Goal: Task Accomplishment & Management: Manage account settings

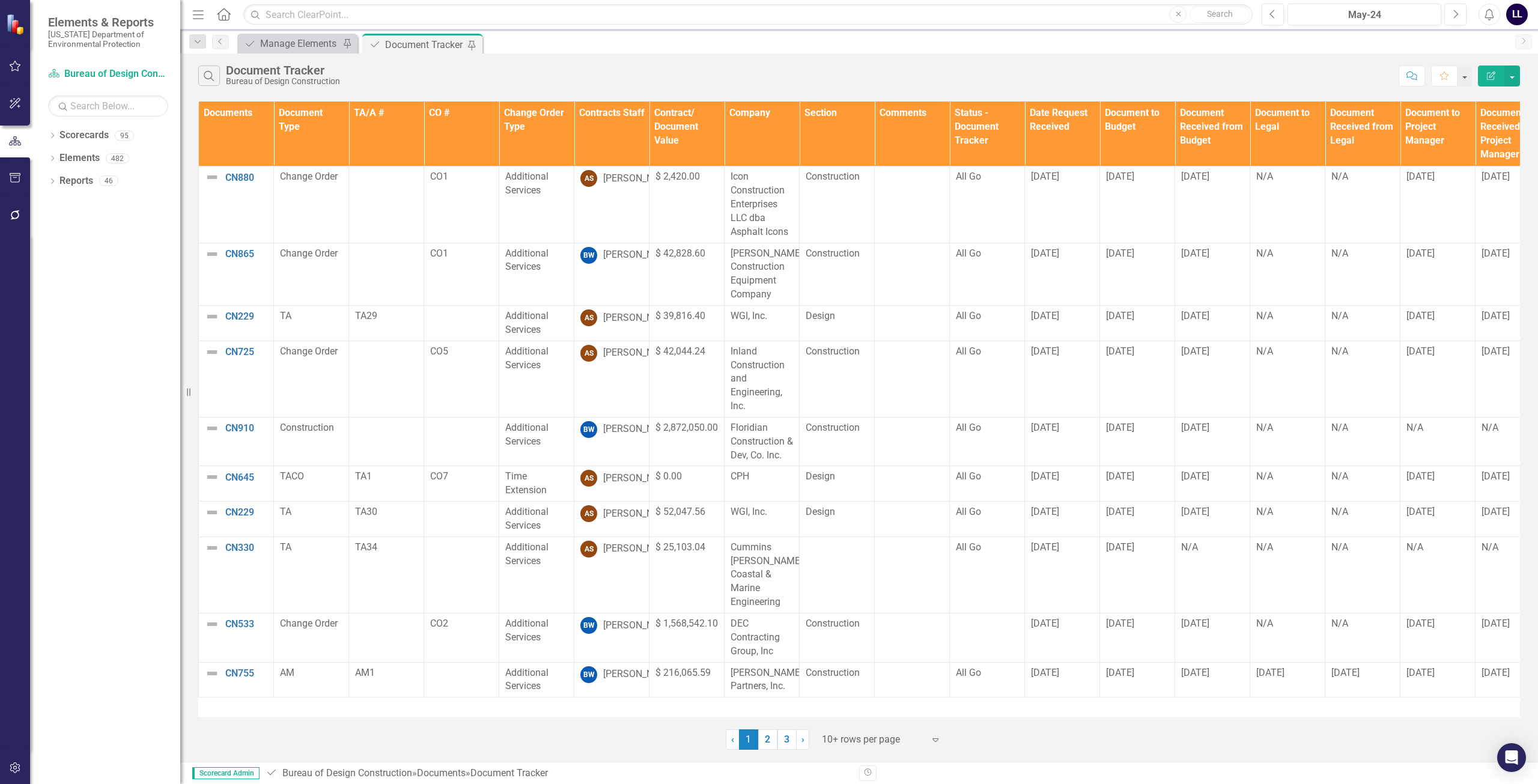
click at [767, 75] on icon "button" at bounding box center [1491, 75] width 8 height 8
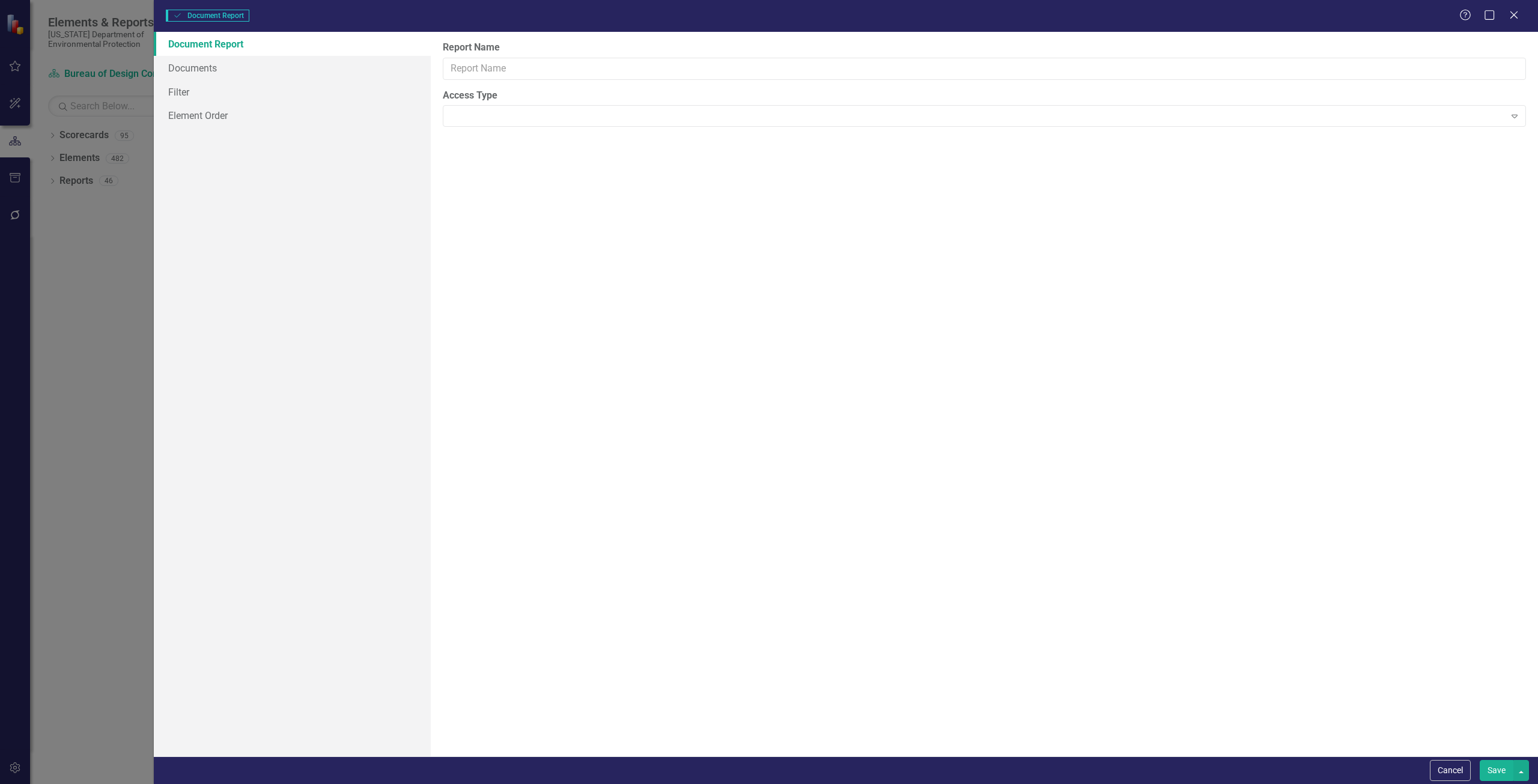
type input "Document Tracker"
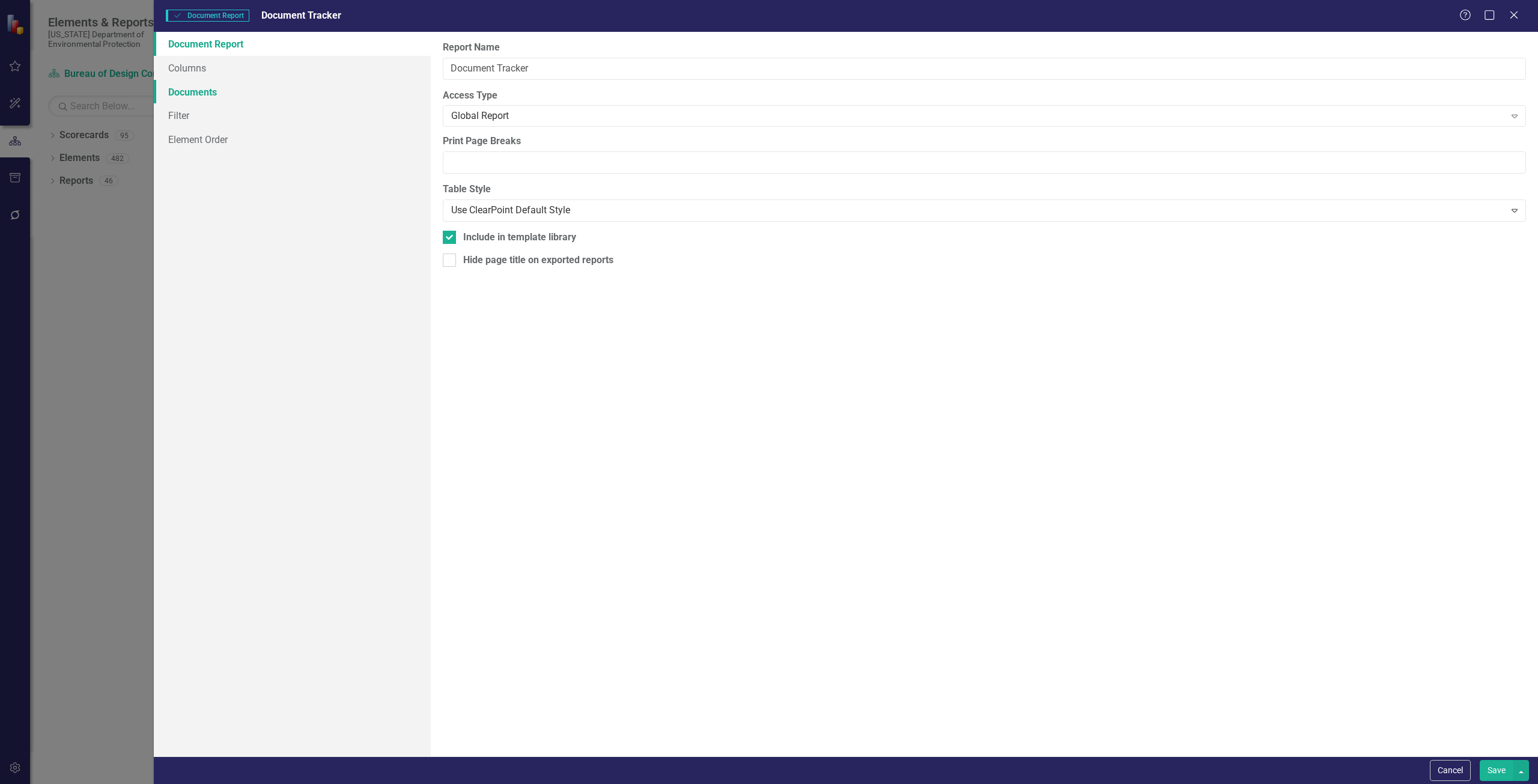
click at [209, 94] on link "Documents" at bounding box center [292, 92] width 277 height 24
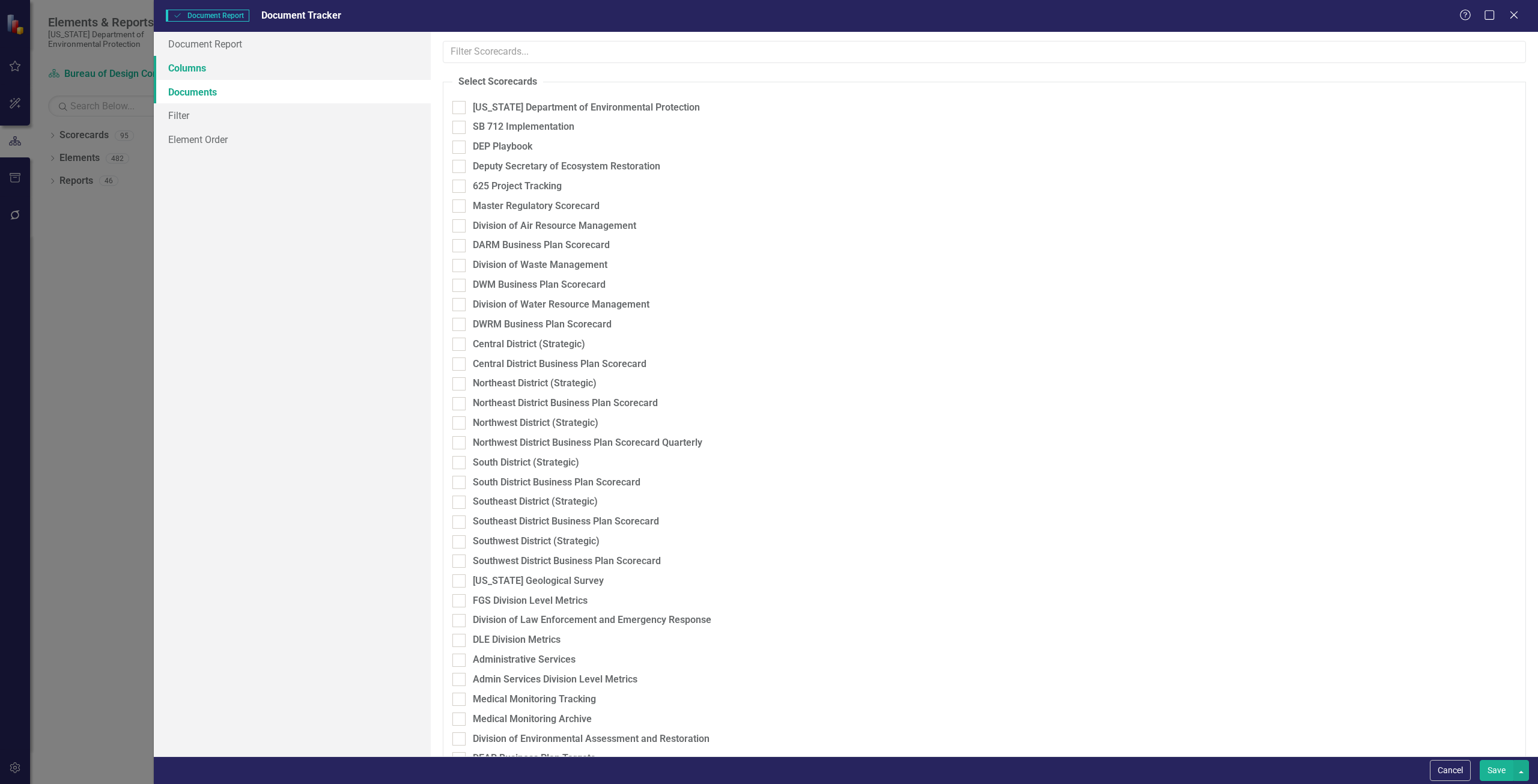
click at [170, 71] on link "Columns" at bounding box center [292, 68] width 277 height 24
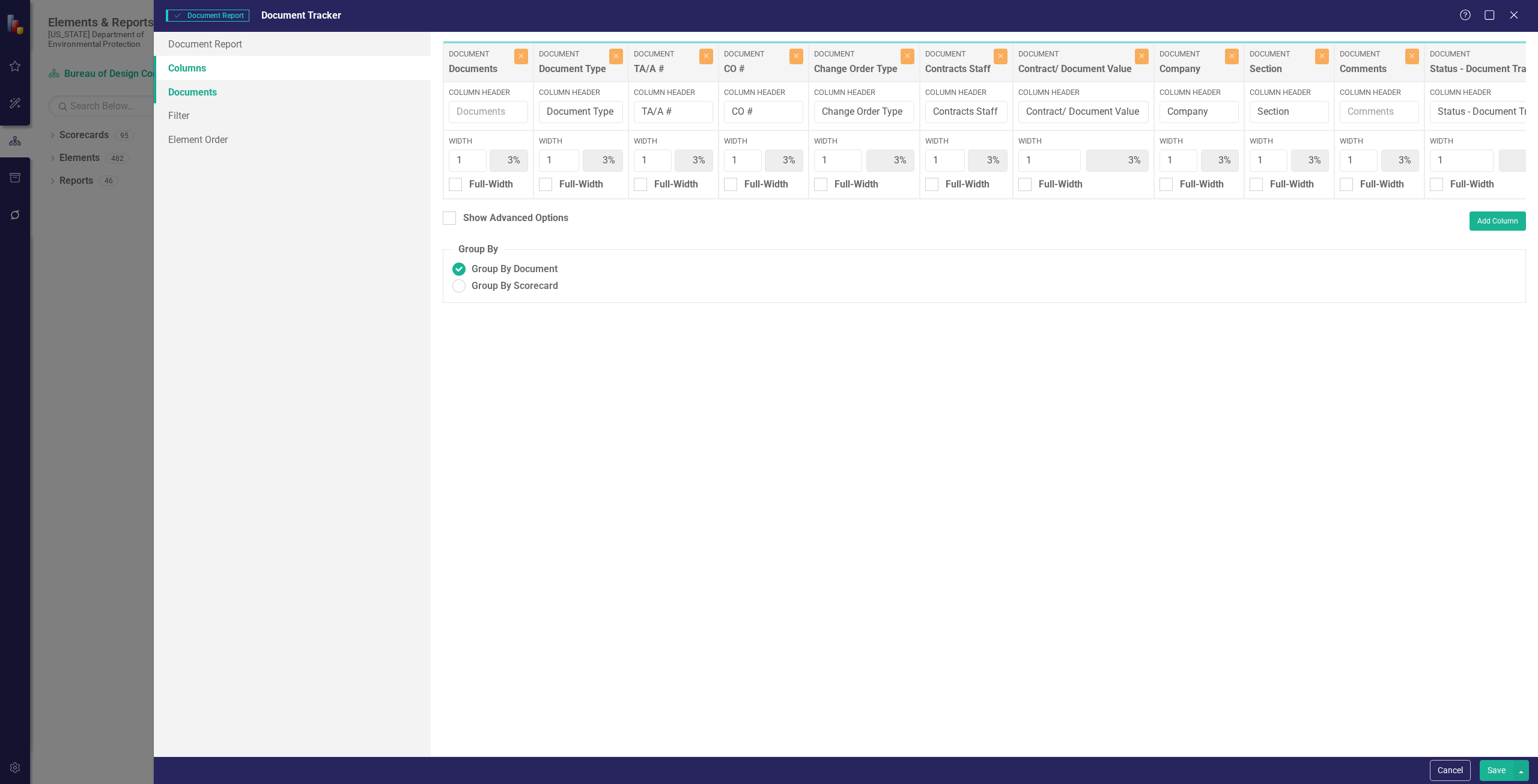
click at [192, 93] on link "Documents" at bounding box center [292, 92] width 277 height 24
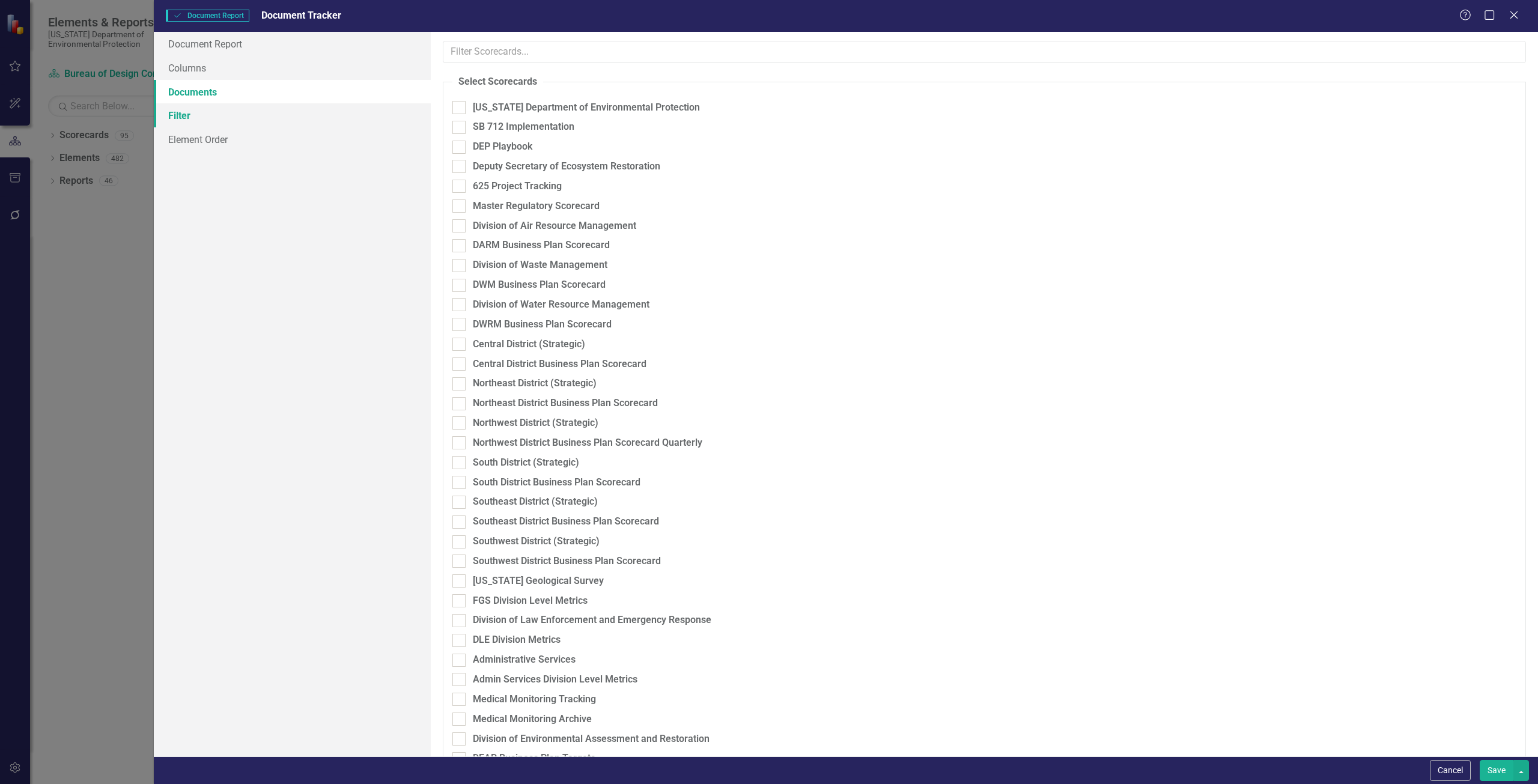
click at [186, 118] on link "Filter" at bounding box center [292, 115] width 277 height 24
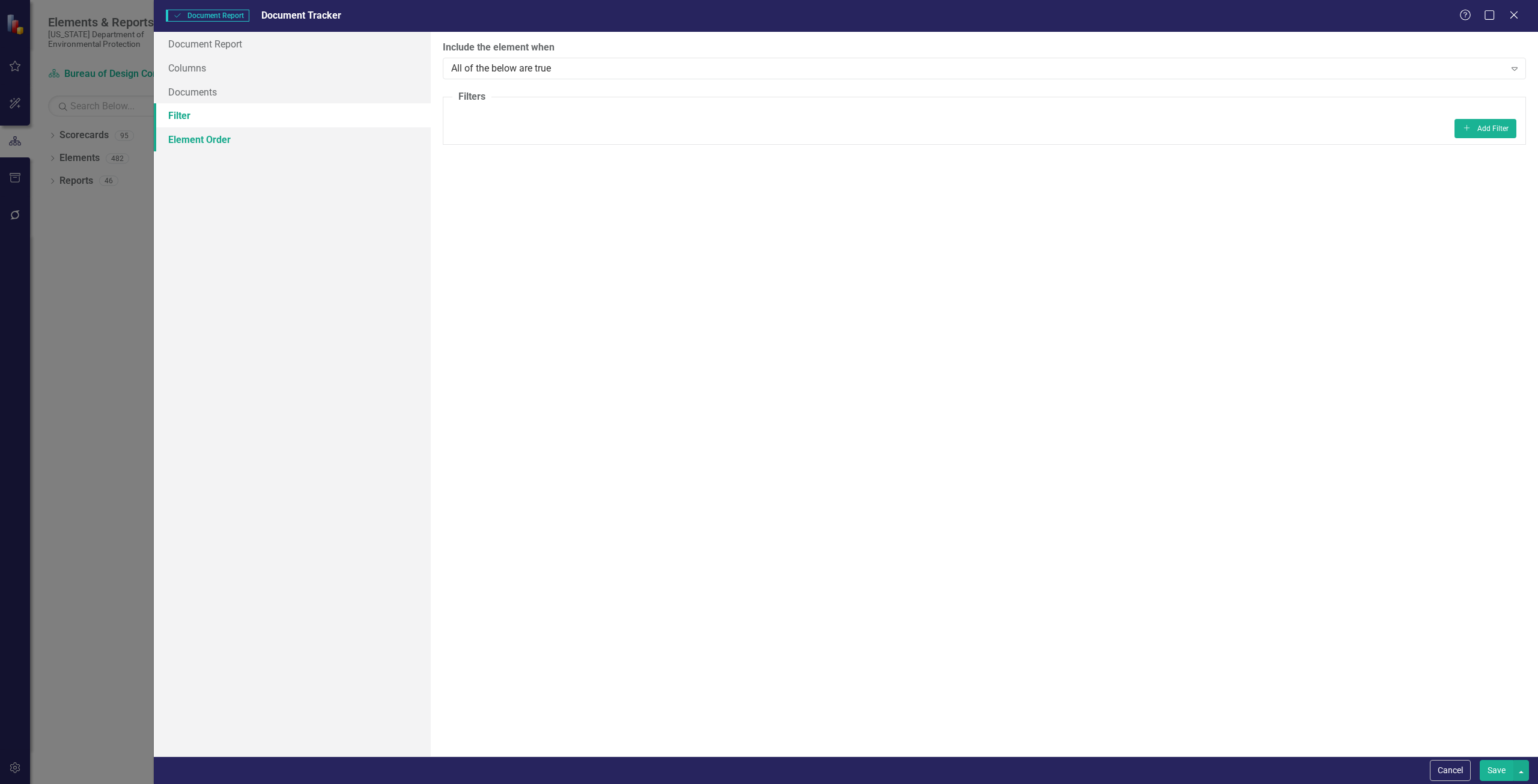
click at [186, 137] on link "Element Order" at bounding box center [292, 139] width 277 height 24
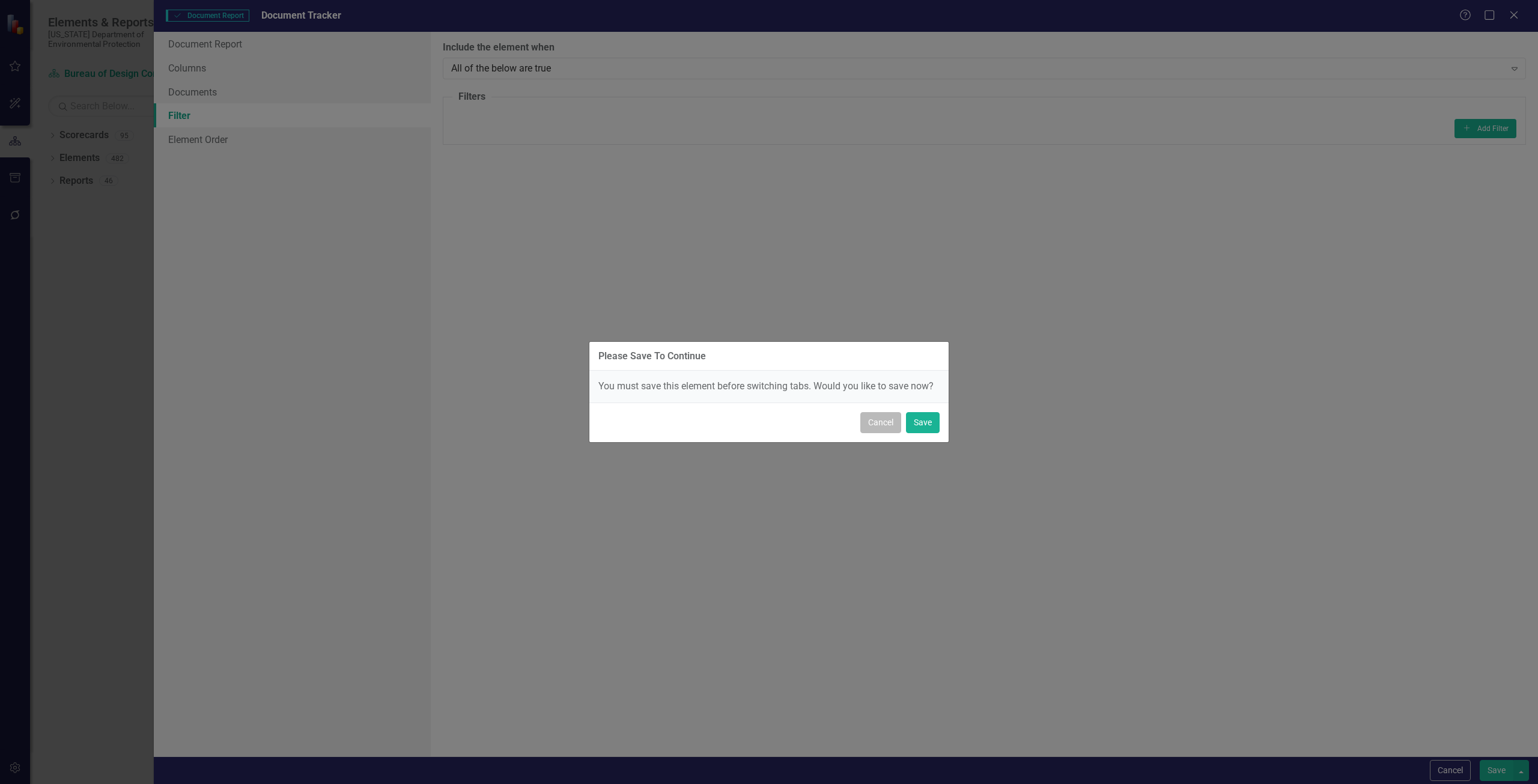
click at [767, 422] on button "Cancel" at bounding box center [880, 423] width 41 height 21
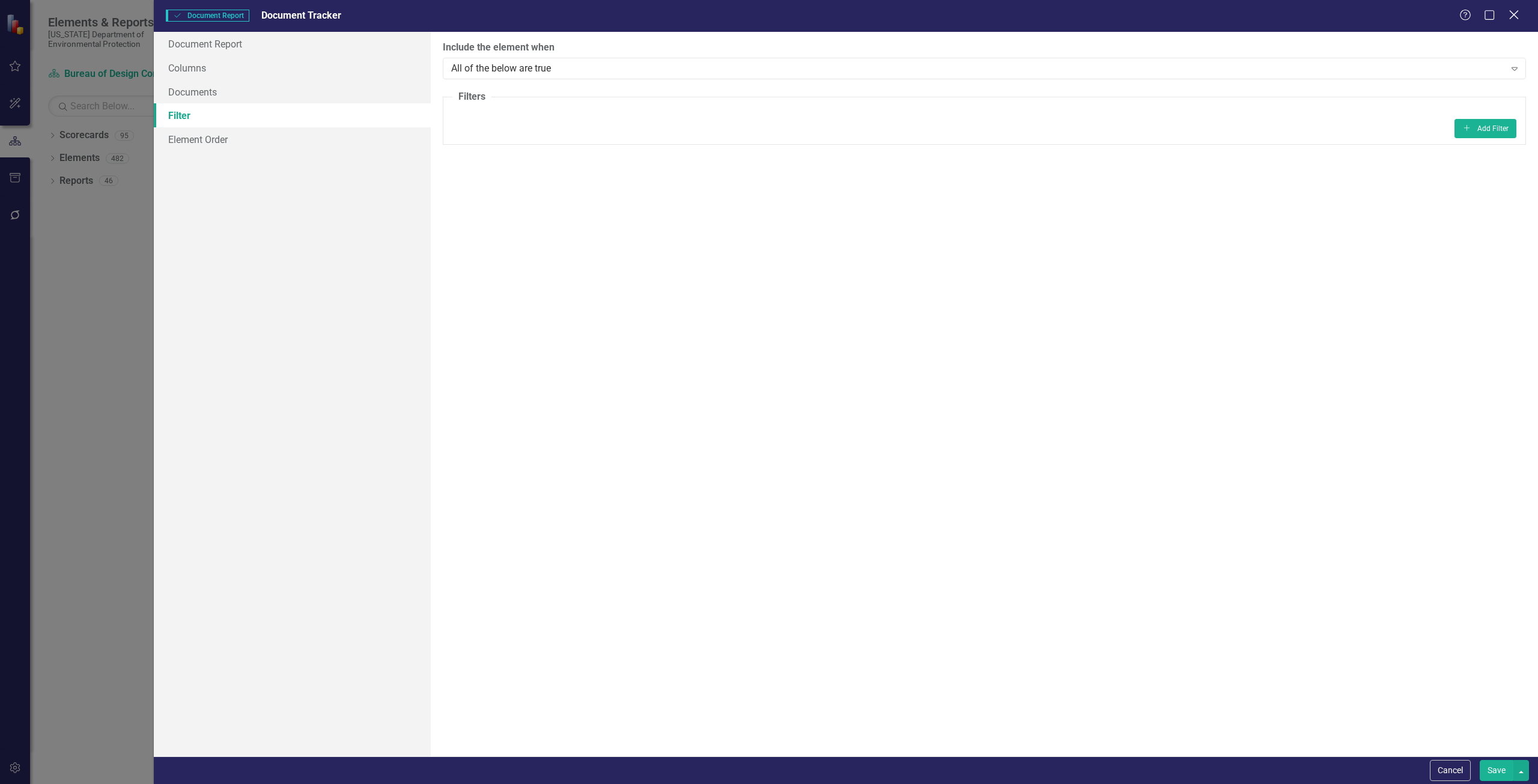
click at [767, 15] on icon at bounding box center [1513, 15] width 9 height 9
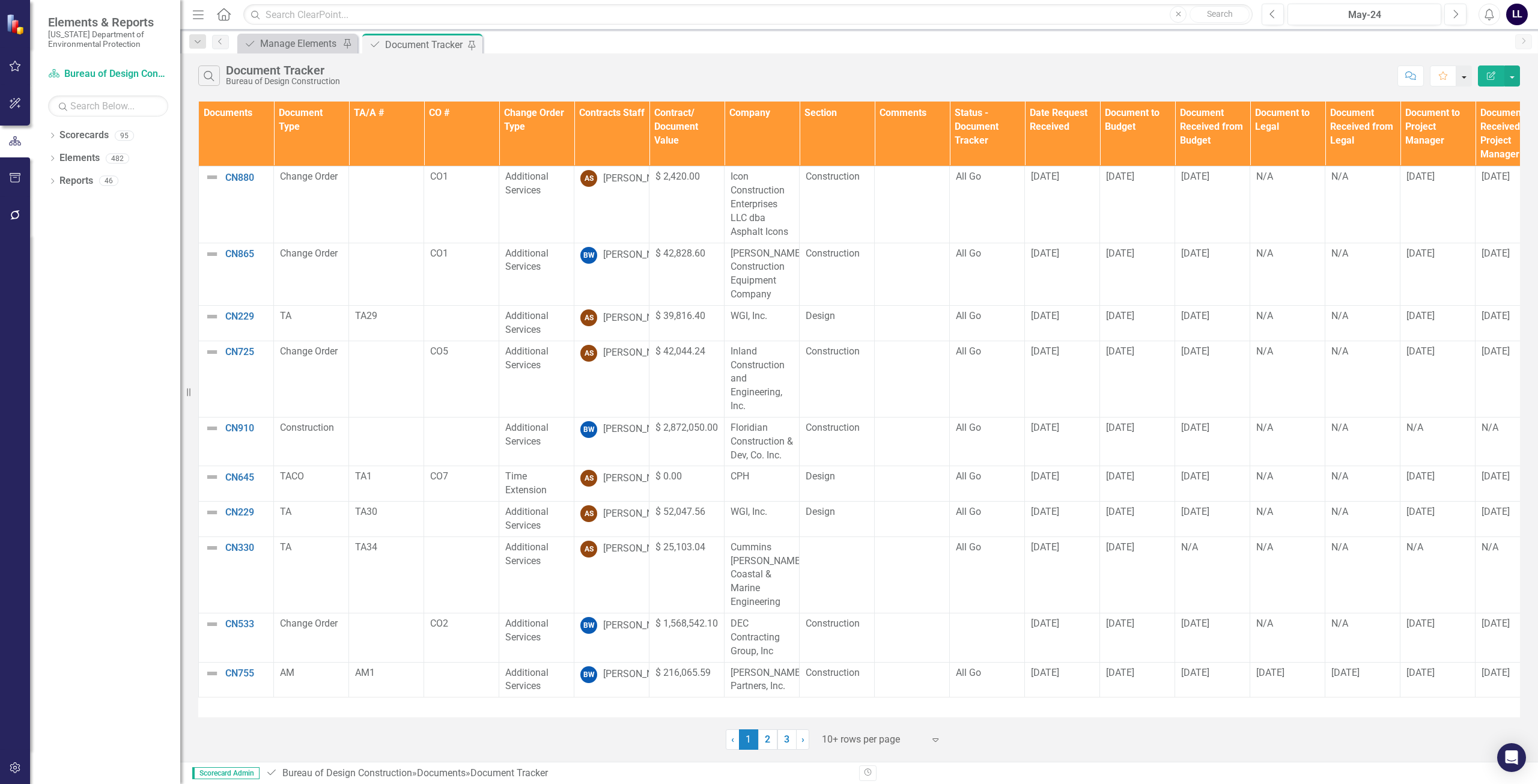
click at [767, 79] on button "button" at bounding box center [1464, 76] width 15 height 21
click at [767, 78] on button "button" at bounding box center [1512, 76] width 15 height 21
click at [731, 63] on div "Search Document Tracker Bureau of Design Construction Comment Favorite Edit Rep…" at bounding box center [859, 73] width 1358 height 39
click at [298, 45] on div "Manage Elements" at bounding box center [299, 43] width 79 height 15
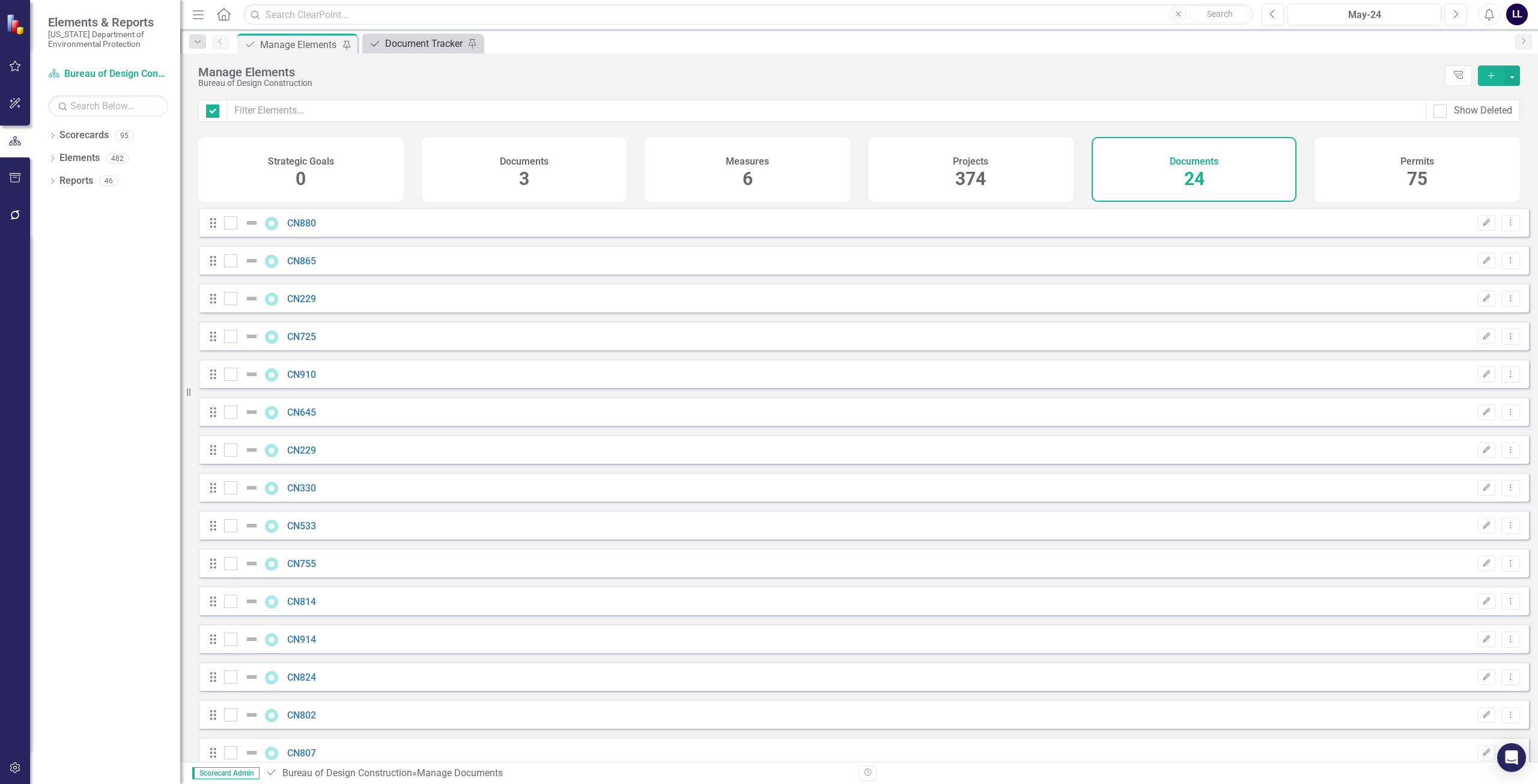
checkbox input "false"
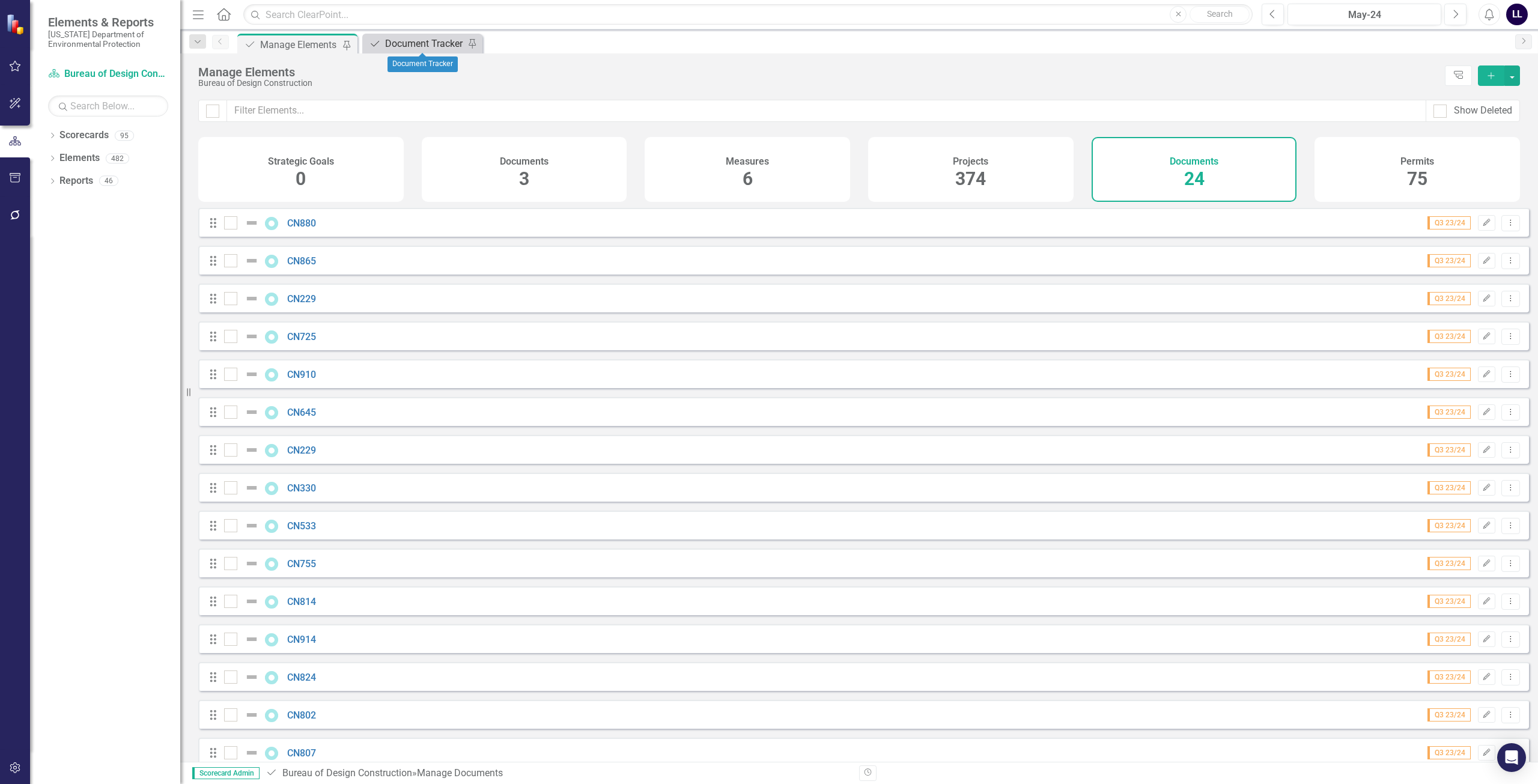
click at [411, 45] on div "Document Tracker" at bounding box center [424, 43] width 79 height 15
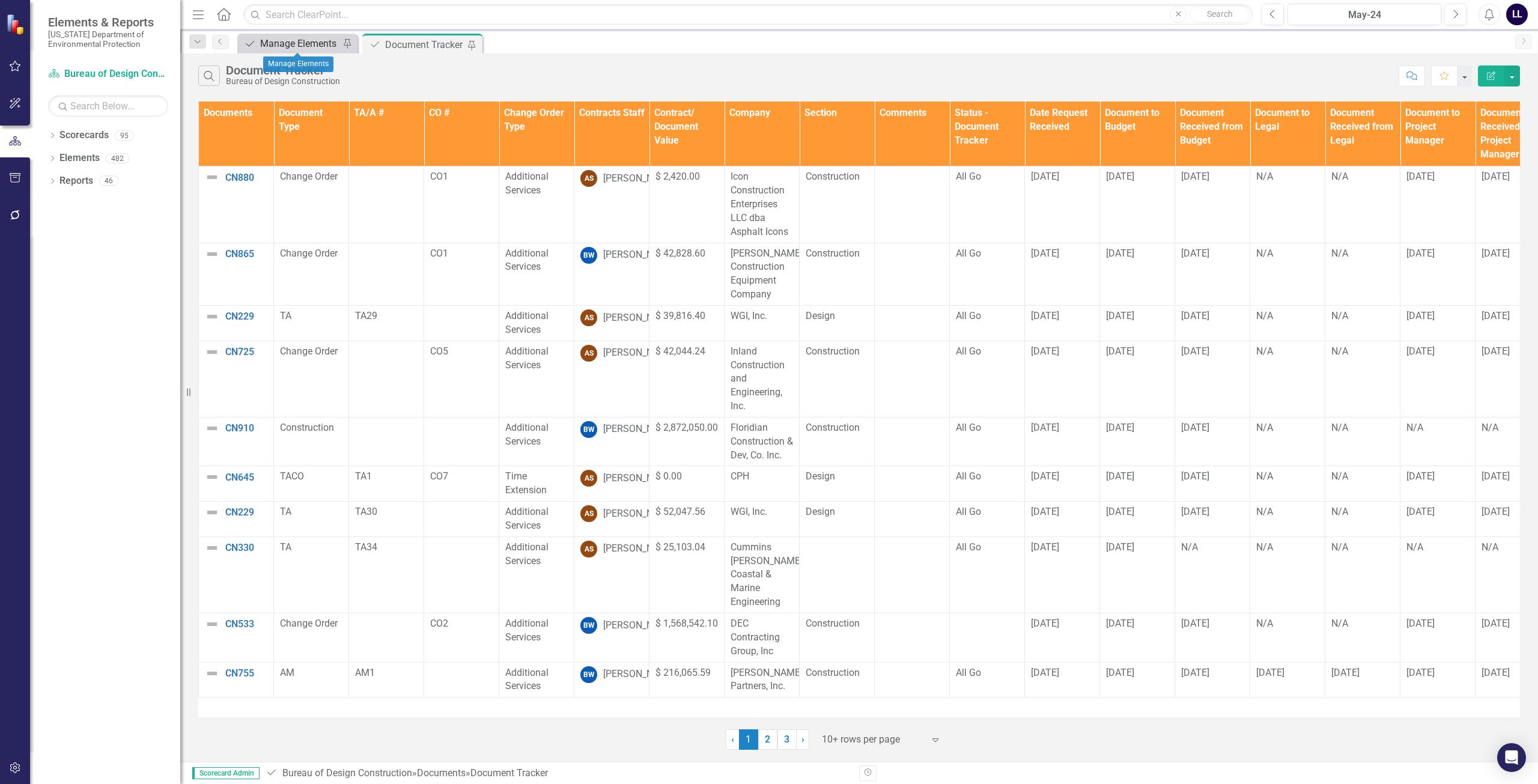
click at [303, 41] on div "Manage Elements" at bounding box center [299, 43] width 79 height 15
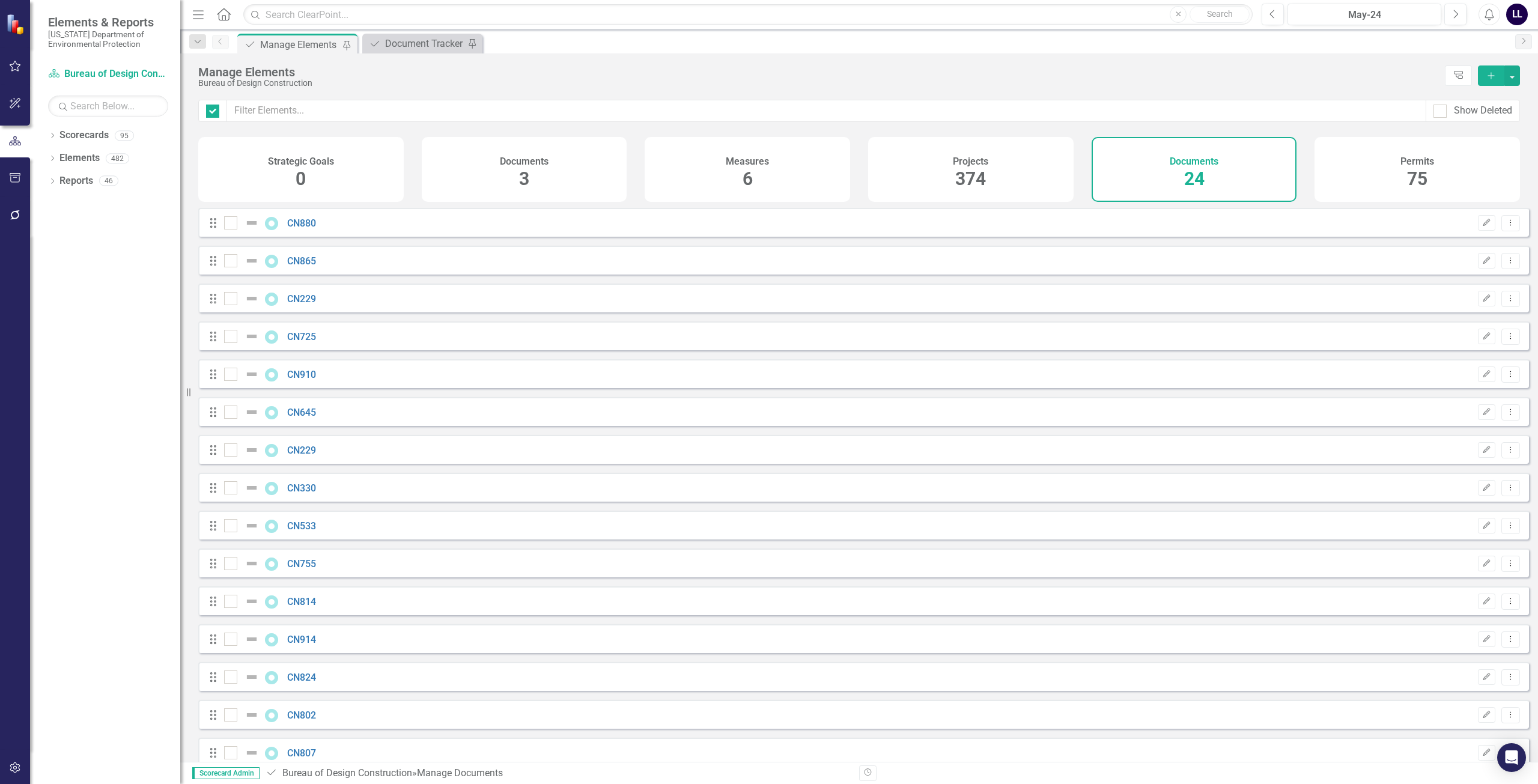
checkbox input "false"
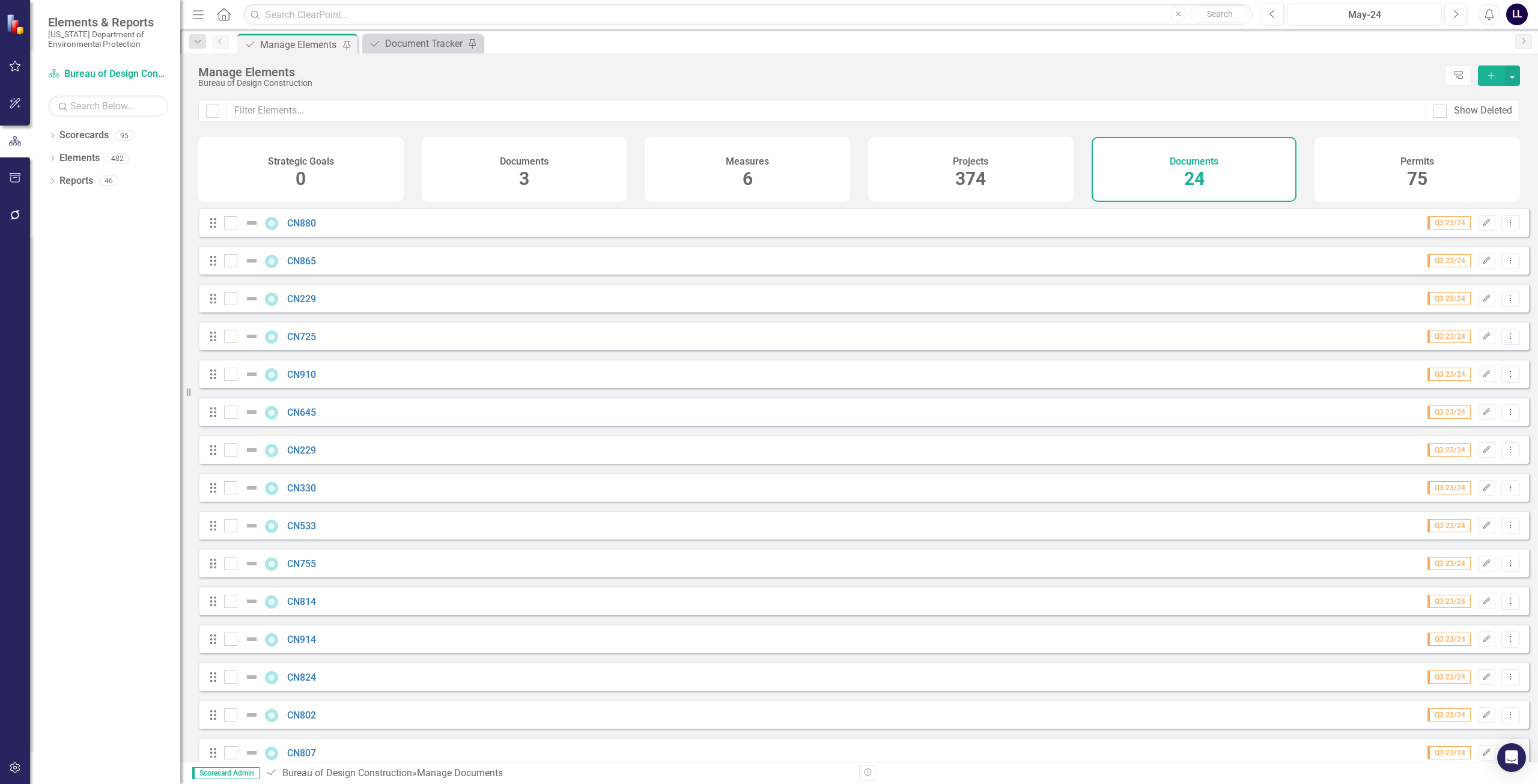
click at [767, 78] on icon "Add" at bounding box center [1490, 75] width 10 height 8
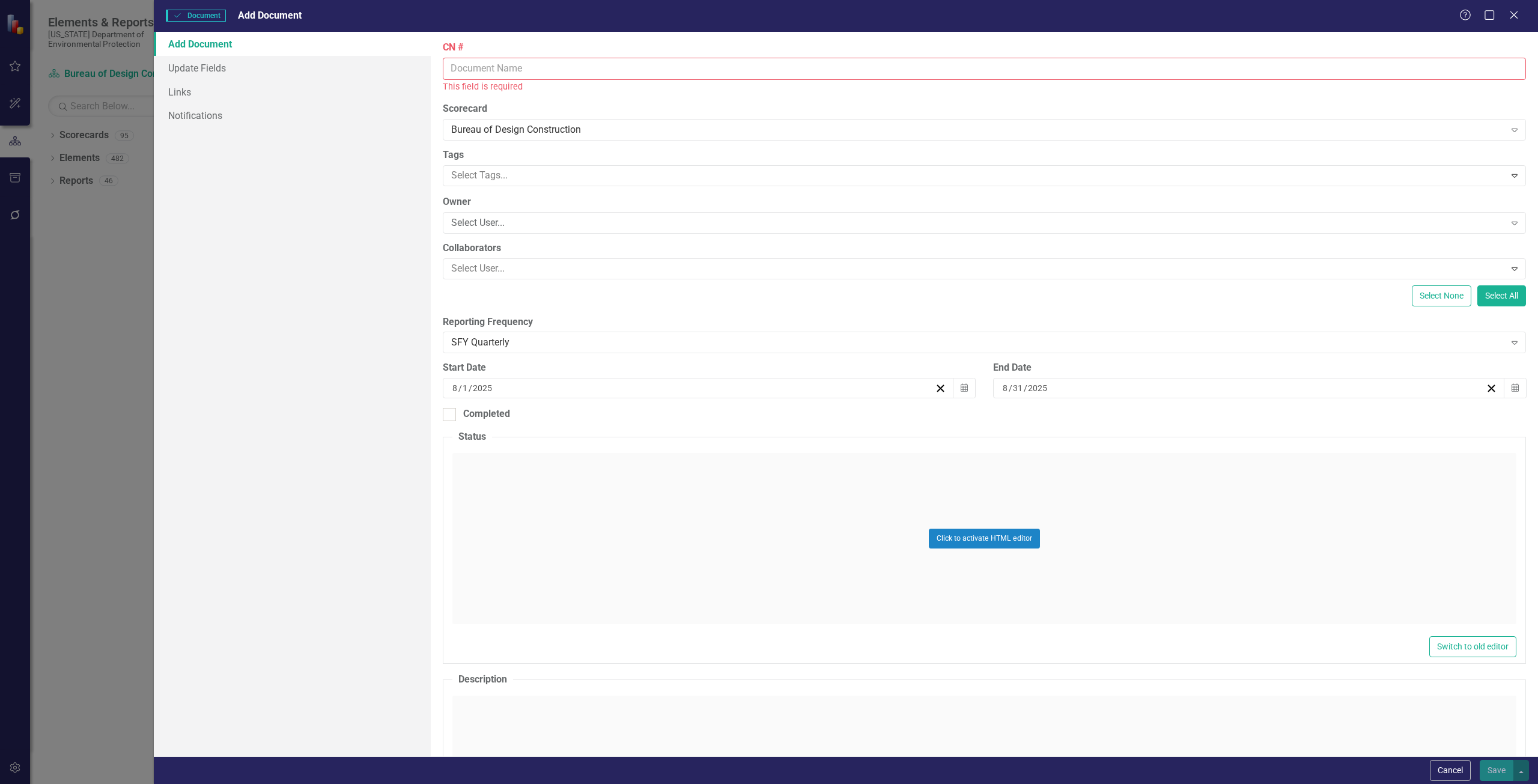
click at [509, 71] on input "CN #" at bounding box center [985, 69] width 1083 height 22
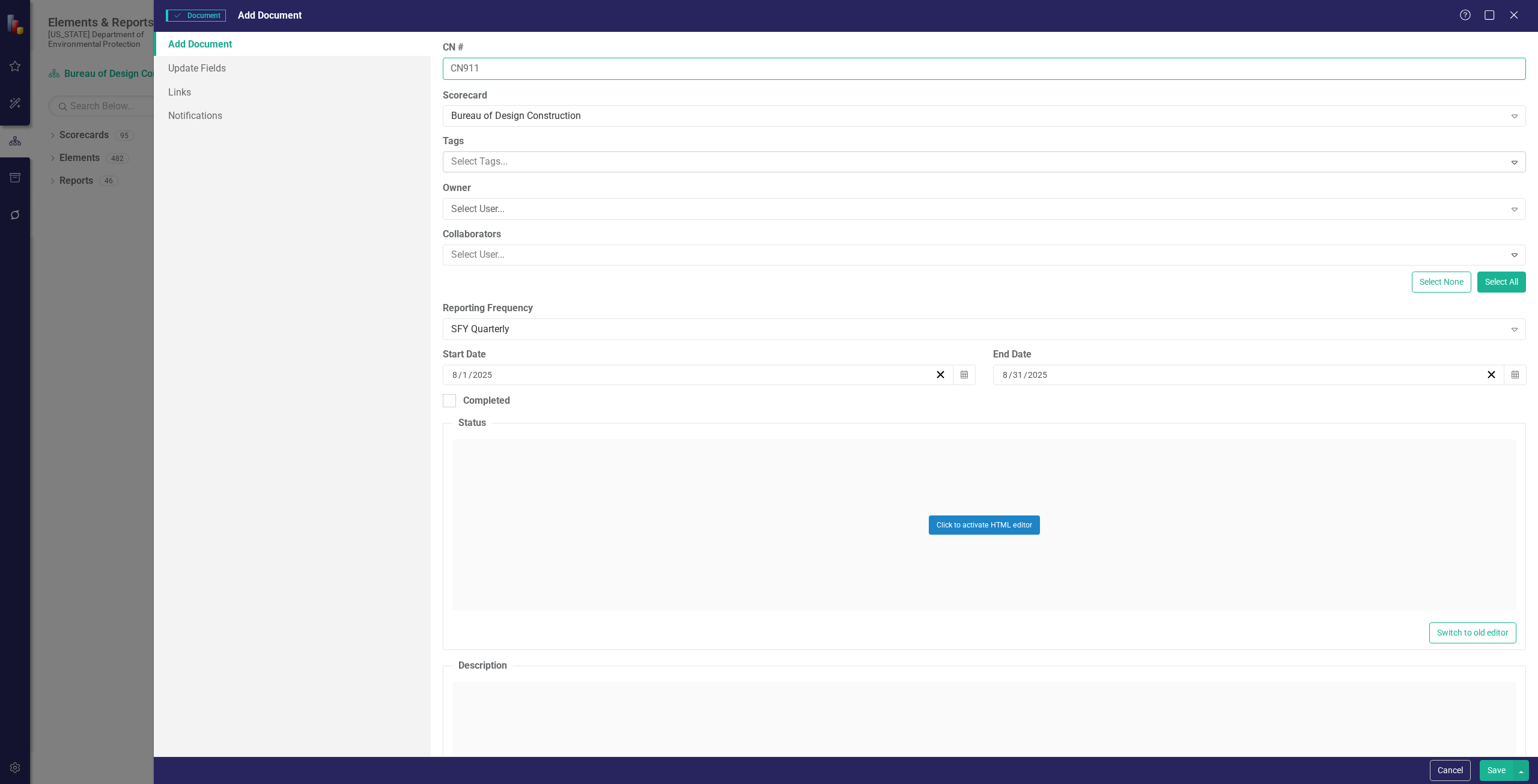
type input "CN911"
click at [508, 157] on div at bounding box center [975, 161] width 1059 height 16
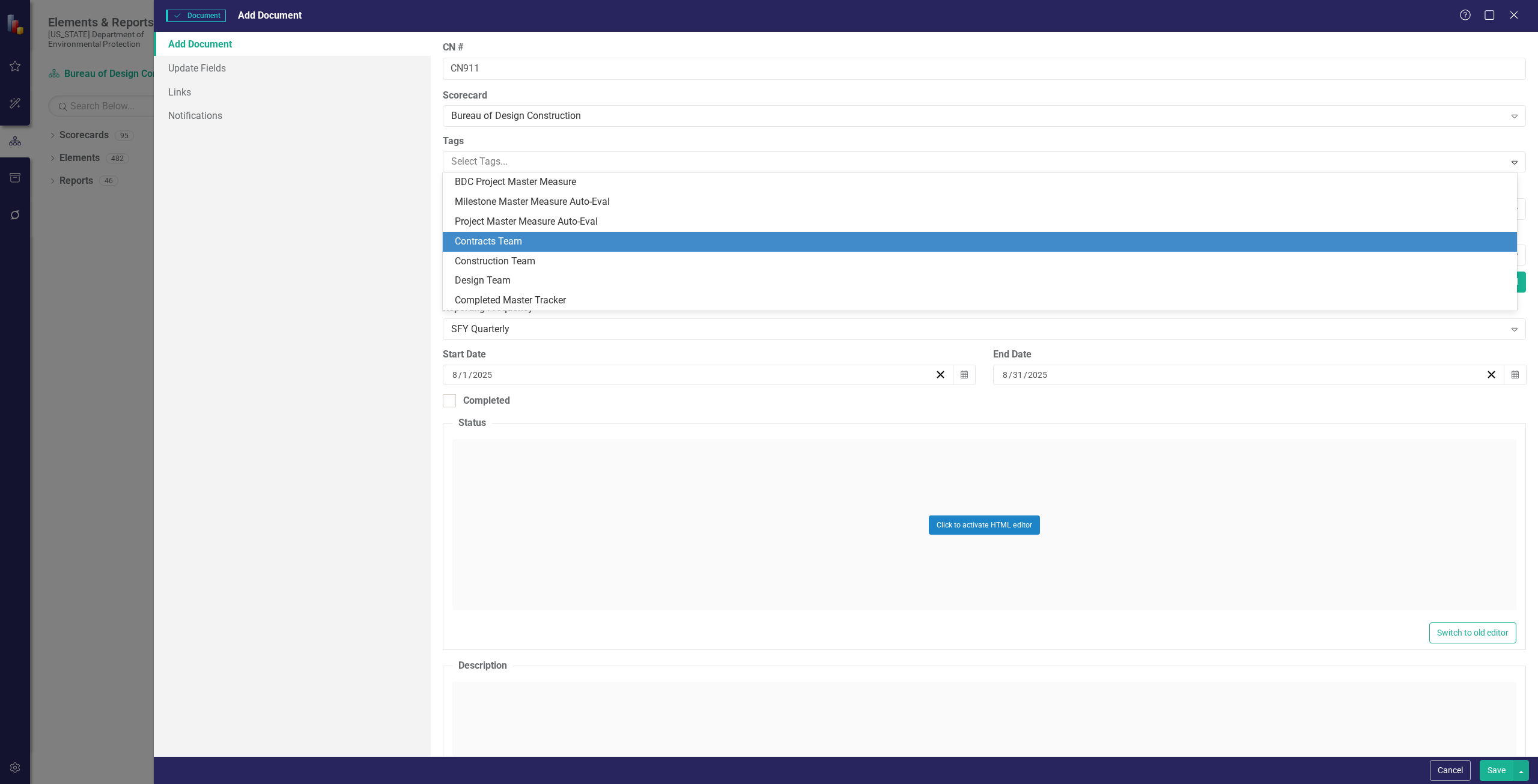
click at [506, 238] on span "Contracts Team" at bounding box center [488, 241] width 67 height 11
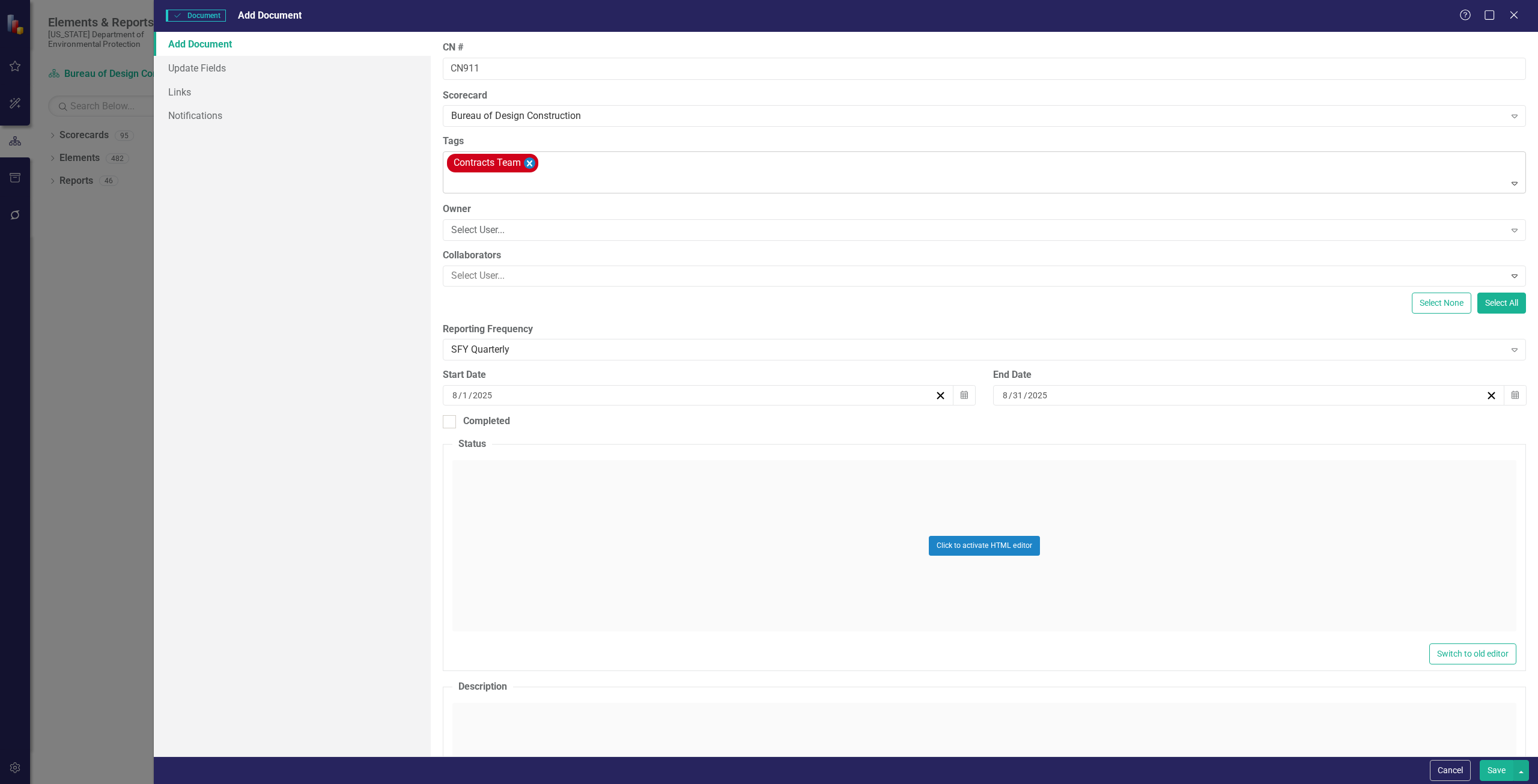
click at [529, 163] on icon "Remove [object Object]" at bounding box center [530, 164] width 6 height 6
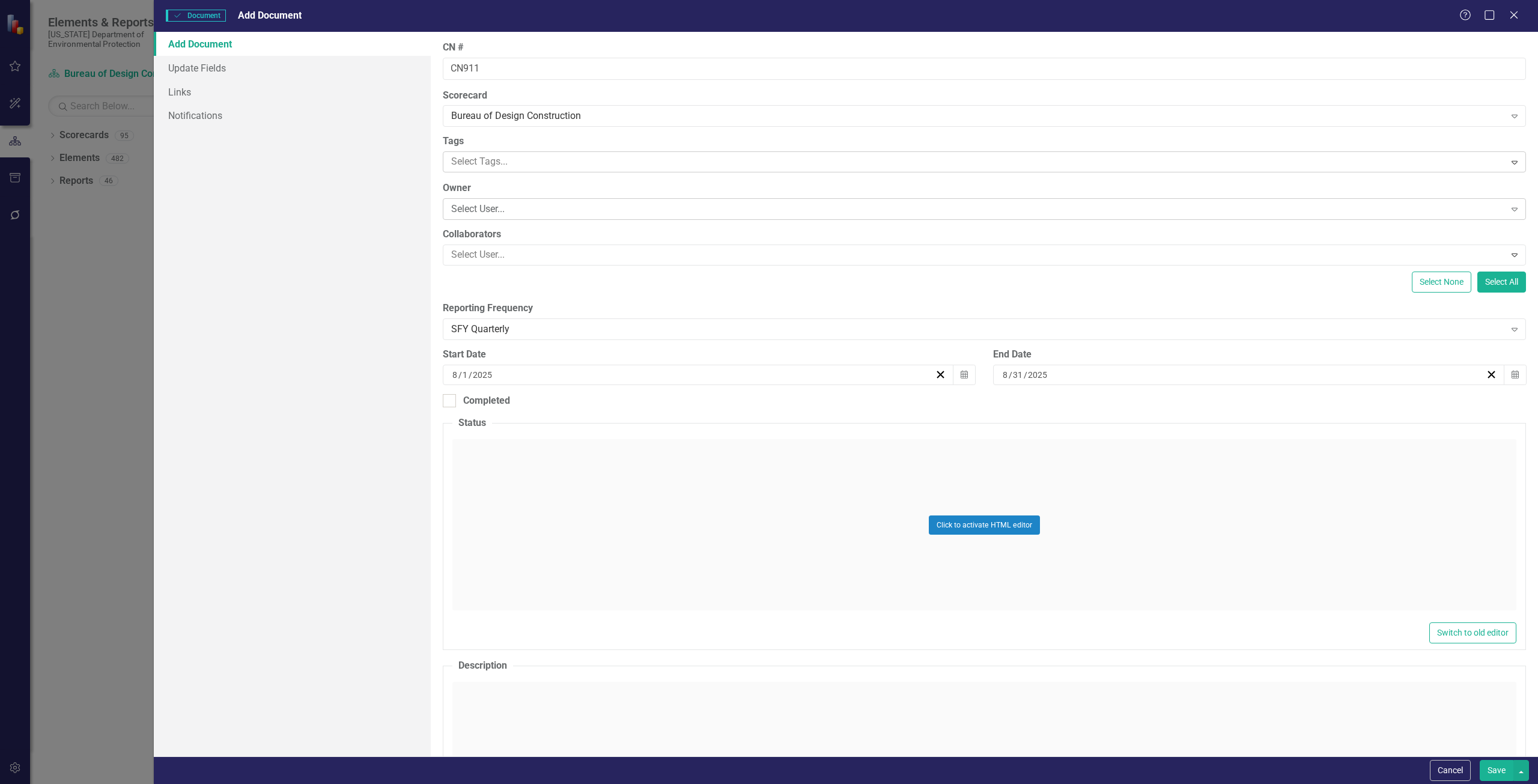
click at [486, 206] on div "Select User..." at bounding box center [978, 210] width 1054 height 14
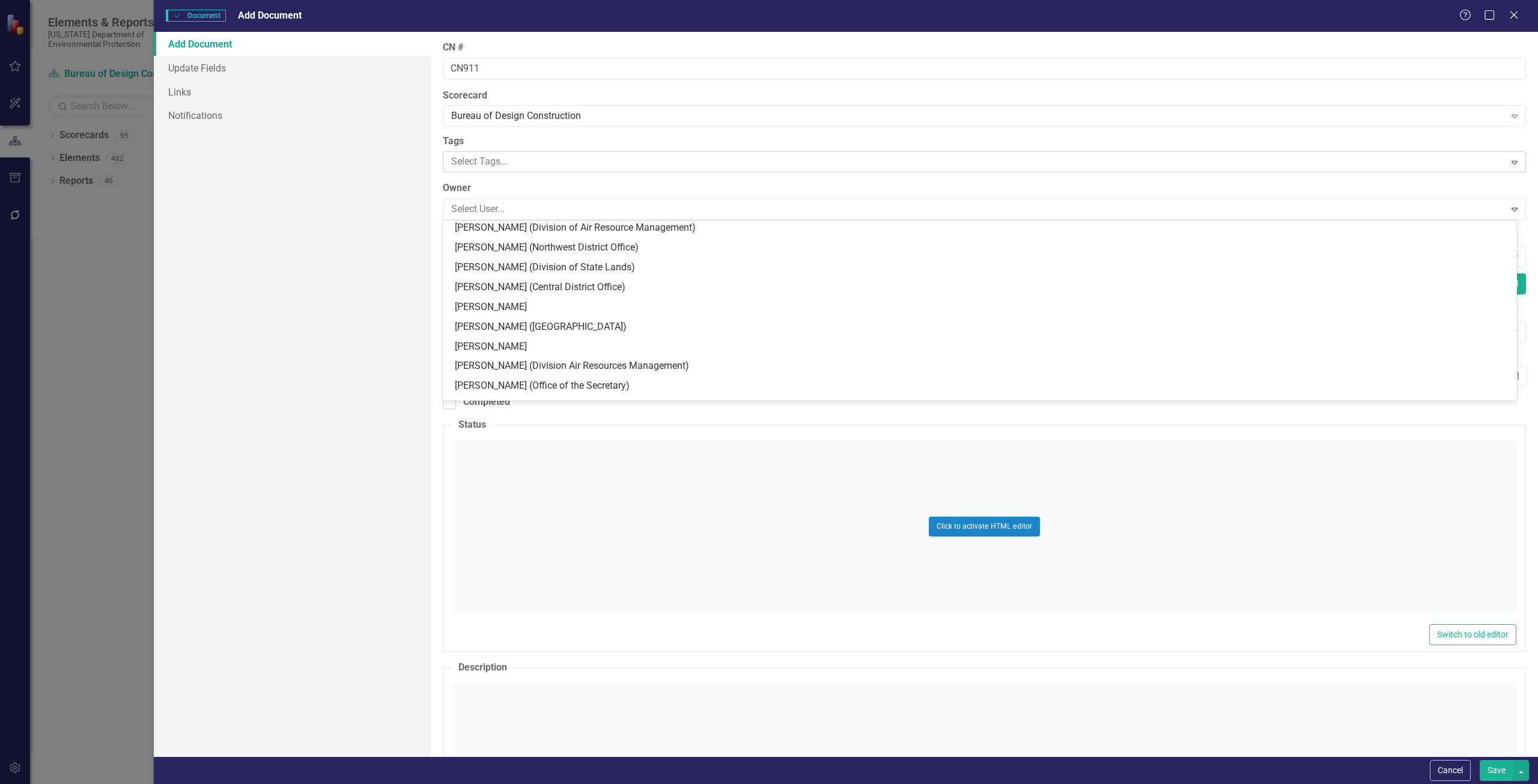
scroll to position [1321, 0]
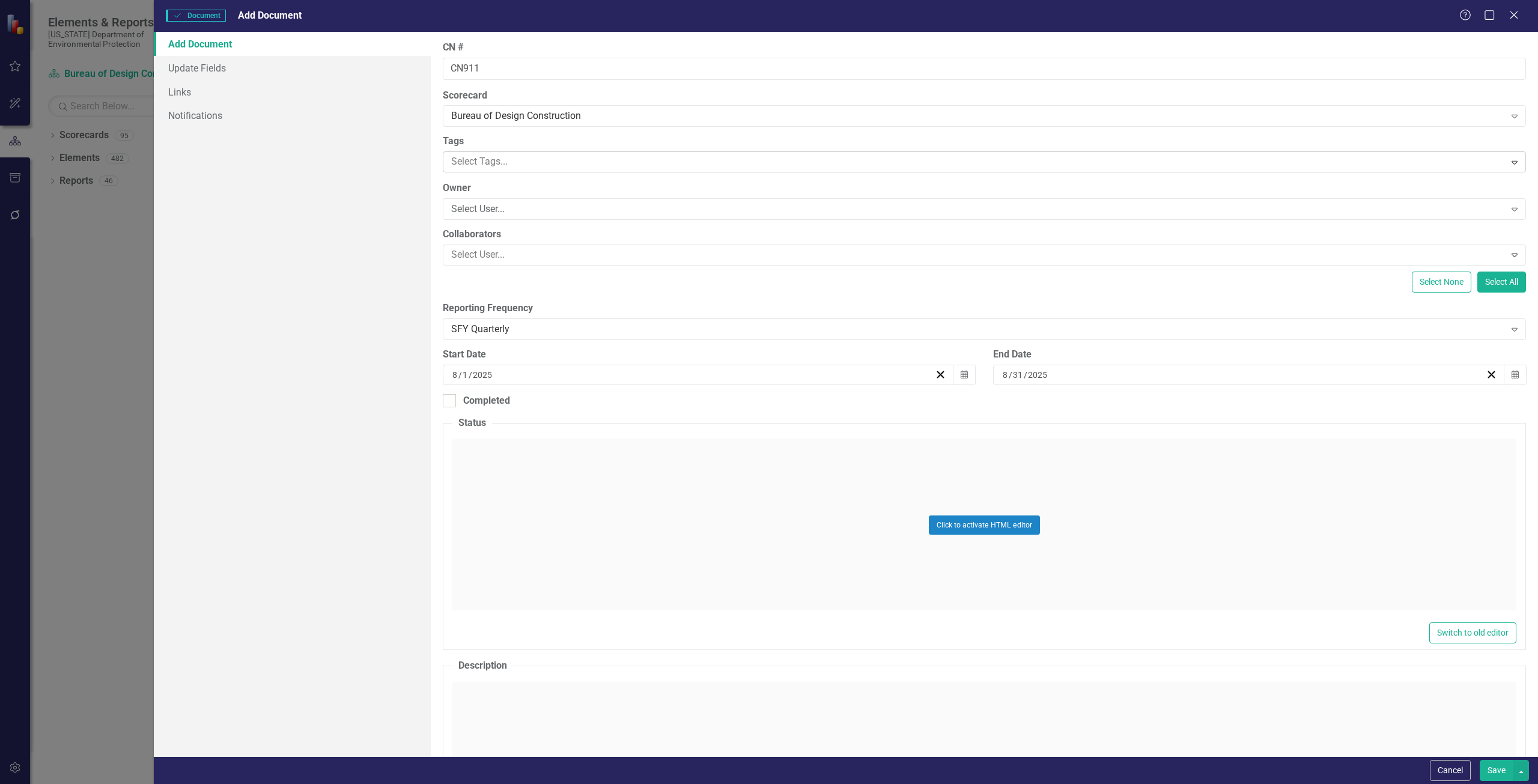
click at [349, 307] on div "Add Document Update Fields Links Notifications" at bounding box center [292, 394] width 277 height 725
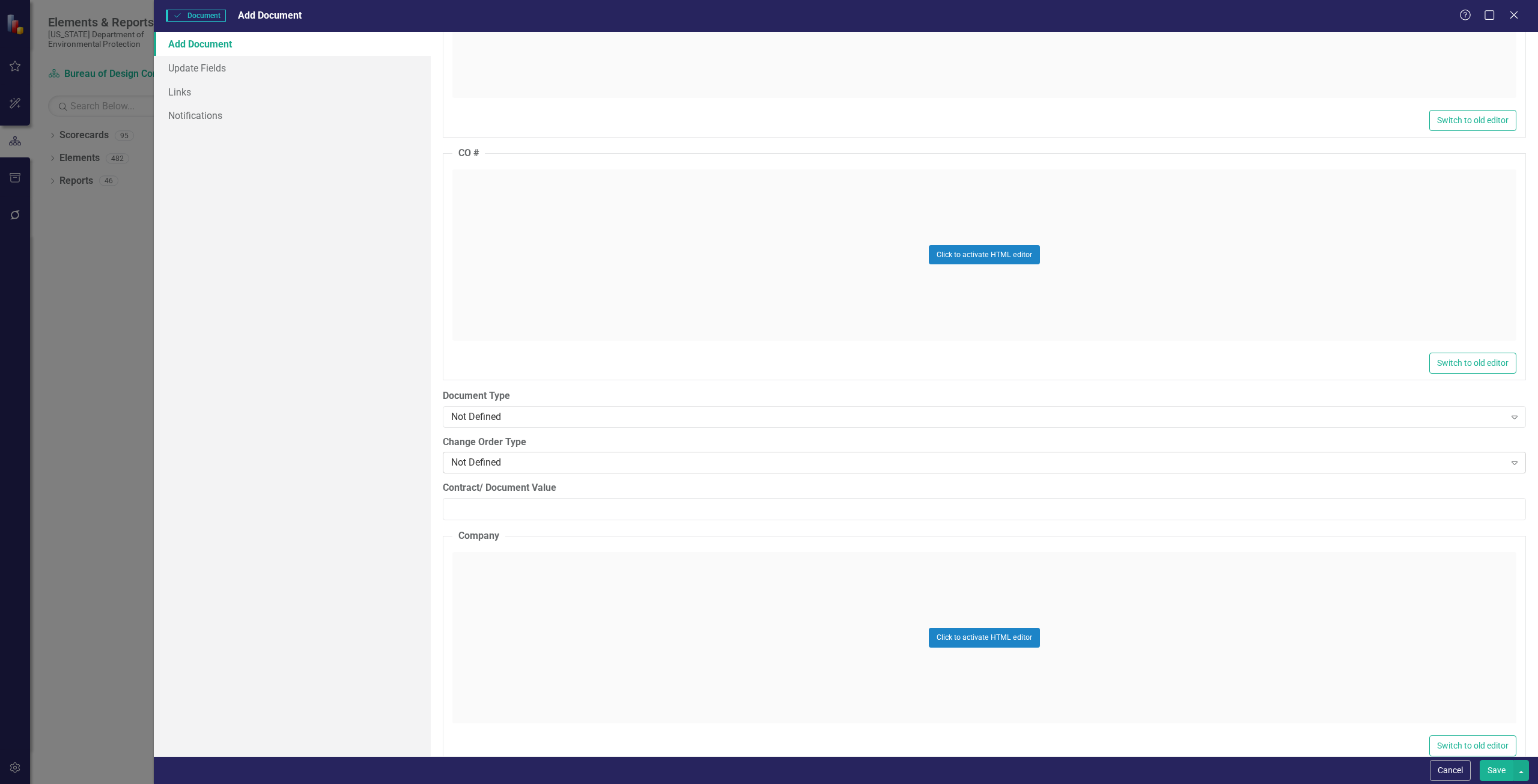
scroll to position [1261, 0]
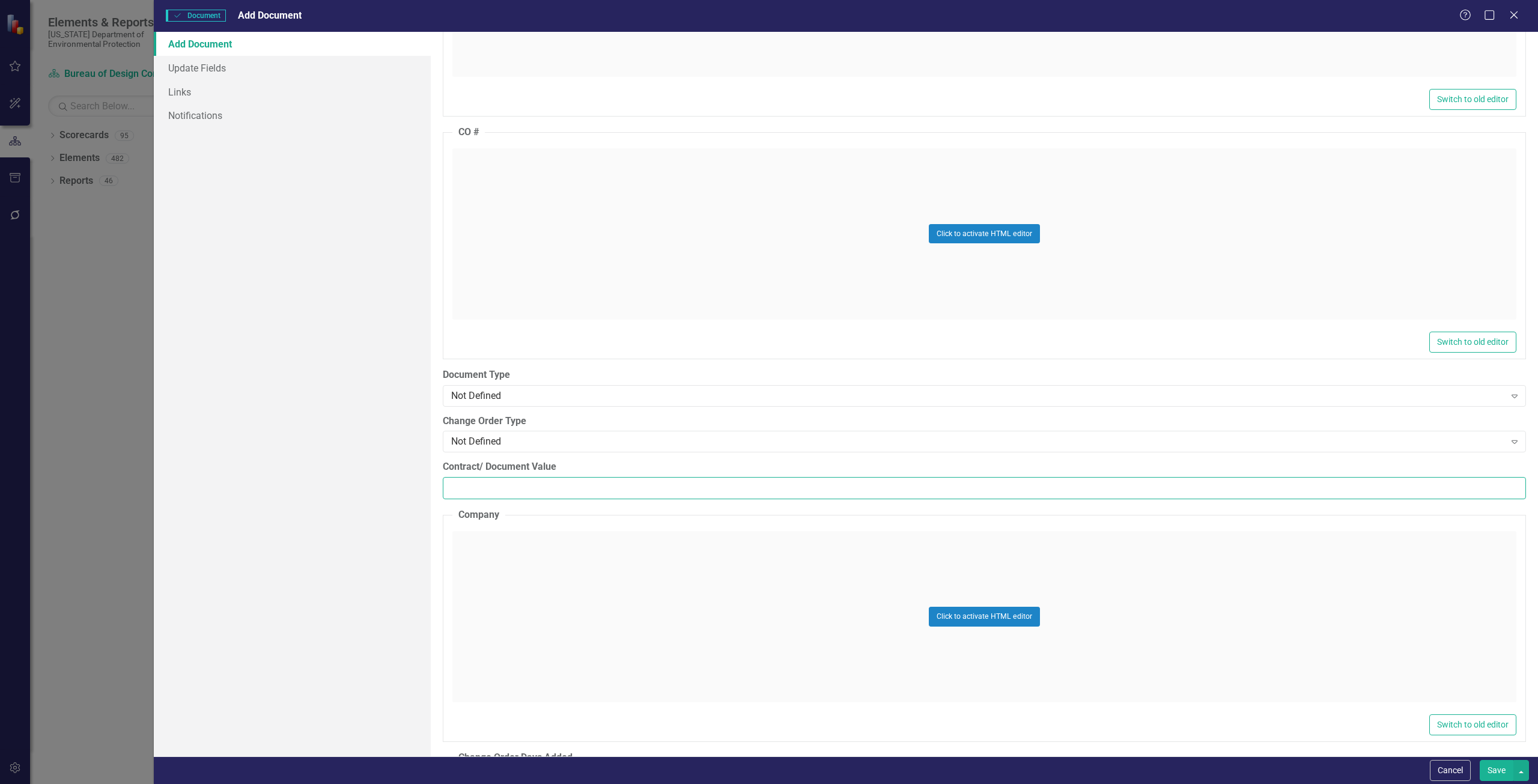
click at [500, 486] on input "Contract/ Document Value" at bounding box center [985, 488] width 1083 height 22
click at [567, 439] on div "Not Defined" at bounding box center [978, 442] width 1054 height 14
click at [342, 411] on div "Add Document Update Fields Links Notifications" at bounding box center [292, 394] width 277 height 725
click at [451, 486] on input "553900" at bounding box center [985, 488] width 1083 height 22
type input "553900"
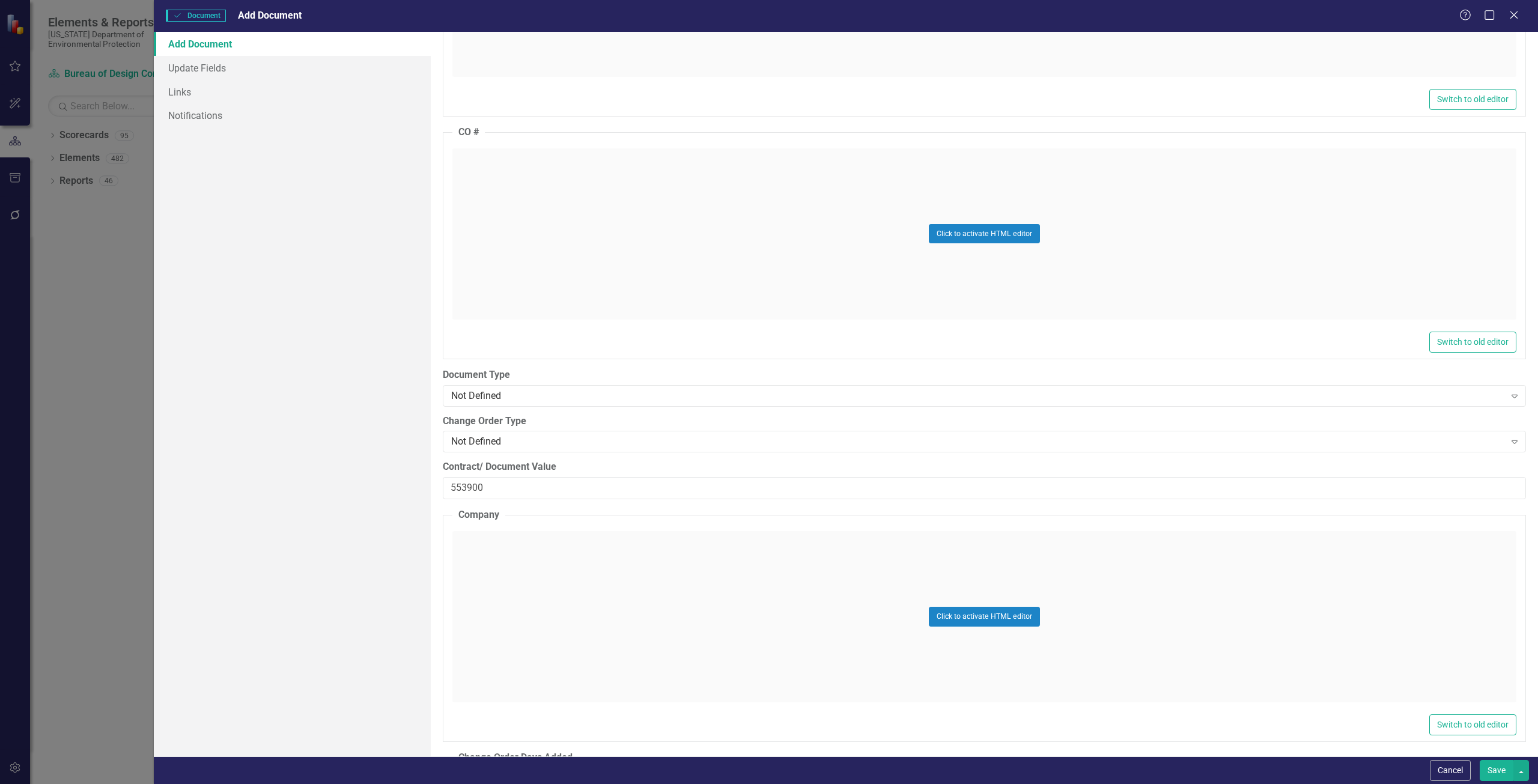
click at [376, 502] on div "Add Document Update Fields Links Notifications" at bounding box center [292, 394] width 277 height 725
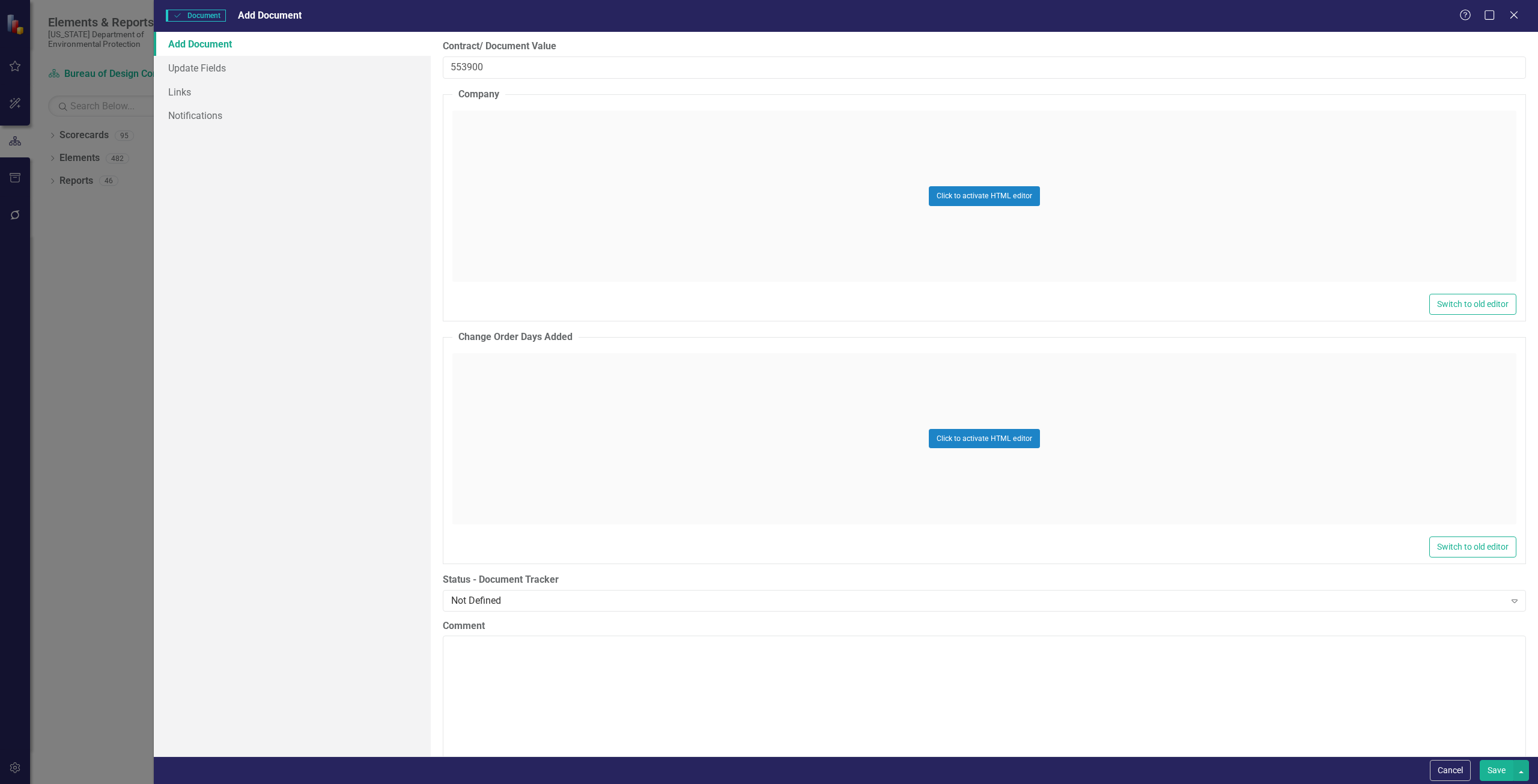
scroll to position [1742, 0]
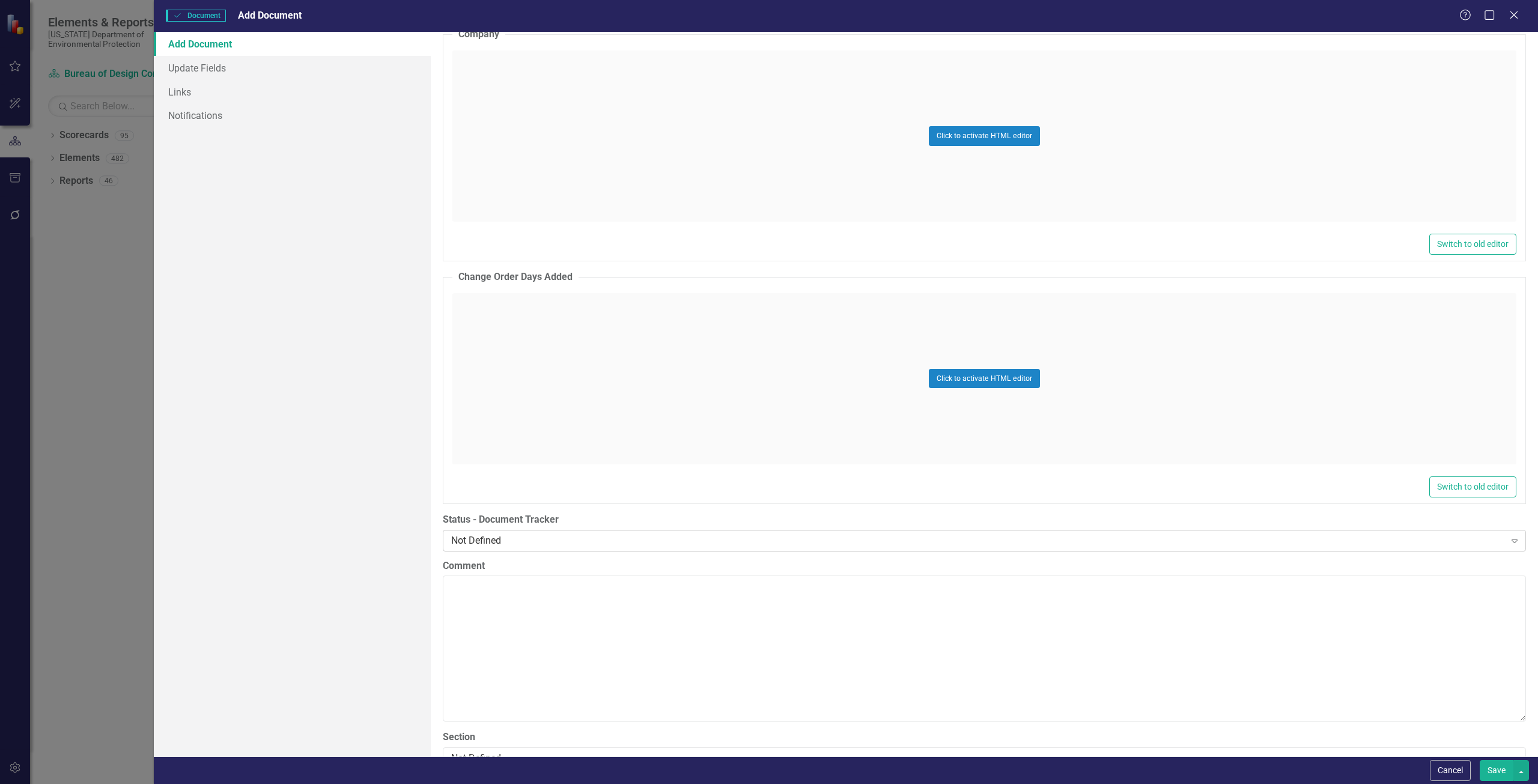
click at [581, 539] on div "Not Defined" at bounding box center [978, 540] width 1054 height 14
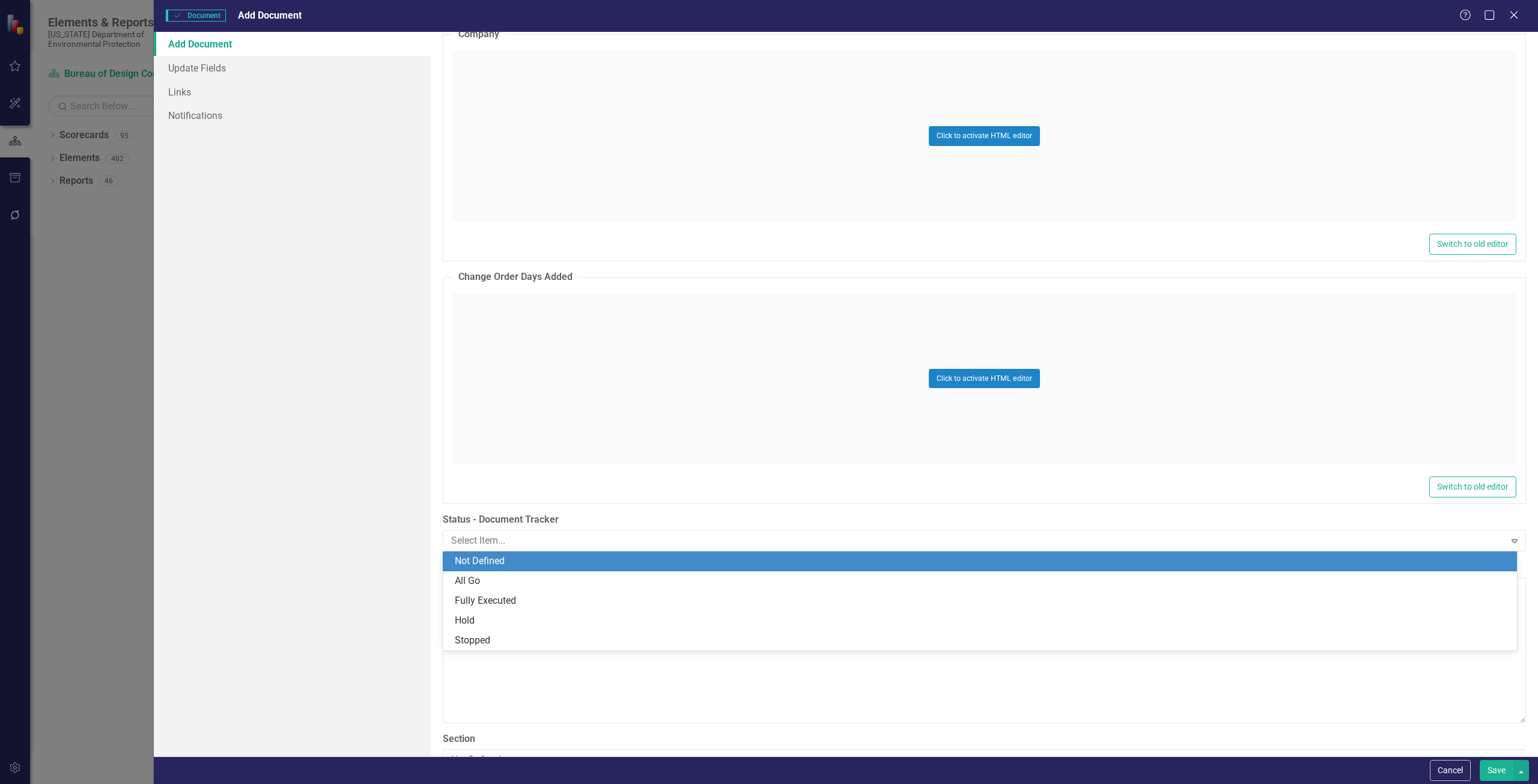
click at [393, 493] on div "Add Document Update Fields Links Notifications" at bounding box center [292, 394] width 277 height 725
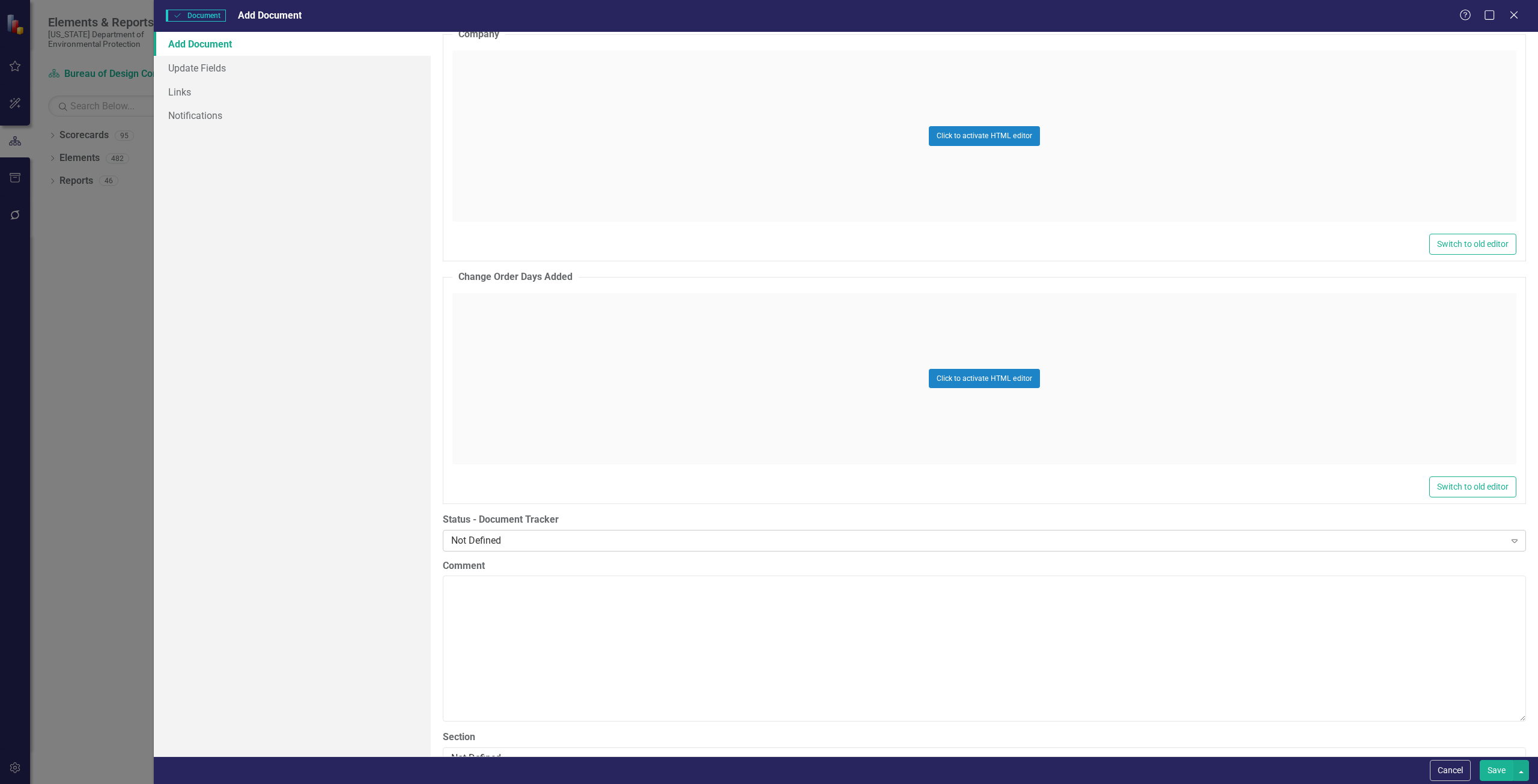
click at [519, 542] on div "Not Defined" at bounding box center [978, 540] width 1054 height 14
click at [278, 451] on div "Add Document Update Fields Links Notifications" at bounding box center [292, 394] width 277 height 725
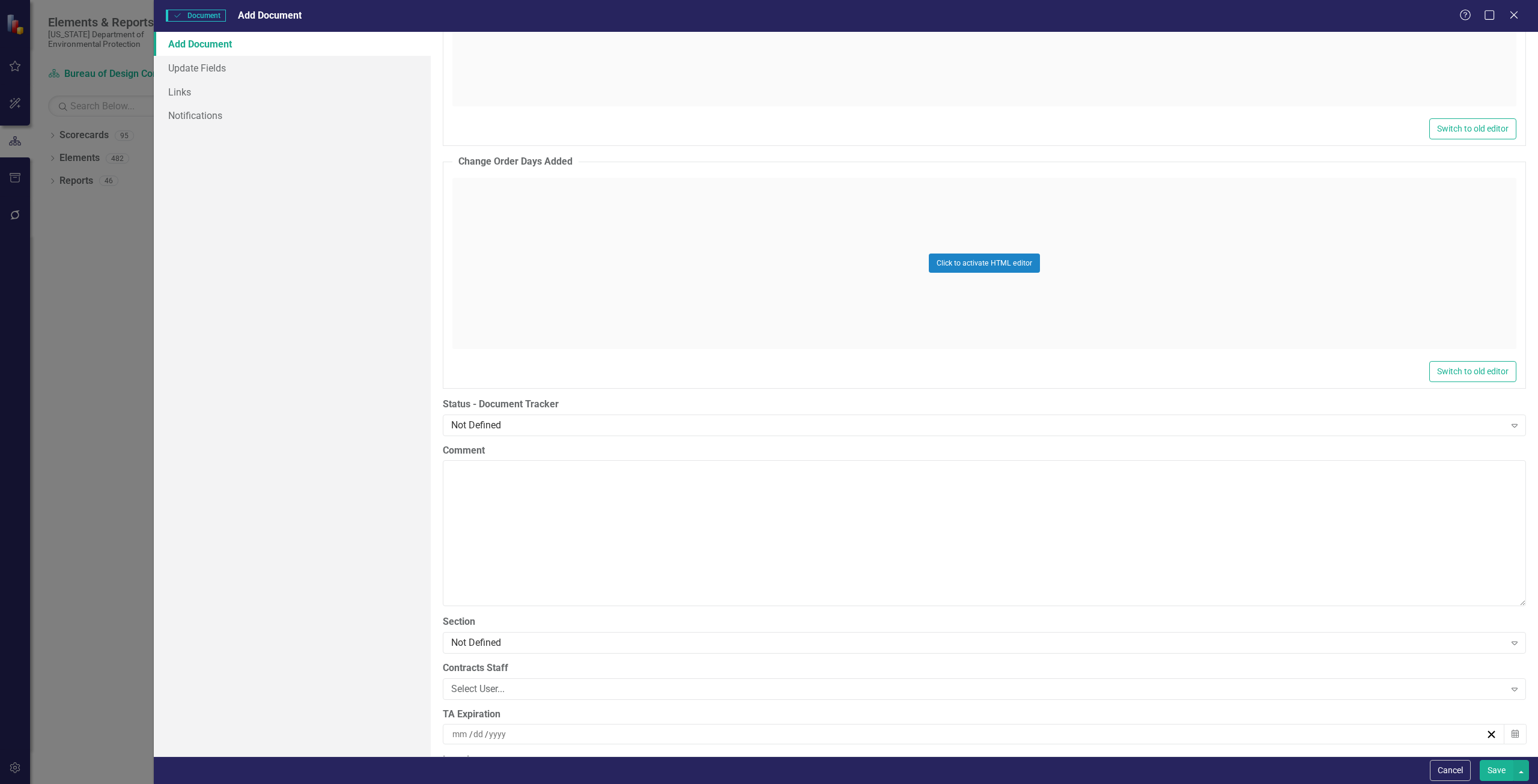
scroll to position [2042, 0]
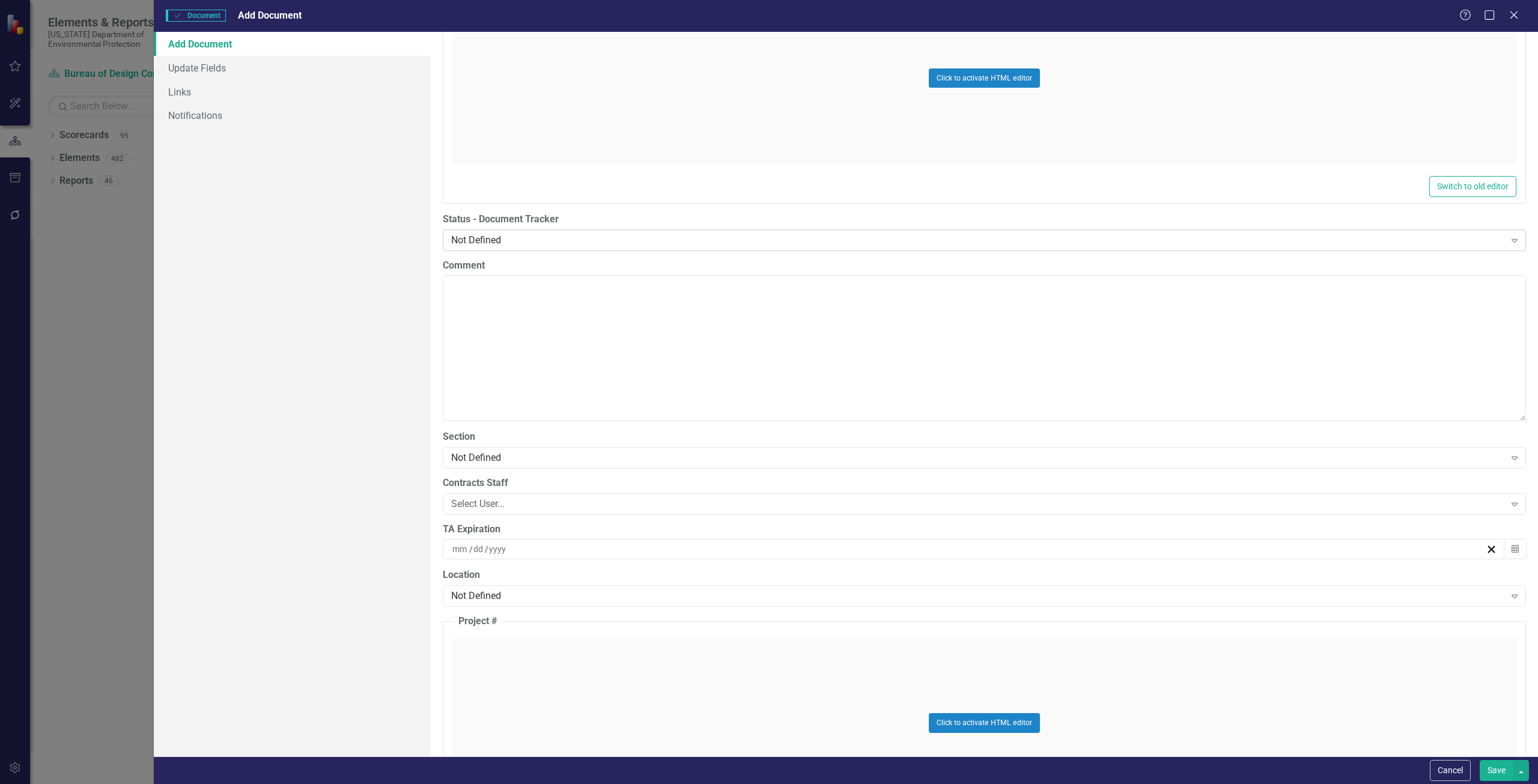
click at [531, 242] on div "Not Defined" at bounding box center [978, 240] width 1054 height 14
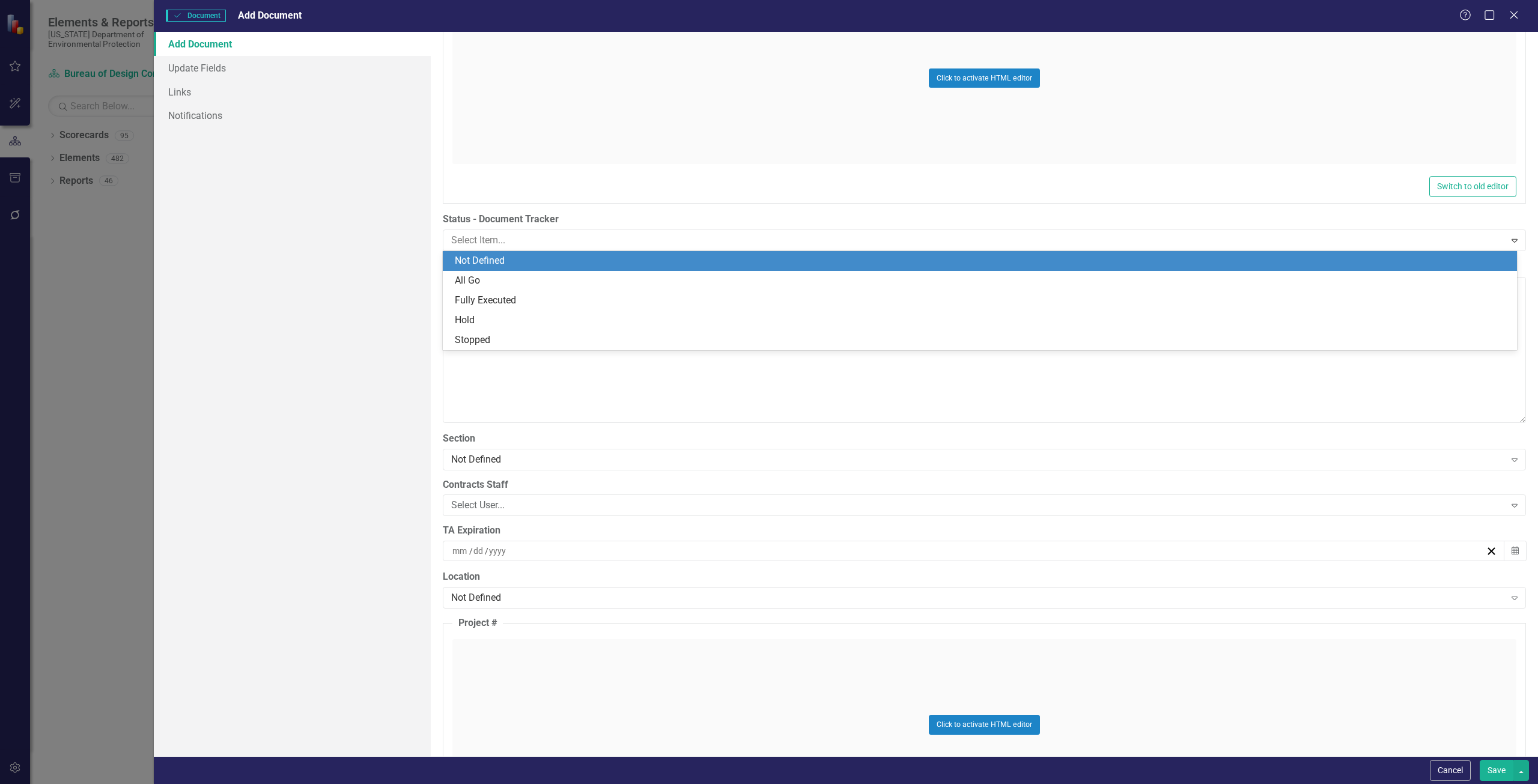
click at [247, 133] on div "Add Document Update Fields Links Notifications" at bounding box center [292, 394] width 277 height 725
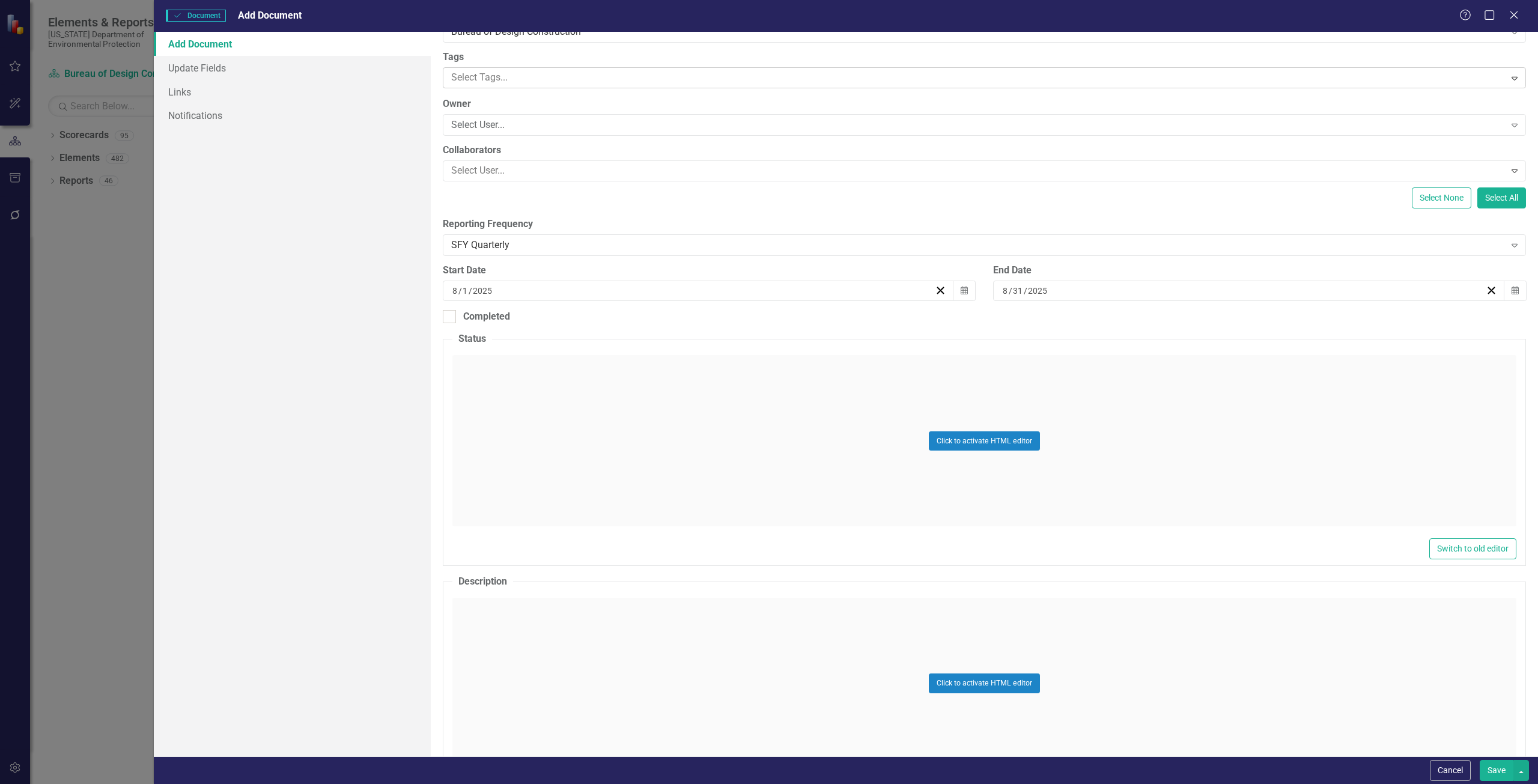
scroll to position [0, 0]
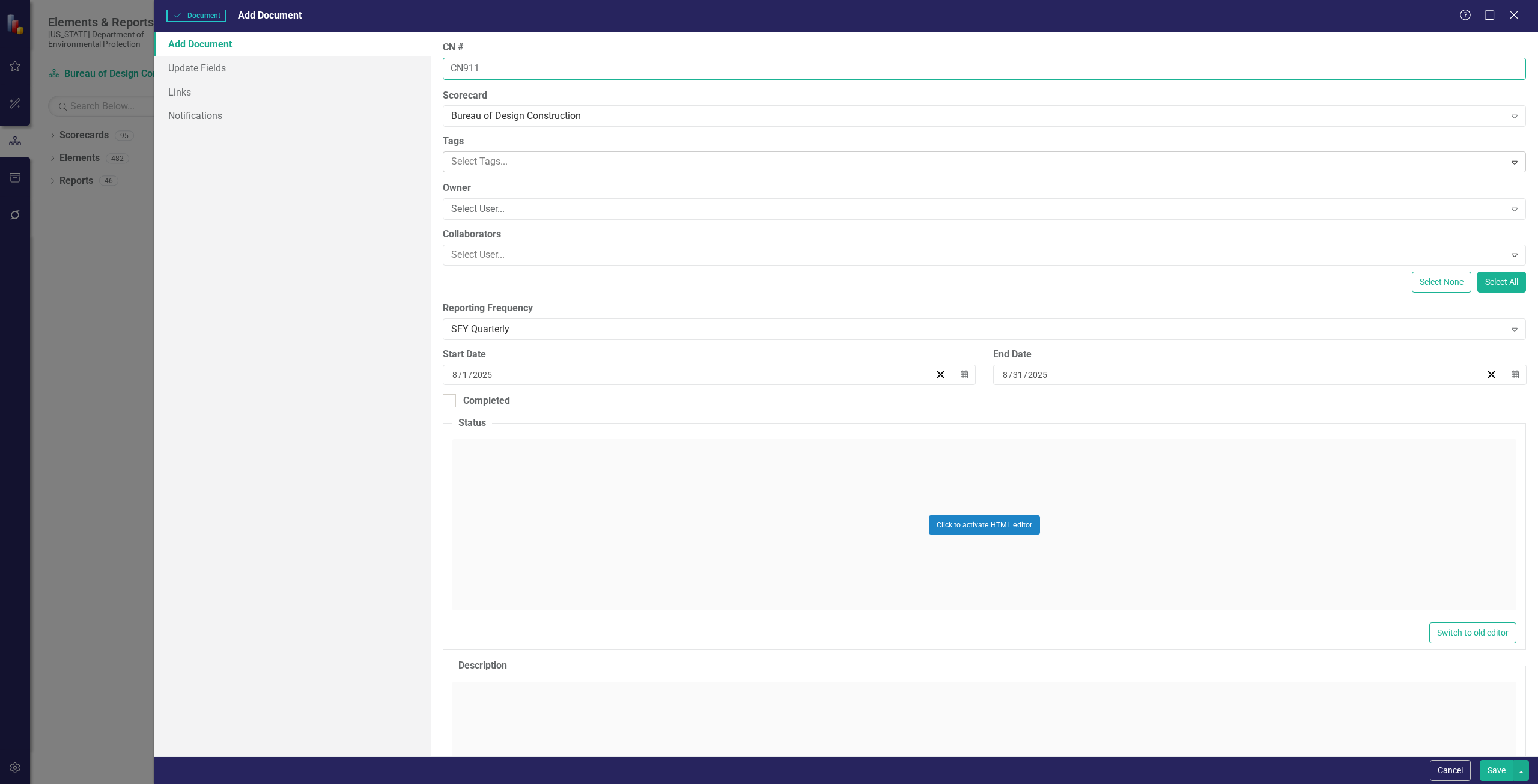
click at [525, 72] on input "CN911" at bounding box center [985, 69] width 1083 height 22
click at [537, 71] on input "CN911" at bounding box center [985, 69] width 1083 height 22
click at [613, 120] on div "Bureau of Design Construction" at bounding box center [978, 116] width 1054 height 14
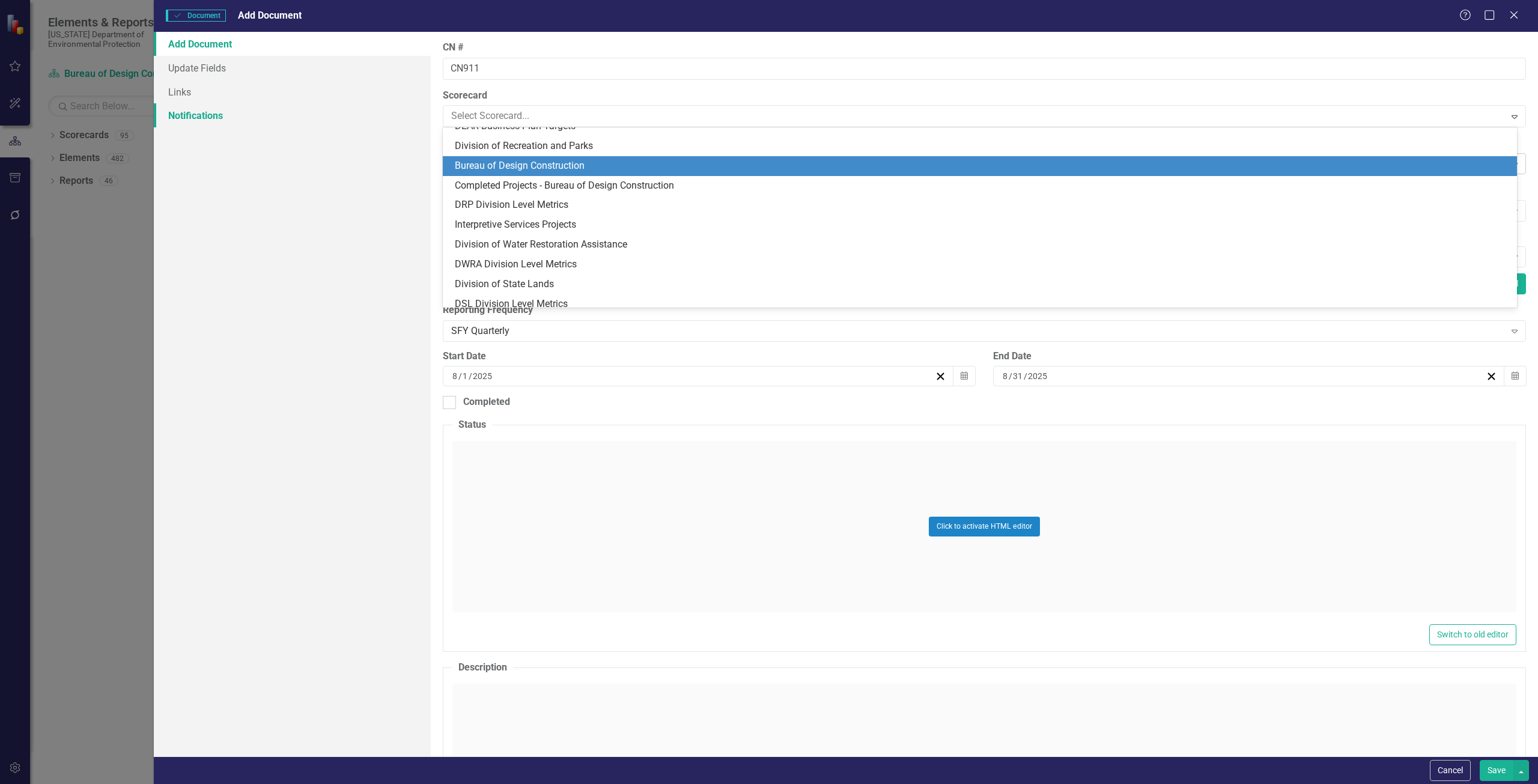
scroll to position [691, 0]
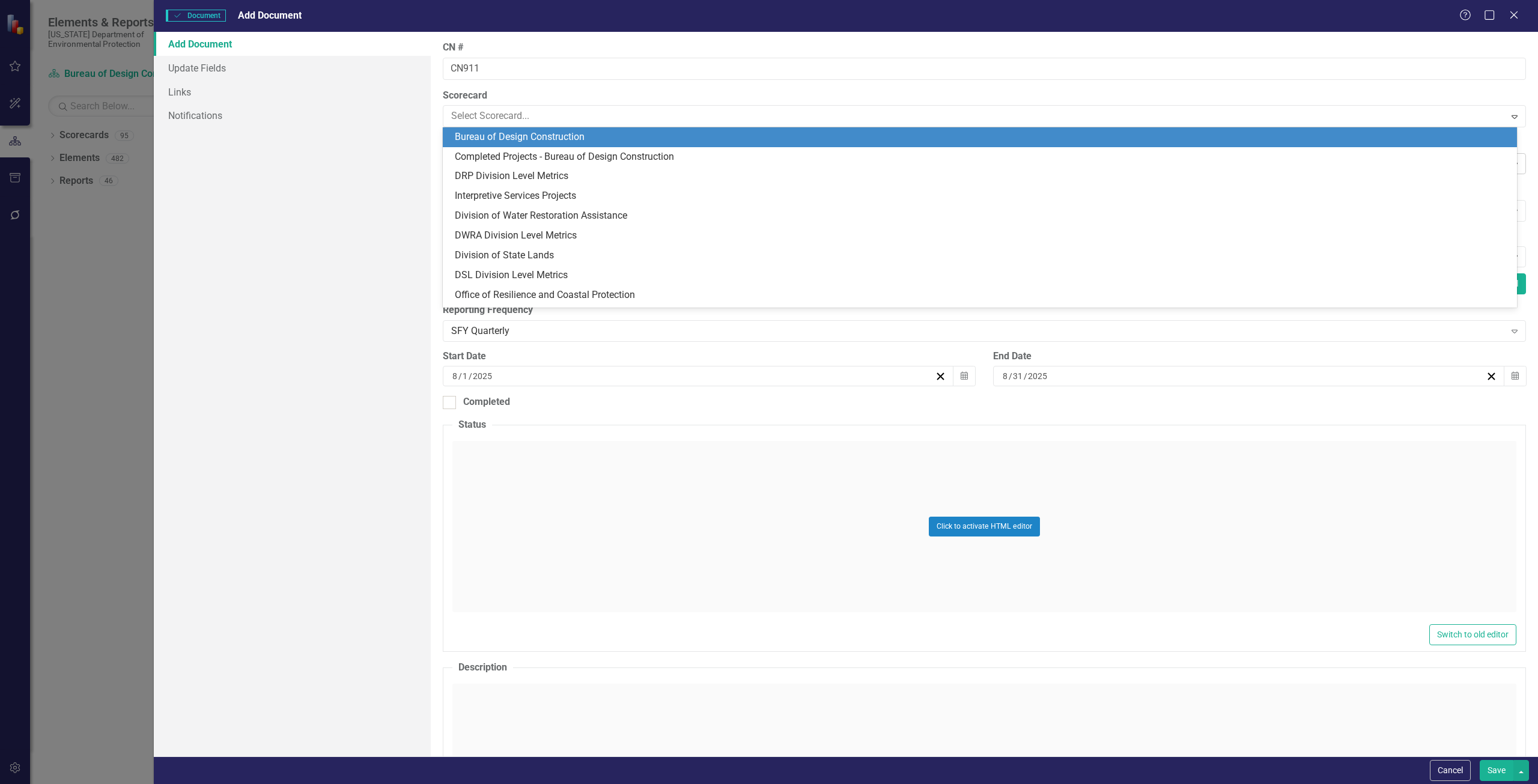
click at [314, 157] on div "Add Document Update Fields Links Notifications" at bounding box center [292, 394] width 277 height 725
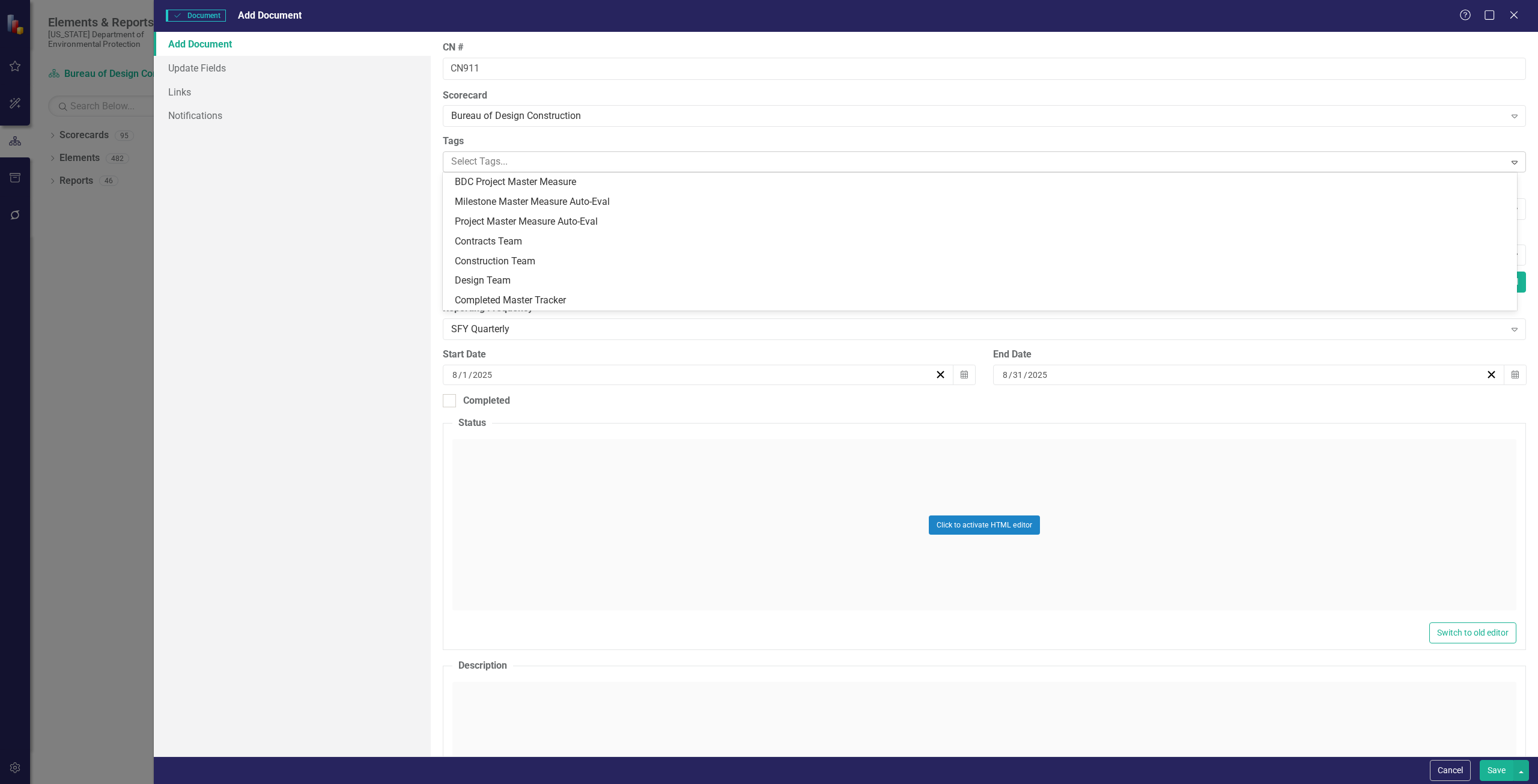
click at [495, 165] on div at bounding box center [975, 161] width 1059 height 16
click at [402, 167] on div "Add Document Update Fields Links Notifications" at bounding box center [292, 394] width 277 height 725
click at [525, 165] on div at bounding box center [975, 161] width 1059 height 16
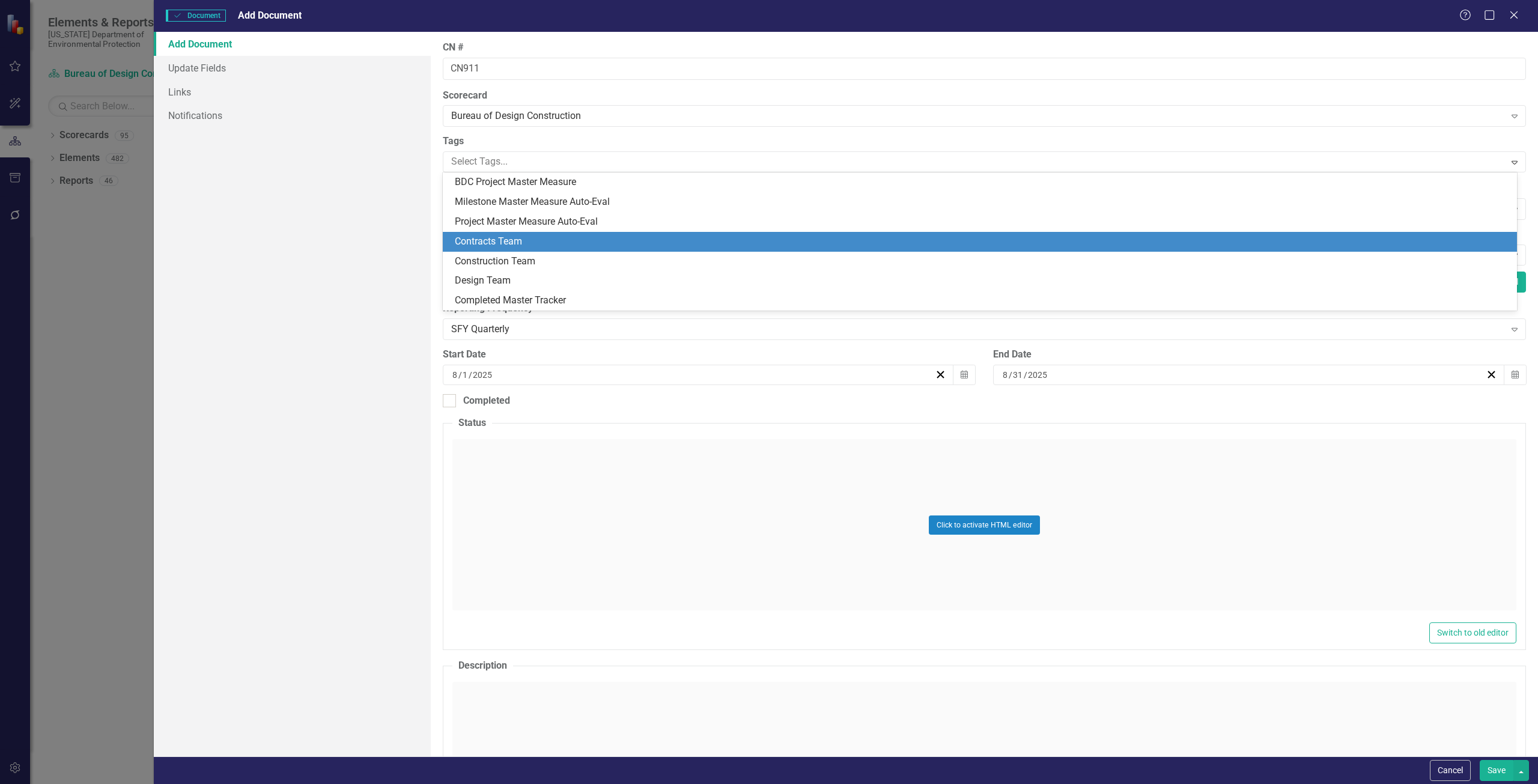
click at [534, 245] on div "Contracts Team" at bounding box center [982, 242] width 1055 height 14
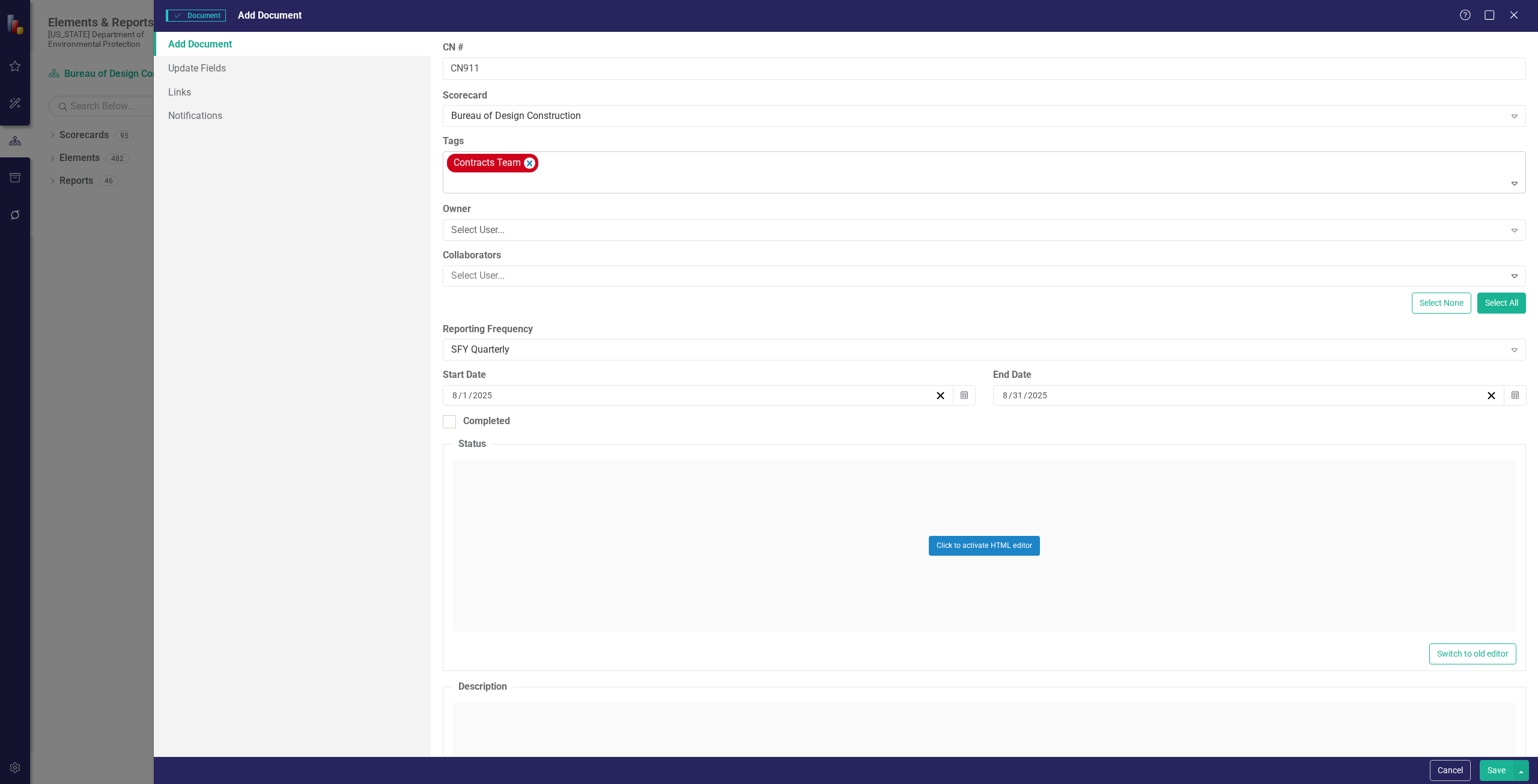
click at [526, 162] on icon "Remove [object Object]" at bounding box center [530, 163] width 11 height 15
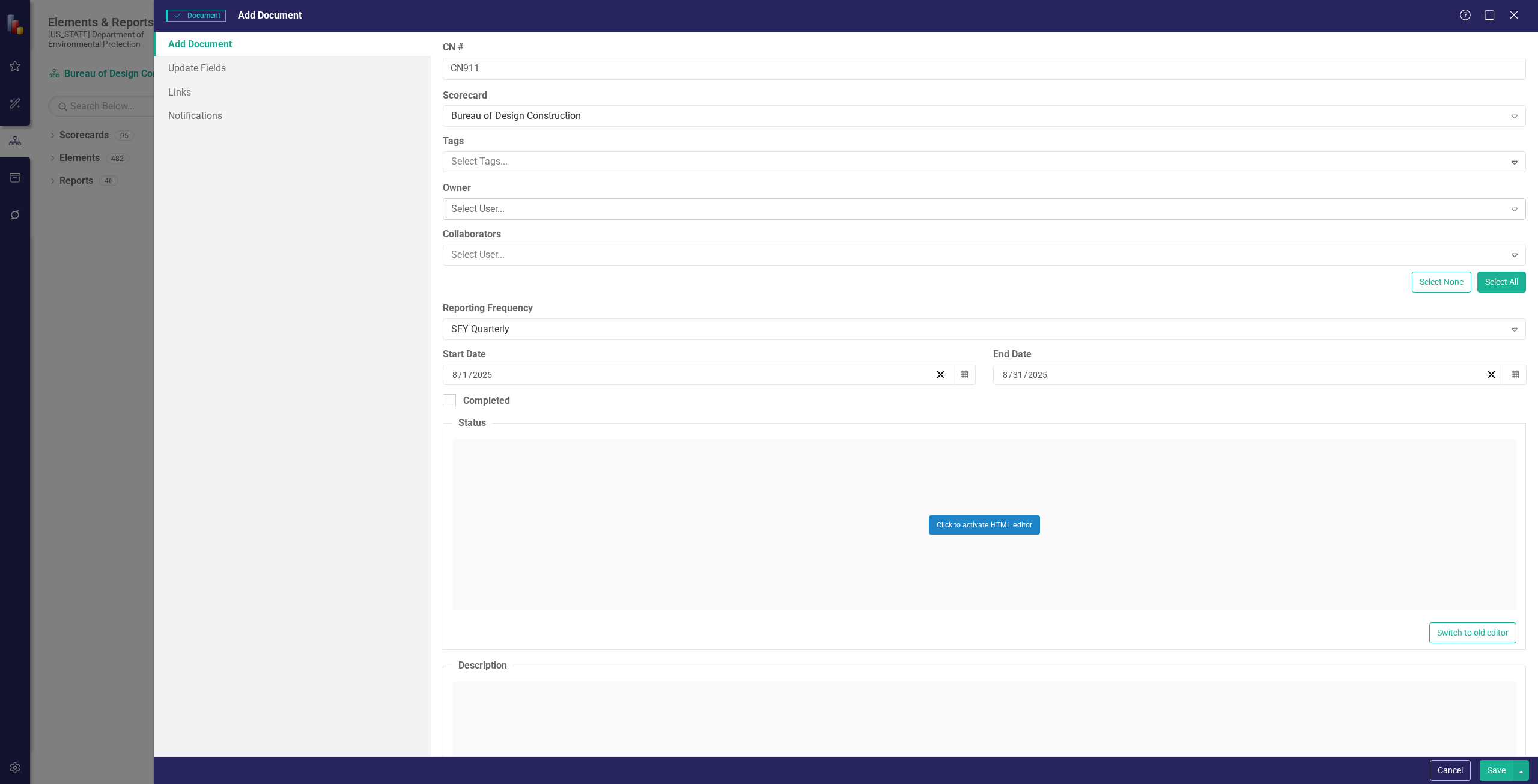
click at [487, 212] on div "Select User..." at bounding box center [978, 210] width 1054 height 14
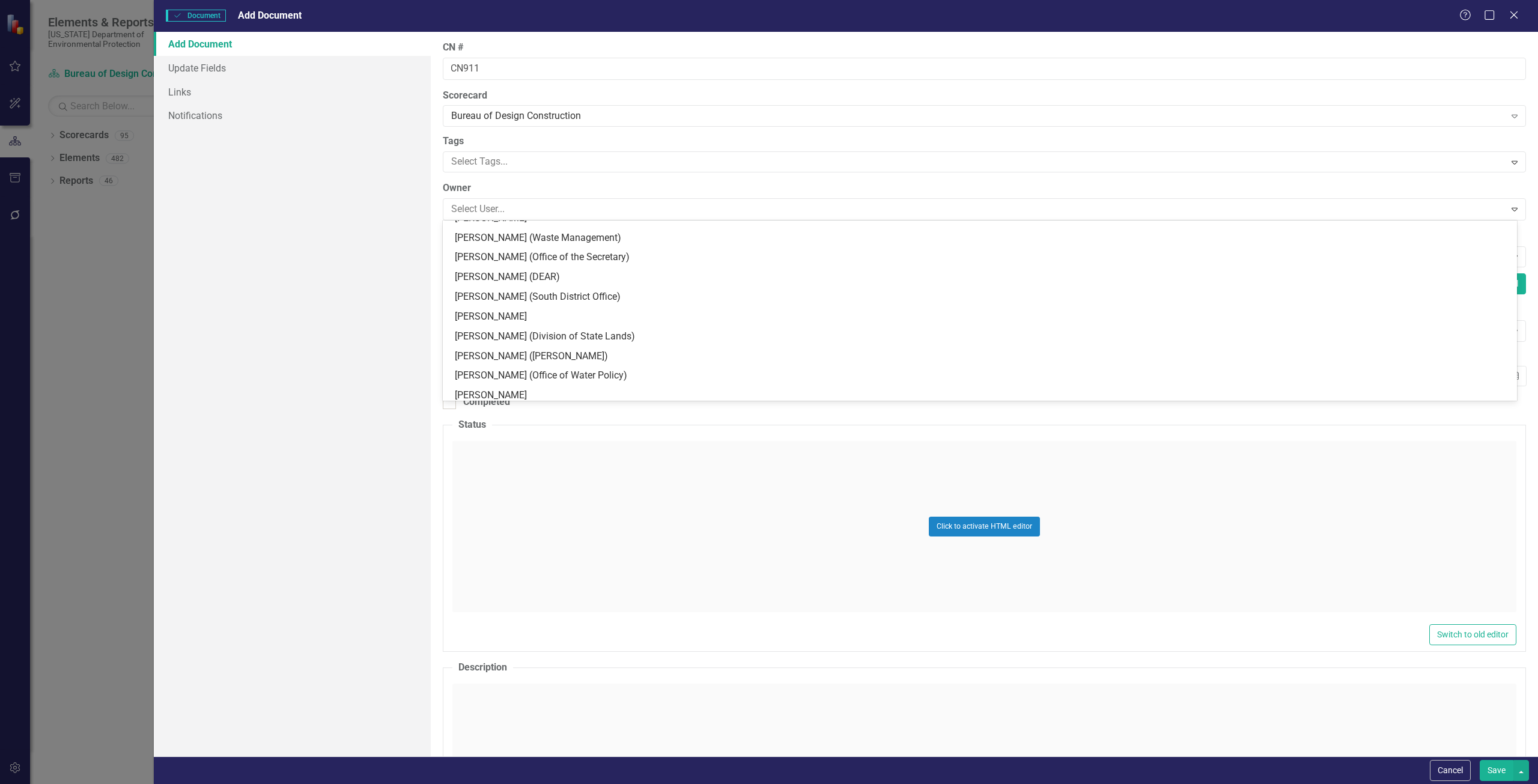
scroll to position [4385, 0]
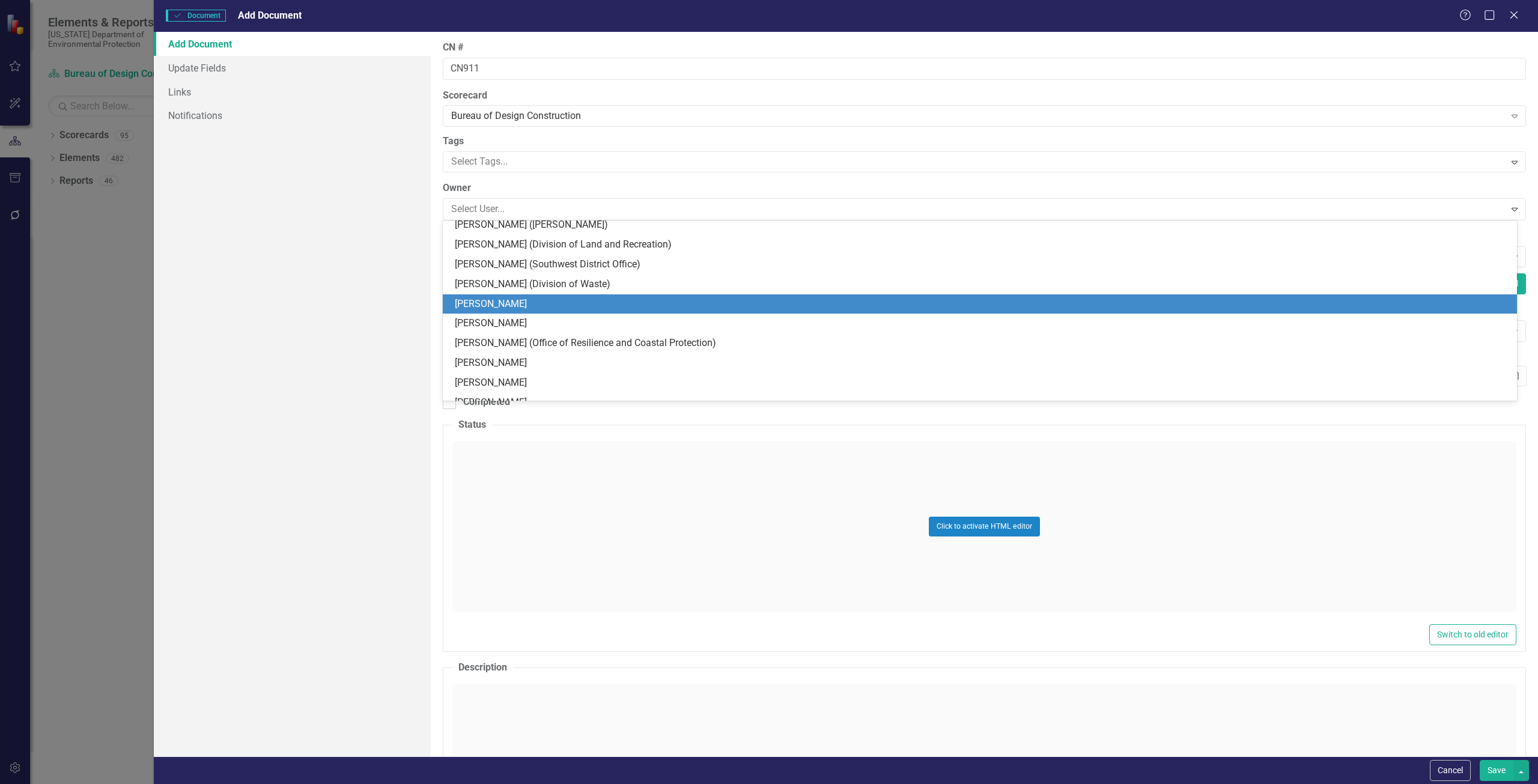
click at [364, 293] on div "Add Document Update Fields Links Notifications" at bounding box center [292, 394] width 277 height 725
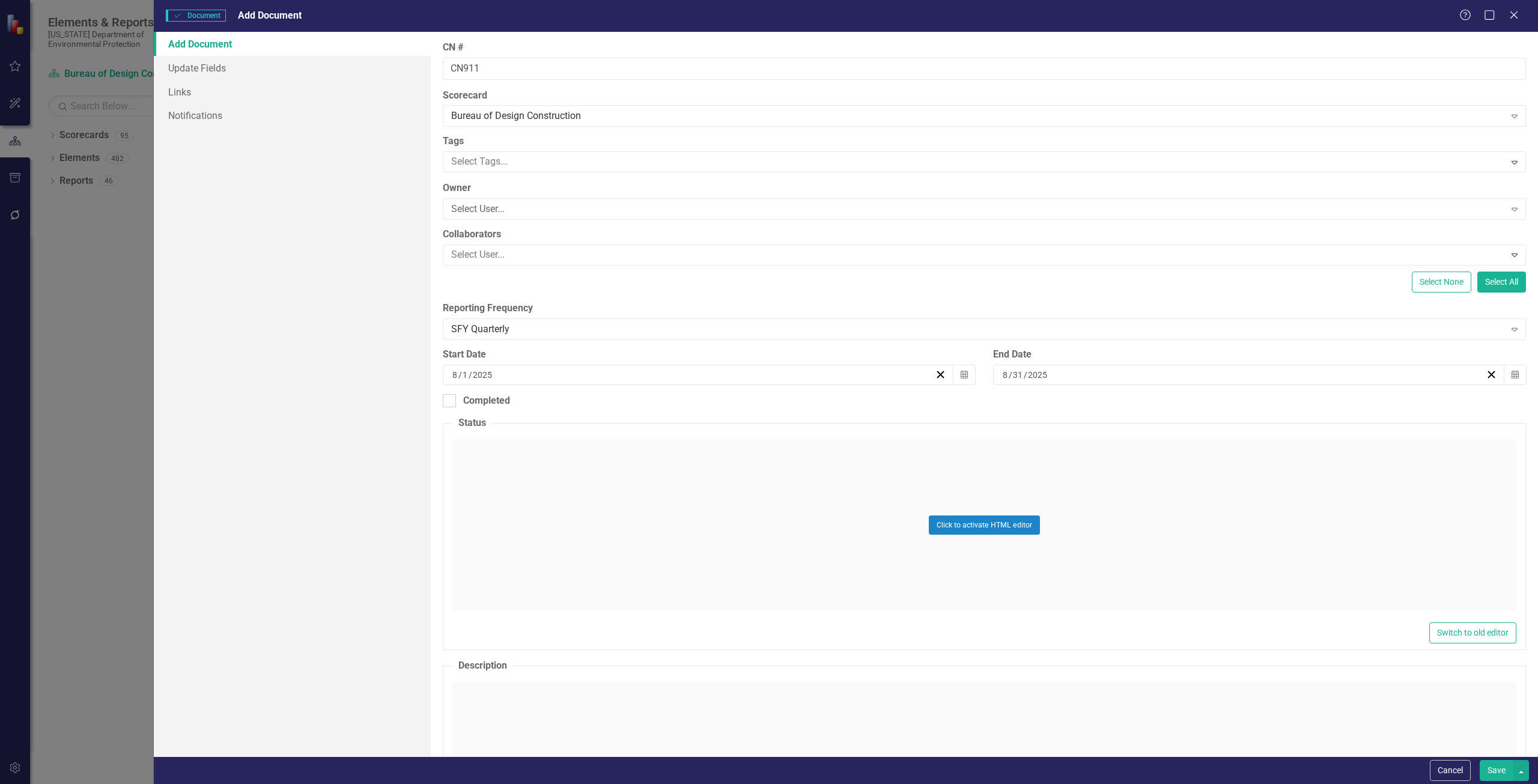
click at [390, 213] on div "Add Document Update Fields Links Notifications" at bounding box center [292, 394] width 277 height 725
click at [220, 66] on link "Update Fields" at bounding box center [292, 68] width 277 height 24
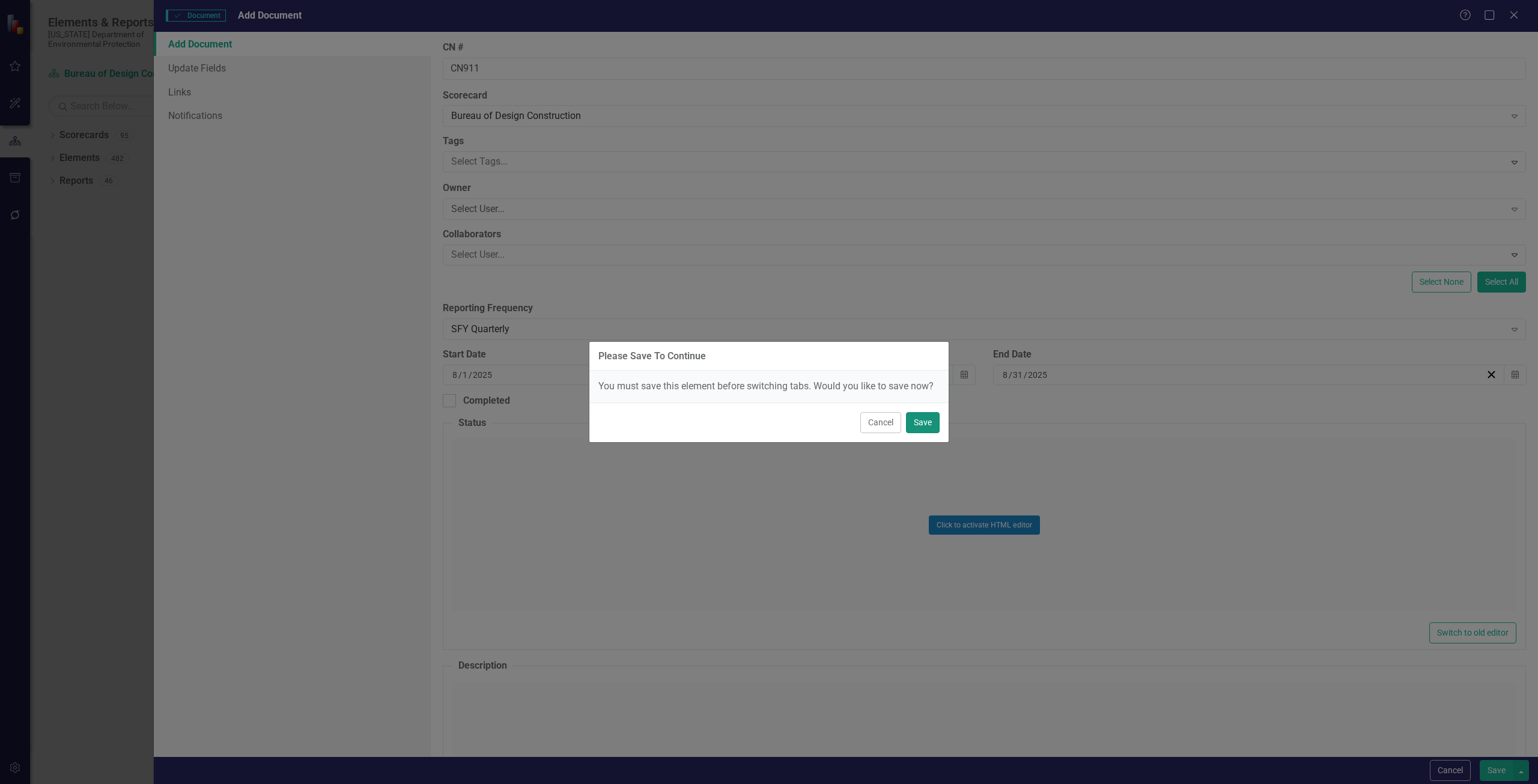
click at [767, 425] on button "Save" at bounding box center [922, 423] width 34 height 21
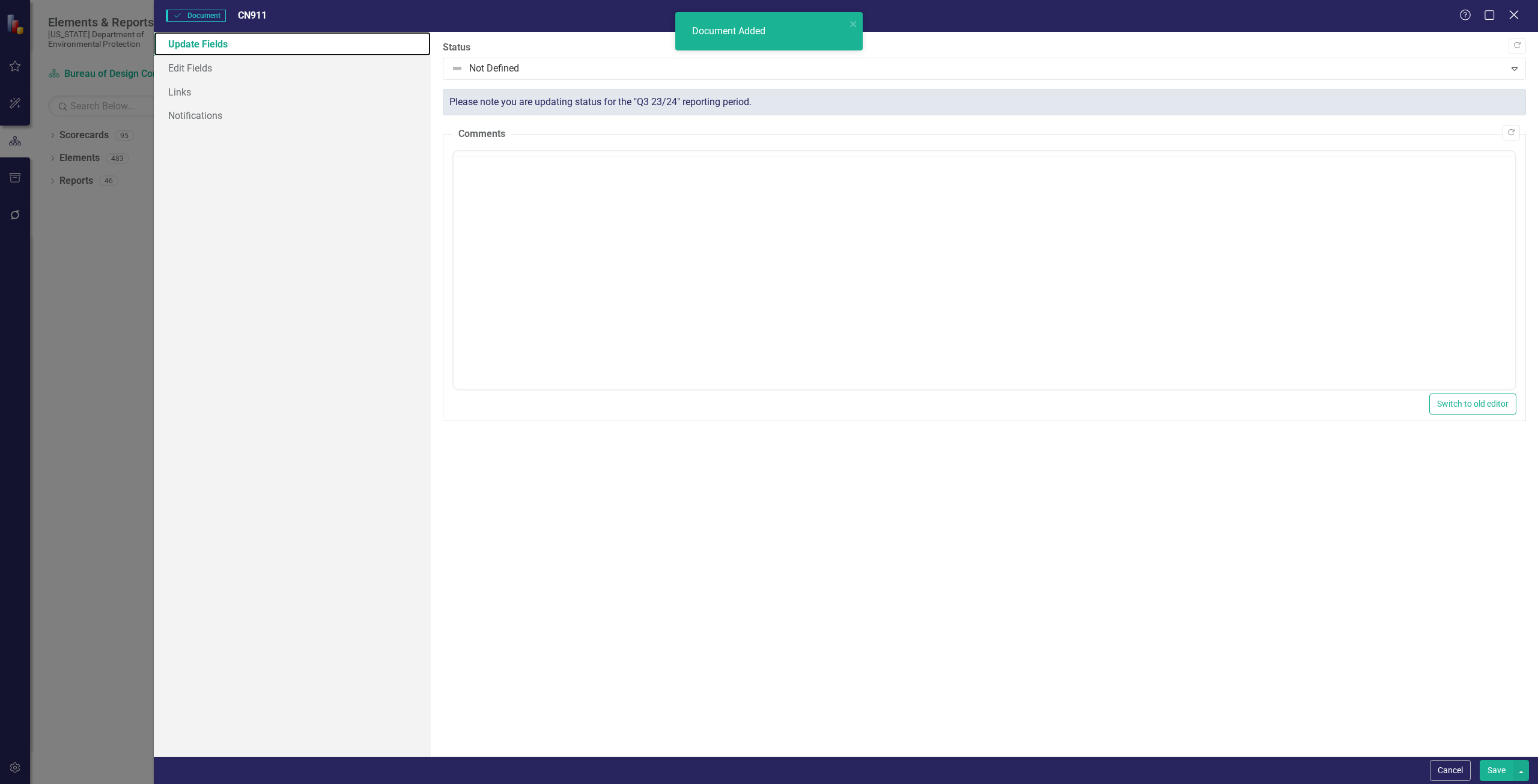
scroll to position [0, 0]
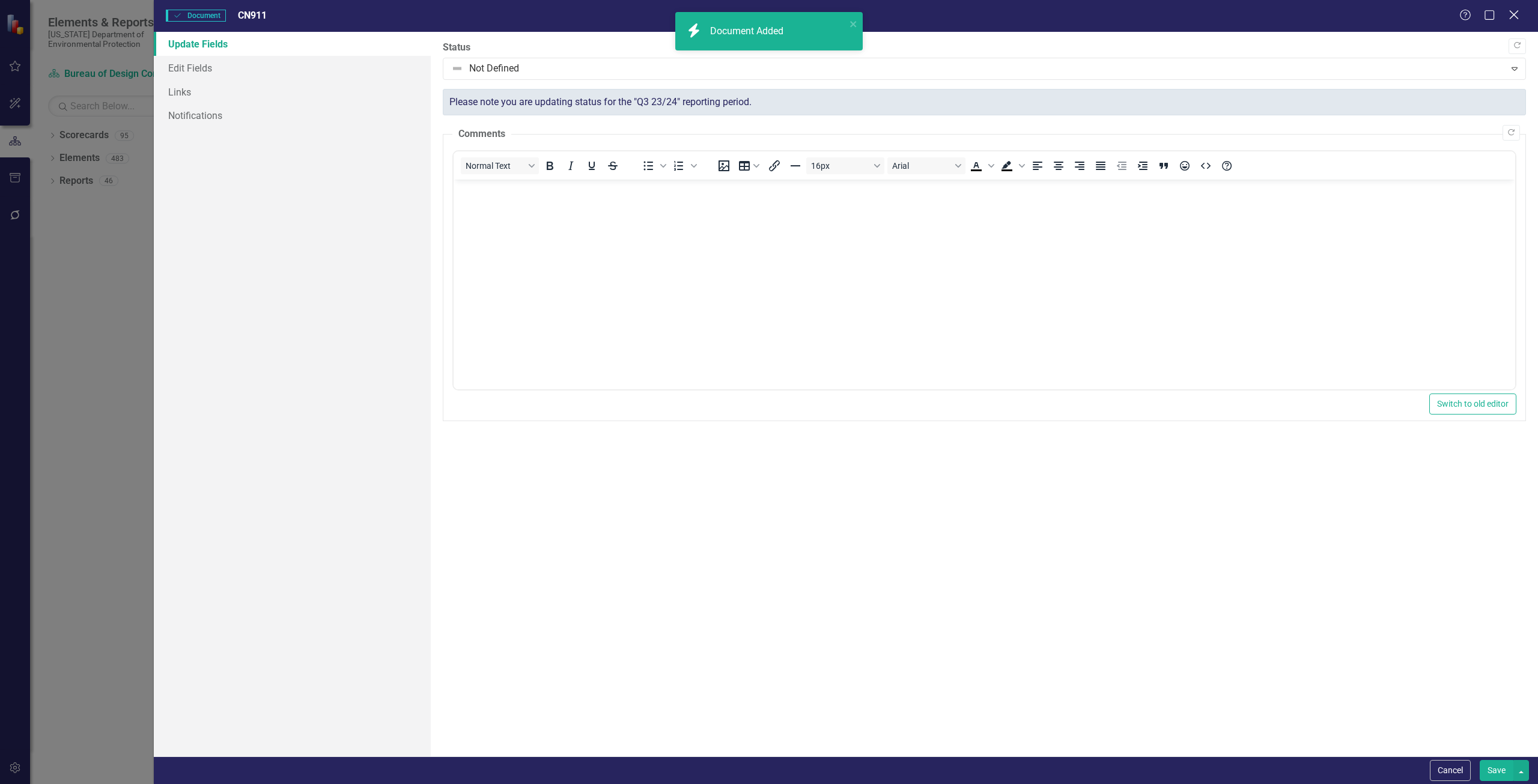
click at [767, 15] on icon "Close" at bounding box center [1513, 15] width 15 height 11
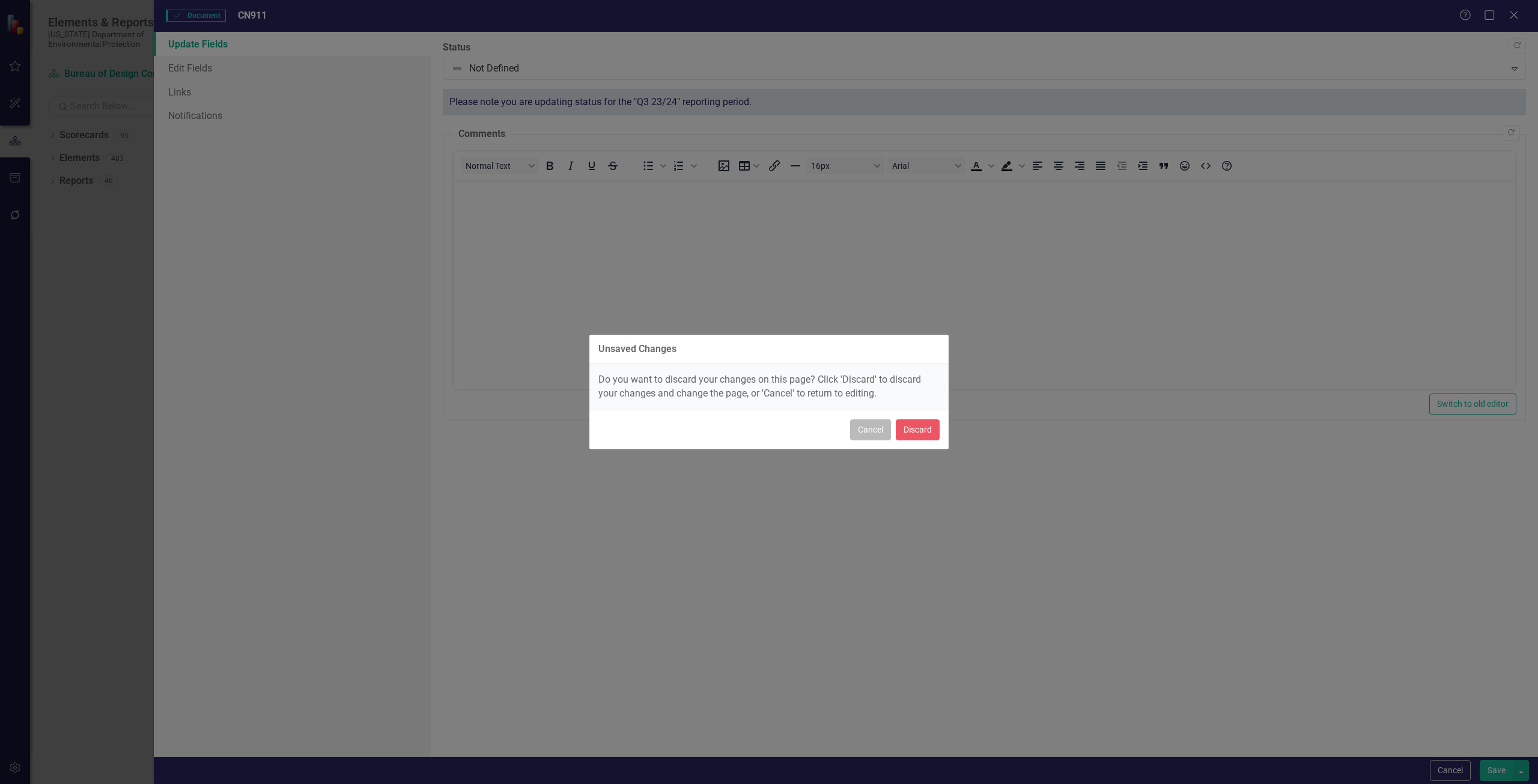
click at [767, 431] on button "Cancel" at bounding box center [870, 430] width 41 height 21
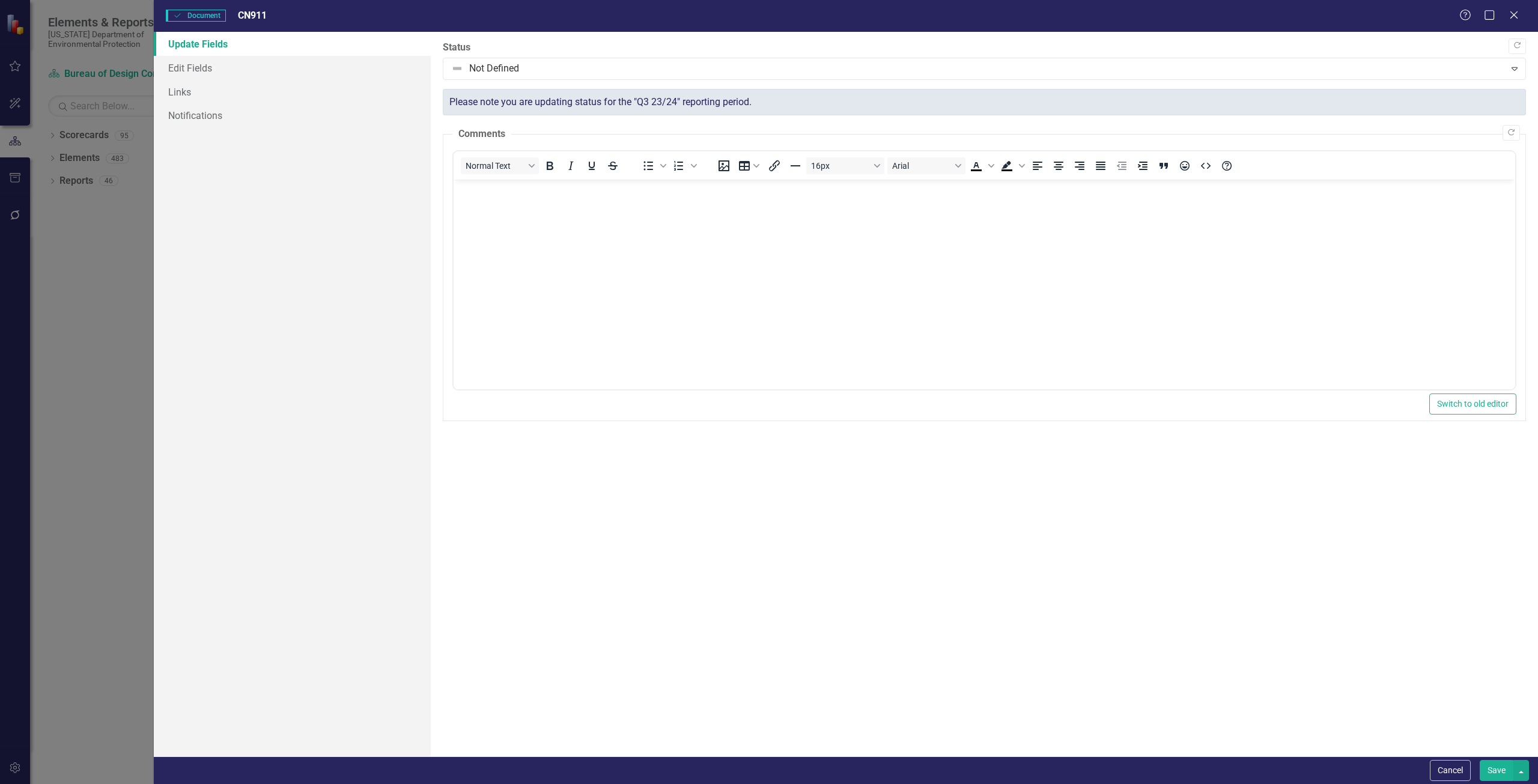
click at [767, 772] on button "Save" at bounding box center [1496, 770] width 34 height 21
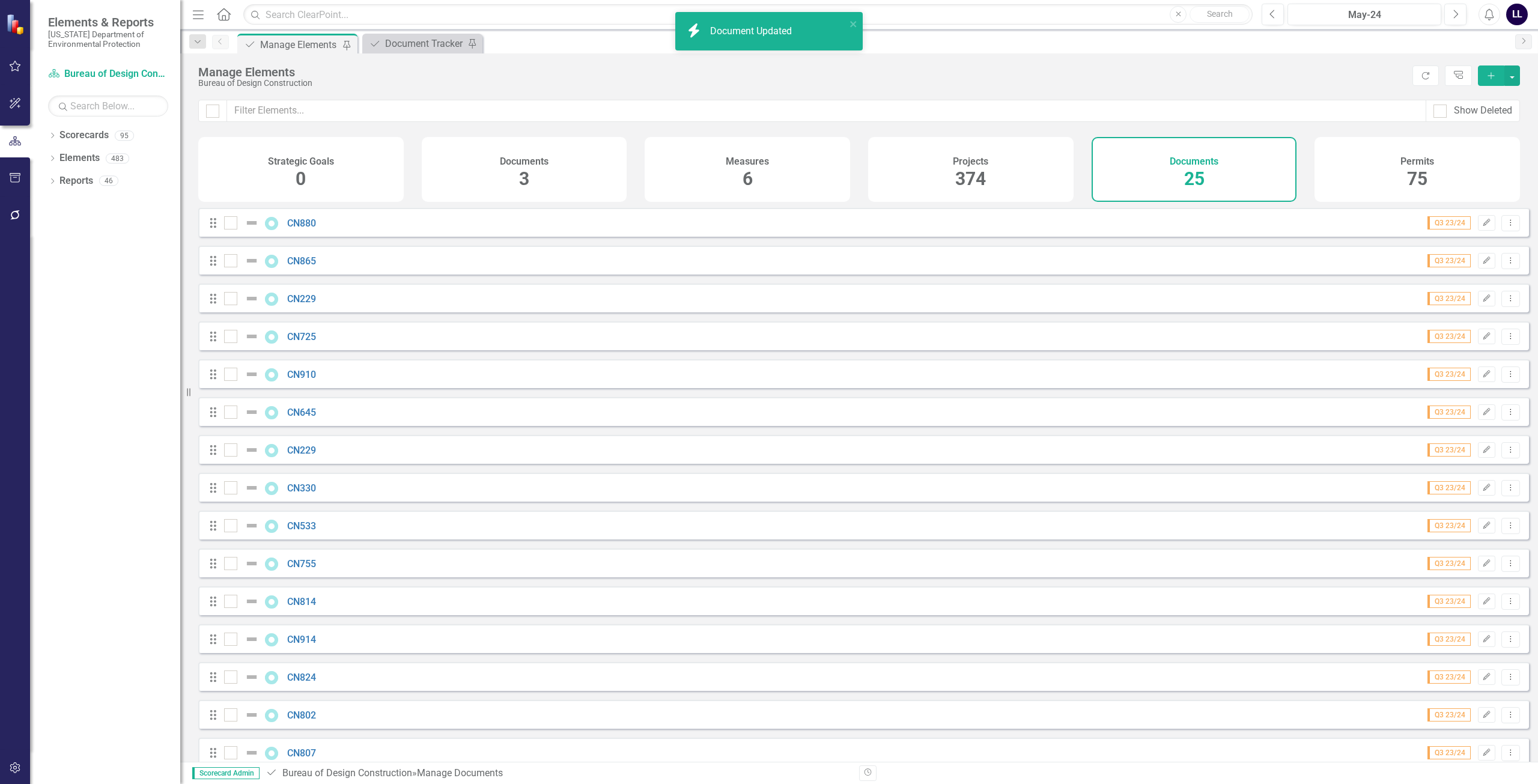
scroll to position [401, 0]
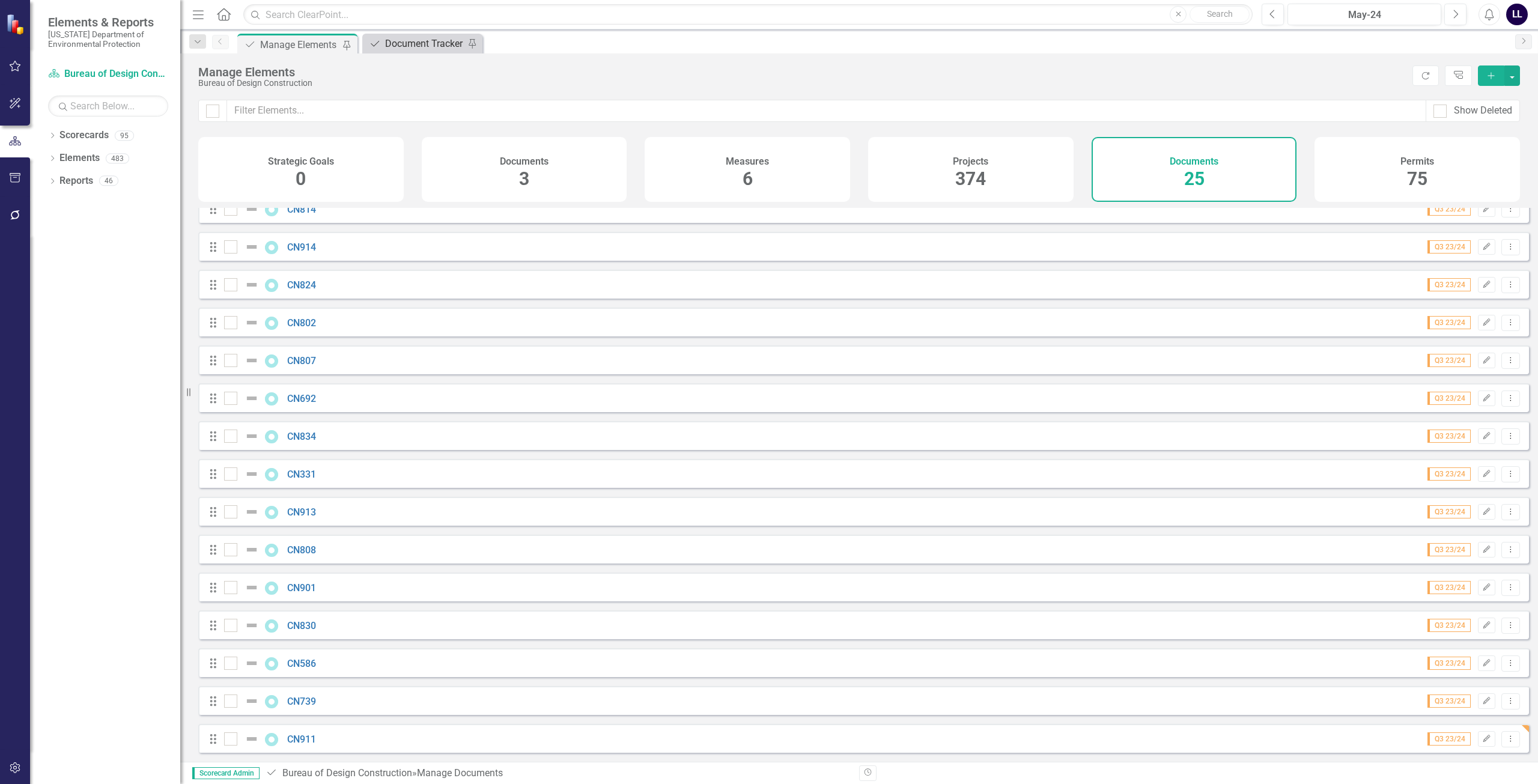
click at [422, 45] on div "Document Tracker" at bounding box center [424, 43] width 79 height 15
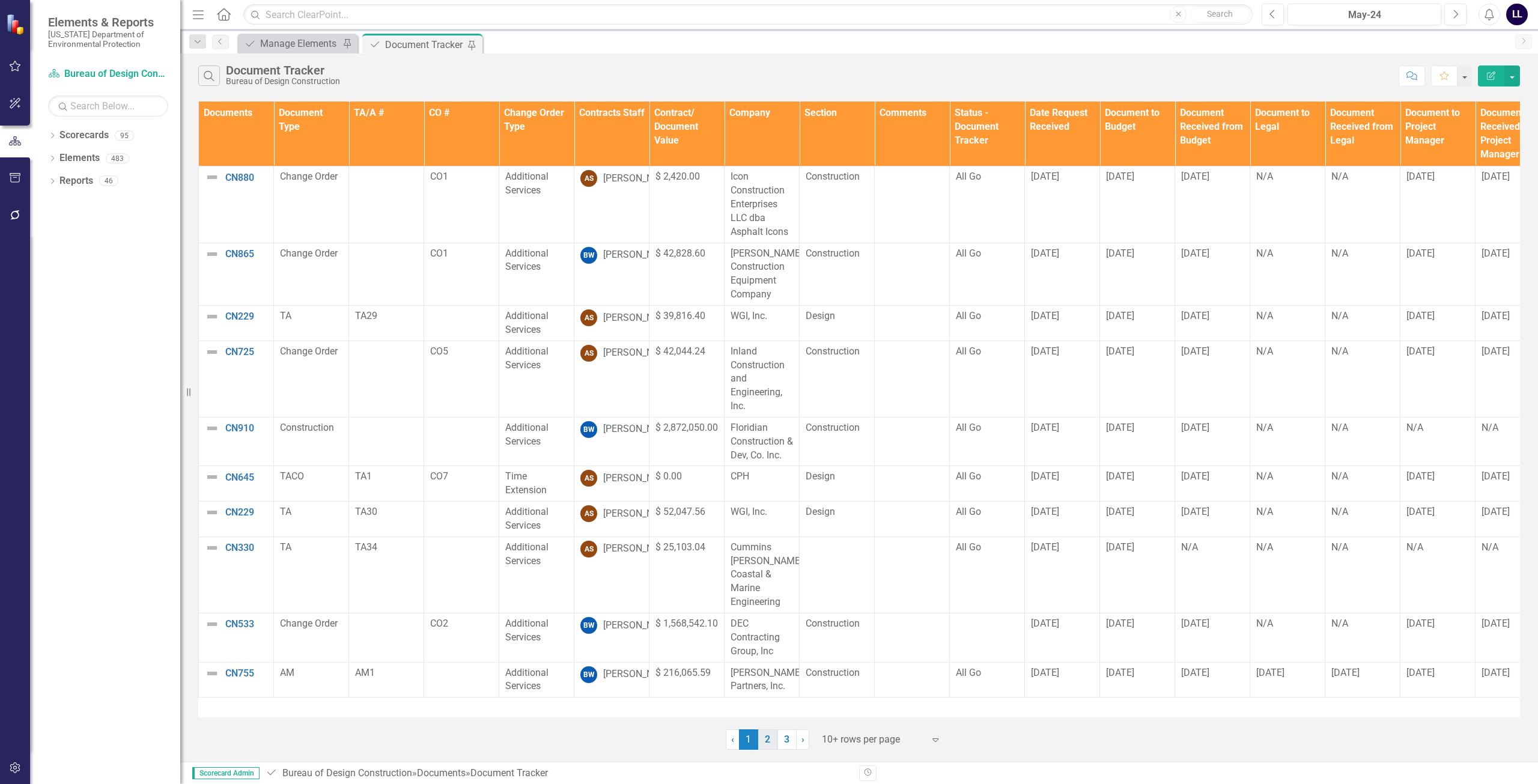
click at [765, 740] on link "2" at bounding box center [768, 739] width 20 height 20
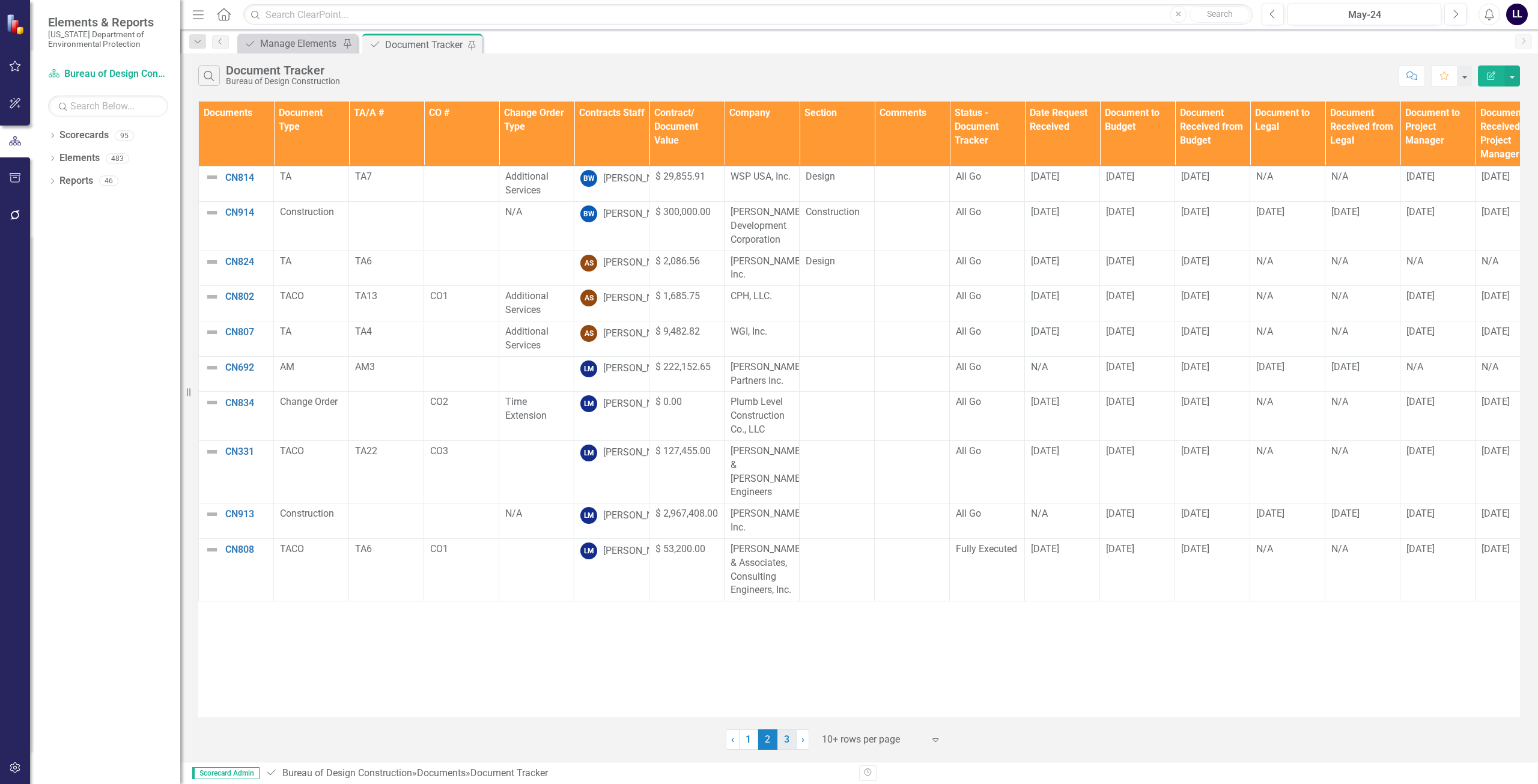
click at [767, 740] on link "3" at bounding box center [787, 739] width 20 height 20
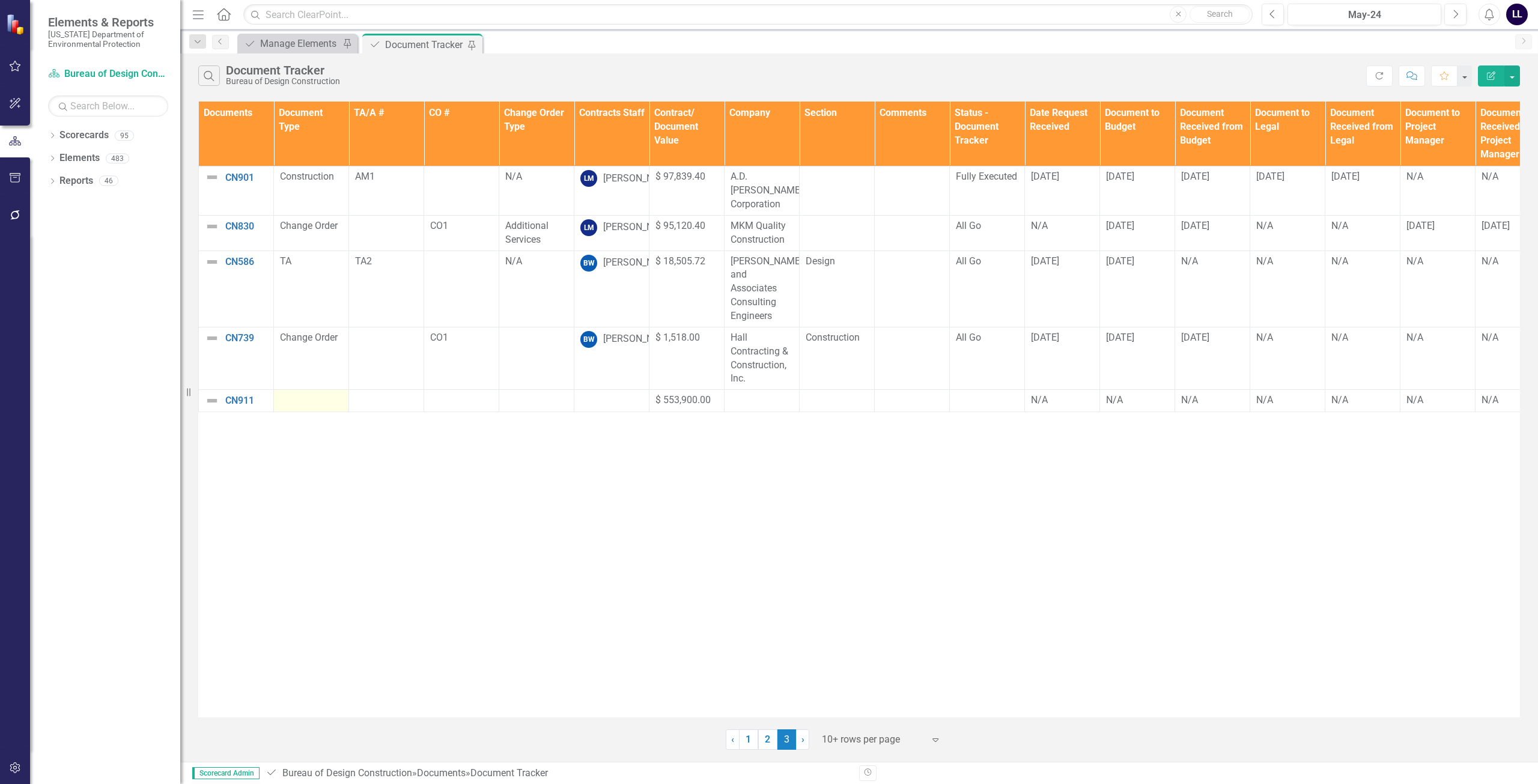
click at [298, 393] on div at bounding box center [311, 400] width 62 height 15
click at [305, 393] on div at bounding box center [311, 400] width 62 height 15
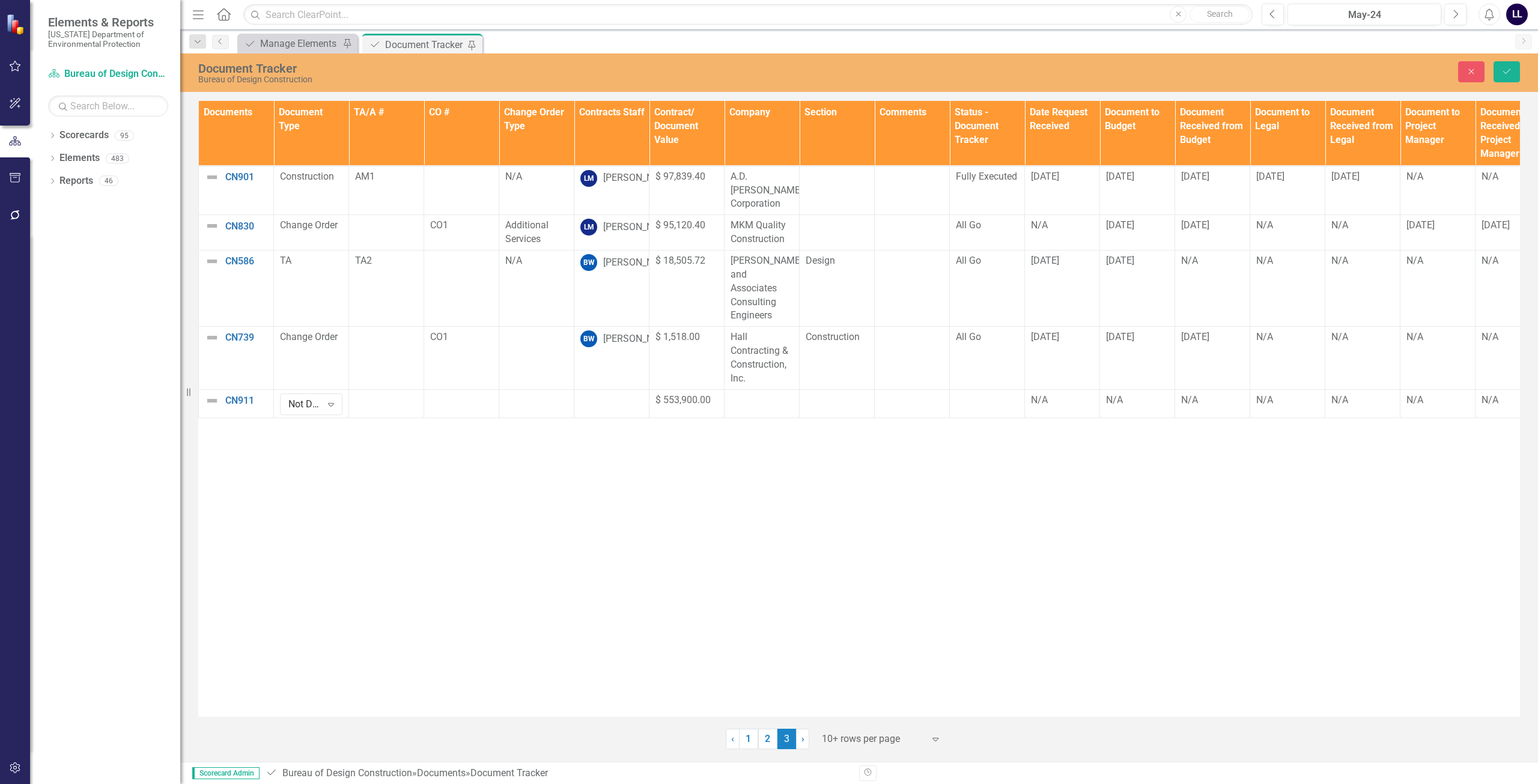
drag, startPoint x: 305, startPoint y: 375, endPoint x: 271, endPoint y: 435, distance: 69.0
click at [271, 435] on div "Documents Document Type TA/A # CO # Change Order Type Contracts Staff Contract/…" at bounding box center [859, 408] width 1321 height 616
click at [334, 400] on icon "Expand" at bounding box center [331, 405] width 12 height 10
click at [344, 460] on div "Construction" at bounding box center [331, 457] width 77 height 14
click at [389, 393] on div at bounding box center [386, 400] width 62 height 15
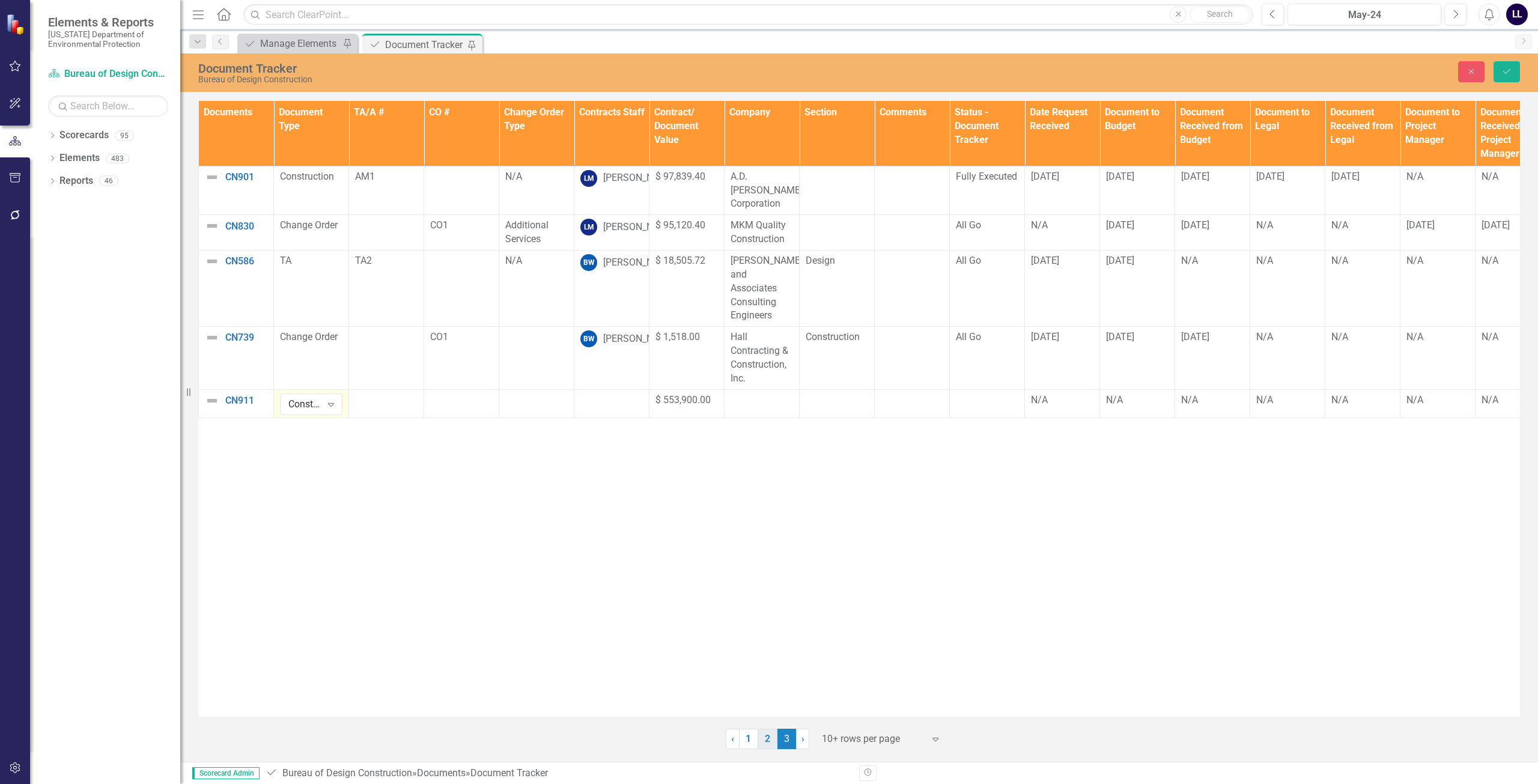
click at [766, 739] on link "2" at bounding box center [768, 739] width 20 height 20
click at [767, 71] on icon "Save" at bounding box center [1506, 71] width 10 height 8
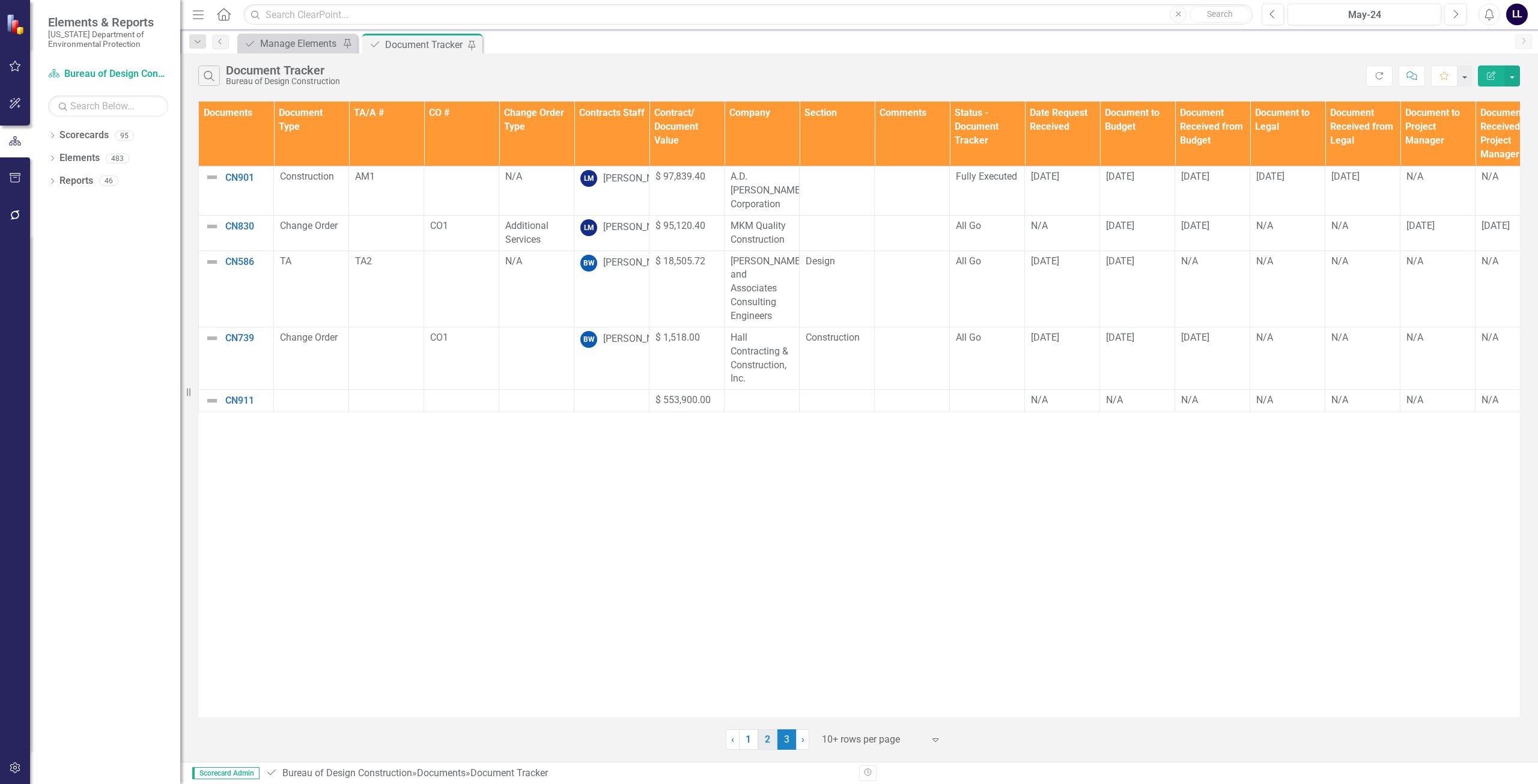
click at [767, 739] on link "2" at bounding box center [768, 739] width 20 height 20
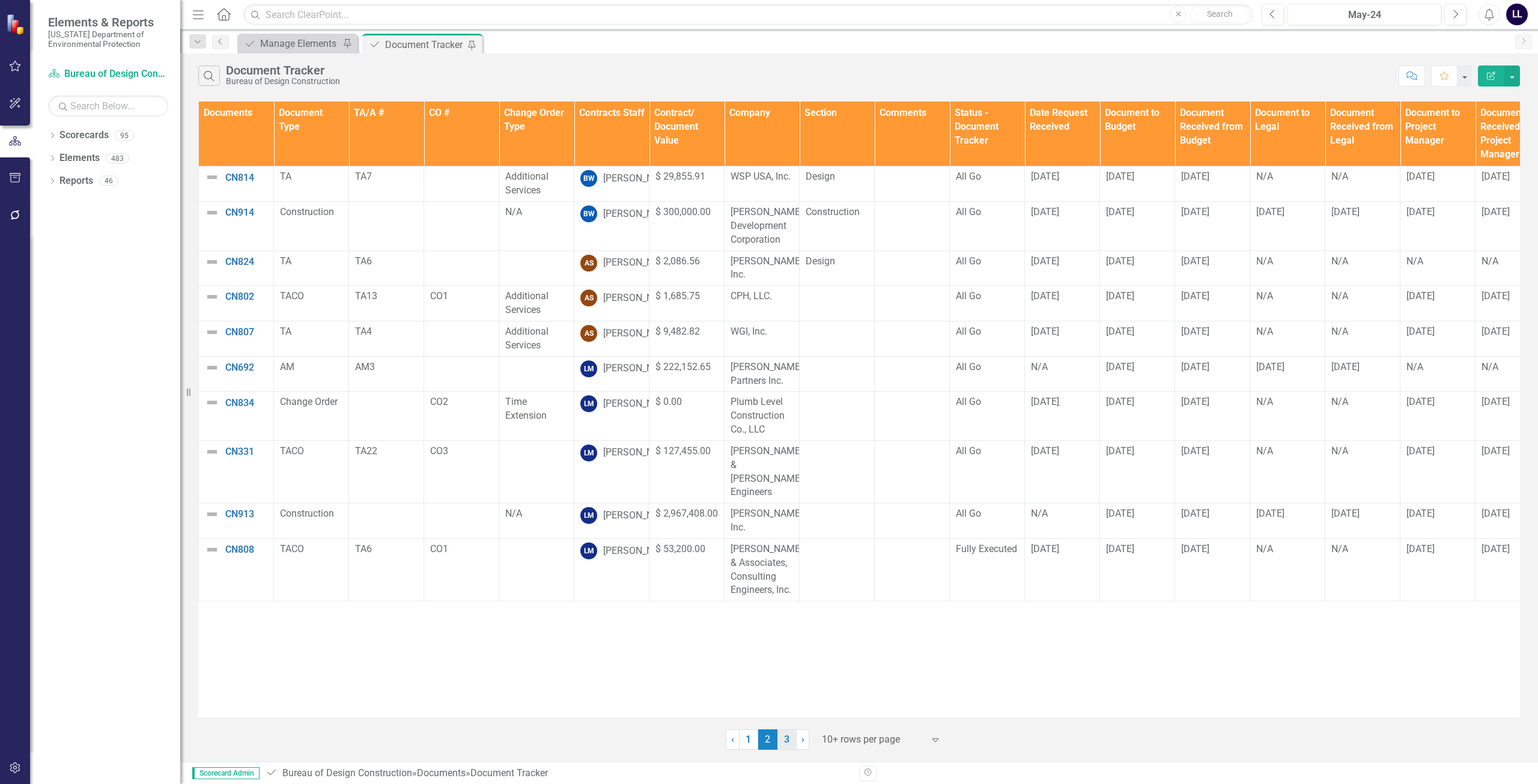
click at [767, 743] on link "3" at bounding box center [787, 739] width 20 height 20
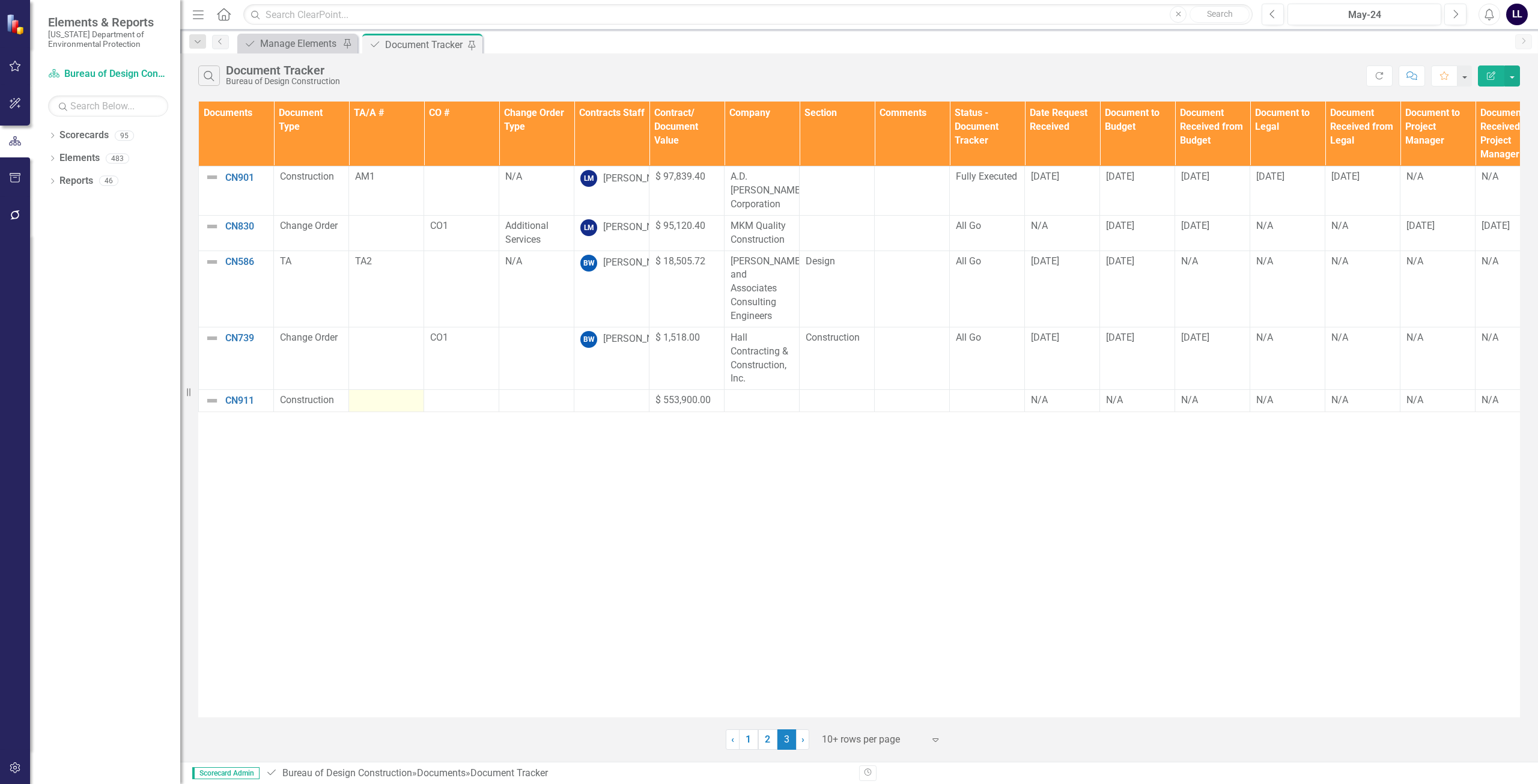
click at [401, 393] on div at bounding box center [386, 400] width 62 height 15
click at [533, 393] on div at bounding box center [536, 400] width 62 height 15
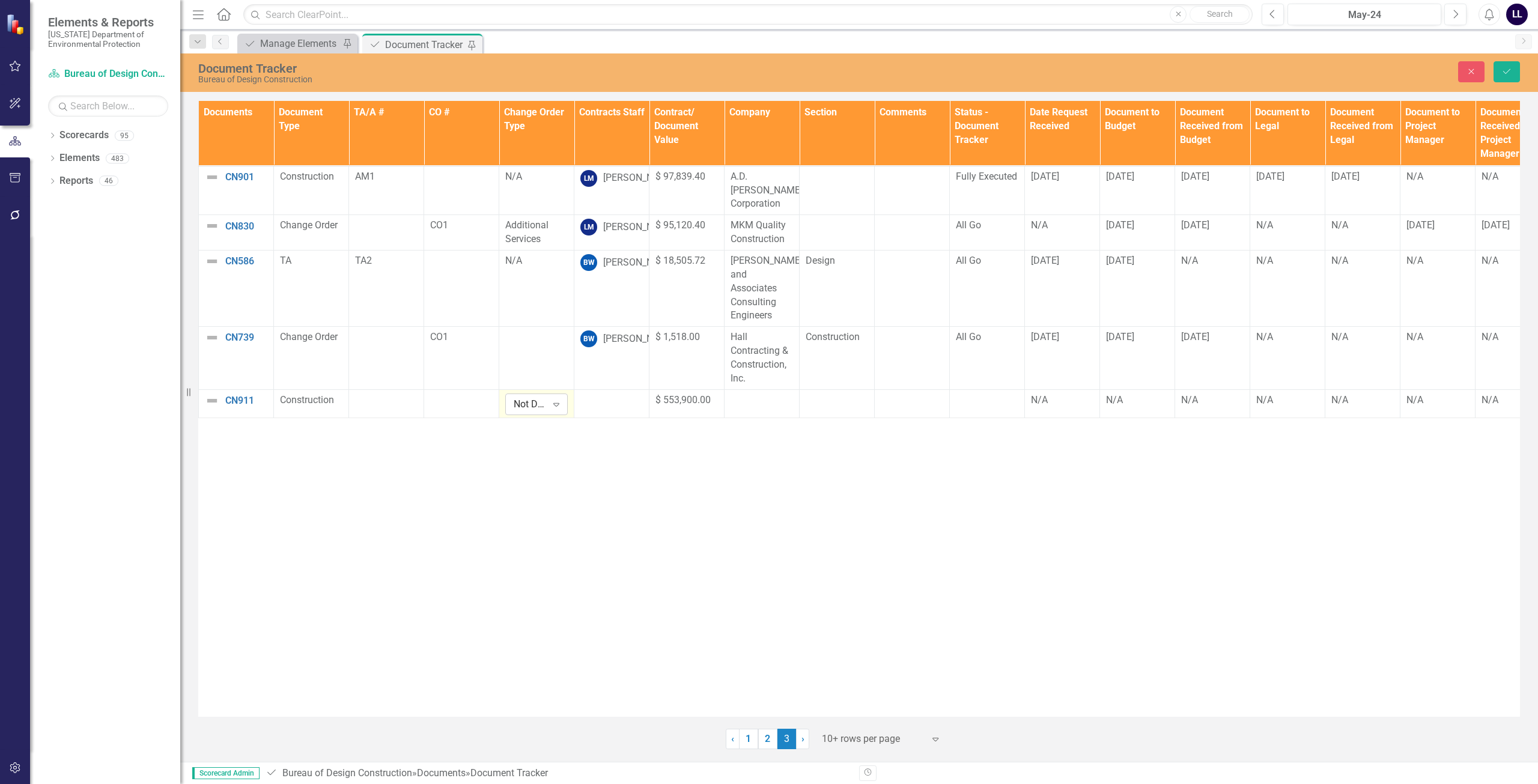
click at [551, 400] on icon "Expand" at bounding box center [556, 405] width 12 height 10
click at [552, 472] on div "N/A" at bounding box center [556, 471] width 77 height 14
click at [735, 610] on div "Documents Document Type TA/A # CO # Change Order Type Contracts Staff Contract/…" at bounding box center [859, 408] width 1321 height 616
click at [623, 389] on td at bounding box center [611, 403] width 75 height 28
click at [616, 393] on div at bounding box center [611, 400] width 62 height 15
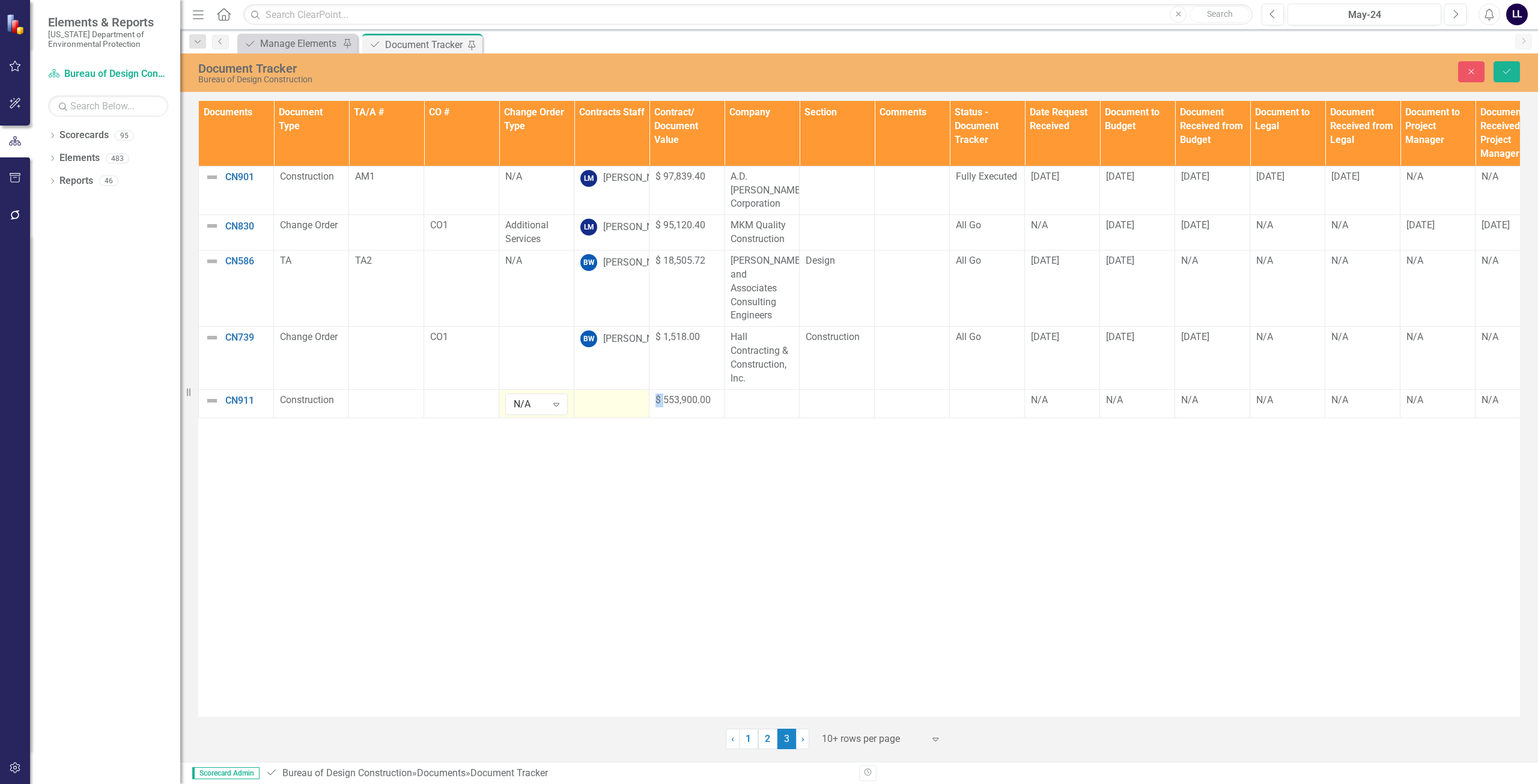
click at [616, 393] on div at bounding box center [611, 400] width 62 height 15
click at [634, 400] on icon "Expand" at bounding box center [631, 405] width 12 height 10
click at [603, 397] on div "Not Defined" at bounding box center [604, 404] width 33 height 14
type input "[PERSON_NAME]"
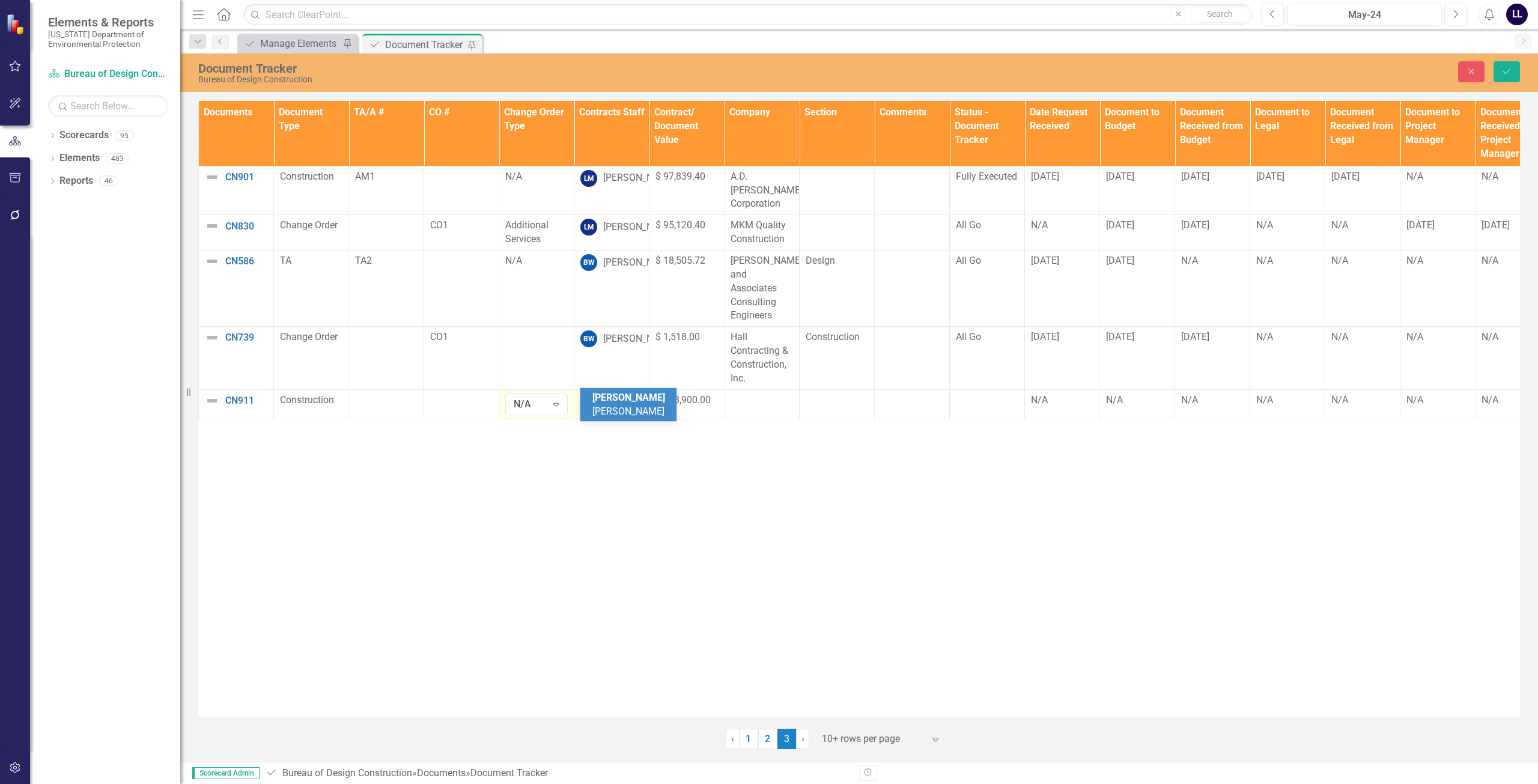
click at [629, 395] on span "[PERSON_NAME]" at bounding box center [629, 405] width 73 height 25
click at [717, 408] on div "Documents Document Type TA/A # CO # Change Order Type Contracts Staff Contract/…" at bounding box center [859, 408] width 1321 height 616
click at [755, 393] on div at bounding box center [761, 400] width 62 height 15
click at [766, 393] on div at bounding box center [761, 400] width 62 height 15
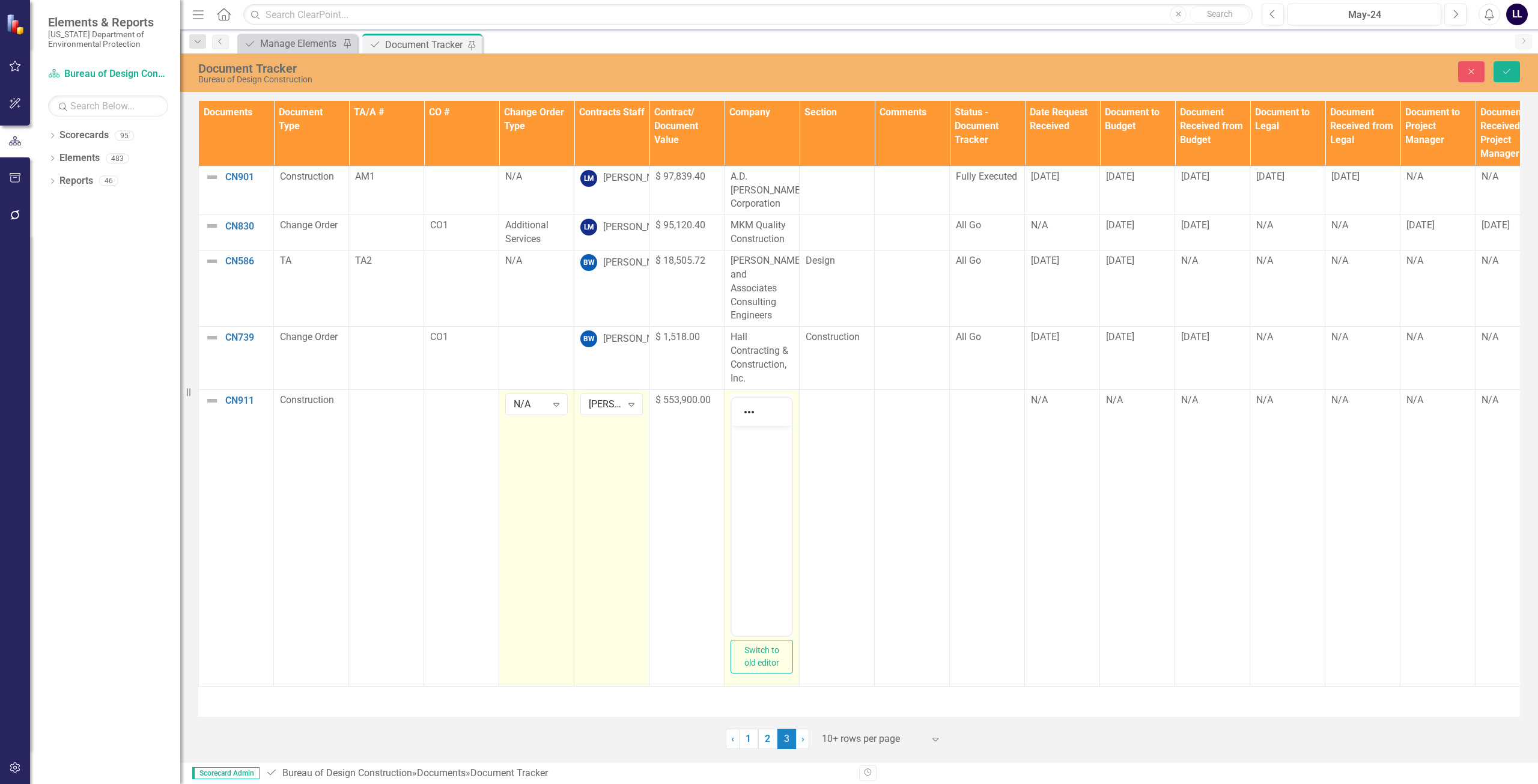
scroll to position [0, 0]
click at [763, 445] on body "Rich Text Area. Press ALT-0 for help." at bounding box center [762, 516] width 60 height 180
click at [767, 493] on body "Rich Text Area. Press ALT-0 for help." at bounding box center [762, 516] width 60 height 180
click at [743, 448] on body "Rich Text Area. Press ALT-0 for help." at bounding box center [762, 516] width 60 height 180
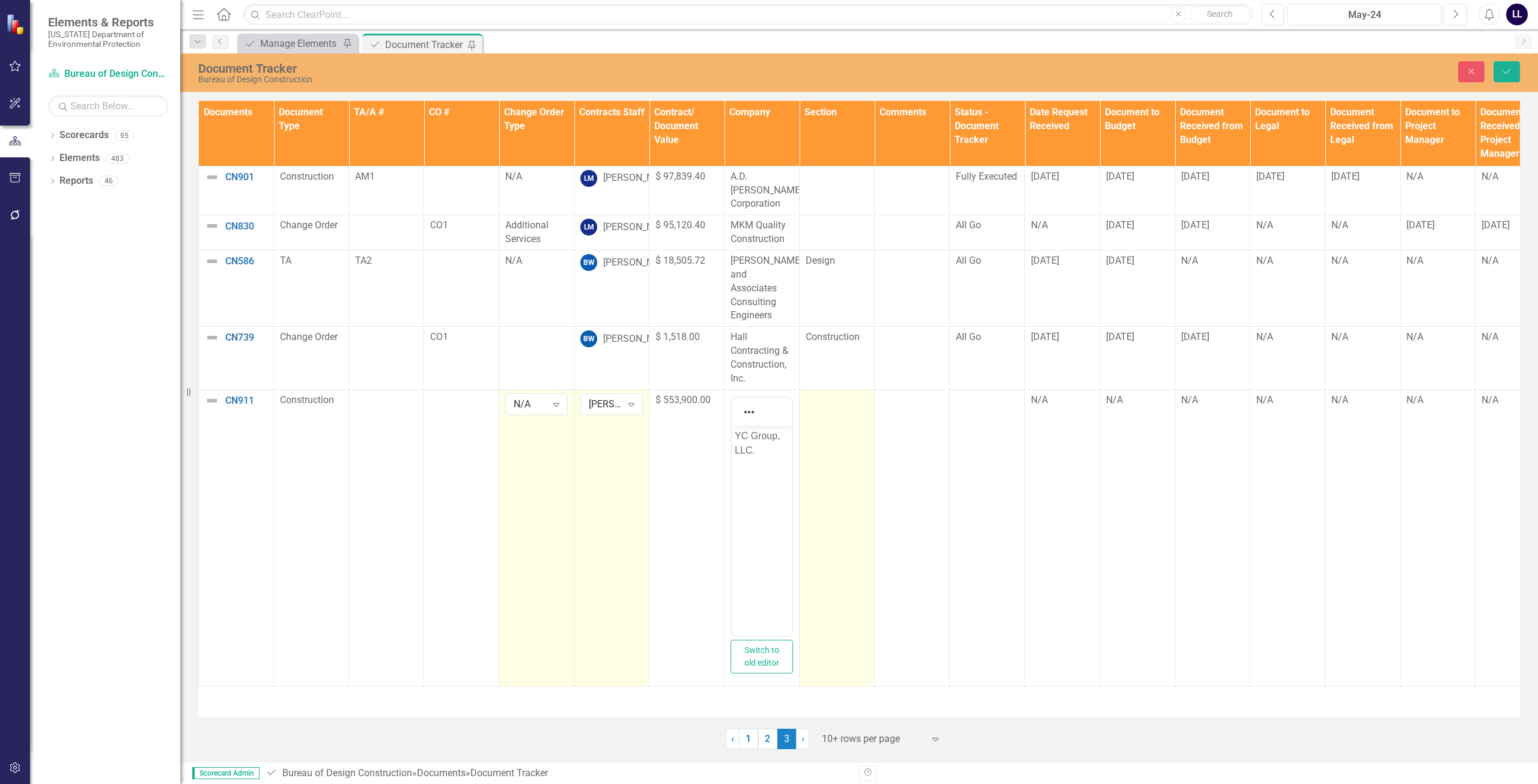
click at [767, 393] on td at bounding box center [836, 537] width 75 height 297
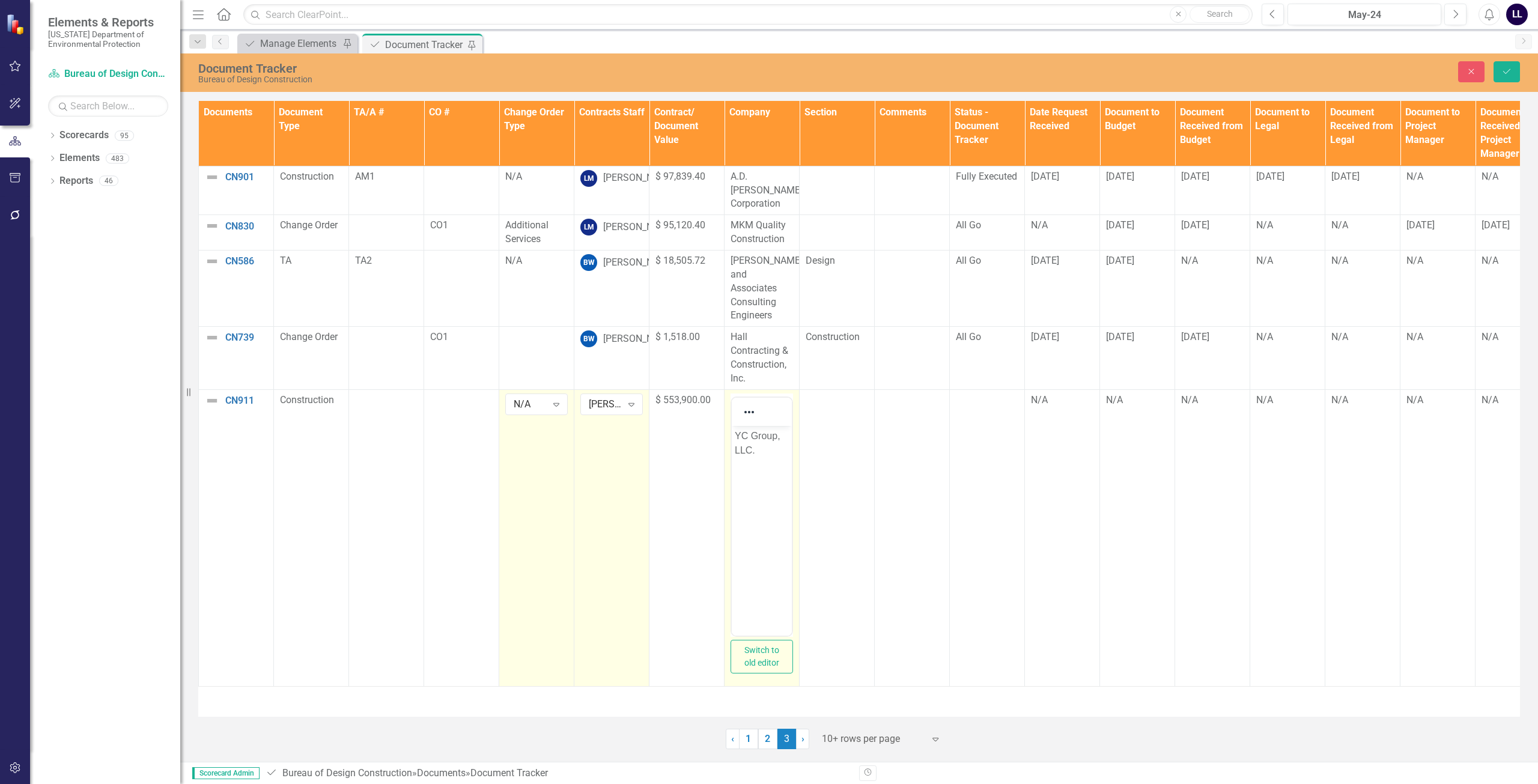
click at [767, 483] on body "YC Group, LLC." at bounding box center [762, 516] width 60 height 180
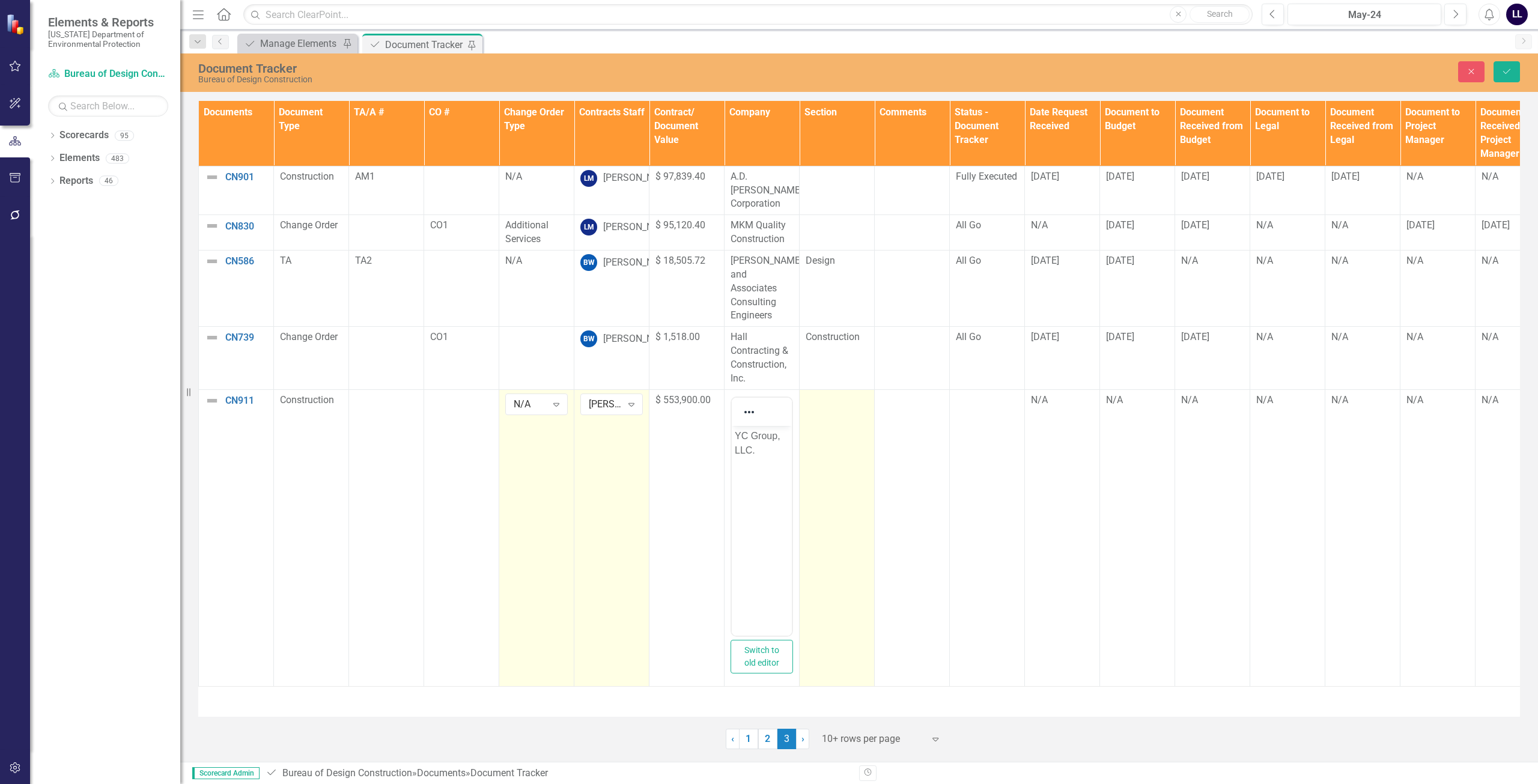
click at [767, 400] on td at bounding box center [836, 537] width 75 height 297
click at [767, 395] on td at bounding box center [836, 537] width 75 height 297
click at [767, 395] on div "Expand" at bounding box center [856, 405] width 22 height 20
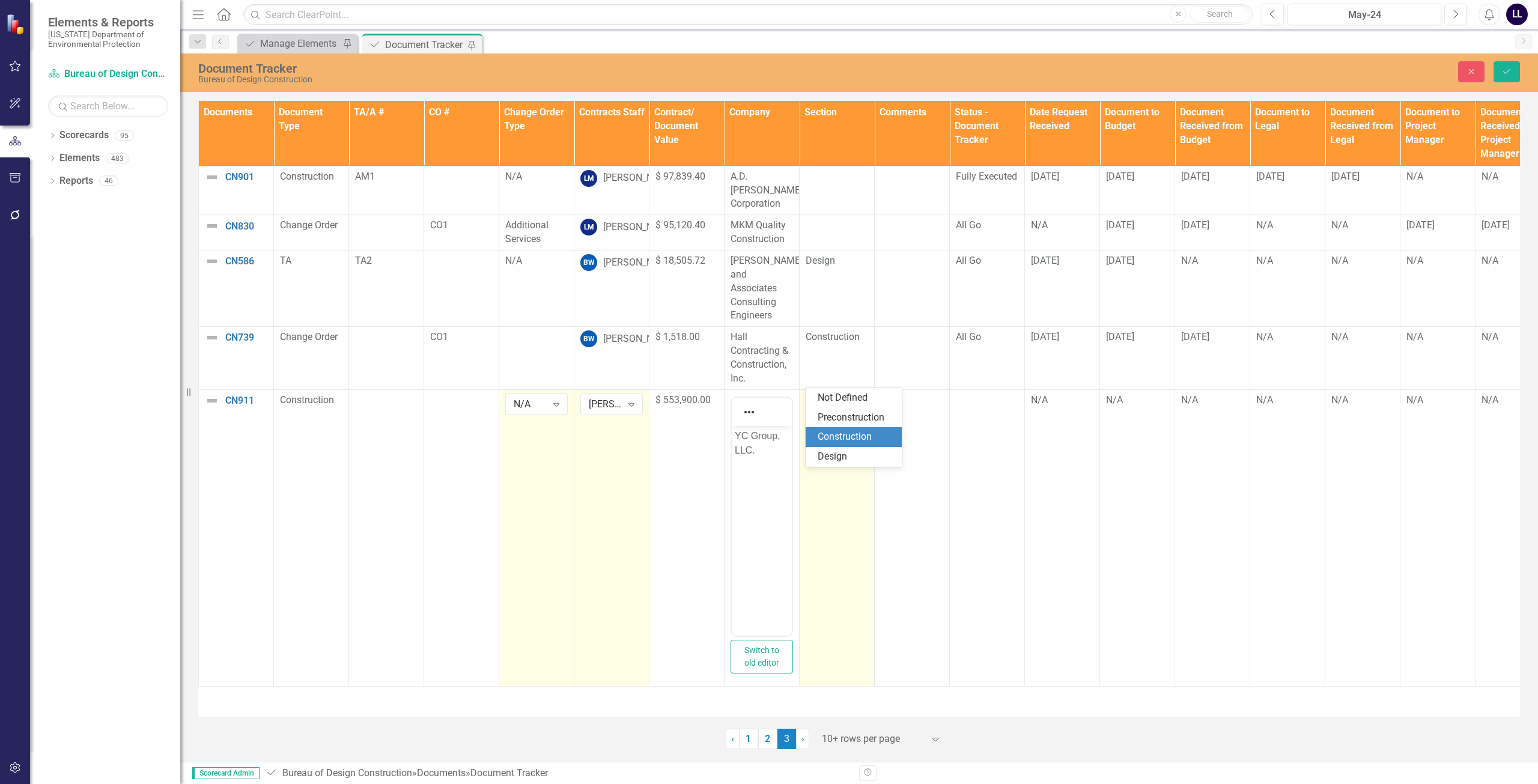
click at [767, 435] on div "Construction" at bounding box center [856, 437] width 77 height 14
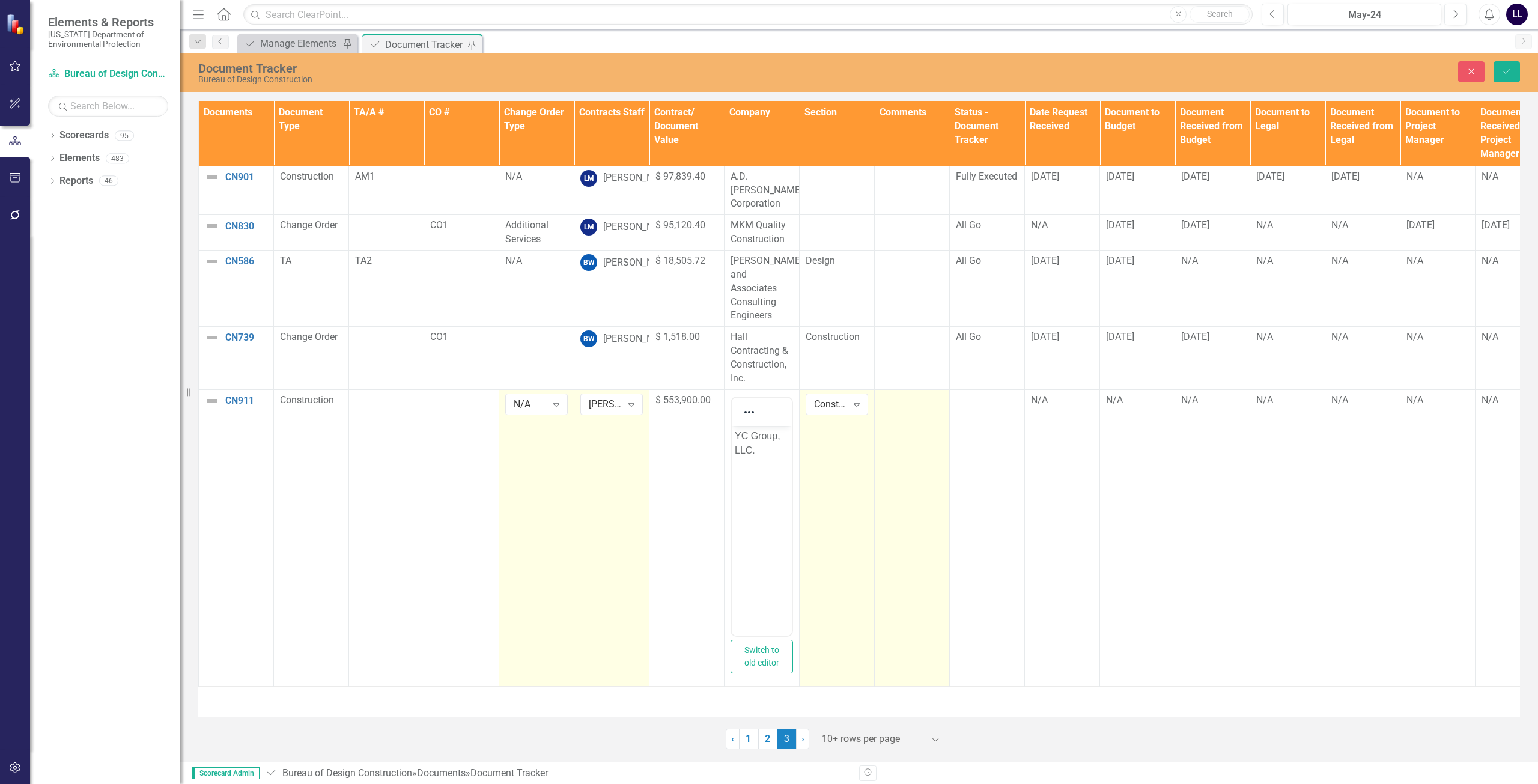
click at [767, 393] on td at bounding box center [912, 537] width 75 height 297
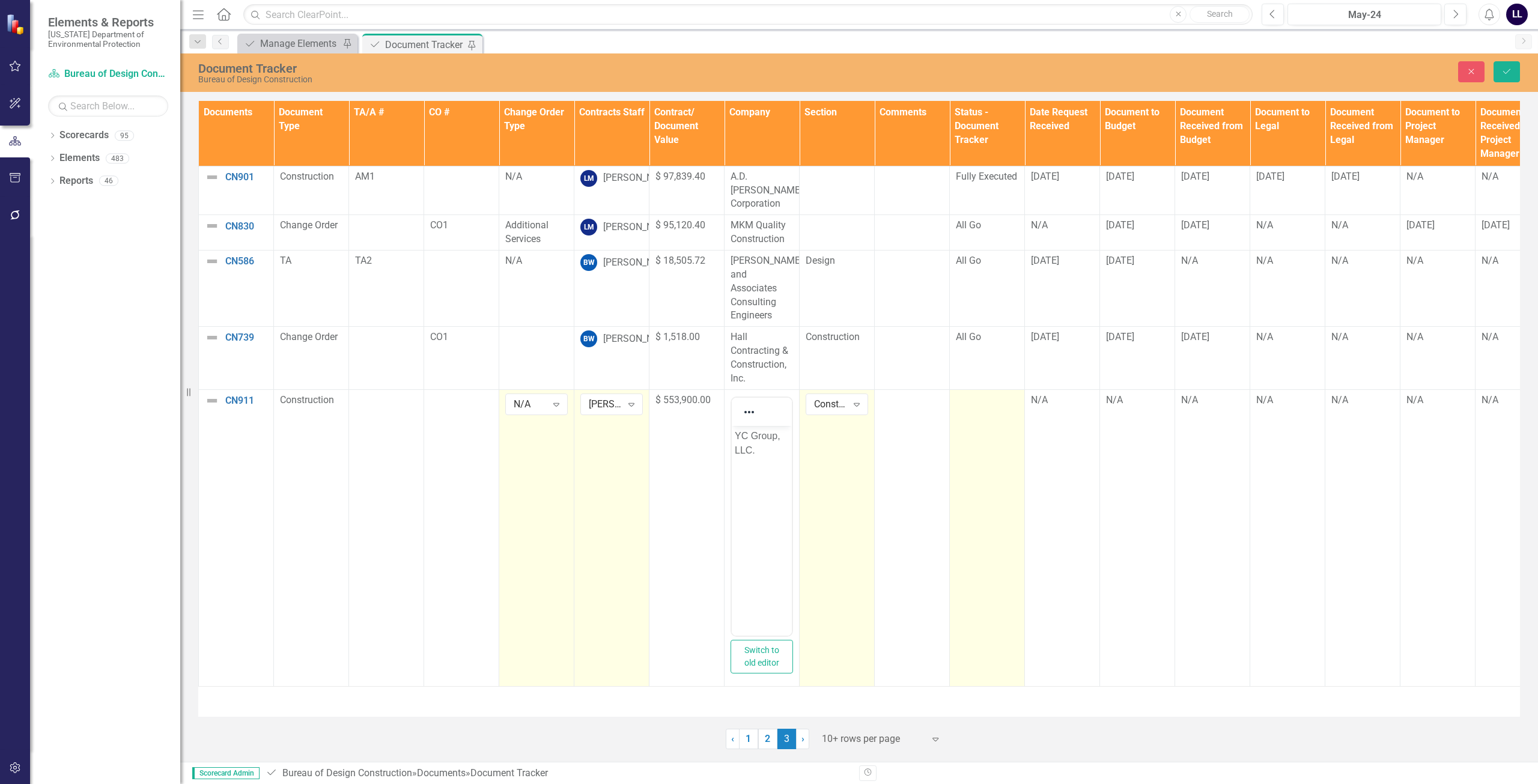
click at [767, 407] on td at bounding box center [987, 537] width 75 height 297
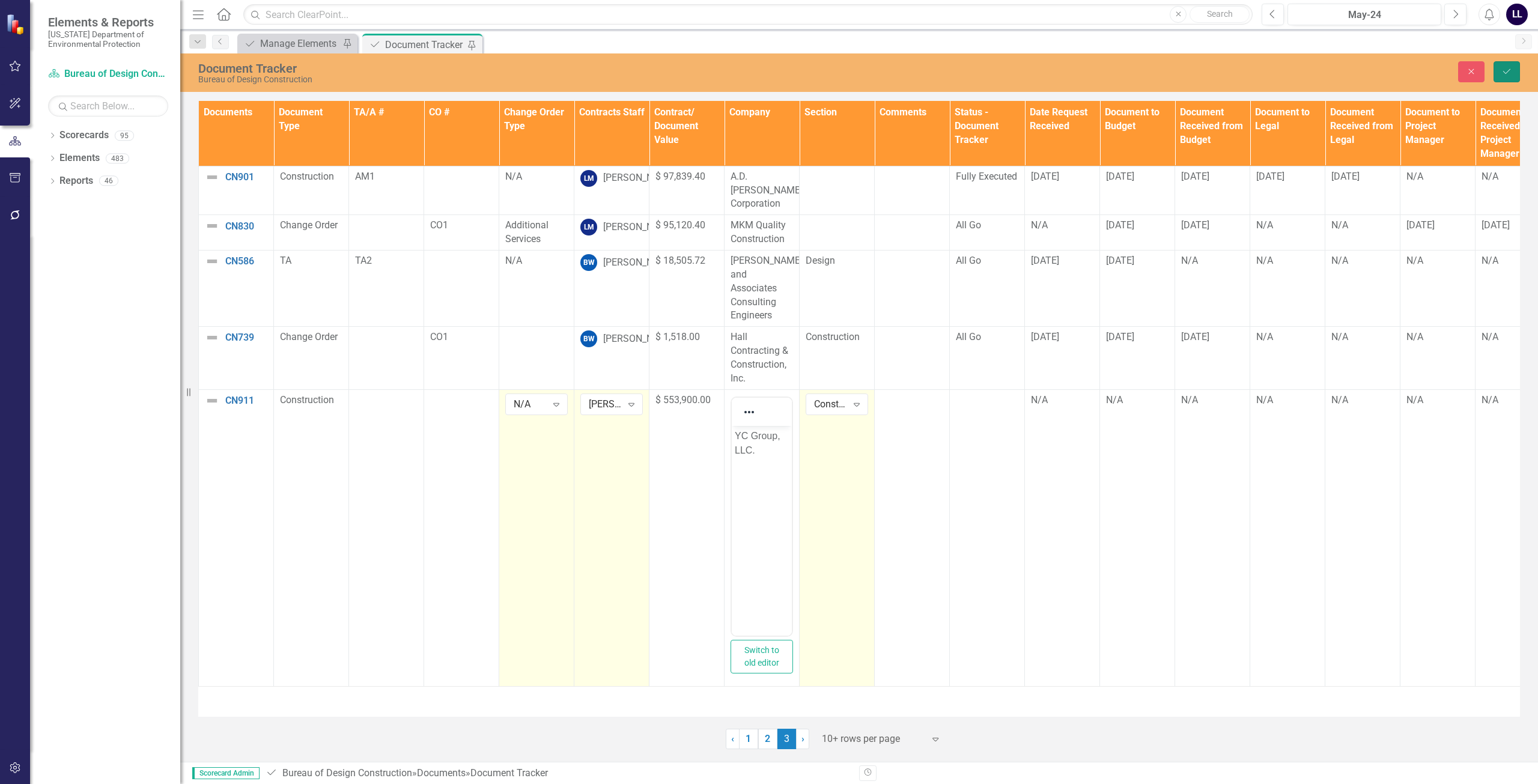
click at [767, 72] on icon "submit" at bounding box center [1507, 71] width 7 height 5
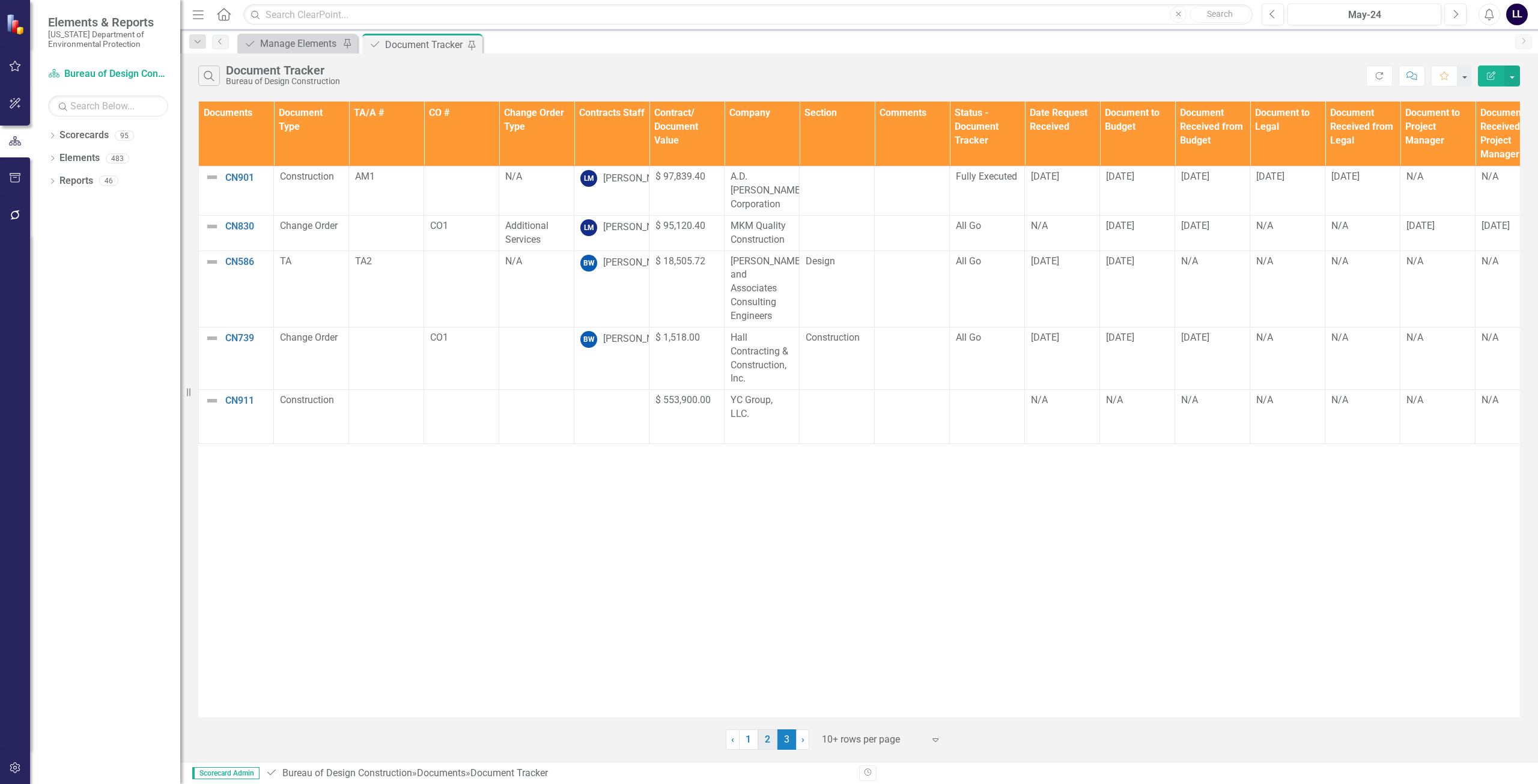
click at [764, 743] on link "2" at bounding box center [768, 739] width 20 height 20
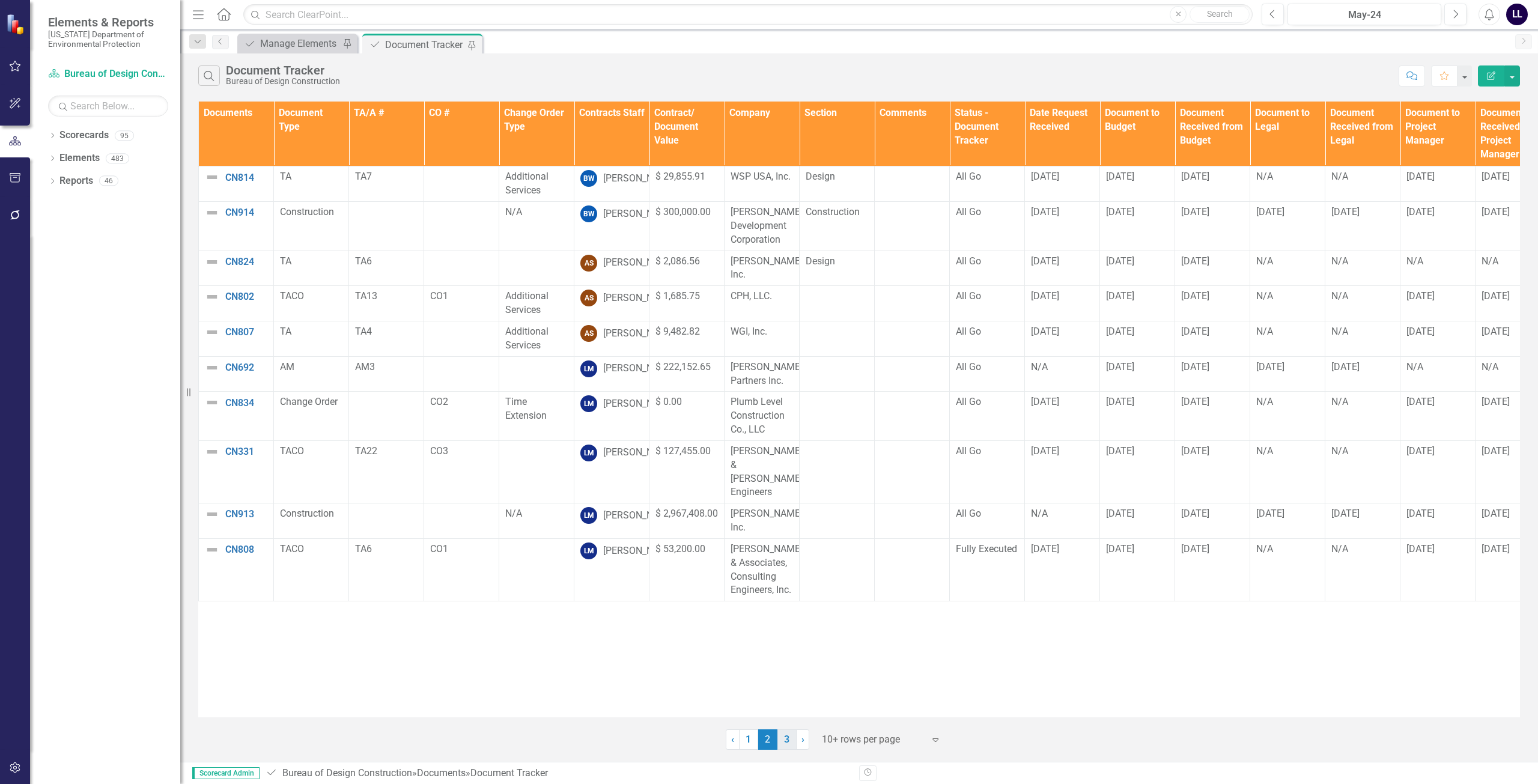
click at [767, 739] on link "3" at bounding box center [787, 739] width 20 height 20
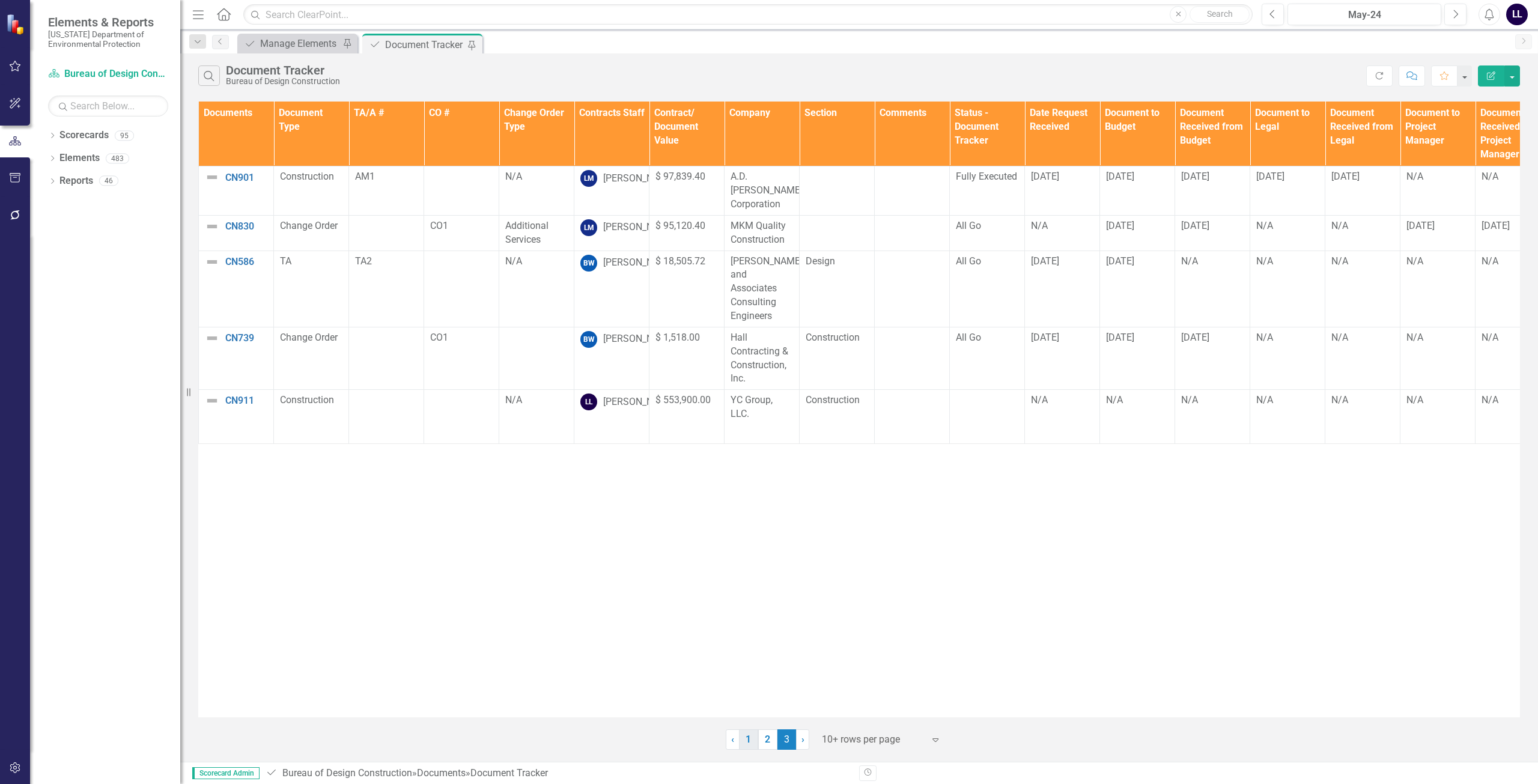
click at [755, 734] on link "1" at bounding box center [748, 739] width 20 height 20
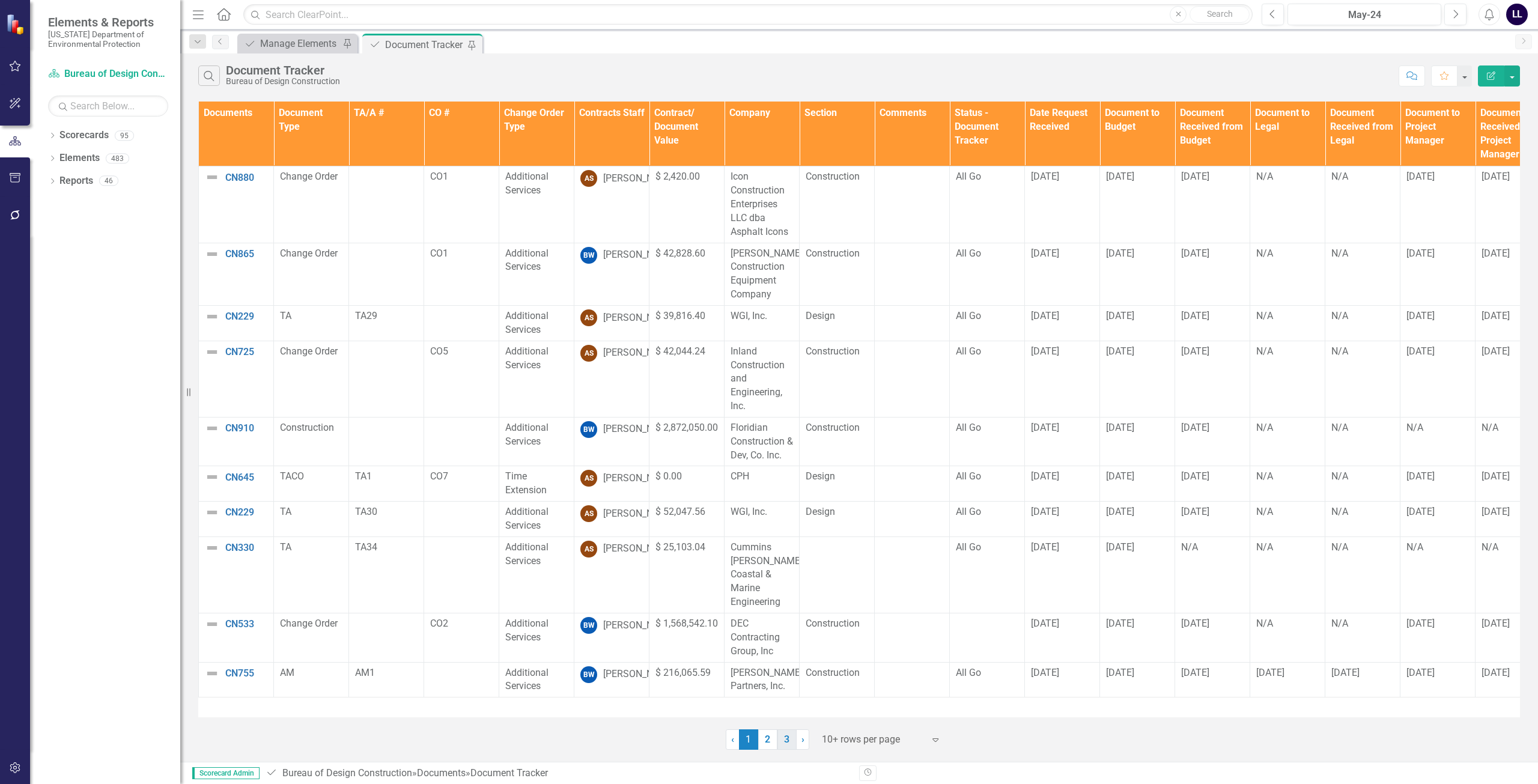
click at [767, 741] on link "3" at bounding box center [787, 739] width 20 height 20
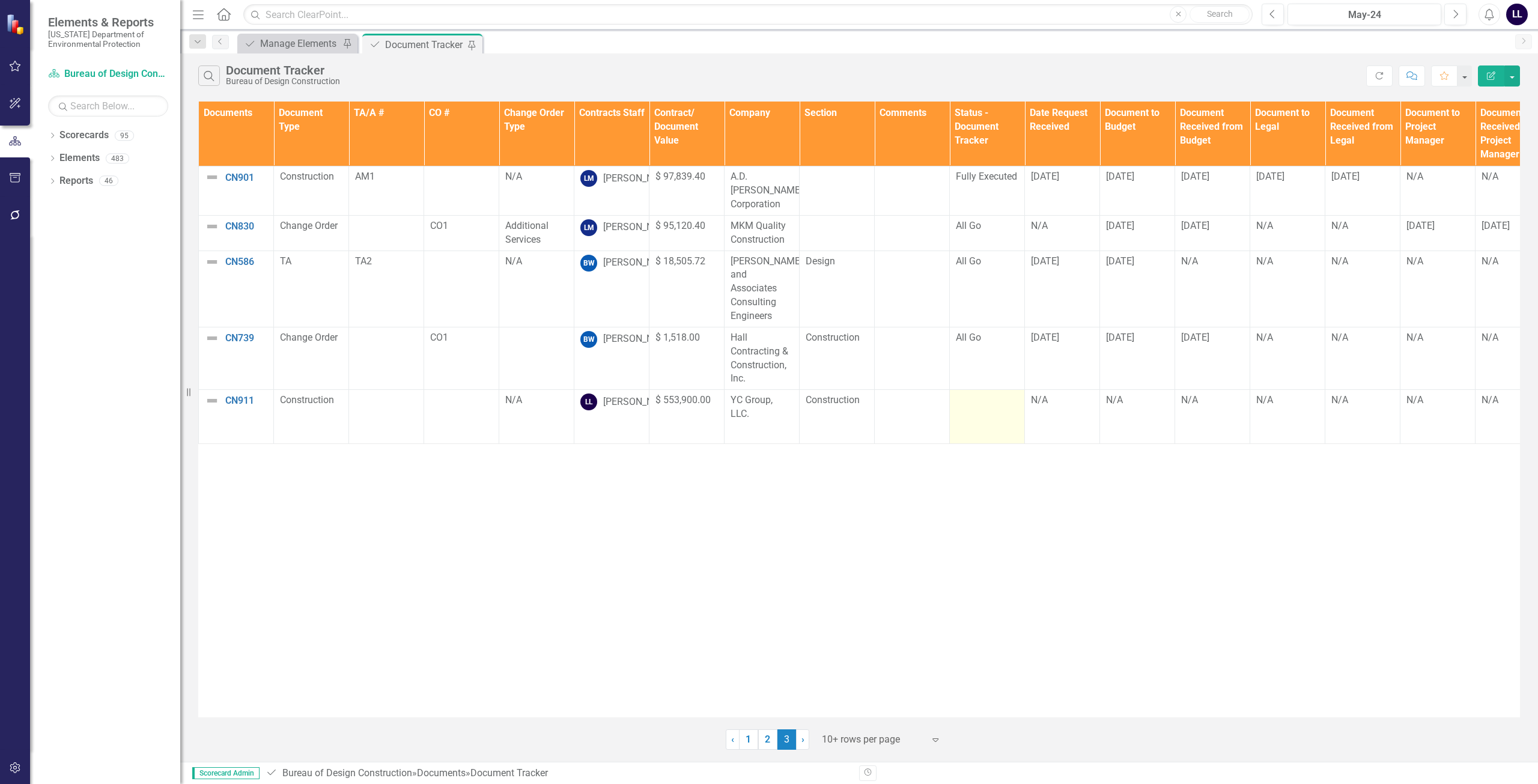
click at [767, 391] on td at bounding box center [987, 416] width 75 height 54
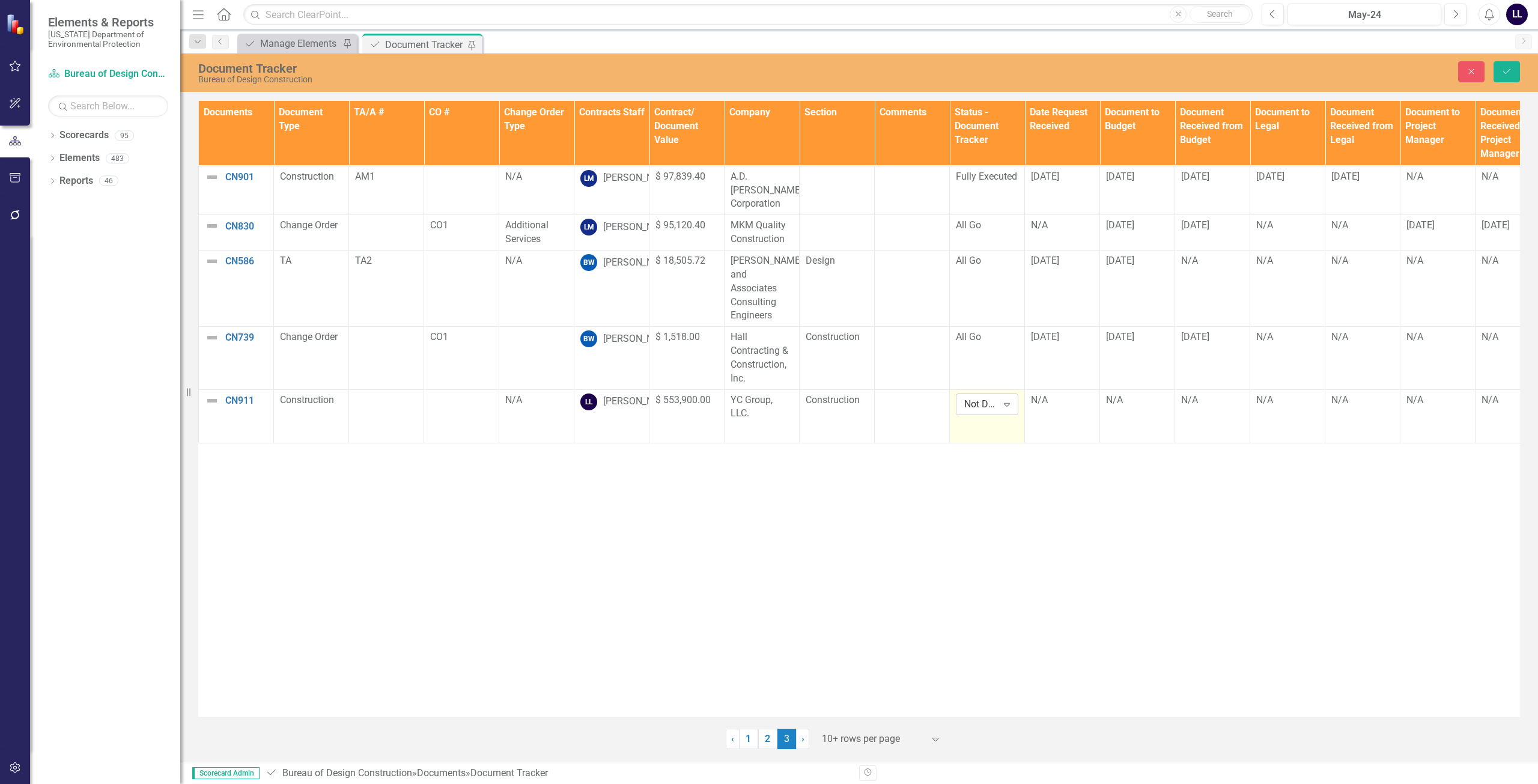
click at [767, 400] on icon "Expand" at bounding box center [1006, 405] width 12 height 10
click at [767, 414] on div "All Go" at bounding box center [1006, 418] width 77 height 14
click at [767, 64] on button "Save" at bounding box center [1507, 72] width 27 height 21
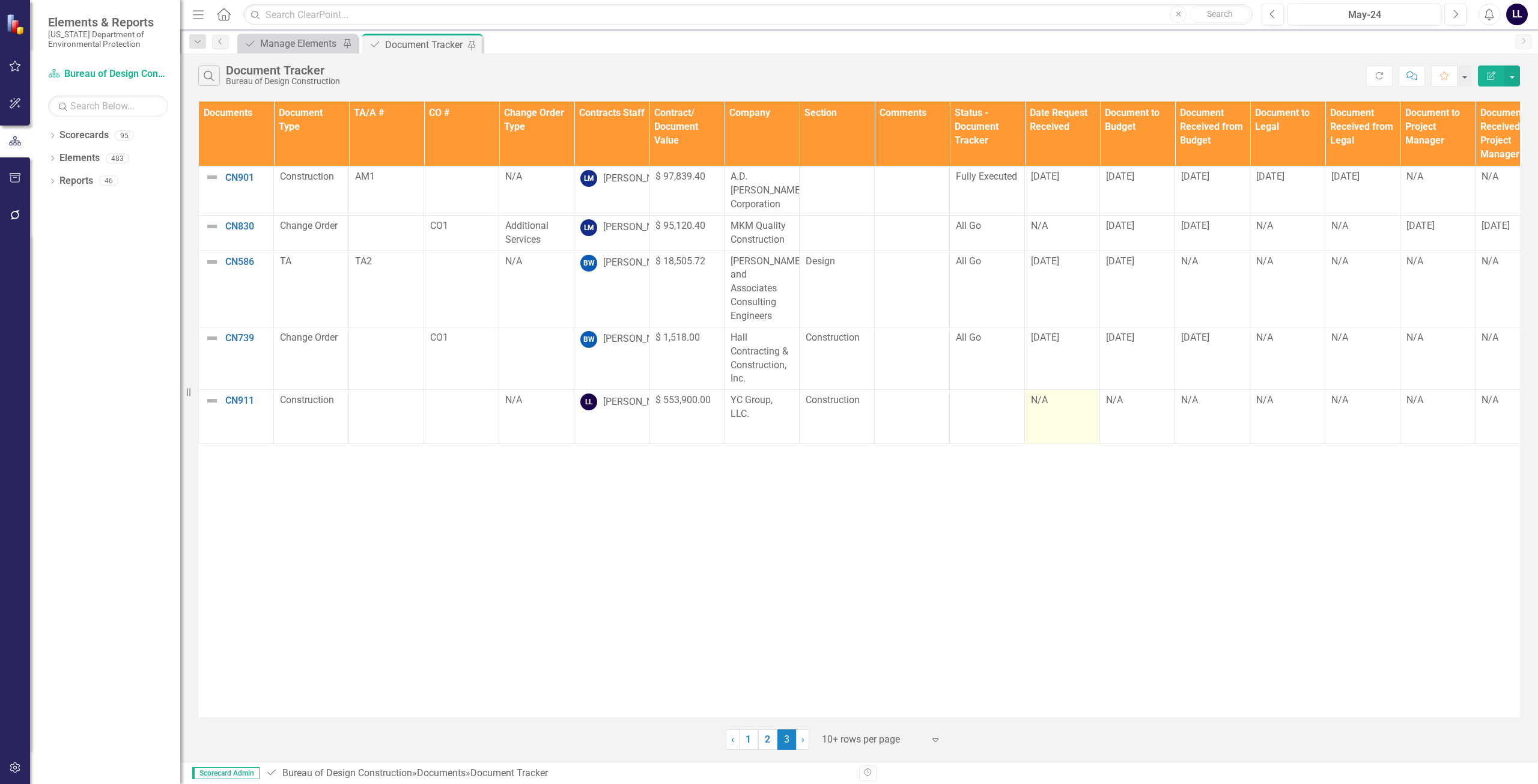
click at [767, 391] on td "N/A" at bounding box center [1062, 416] width 75 height 54
click at [767, 392] on td "N/A" at bounding box center [1062, 416] width 75 height 54
click at [767, 393] on div "N/A" at bounding box center [1061, 400] width 62 height 14
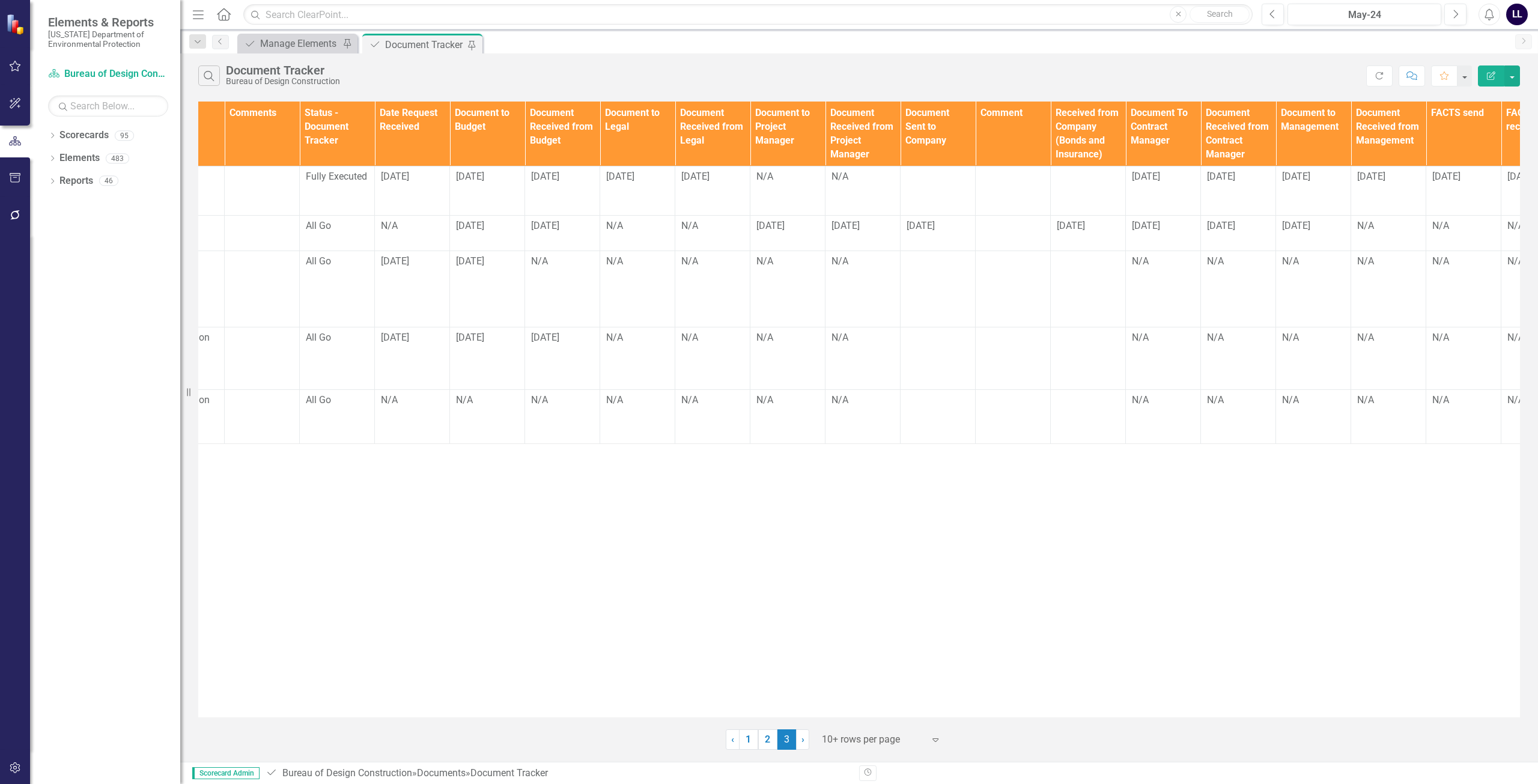
scroll to position [0, 648]
click at [423, 390] on td "N/A" at bounding box center [414, 416] width 75 height 54
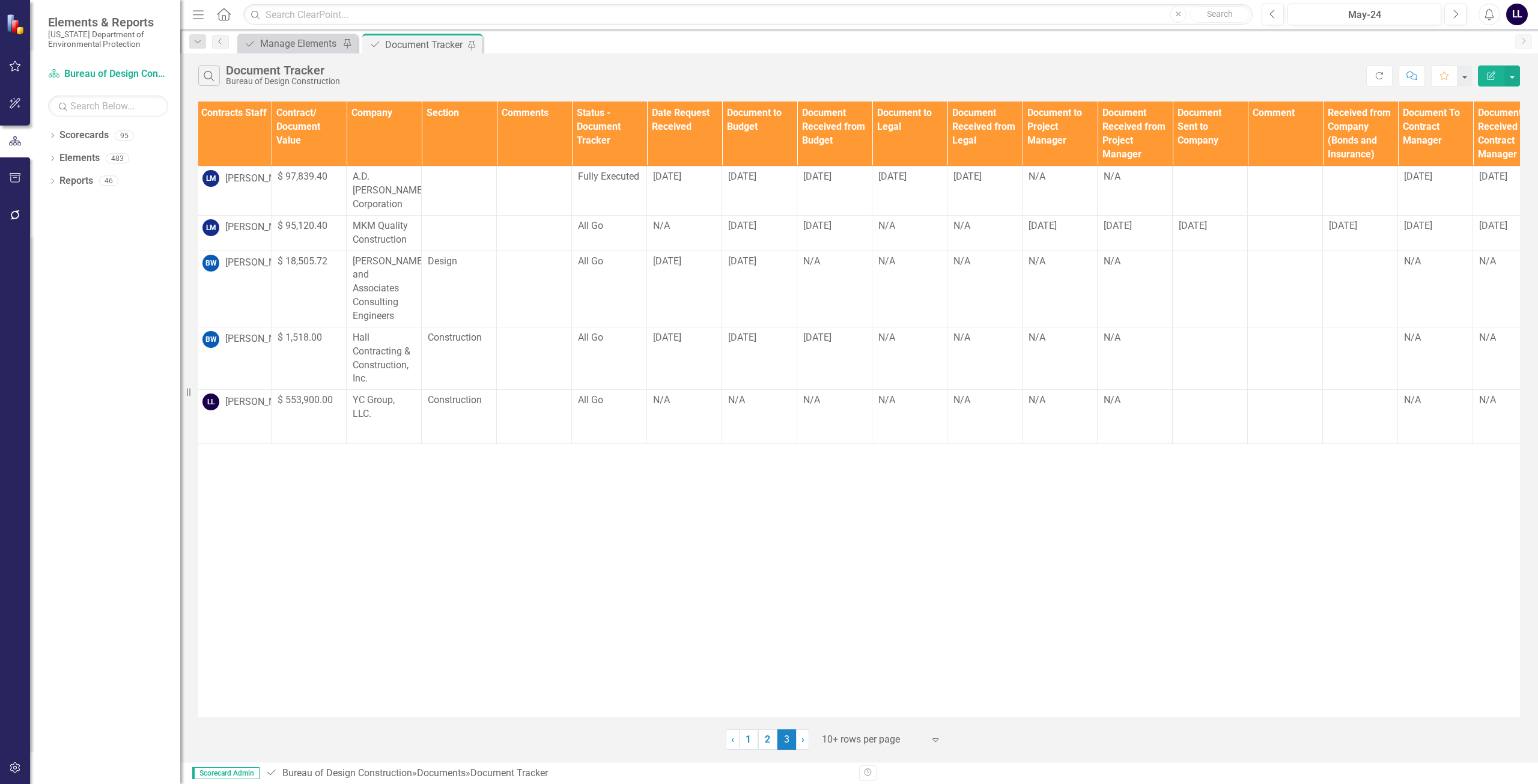
scroll to position [0, 376]
click at [688, 390] on td "N/A" at bounding box center [685, 416] width 75 height 54
click at [685, 393] on div "N/A" at bounding box center [685, 400] width 62 height 14
click at [684, 390] on td "N/A" at bounding box center [685, 416] width 75 height 54
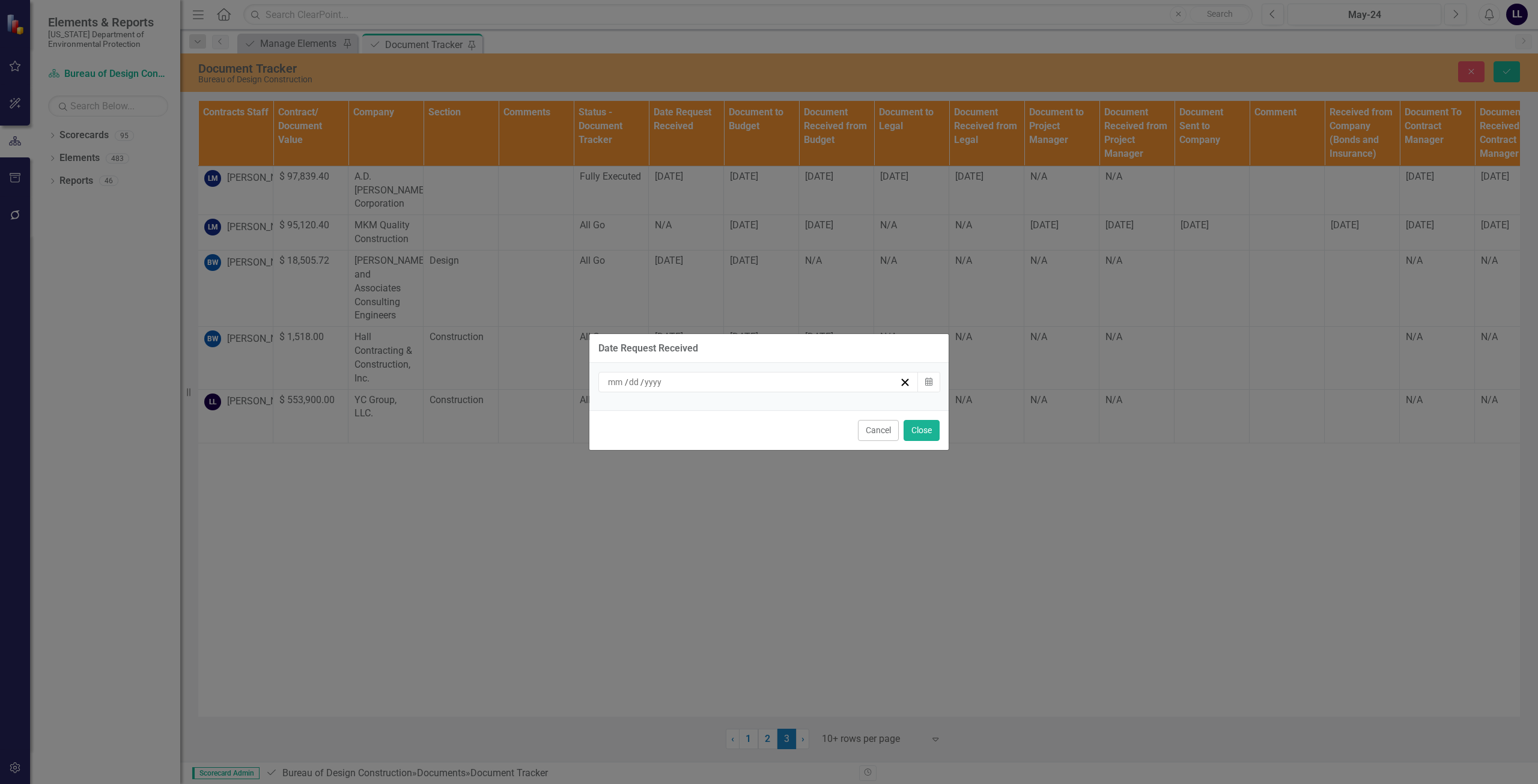
click at [767, 384] on div "/ /" at bounding box center [753, 382] width 293 height 12
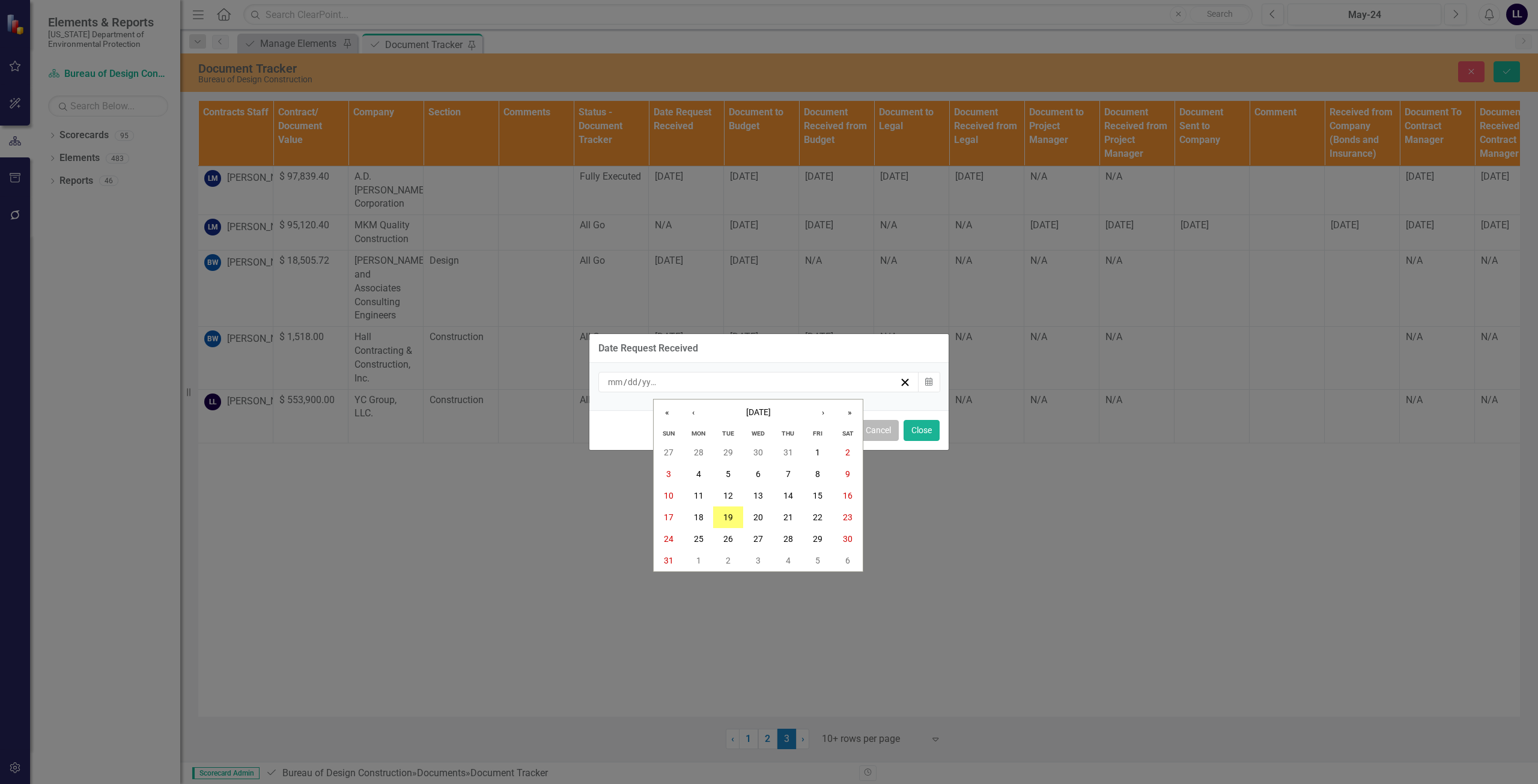
click at [767, 433] on button "Cancel" at bounding box center [878, 430] width 41 height 21
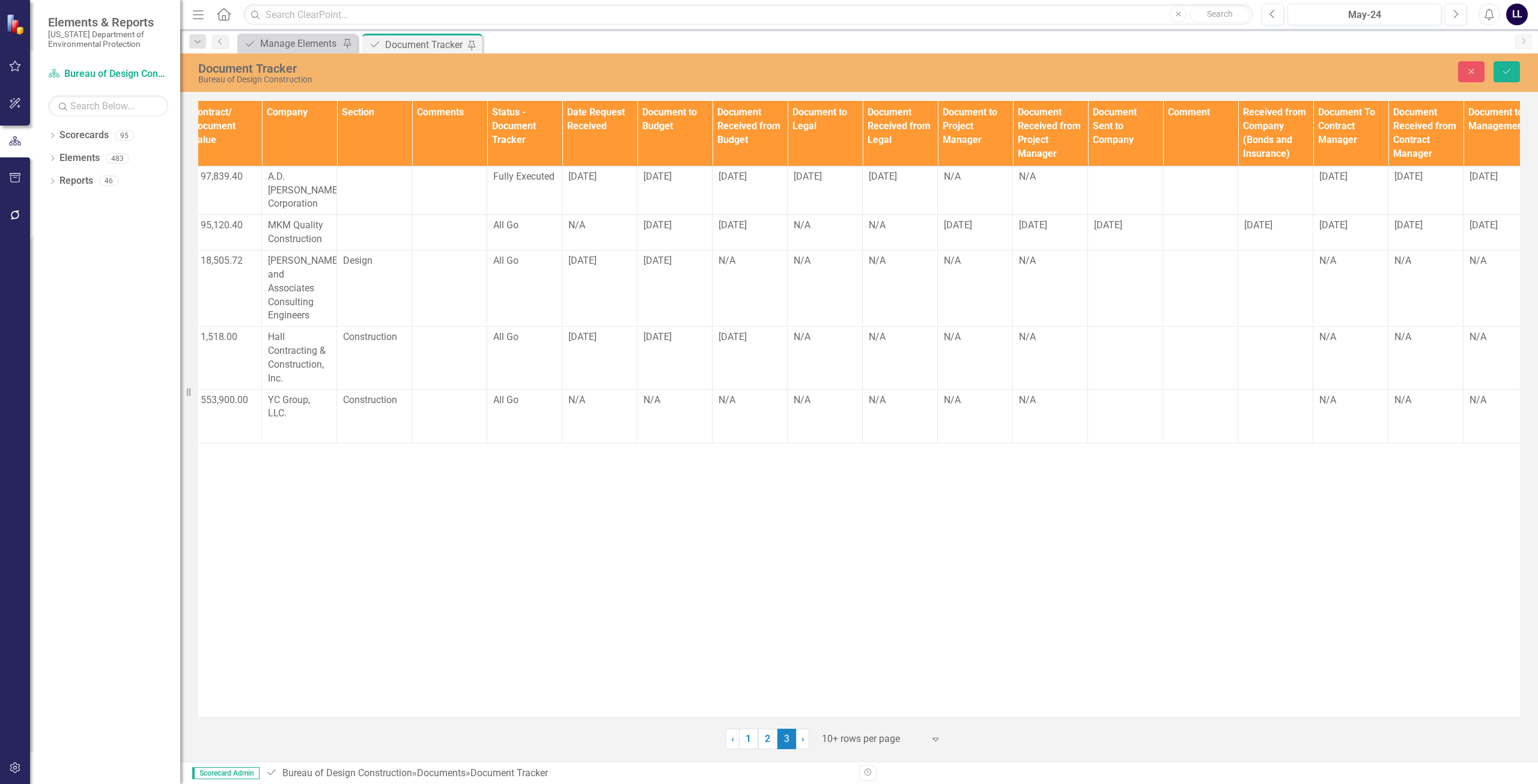
scroll to position [0, 464]
click at [661, 361] on td "[DATE]" at bounding box center [673, 358] width 75 height 62
click at [669, 389] on td "N/A" at bounding box center [673, 416] width 75 height 54
click at [674, 389] on td "N/A" at bounding box center [673, 416] width 75 height 54
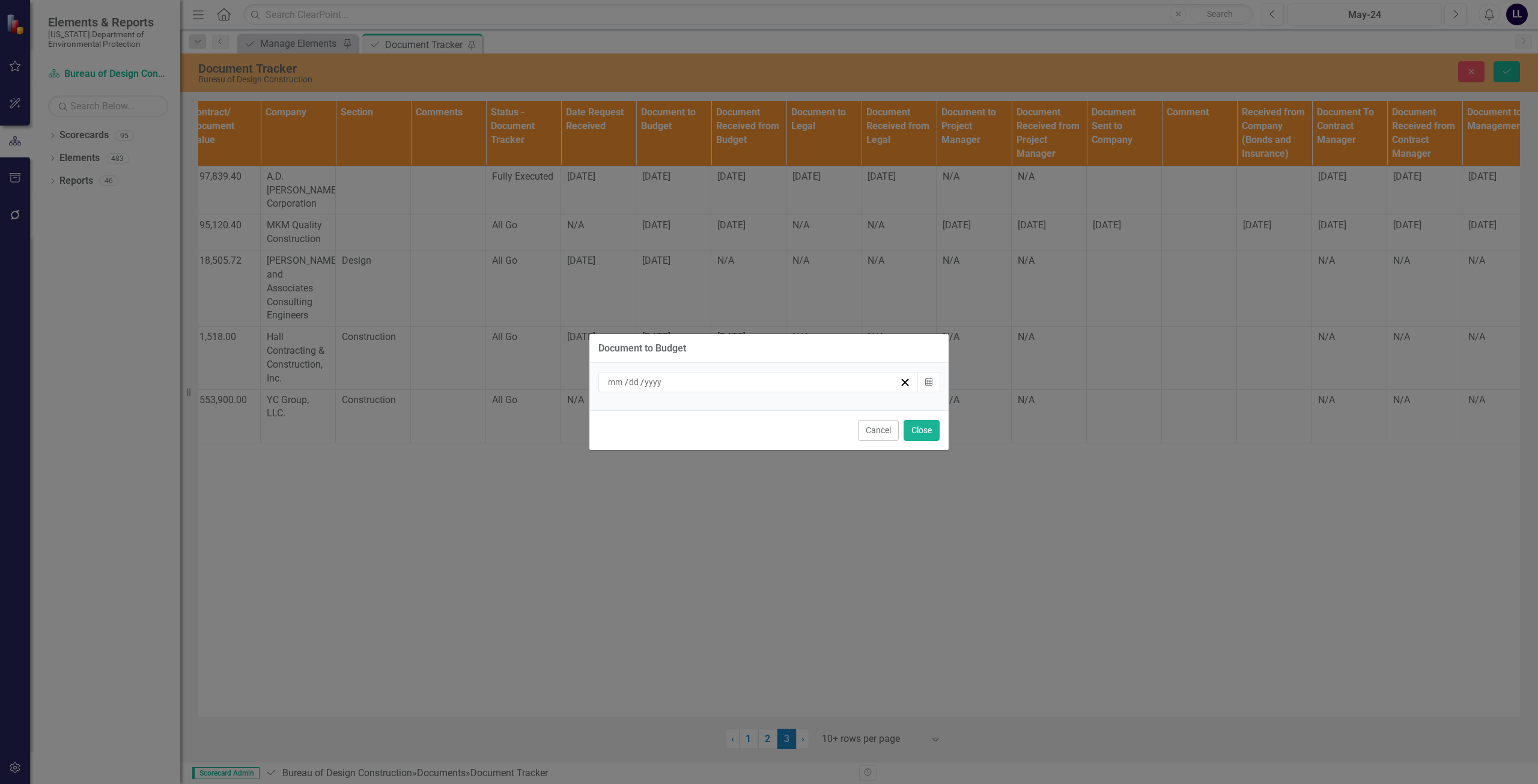
click at [669, 382] on div "/ /" at bounding box center [753, 382] width 293 height 12
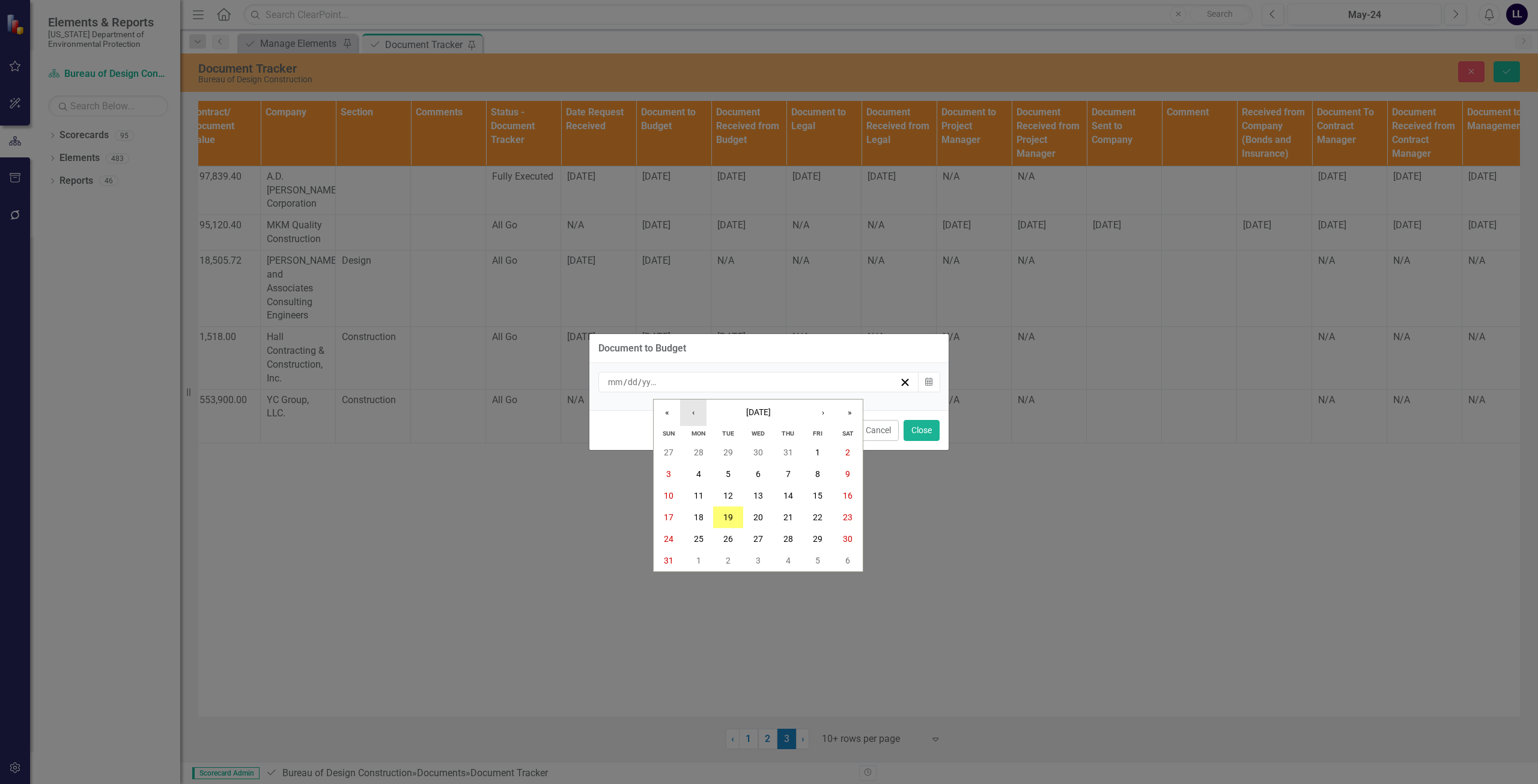
click at [691, 417] on button "‹" at bounding box center [693, 413] width 27 height 27
click at [767, 537] on abbr "31" at bounding box center [788, 539] width 10 height 10
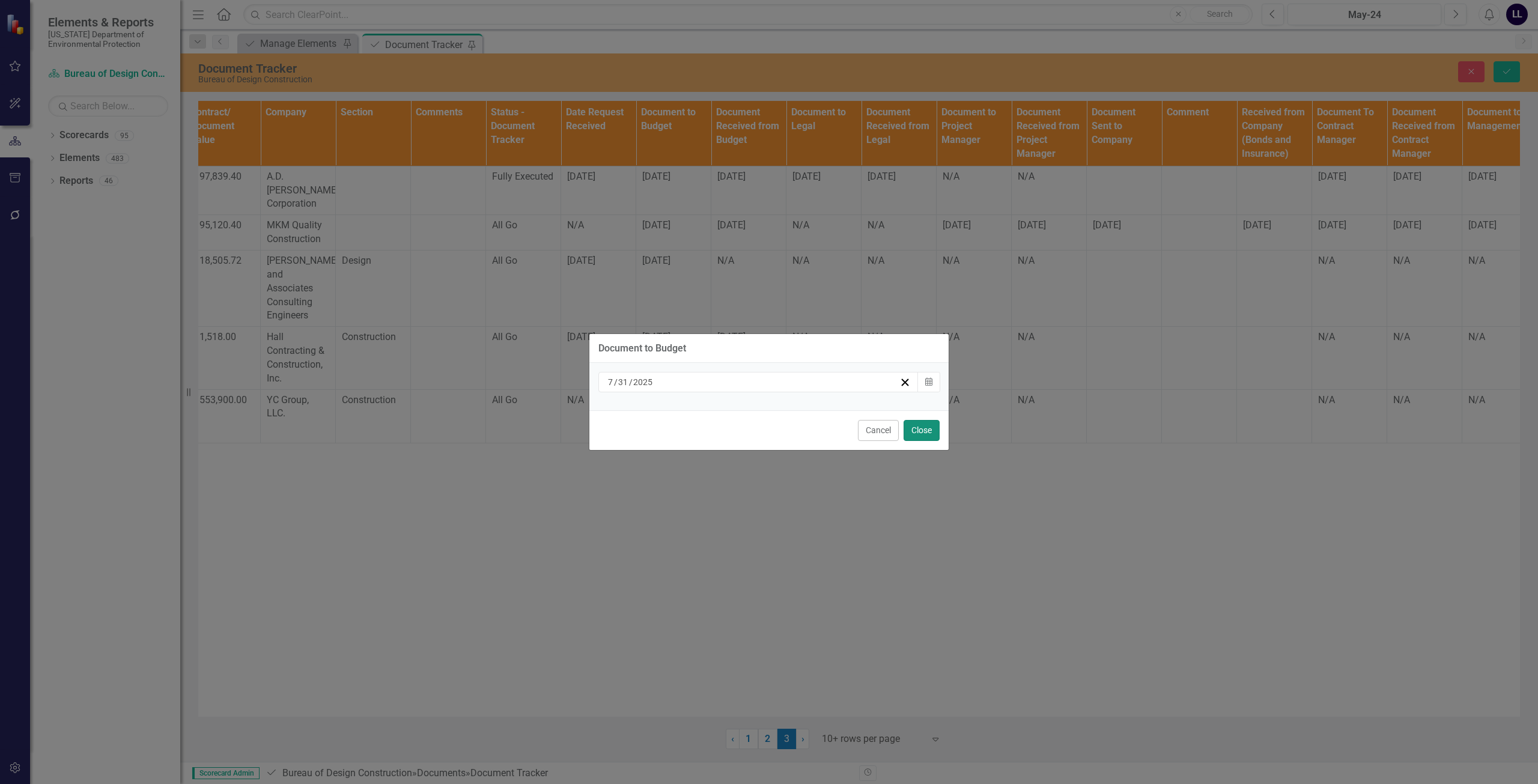
click at [767, 430] on button "Close" at bounding box center [922, 430] width 36 height 21
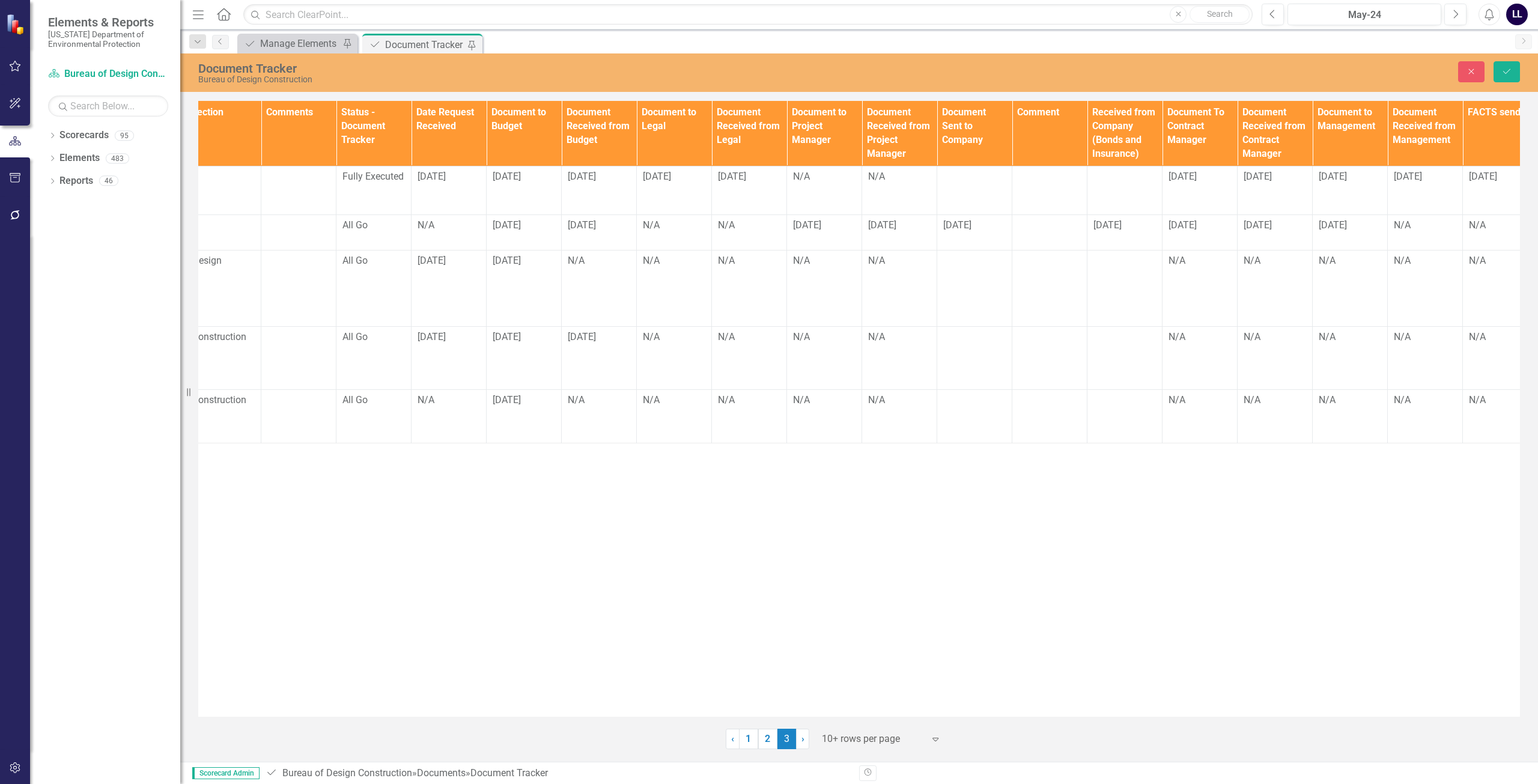
scroll to position [0, 614]
click at [613, 389] on td "N/A" at bounding box center [597, 416] width 75 height 54
click at [576, 393] on div "N/A" at bounding box center [597, 400] width 62 height 14
click at [588, 393] on div "N/A" at bounding box center [597, 400] width 62 height 14
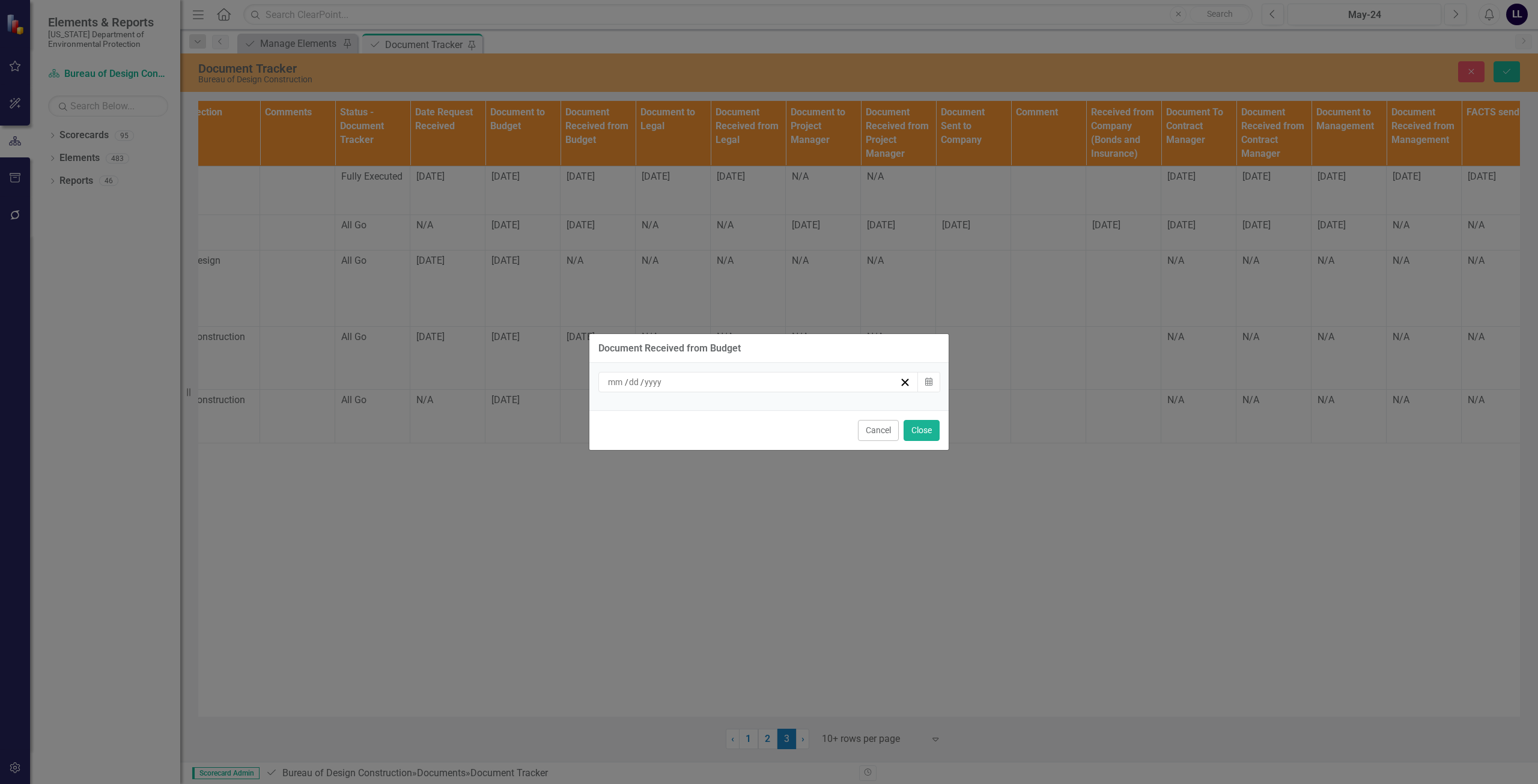
click at [702, 380] on div "/ /" at bounding box center [753, 382] width 293 height 12
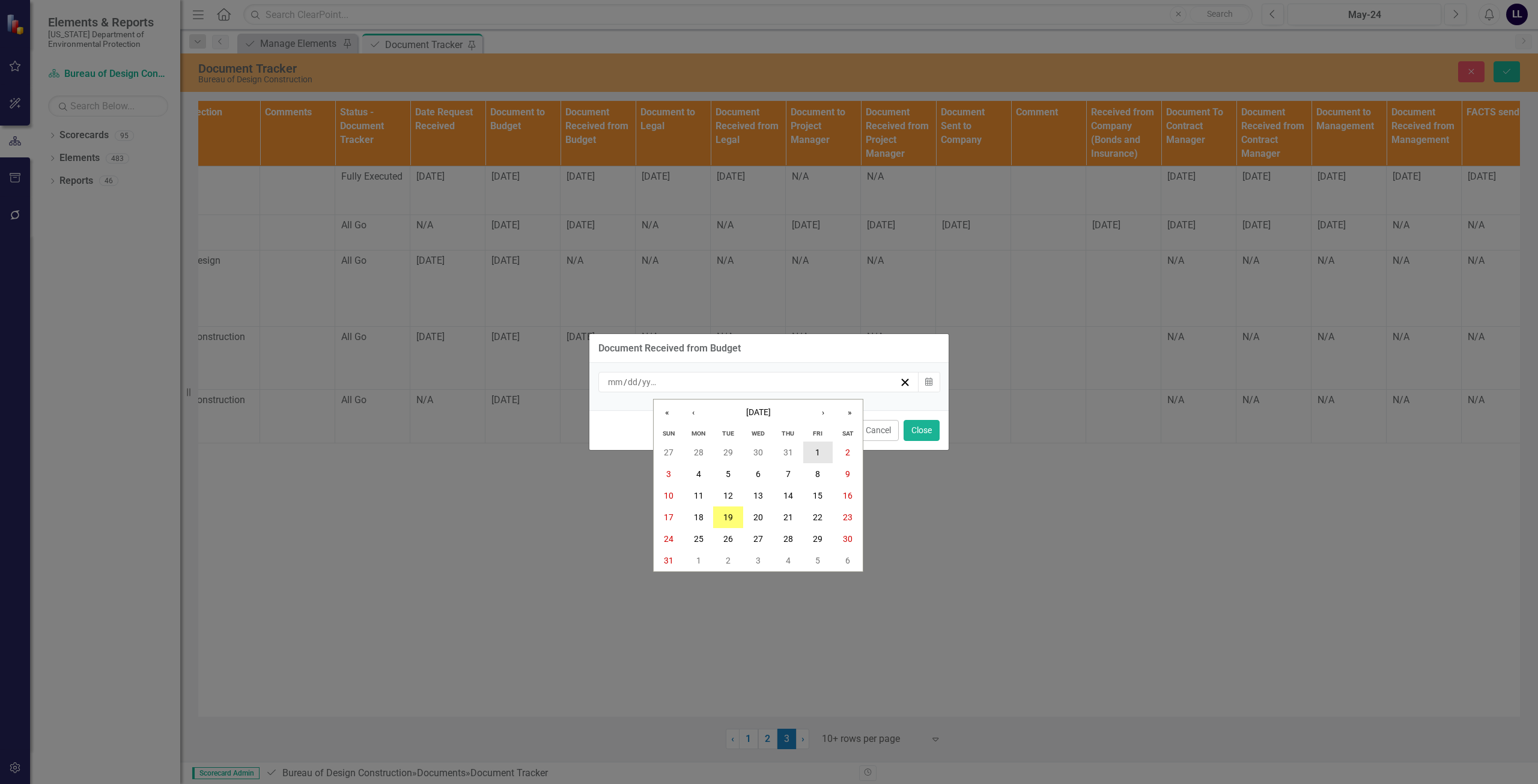
click at [767, 451] on abbr "1" at bounding box center [818, 452] width 5 height 10
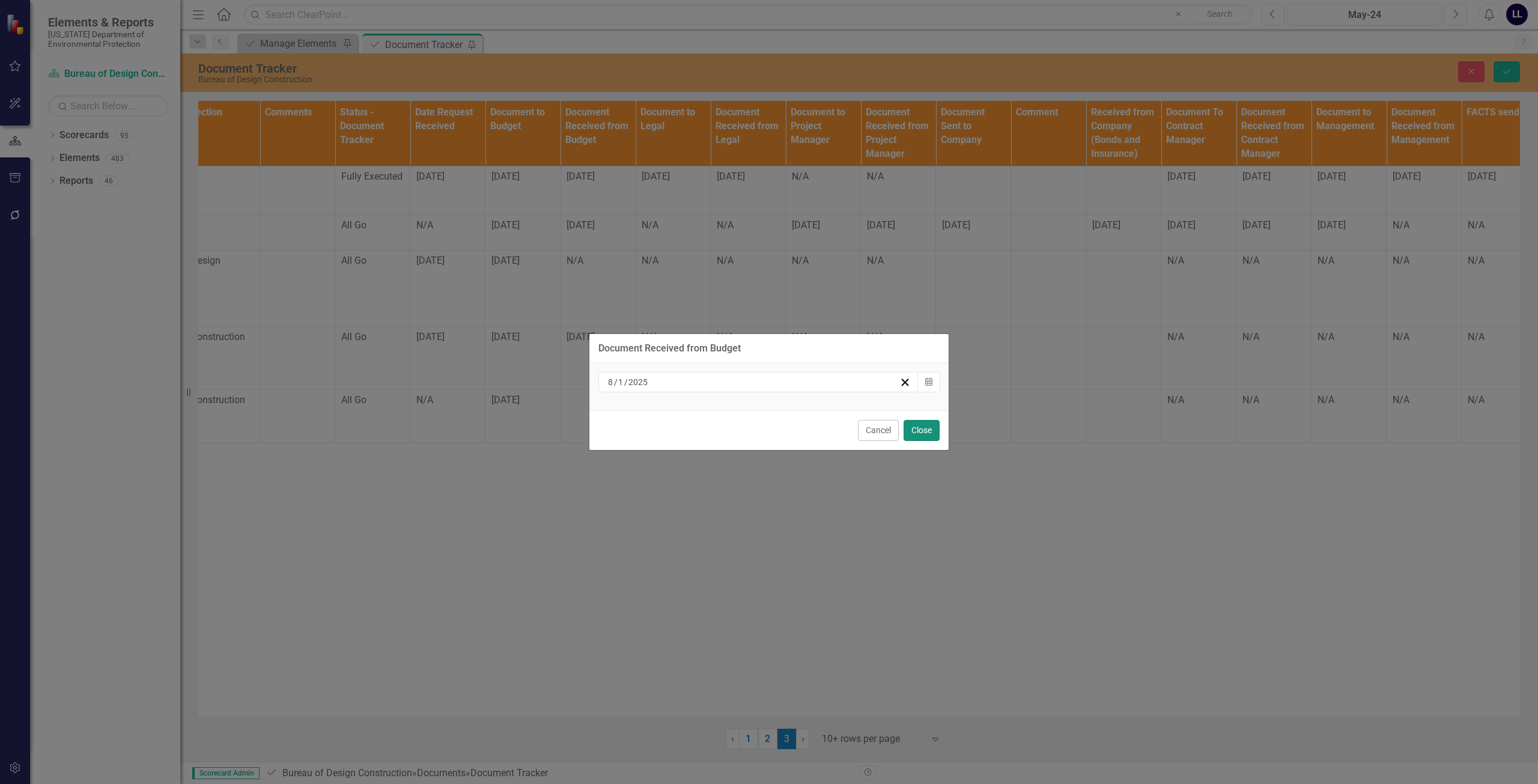
click at [767, 428] on button "Close" at bounding box center [922, 430] width 36 height 21
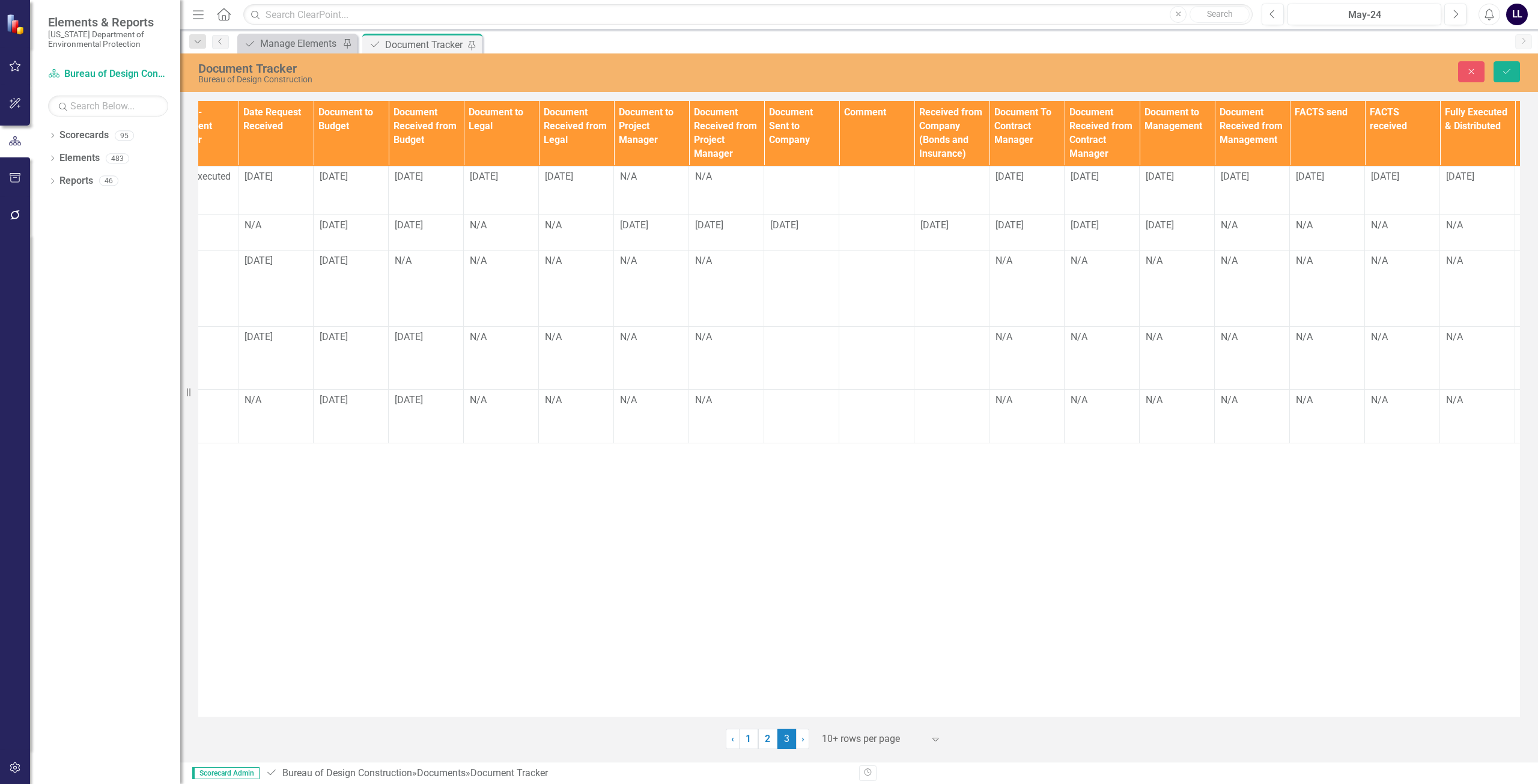
scroll to position [0, 787]
click at [421, 394] on span "[DATE]" at bounding box center [408, 400] width 28 height 11
click at [430, 393] on div "[DATE]" at bounding box center [425, 400] width 62 height 14
click at [506, 393] on div "N/A" at bounding box center [500, 400] width 62 height 14
click at [475, 393] on div "N/A" at bounding box center [500, 400] width 62 height 14
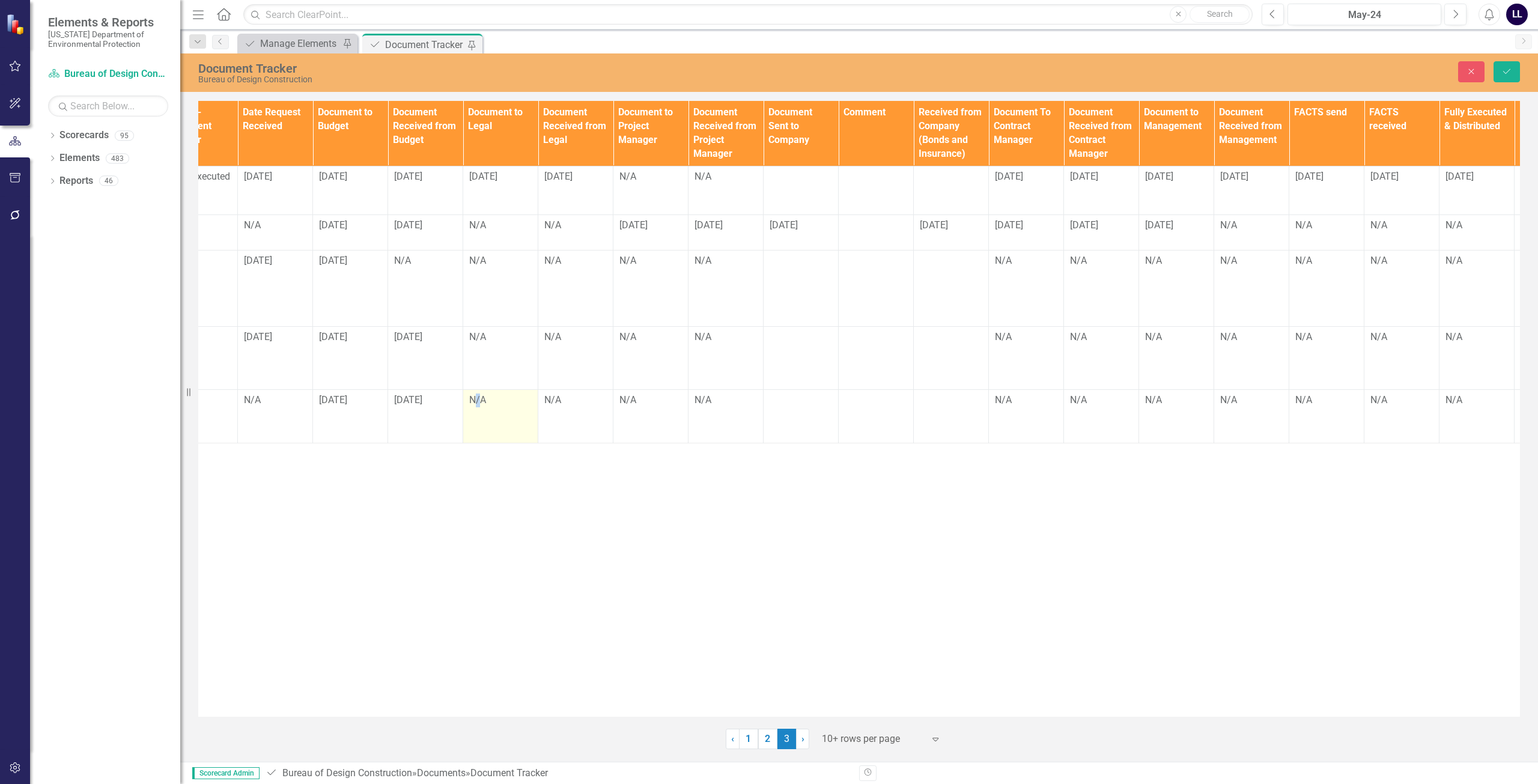
click at [475, 393] on div "N/A" at bounding box center [500, 400] width 62 height 14
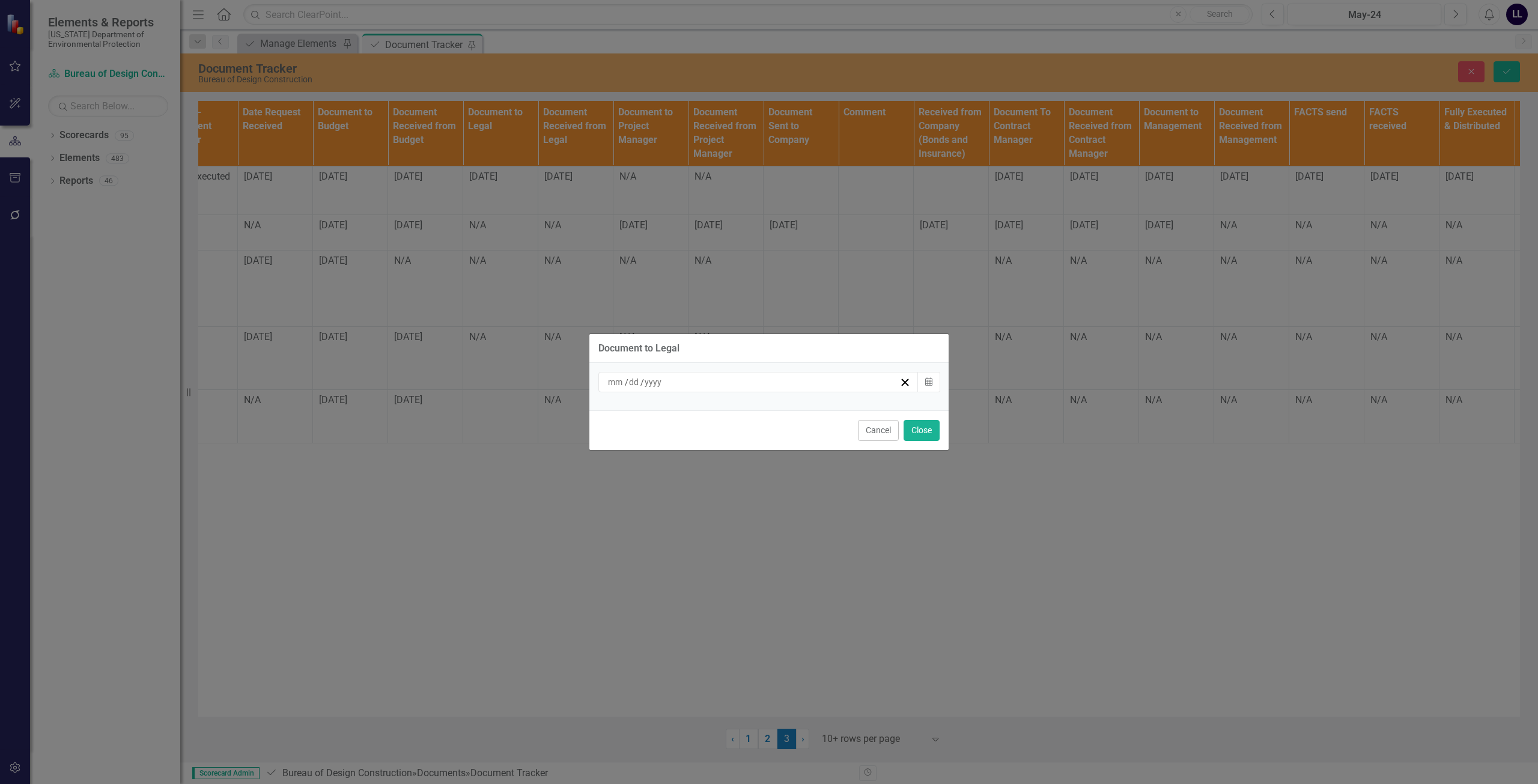
click at [721, 384] on div "/ /" at bounding box center [753, 382] width 293 height 12
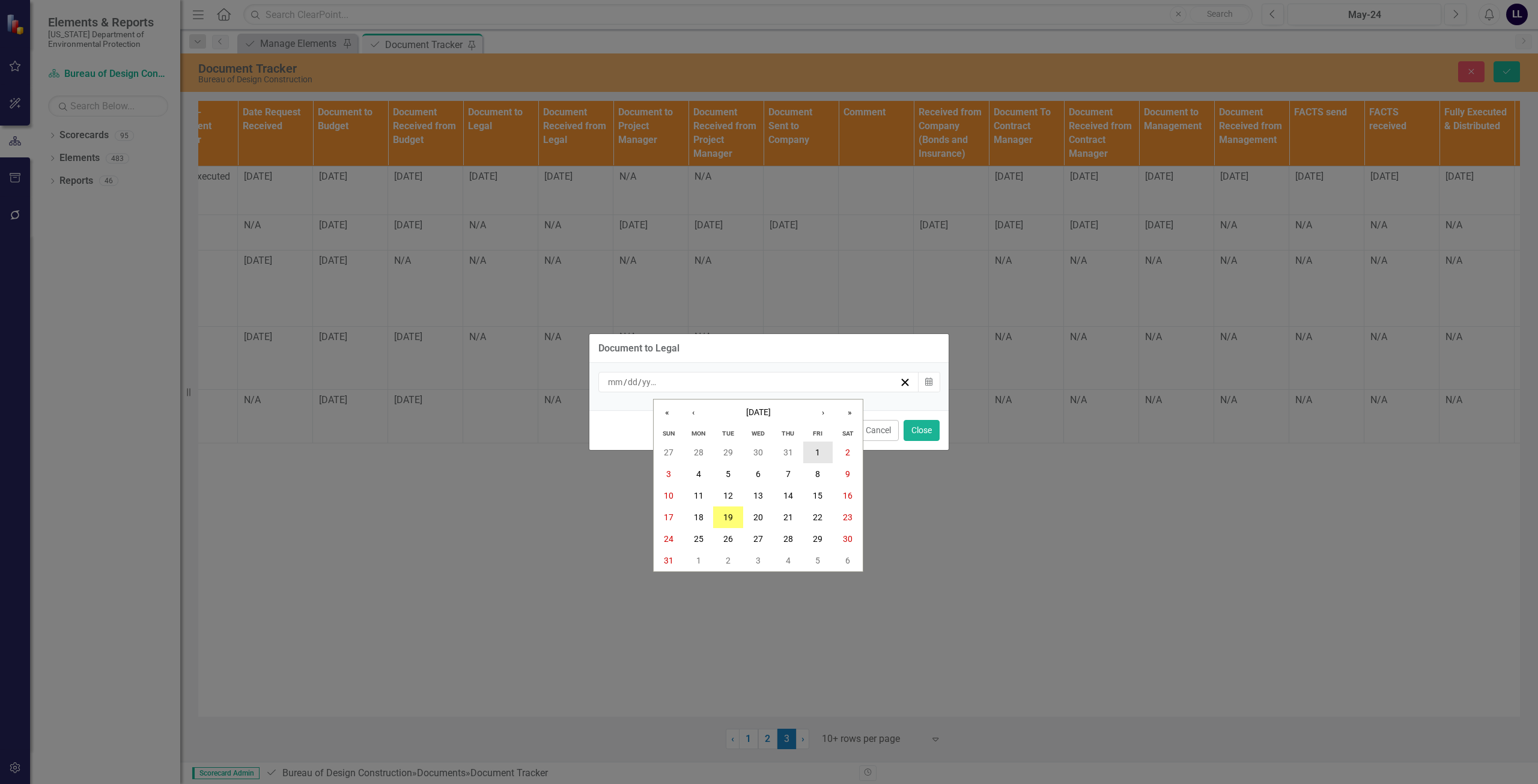
click at [767, 452] on button "1" at bounding box center [818, 452] width 30 height 22
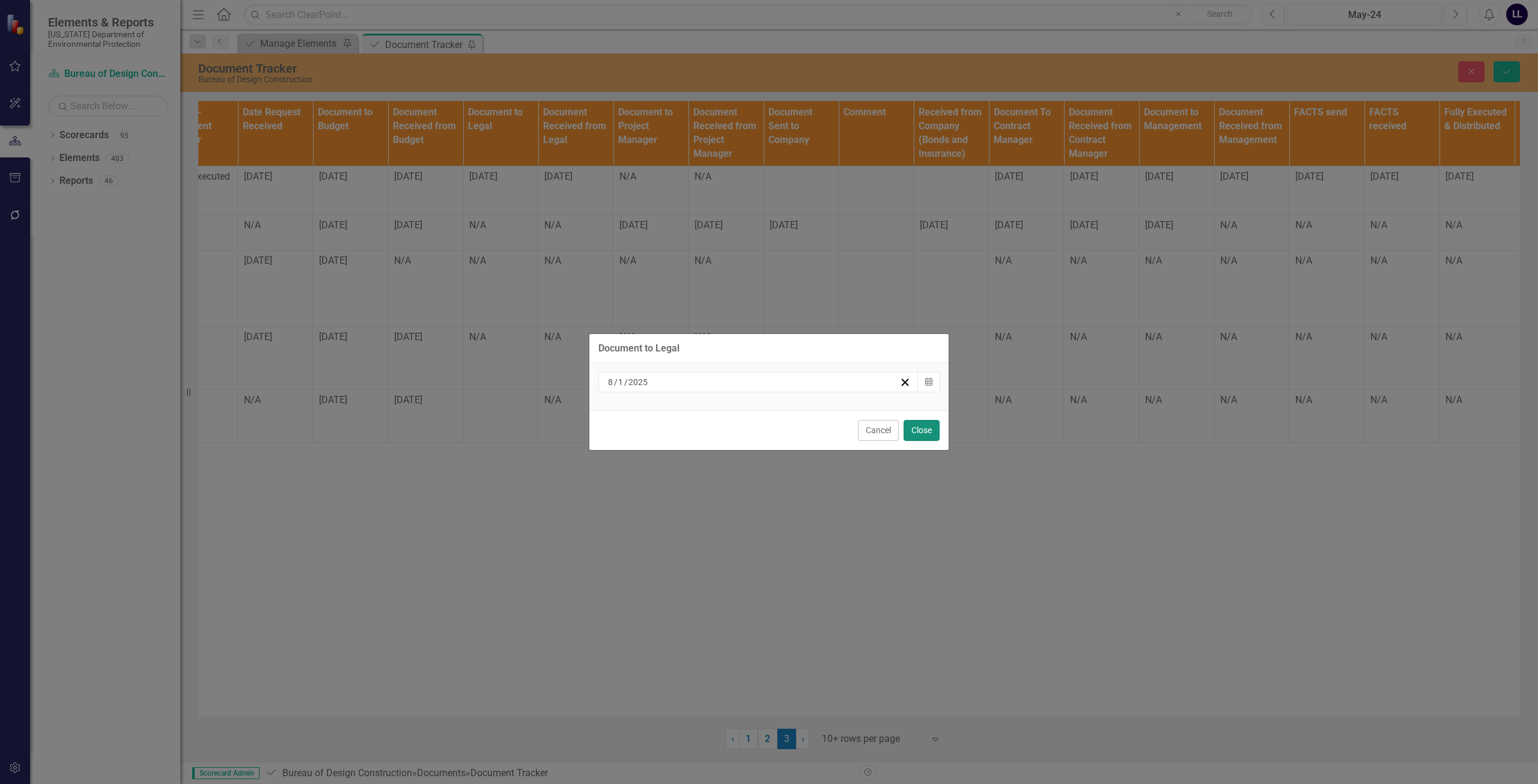
click at [767, 428] on button "Close" at bounding box center [922, 430] width 36 height 21
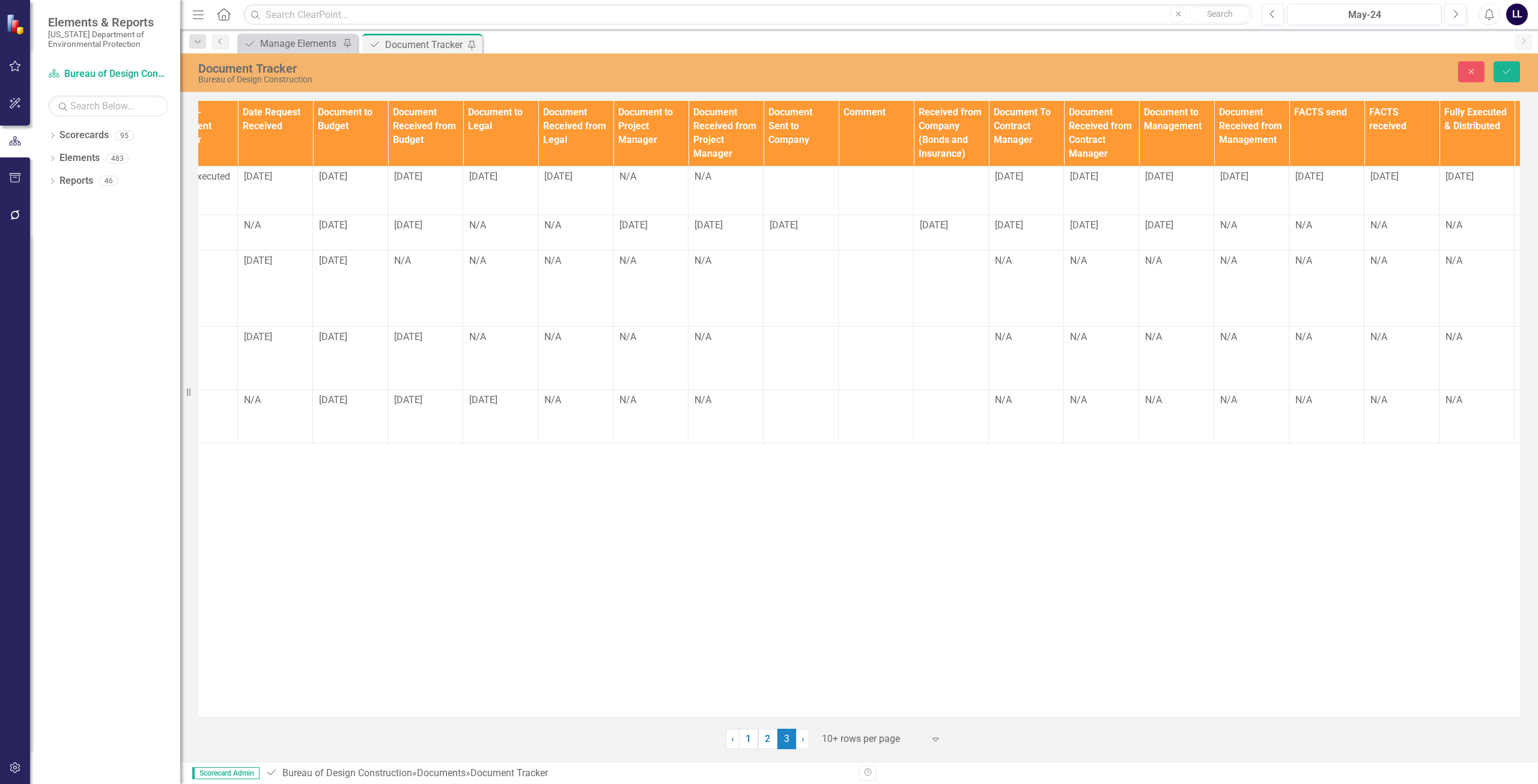
click at [502, 504] on div "Documents Document Type TA/A # CO # Change Order Type Contracts Staff Contract/…" at bounding box center [859, 408] width 1321 height 616
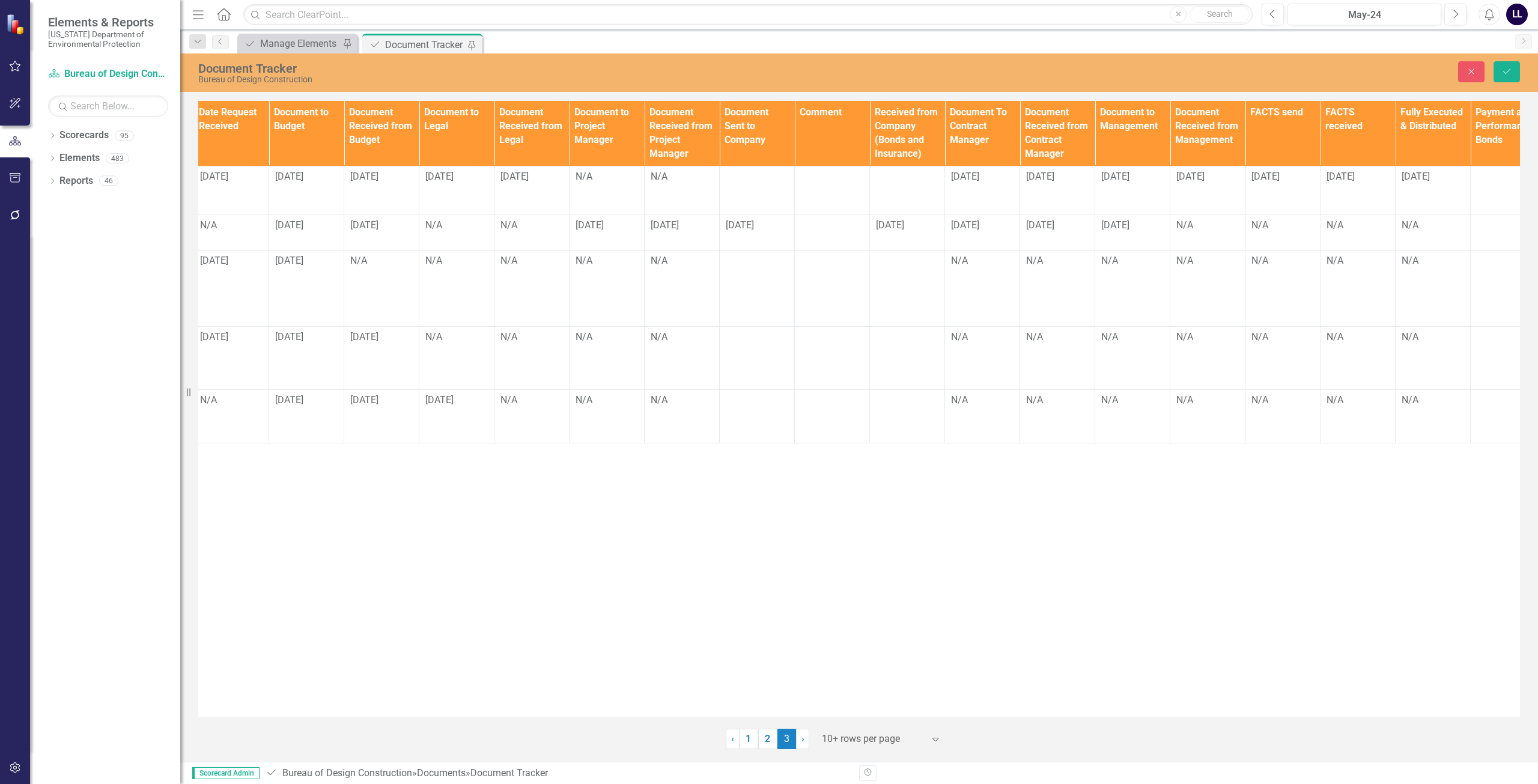
scroll to position [0, 857]
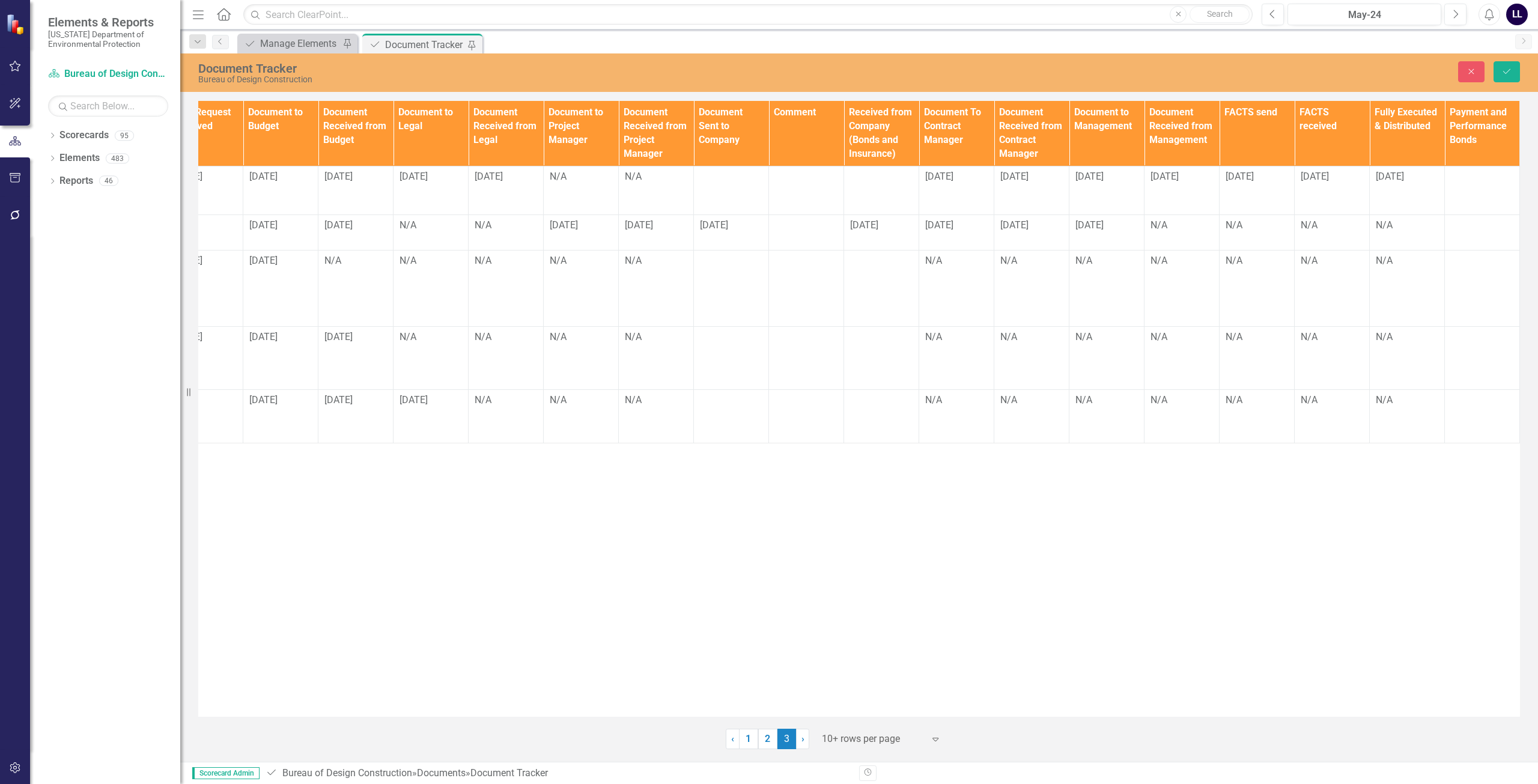
click at [767, 488] on div "Documents Document Type TA/A # CO # Change Order Type Contracts Staff Contract/…" at bounding box center [859, 408] width 1321 height 616
click at [688, 502] on div "Documents Document Type TA/A # CO # Change Order Type Contracts Staff Contract/…" at bounding box center [859, 408] width 1321 height 616
click at [512, 395] on td "N/A" at bounding box center [506, 416] width 75 height 54
click at [514, 389] on td "N/A" at bounding box center [506, 416] width 75 height 54
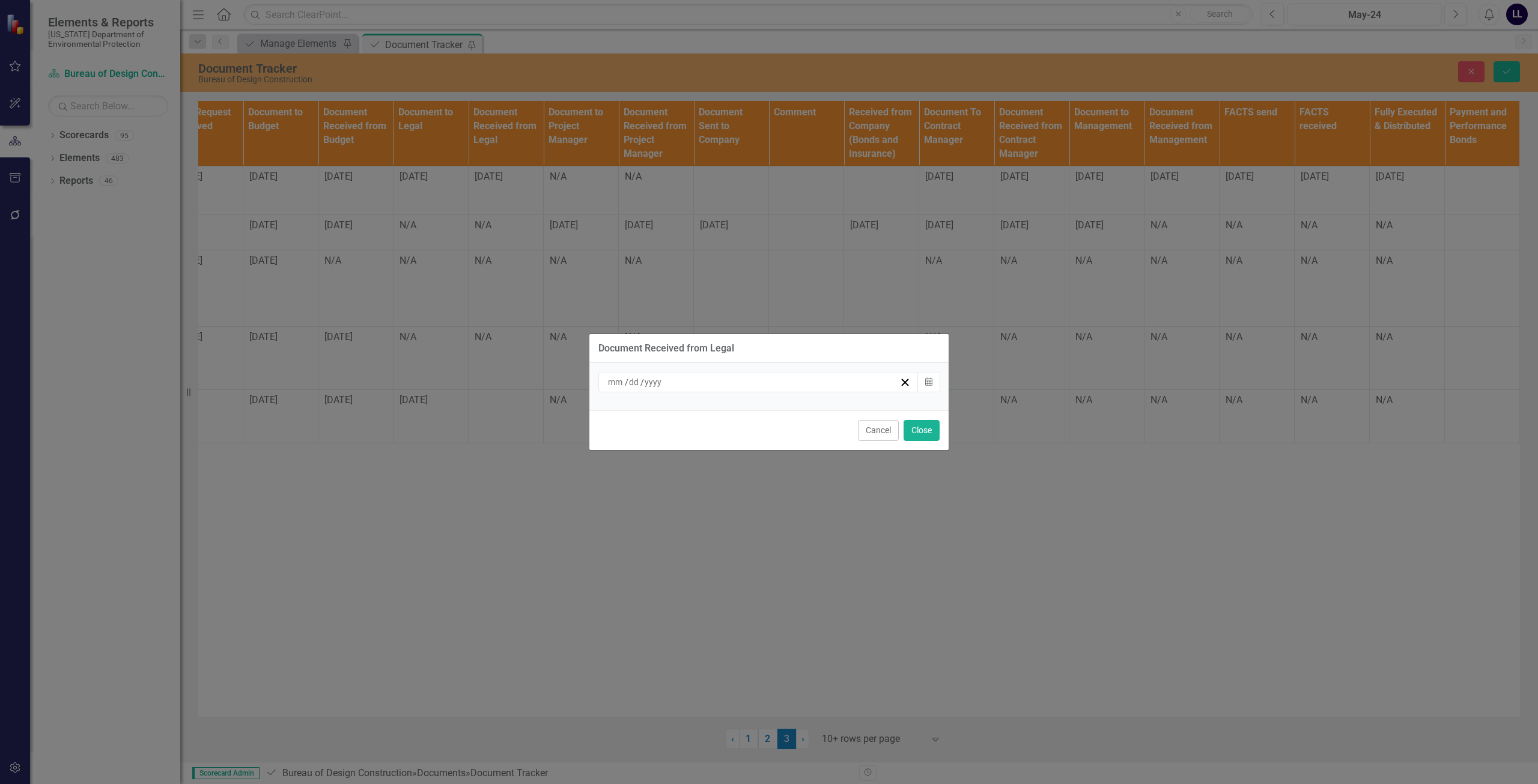
click at [683, 382] on div "/ /" at bounding box center [753, 382] width 293 height 12
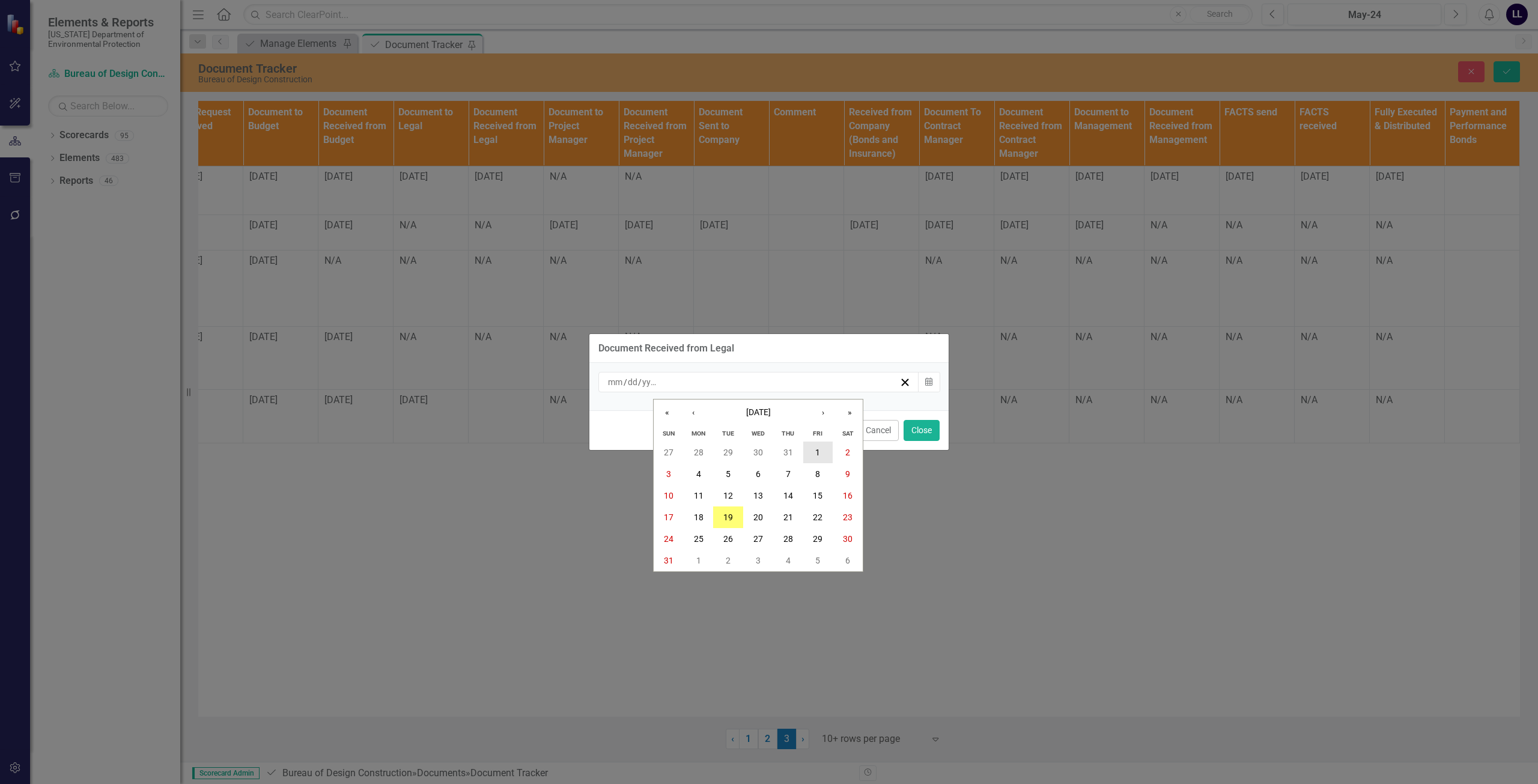
click at [767, 451] on abbr "1" at bounding box center [818, 452] width 5 height 10
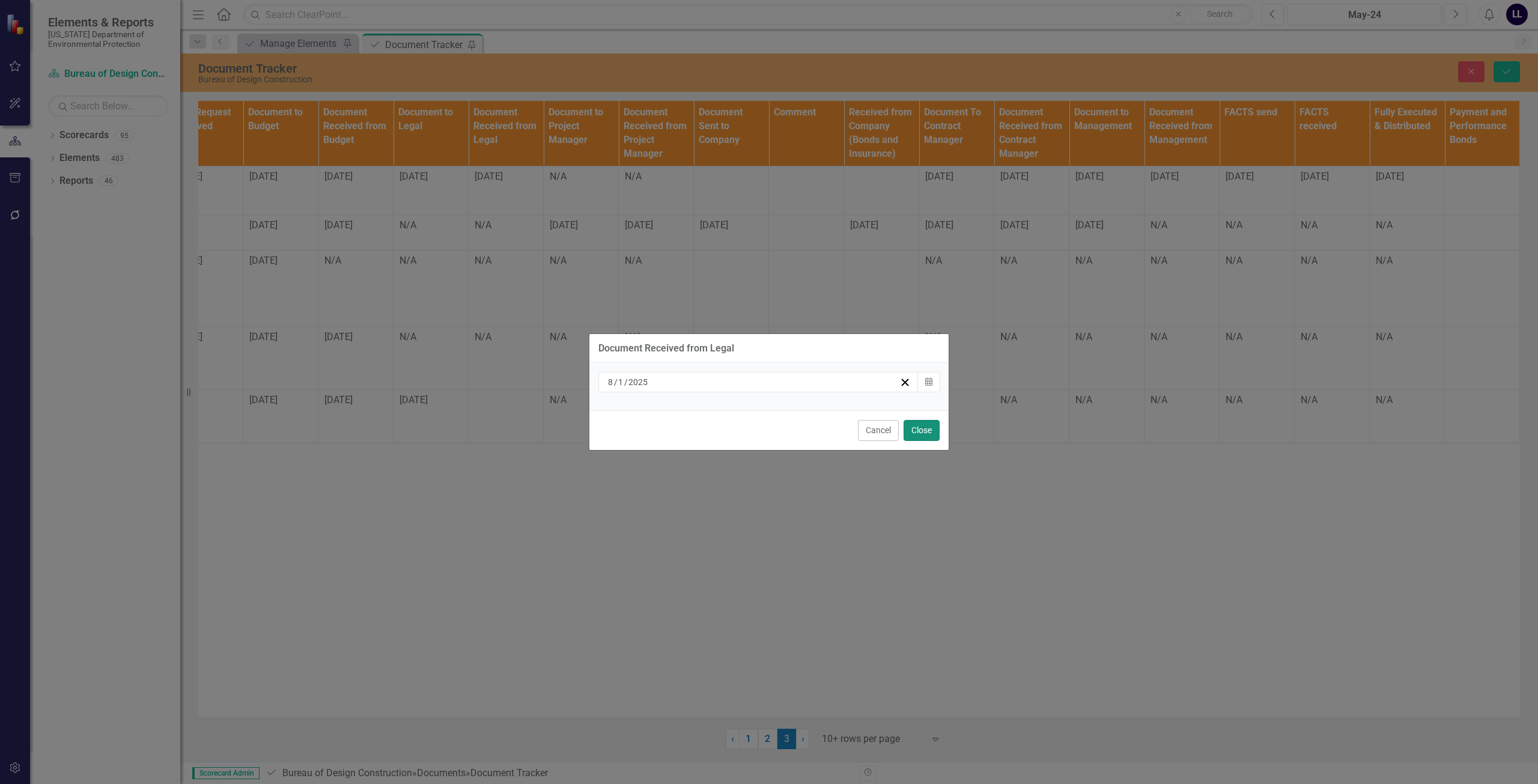
click at [767, 431] on button "Close" at bounding box center [922, 430] width 36 height 21
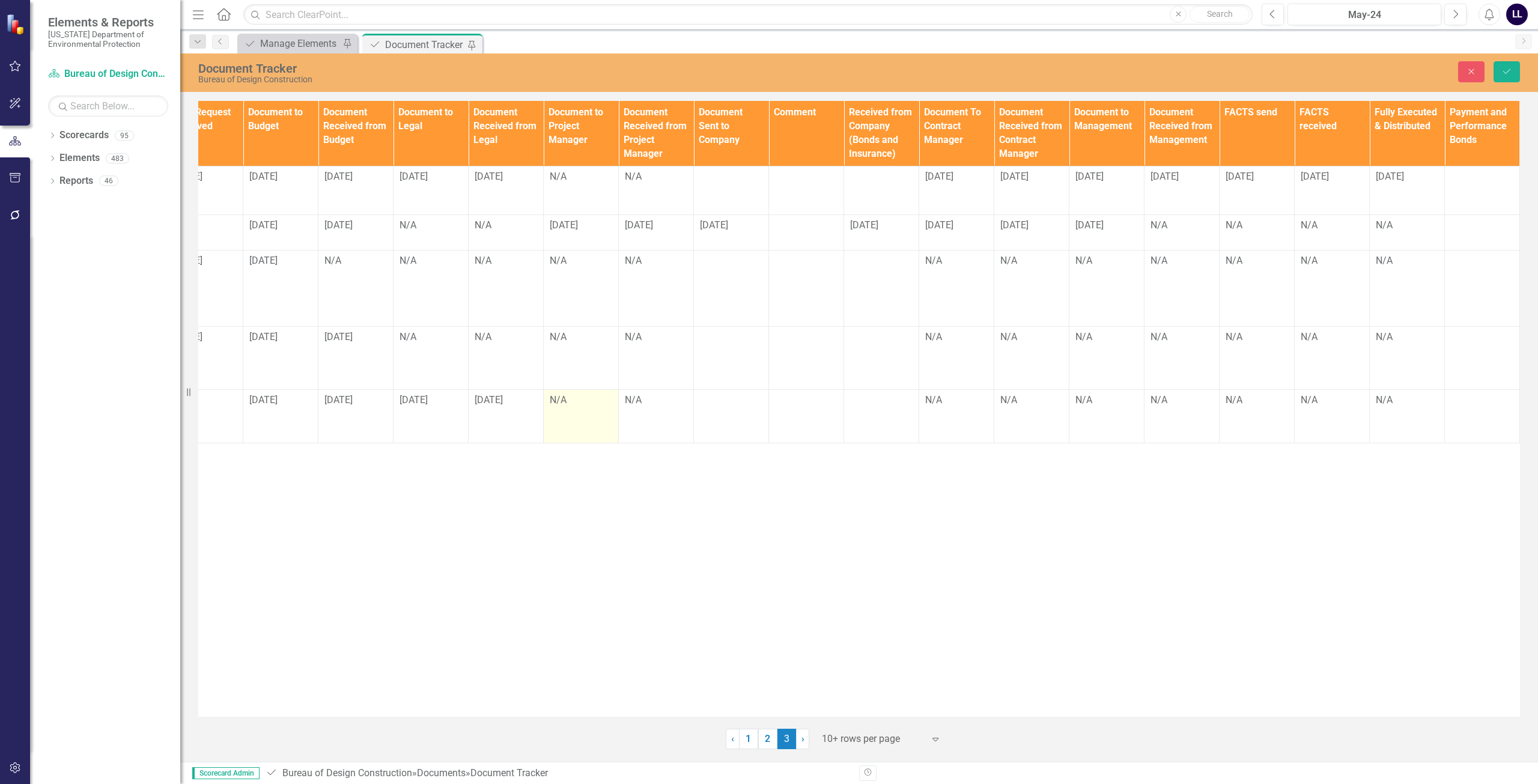
click at [575, 389] on td "N/A" at bounding box center [581, 416] width 75 height 54
click at [576, 389] on td "N/A" at bounding box center [581, 416] width 75 height 54
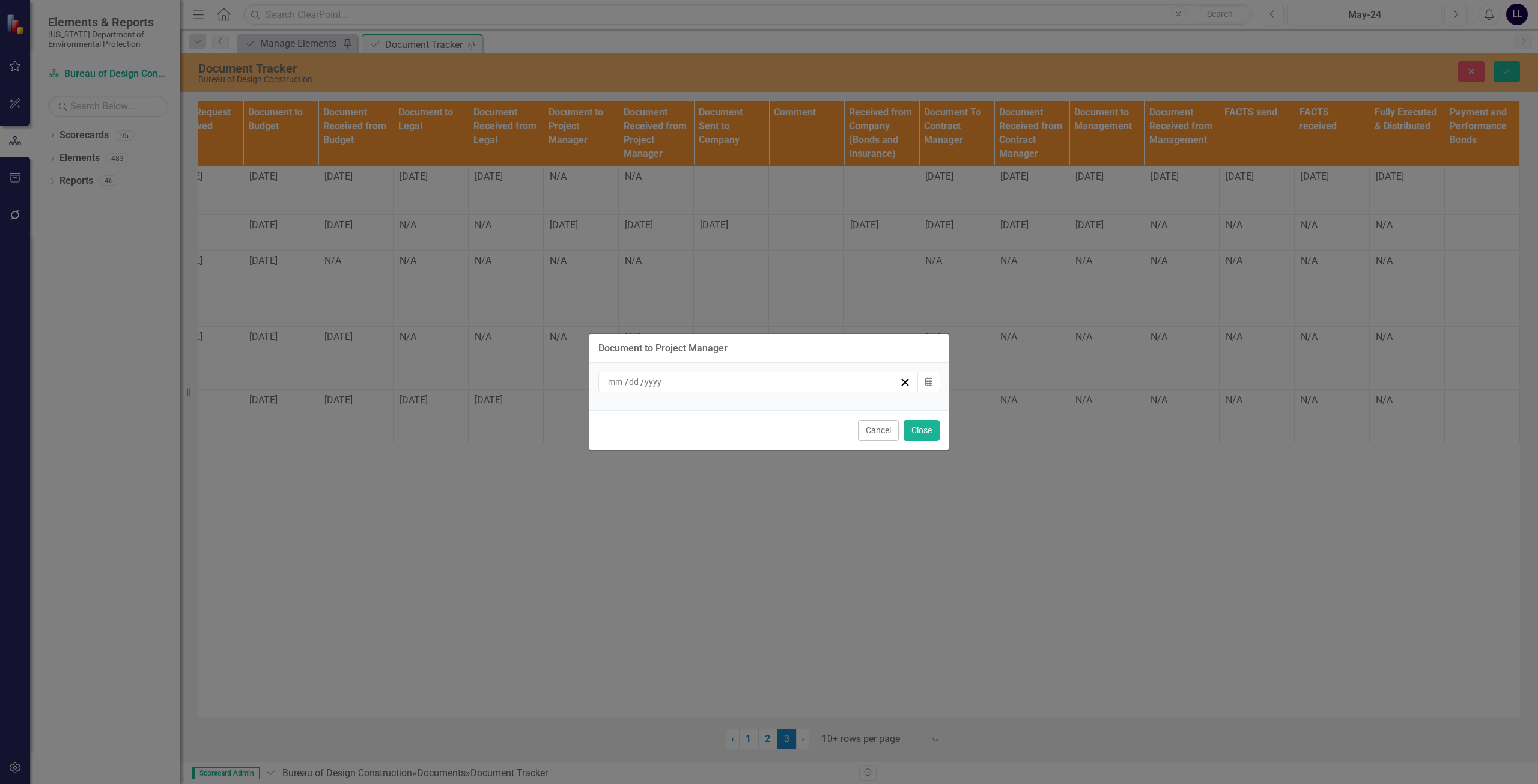
click at [713, 379] on div "/ /" at bounding box center [753, 382] width 293 height 12
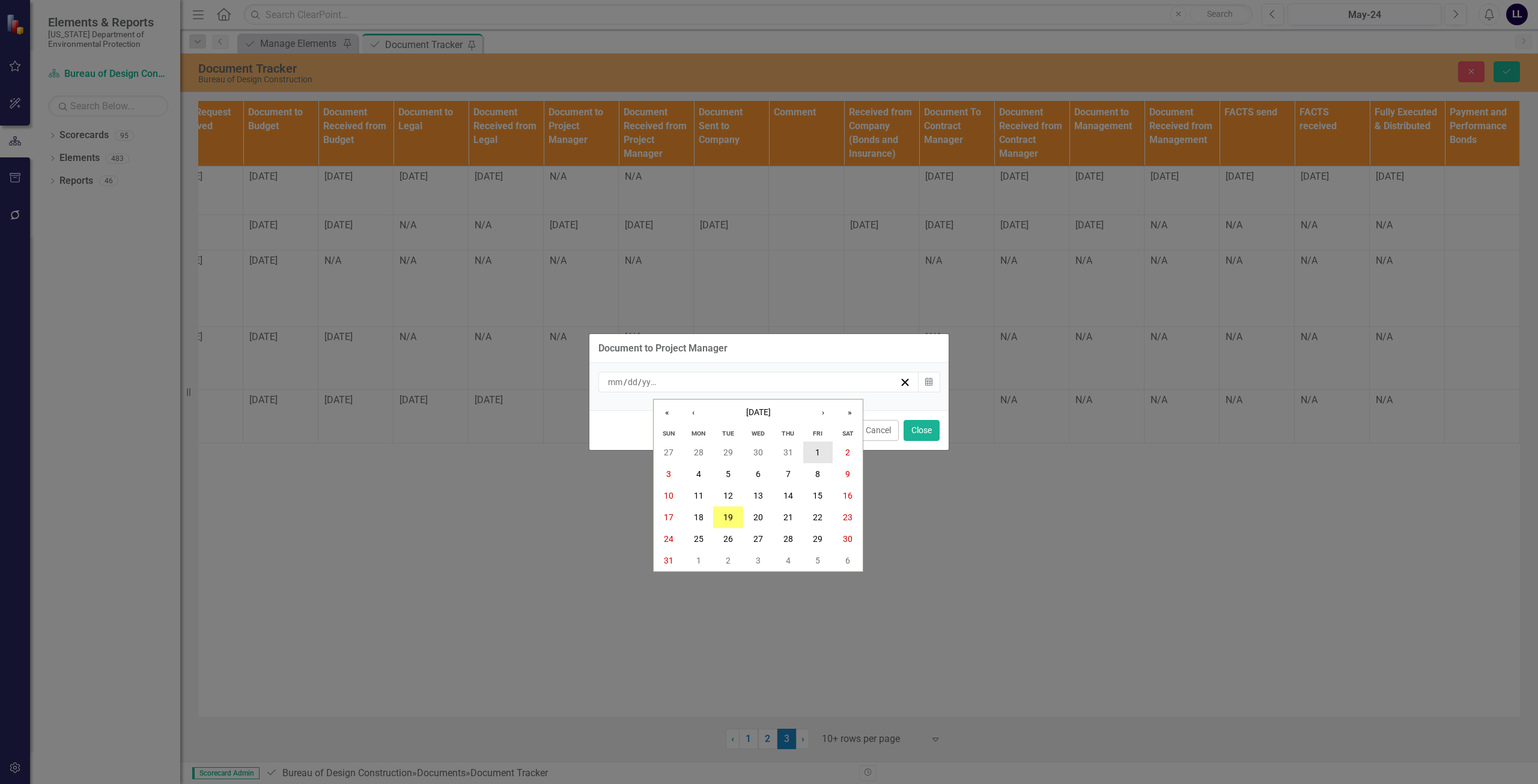
click at [767, 452] on button "1" at bounding box center [818, 452] width 30 height 22
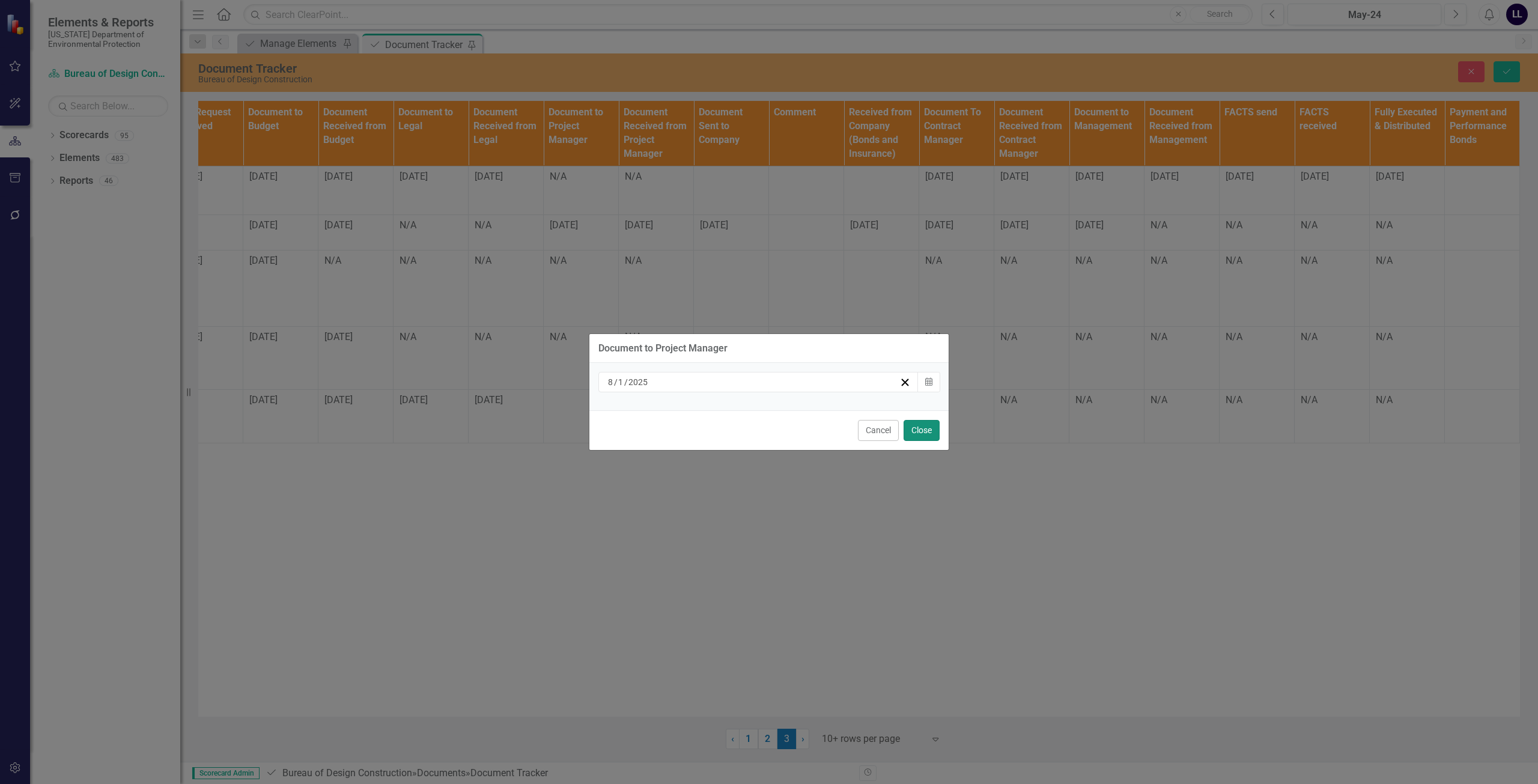
click at [767, 430] on button "Close" at bounding box center [922, 430] width 36 height 21
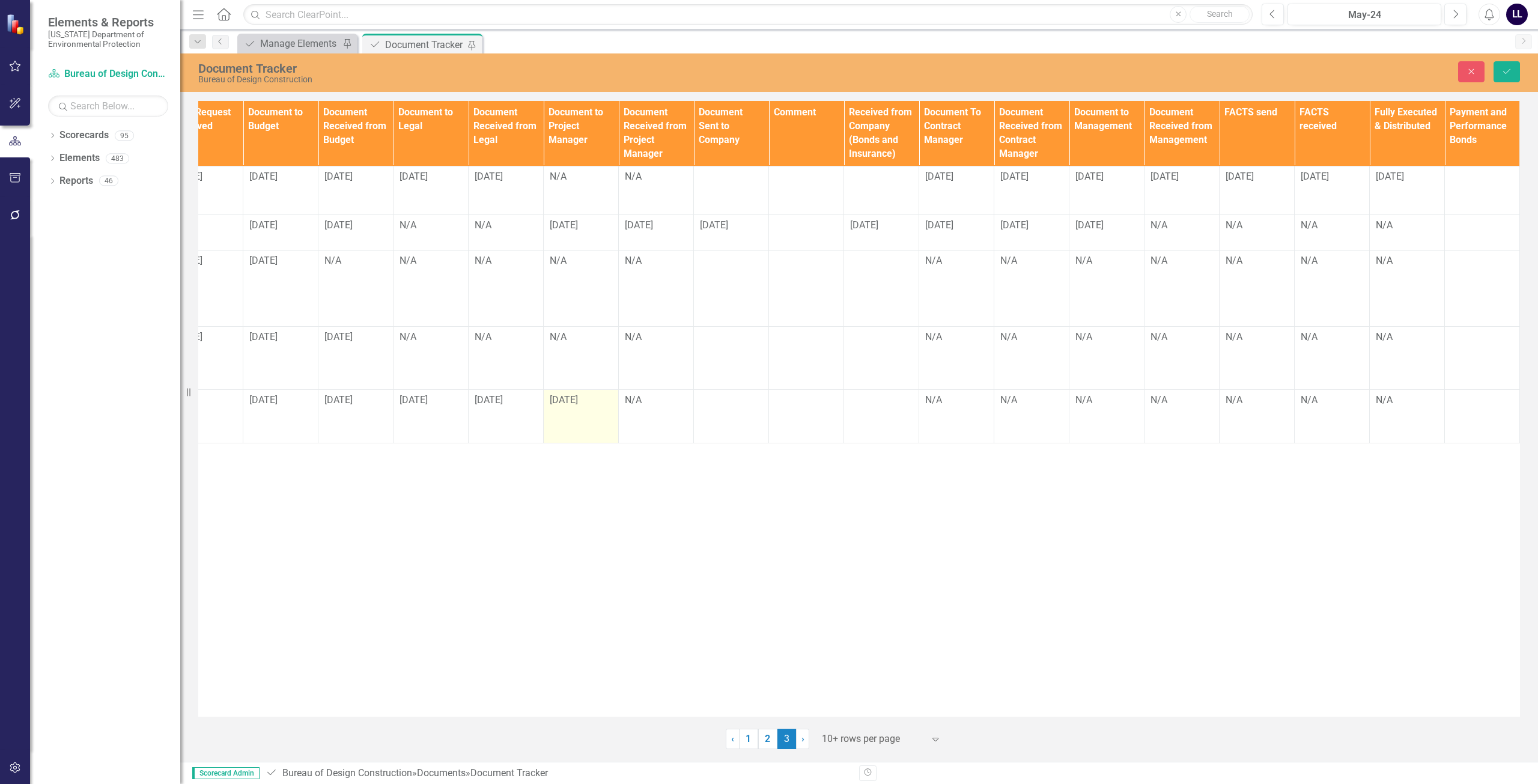
click at [580, 393] on div "[DATE]" at bounding box center [581, 400] width 62 height 14
click at [586, 389] on td "[DATE]" at bounding box center [581, 416] width 75 height 54
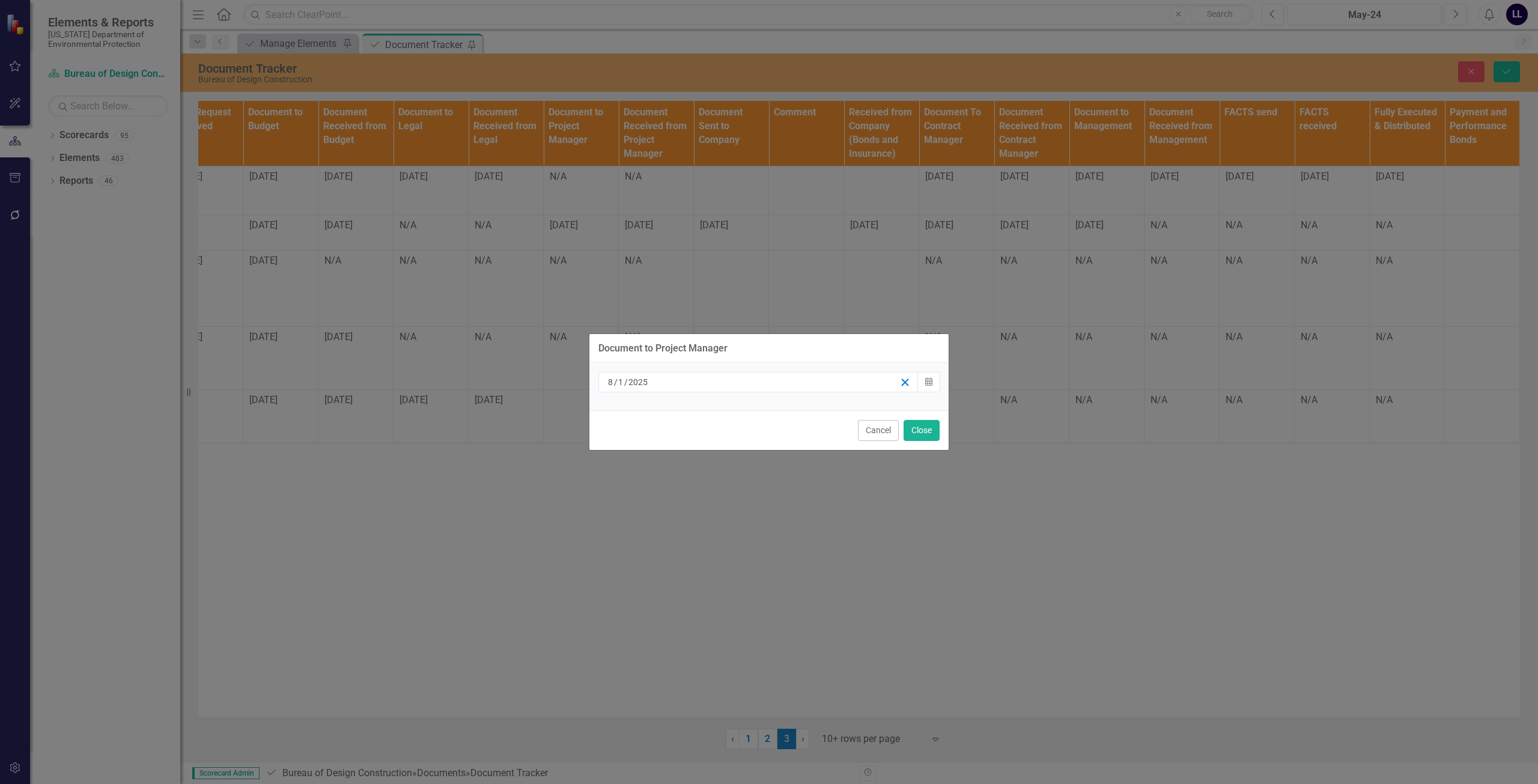
click at [767, 380] on icon "button" at bounding box center [905, 382] width 11 height 11
click at [767, 430] on button "Close" at bounding box center [922, 430] width 36 height 21
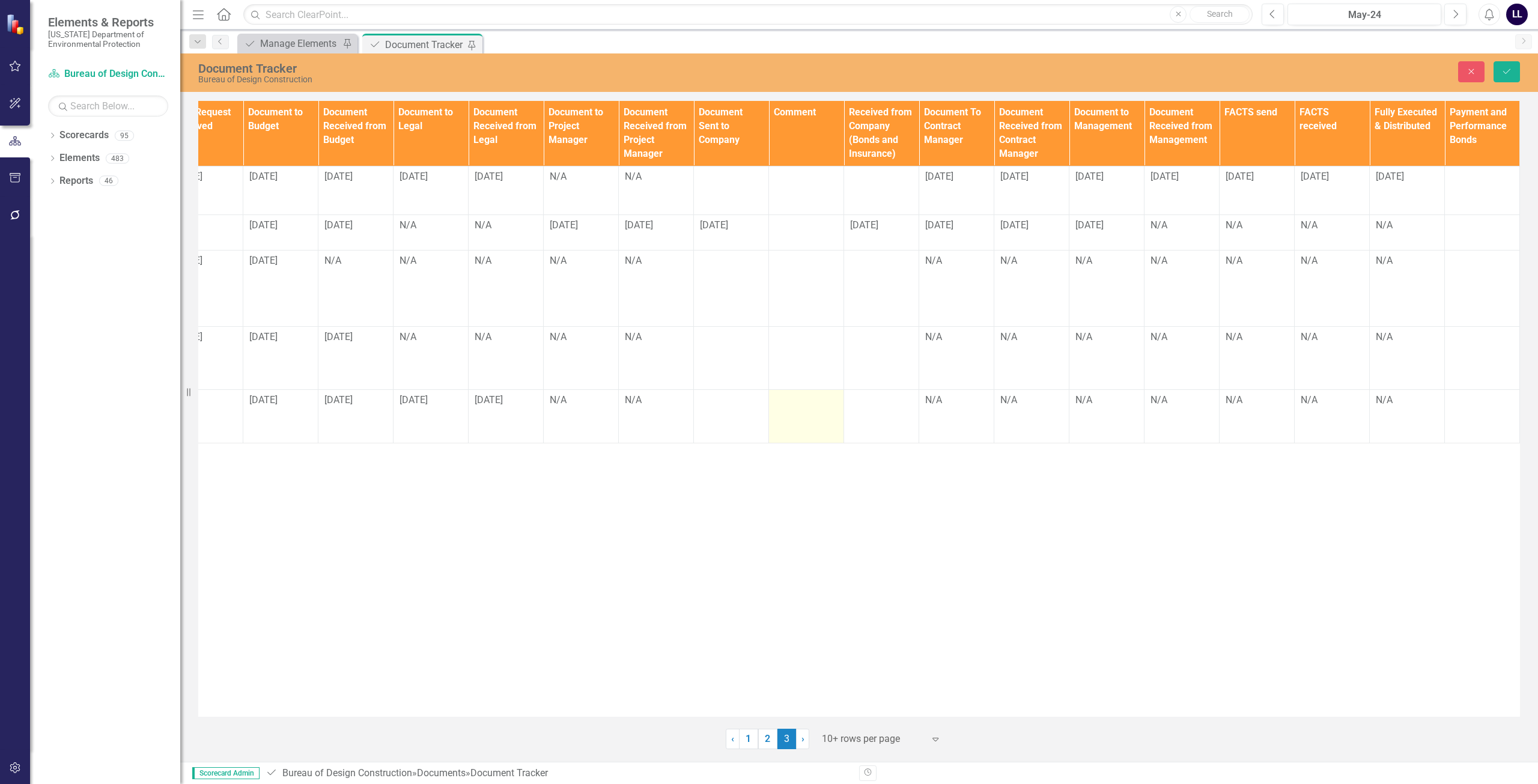
click at [767, 391] on td at bounding box center [806, 416] width 75 height 54
click at [720, 389] on td at bounding box center [731, 416] width 75 height 54
click at [738, 393] on td at bounding box center [731, 416] width 75 height 54
click at [732, 393] on input "text" at bounding box center [731, 405] width 62 height 22
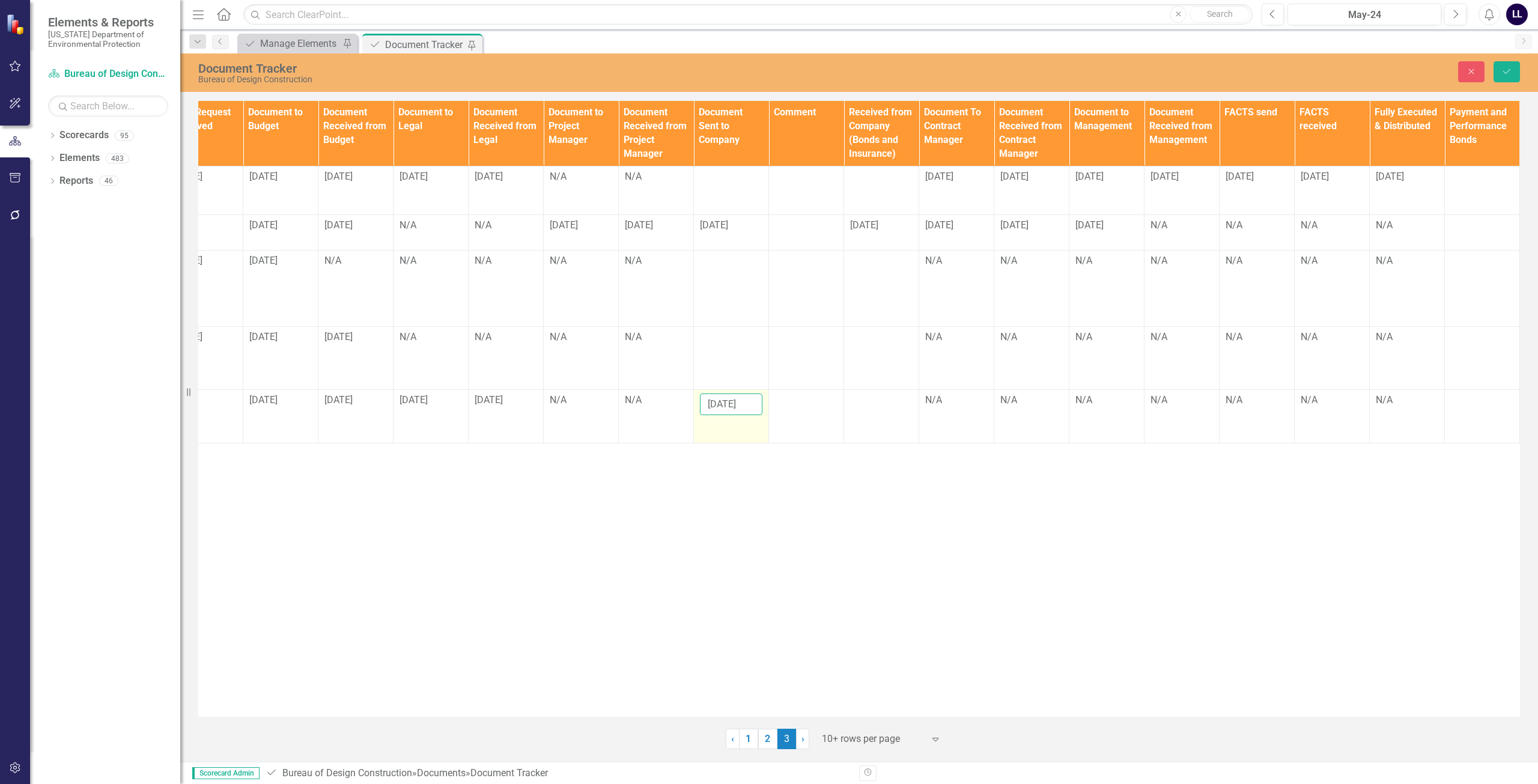
scroll to position [0, 4]
type input "[DATE]"
click button "Save" at bounding box center [1507, 72] width 27 height 21
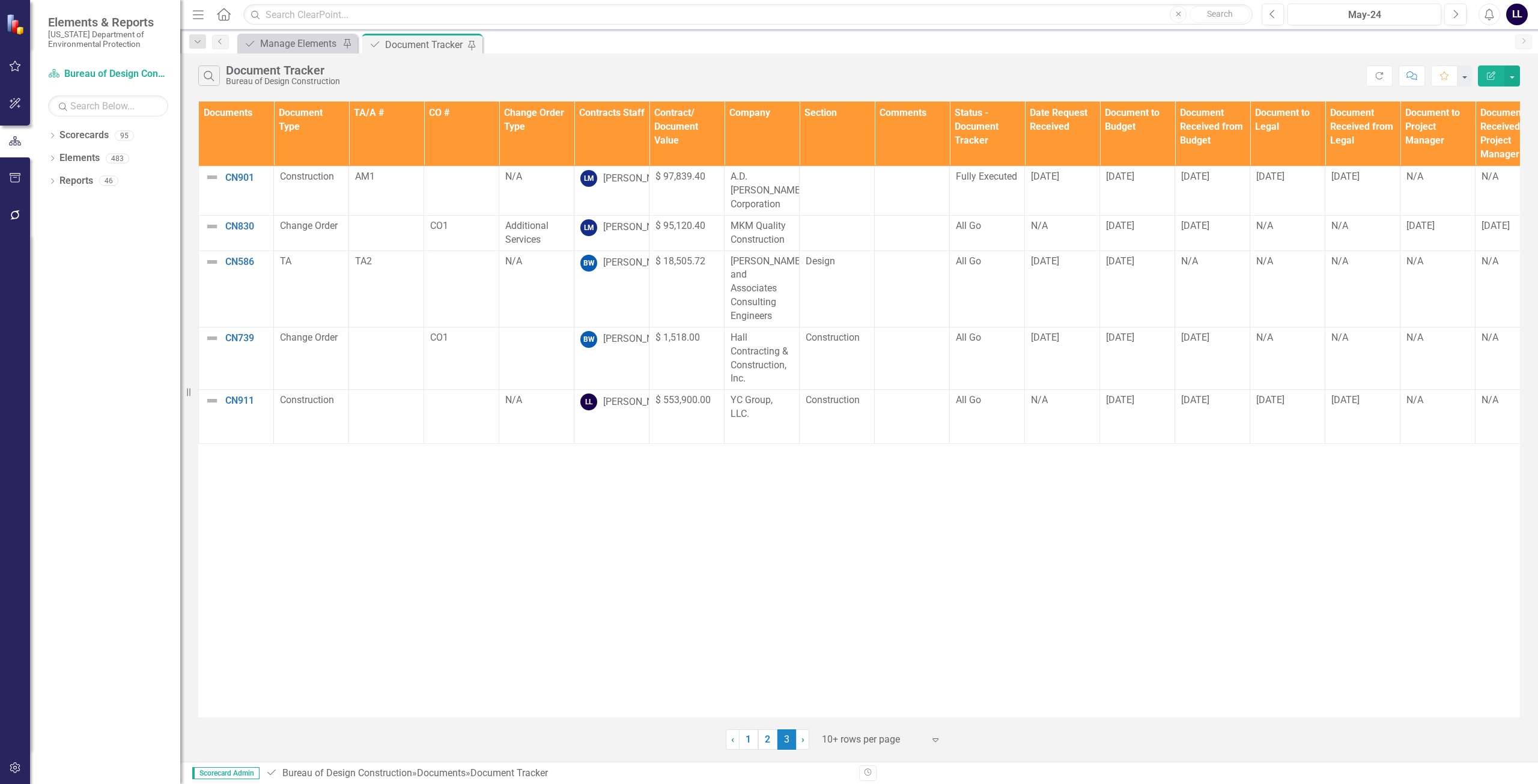
scroll to position [0, 857]
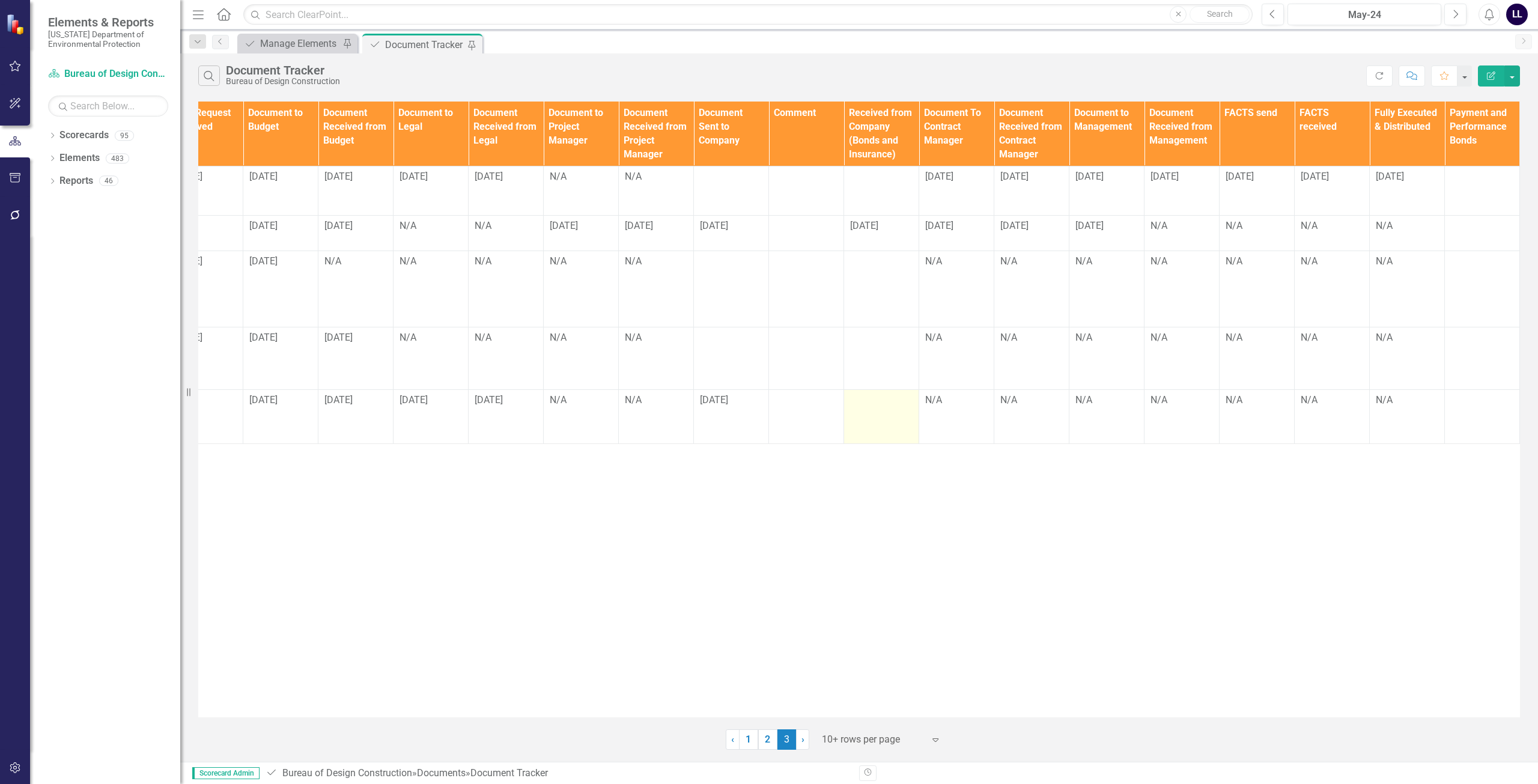
click at [767, 393] on div at bounding box center [880, 400] width 62 height 15
click at [767, 395] on td at bounding box center [806, 416] width 75 height 54
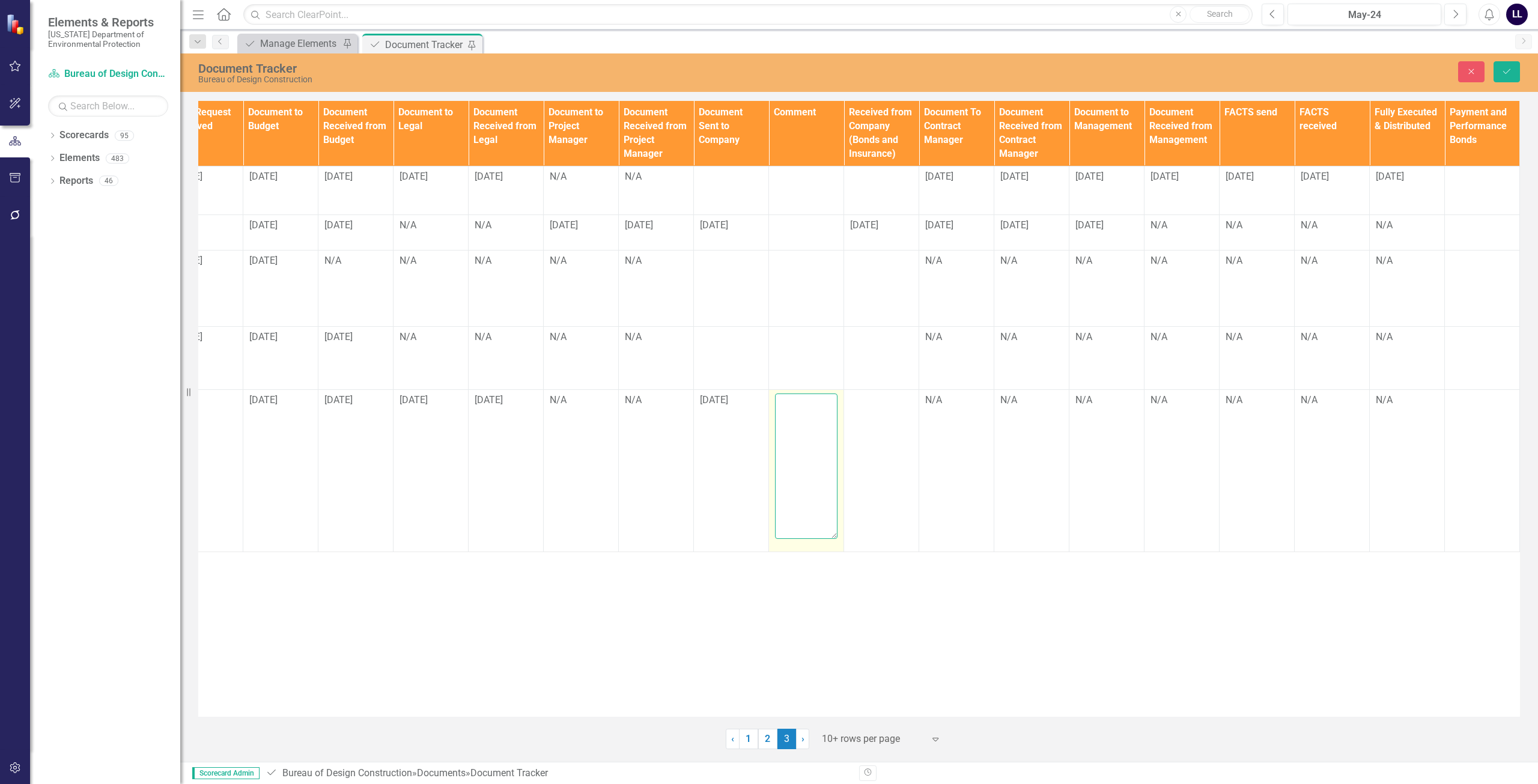
click at [767, 394] on textarea at bounding box center [806, 466] width 62 height 145
type textarea "Received letter of confirmation rather than Bonds"
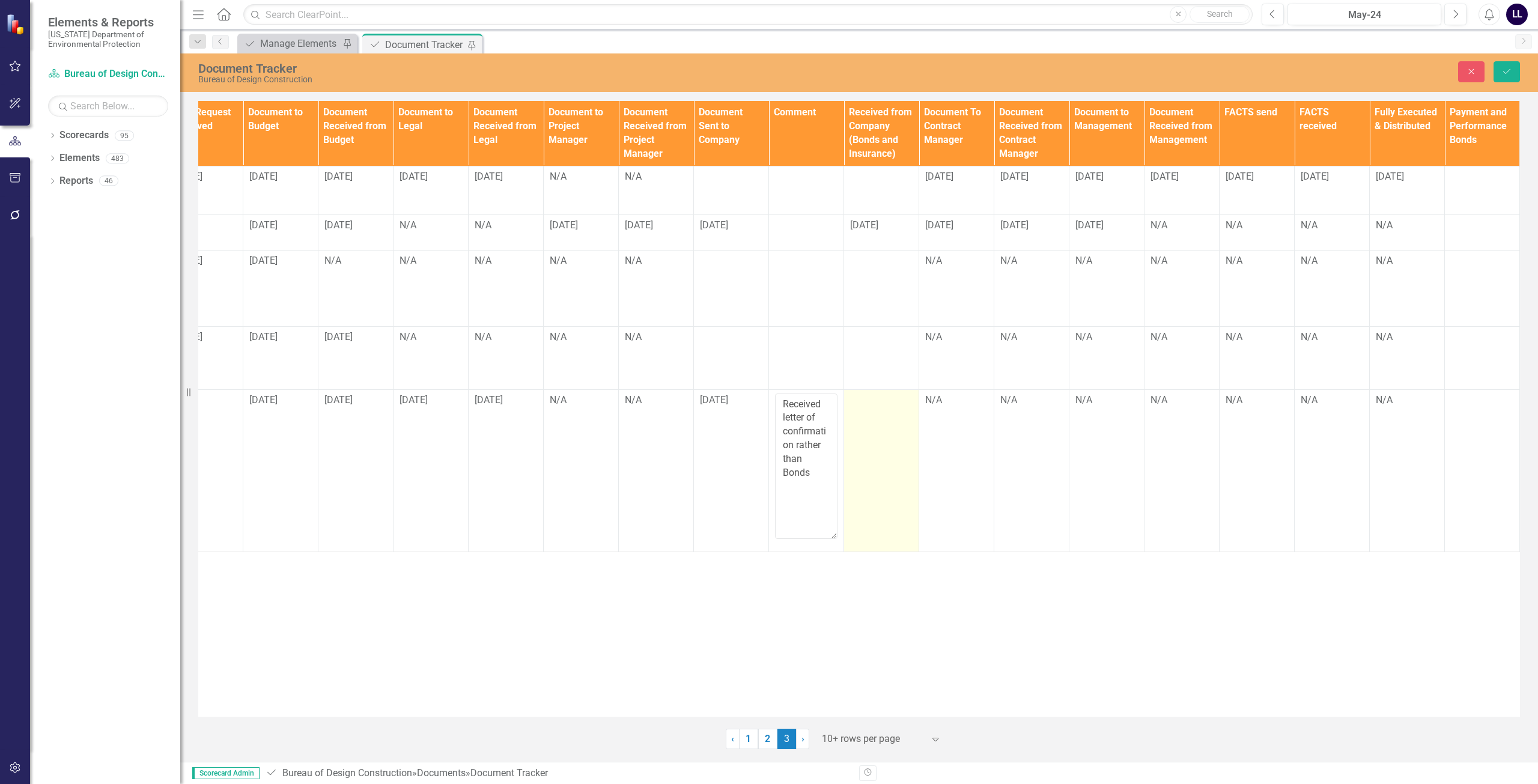
click at [767, 398] on td at bounding box center [881, 470] width 75 height 162
click at [767, 393] on input "text" at bounding box center [880, 405] width 62 height 22
type input "[DATE]"
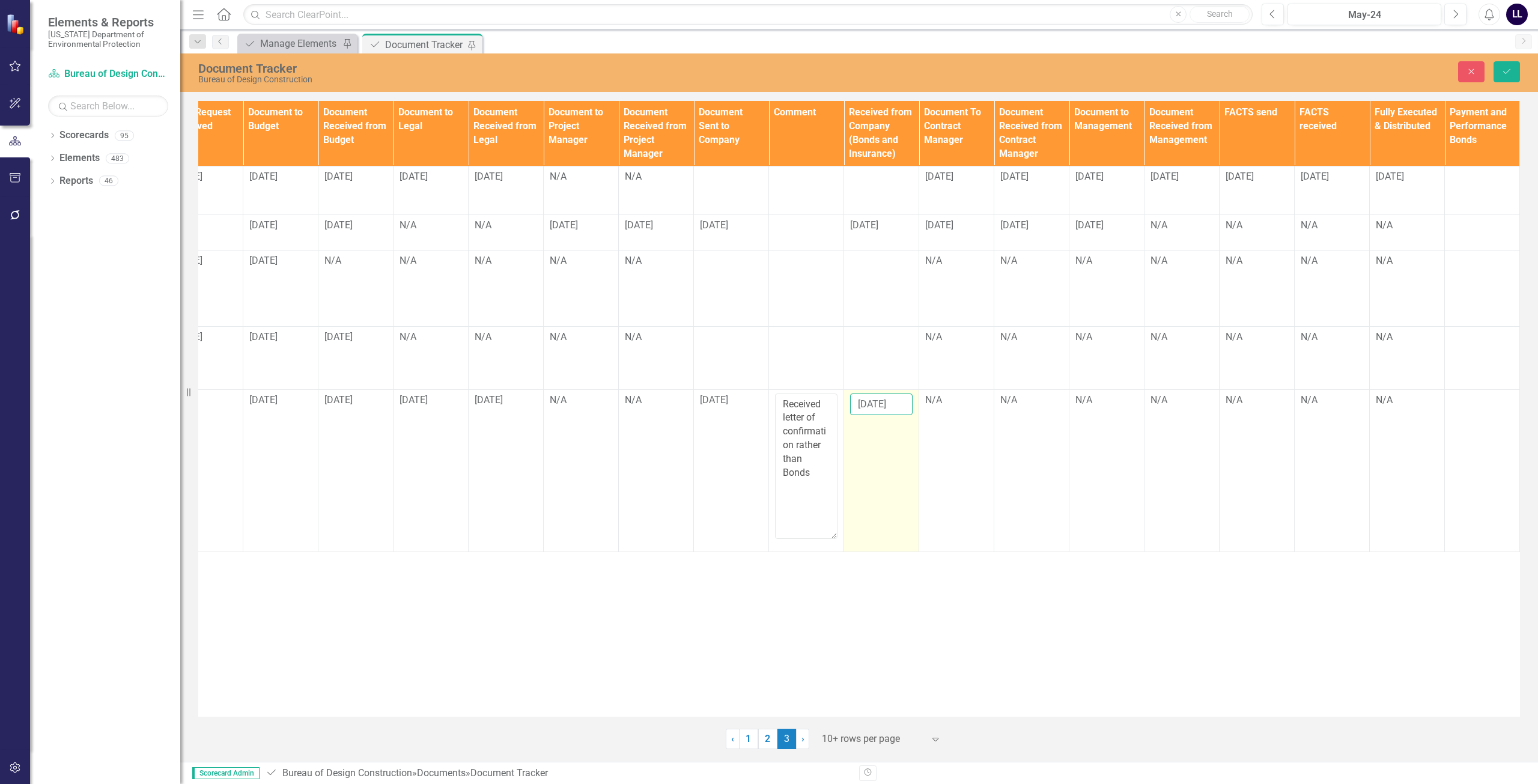
click button "Save" at bounding box center [1507, 72] width 27 height 21
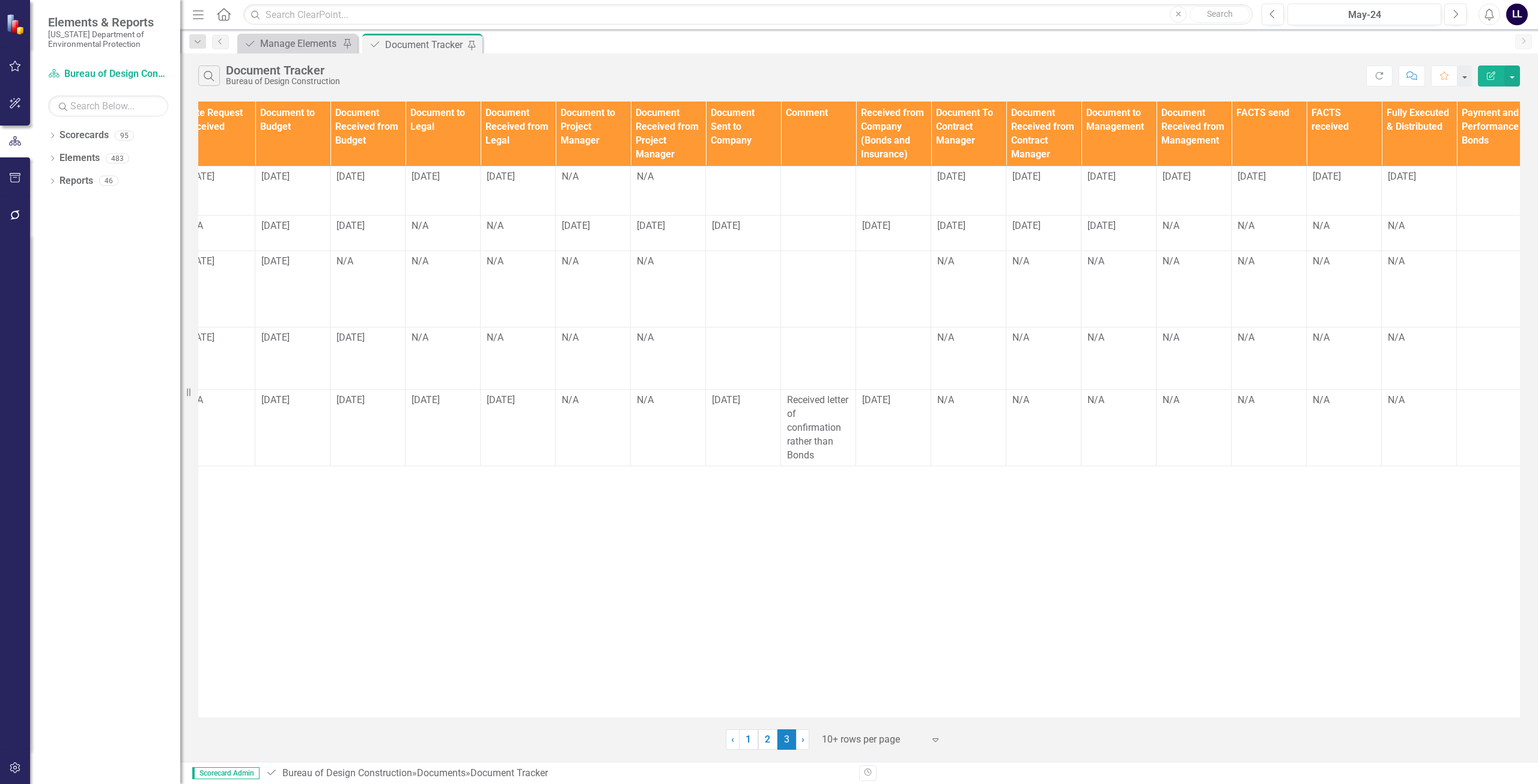
scroll to position [0, 857]
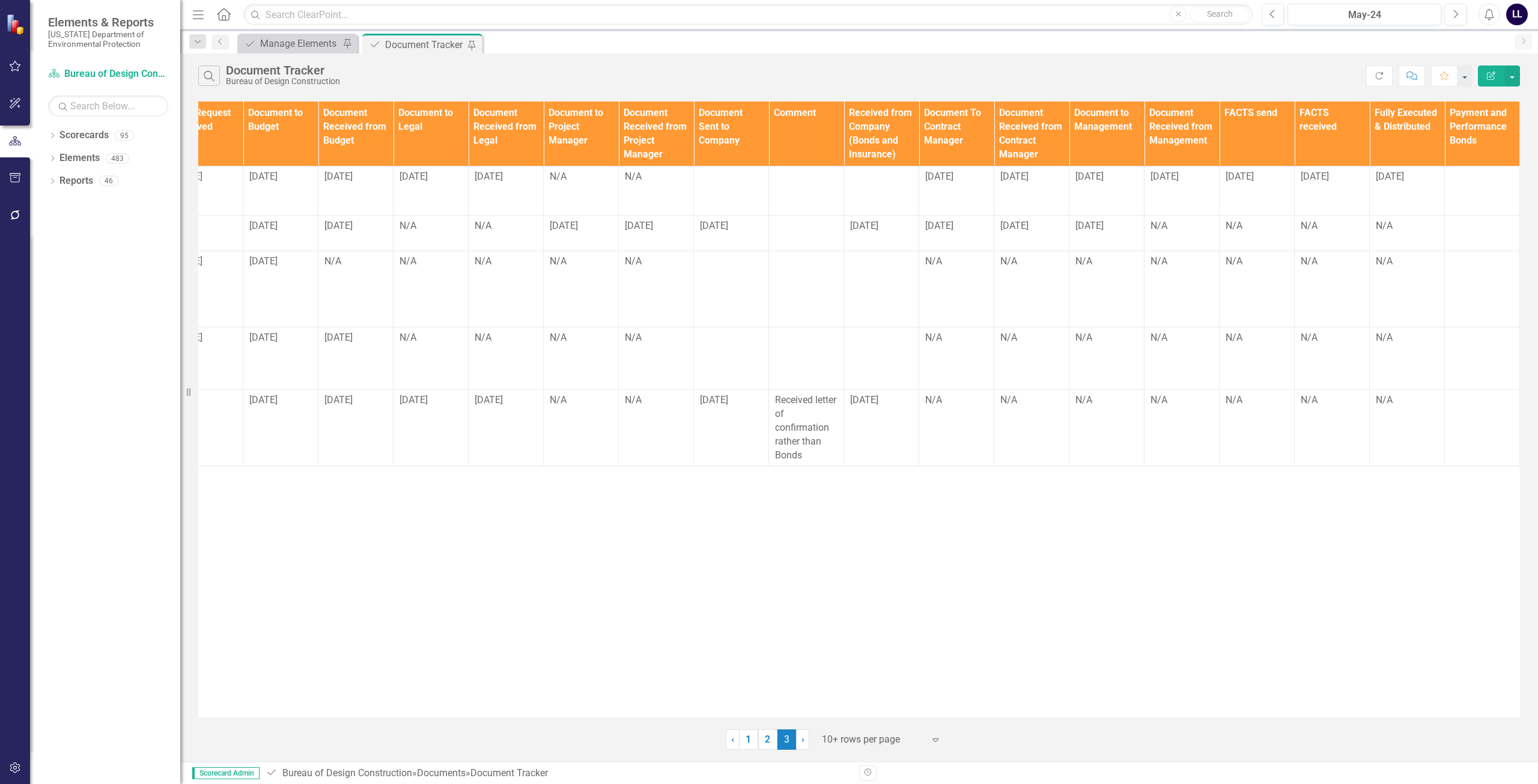
click at [523, 584] on div "Documents Document Type TA/A # CO # Change Order Type Contracts Staff Contract/…" at bounding box center [859, 409] width 1321 height 616
click at [767, 563] on div "Documents Document Type TA/A # CO # Change Order Type Contracts Staff Contract/…" at bounding box center [859, 409] width 1321 height 616
click at [767, 579] on div "Documents Document Type TA/A # CO # Change Order Type Contracts Staff Contract/…" at bounding box center [859, 409] width 1321 height 616
click at [588, 413] on td "N/A" at bounding box center [581, 428] width 75 height 76
click at [584, 405] on td "N/A" at bounding box center [581, 428] width 75 height 76
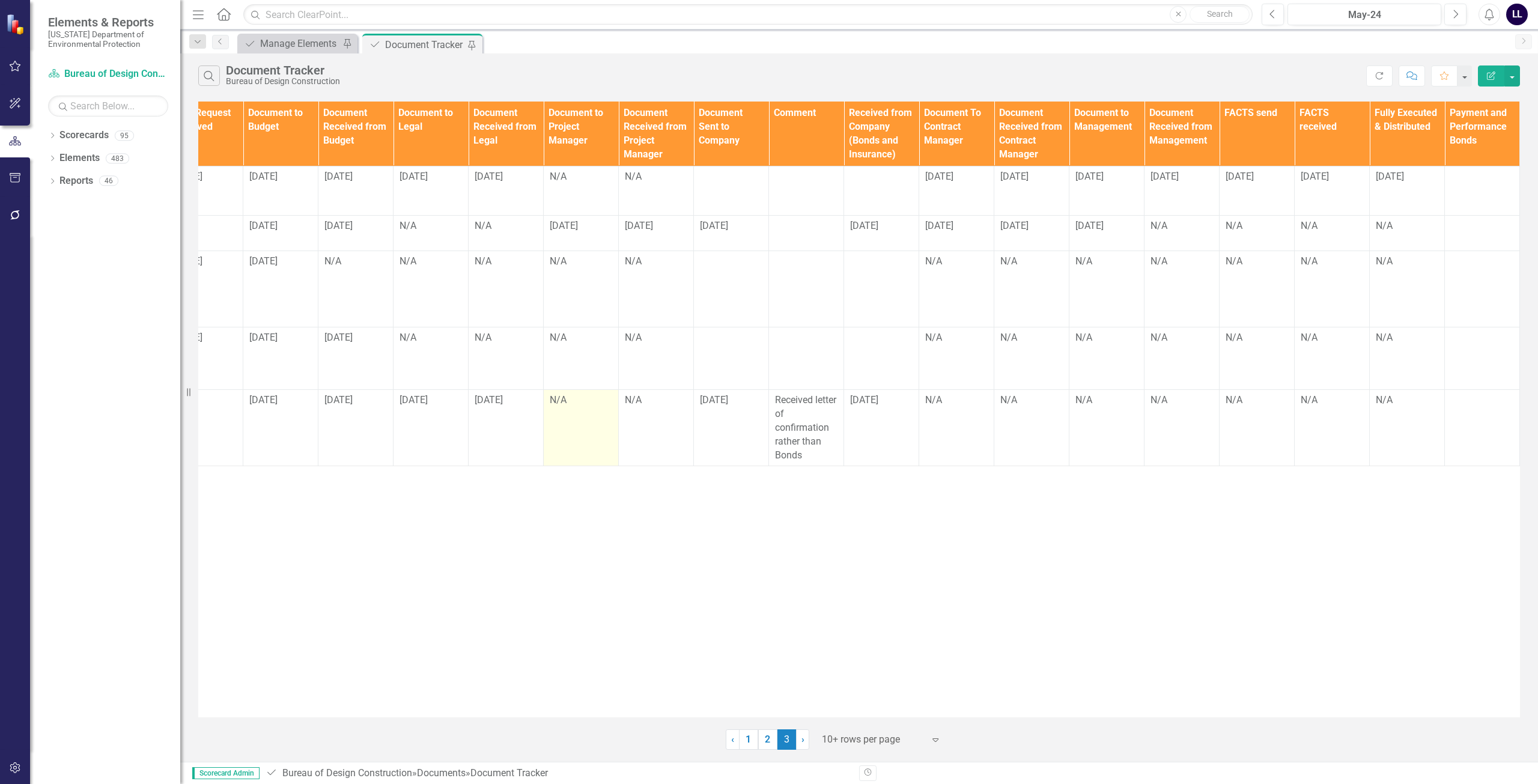
click at [584, 405] on td "N/A" at bounding box center [581, 428] width 75 height 76
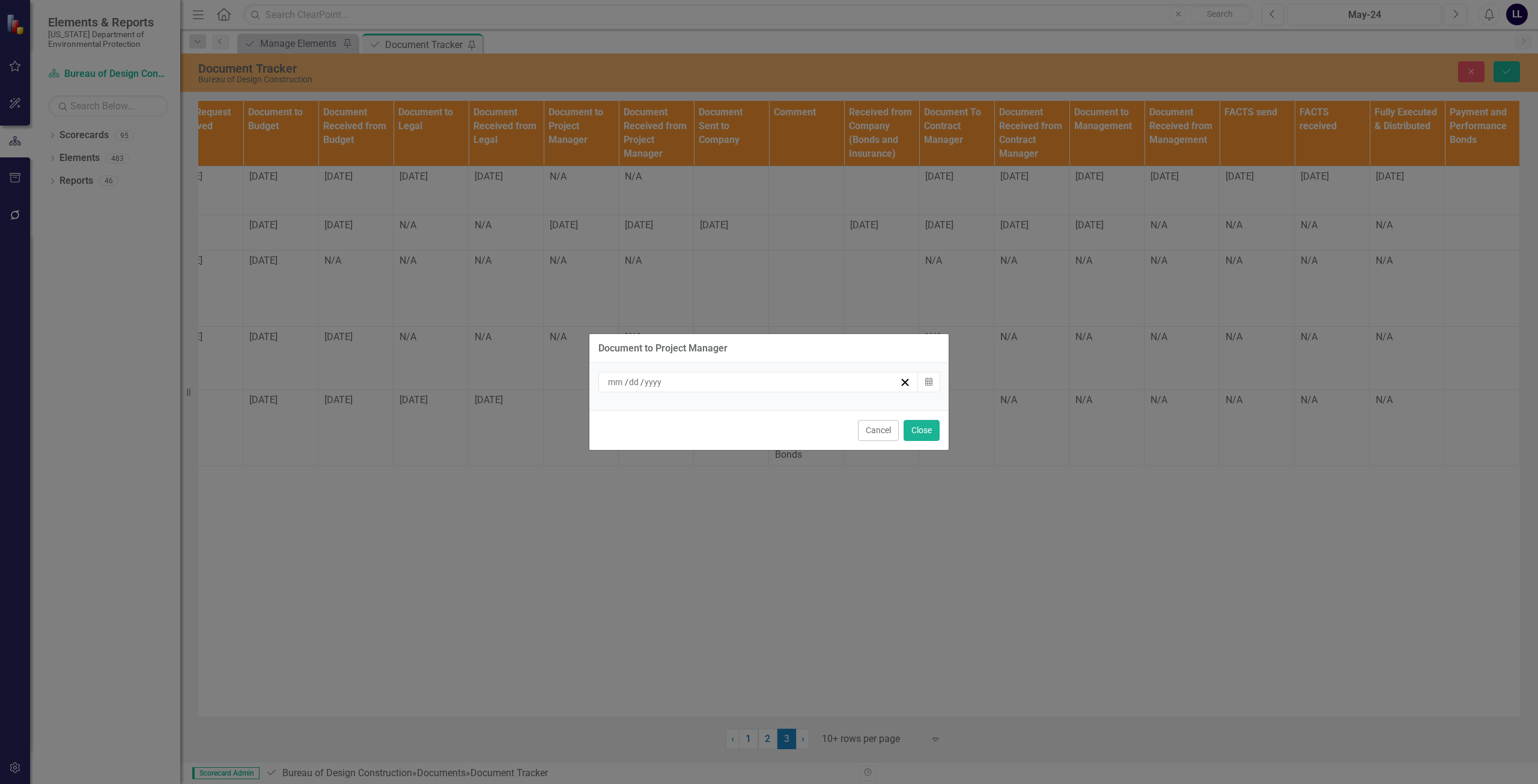
click at [676, 387] on div "/ /" at bounding box center [753, 382] width 293 height 12
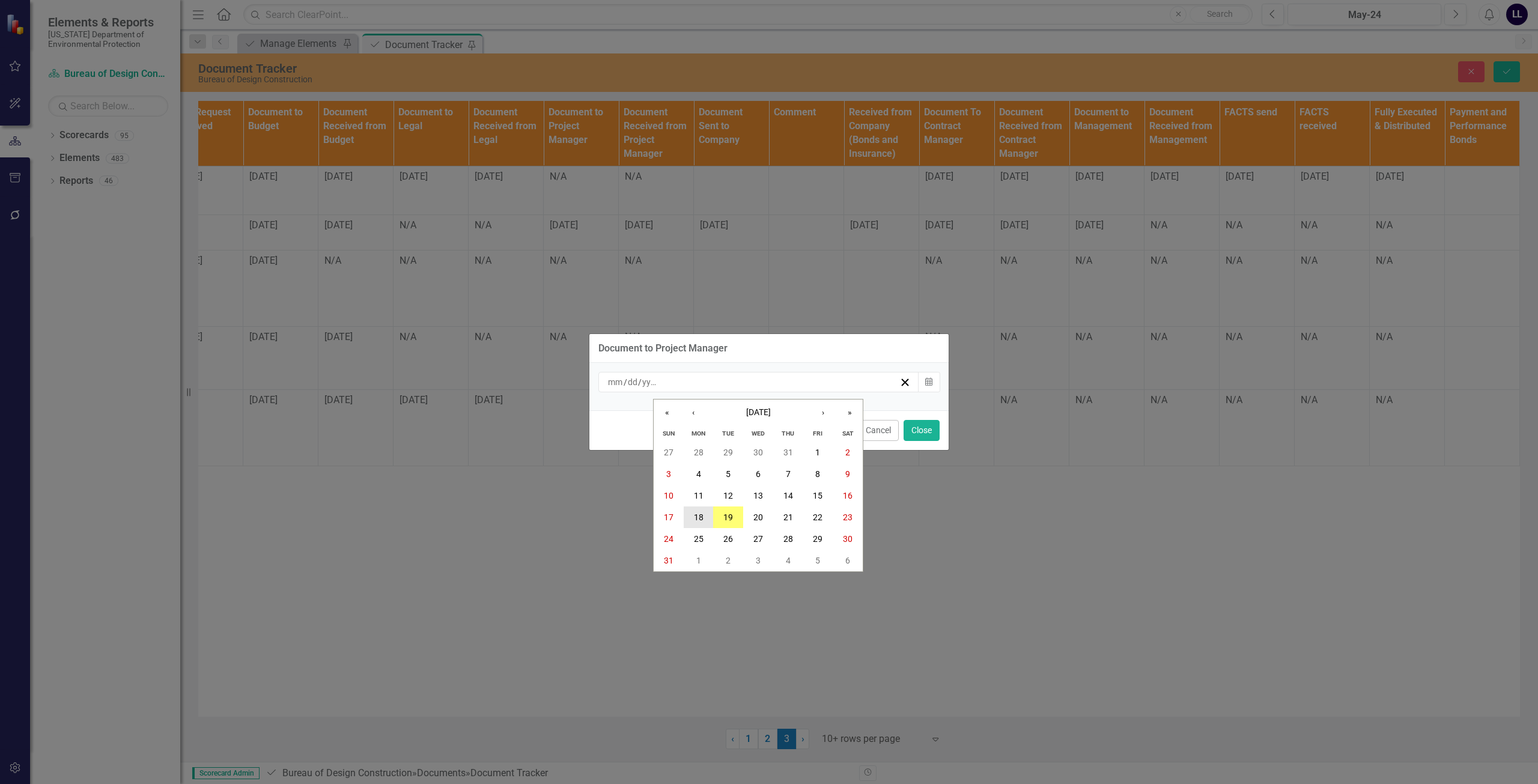
click at [695, 521] on abbr "18" at bounding box center [699, 517] width 10 height 10
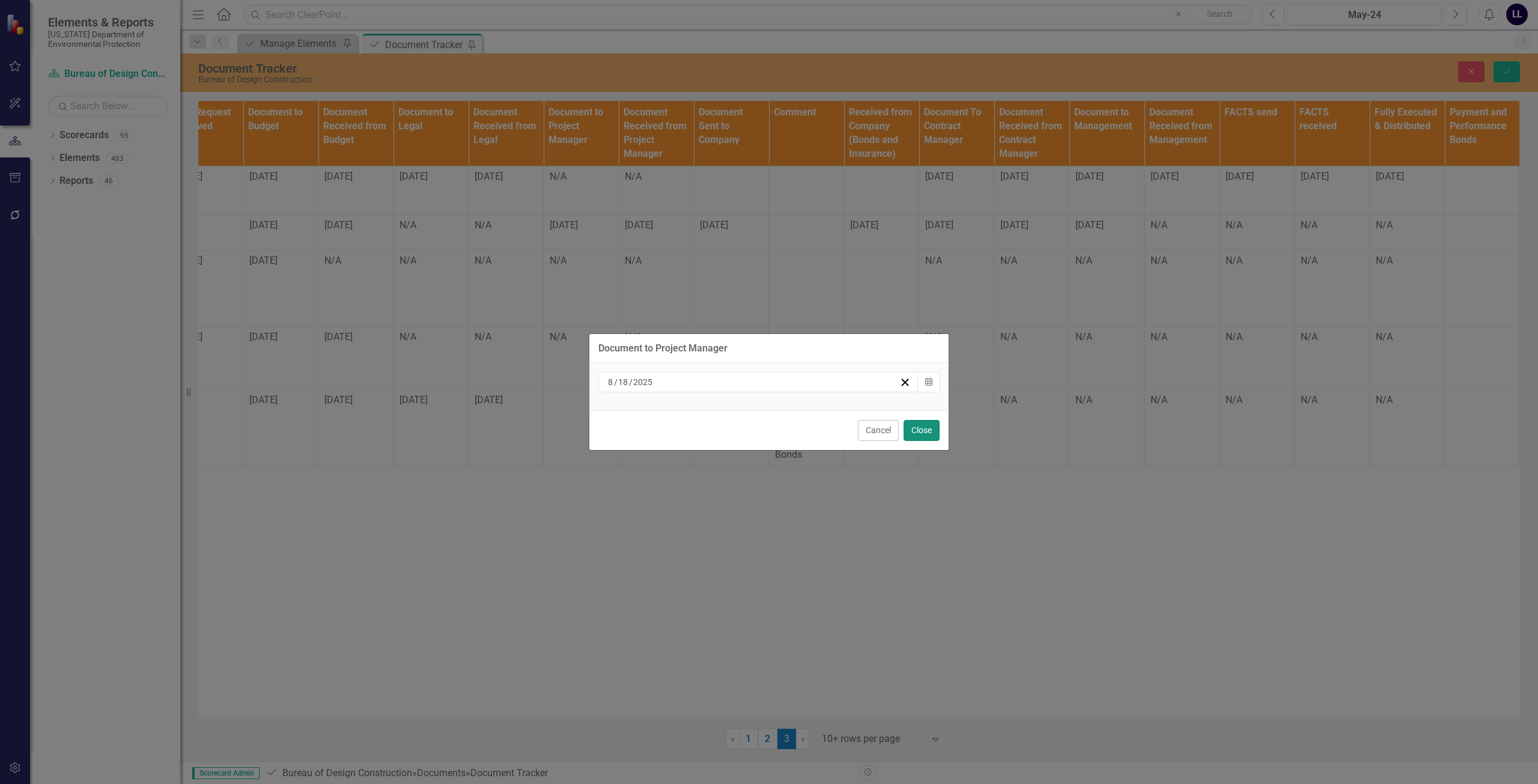
click at [767, 432] on button "Close" at bounding box center [922, 430] width 36 height 21
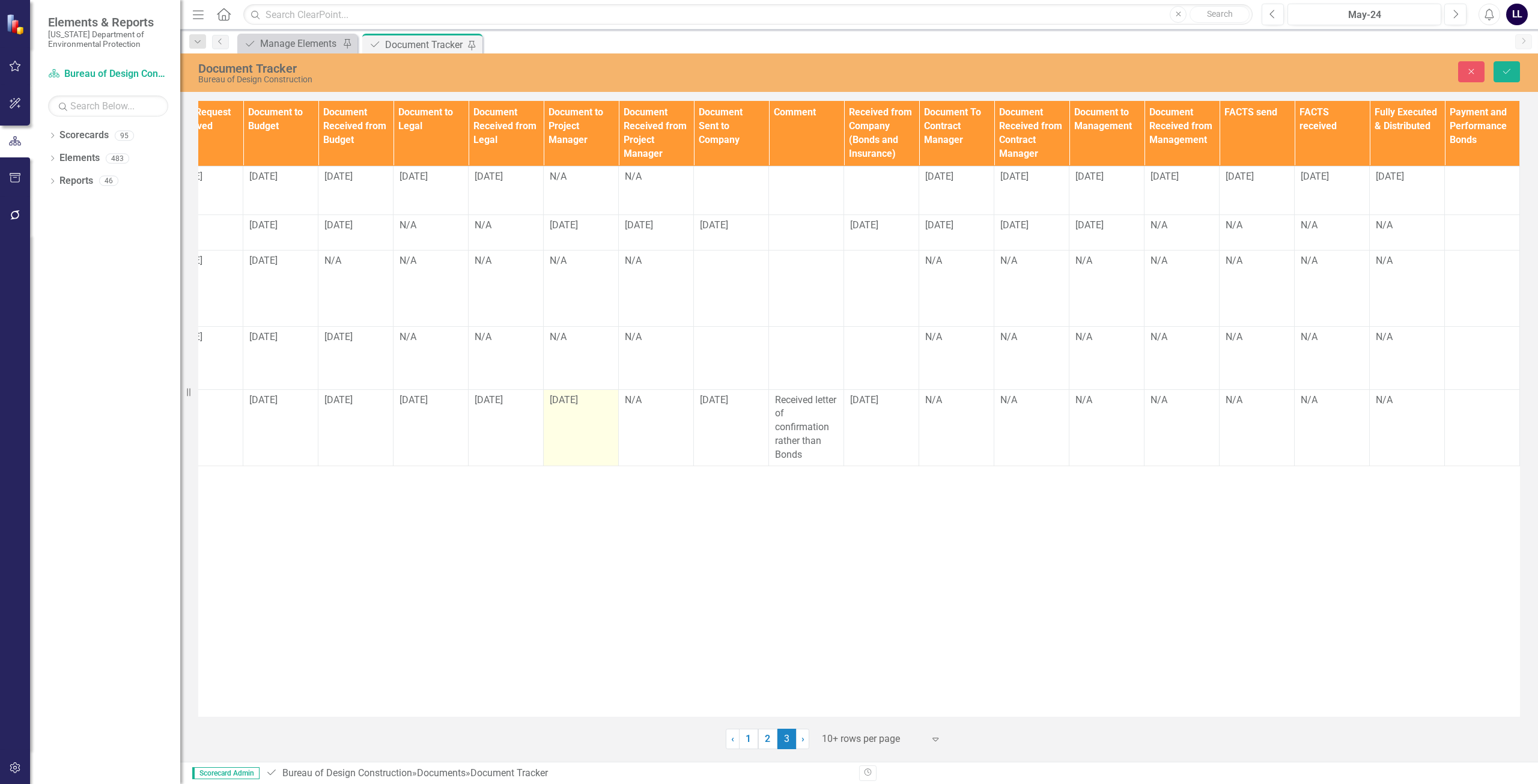
click at [574, 400] on td "[DATE]" at bounding box center [581, 427] width 75 height 76
click at [588, 419] on td "[DATE]" at bounding box center [581, 427] width 75 height 76
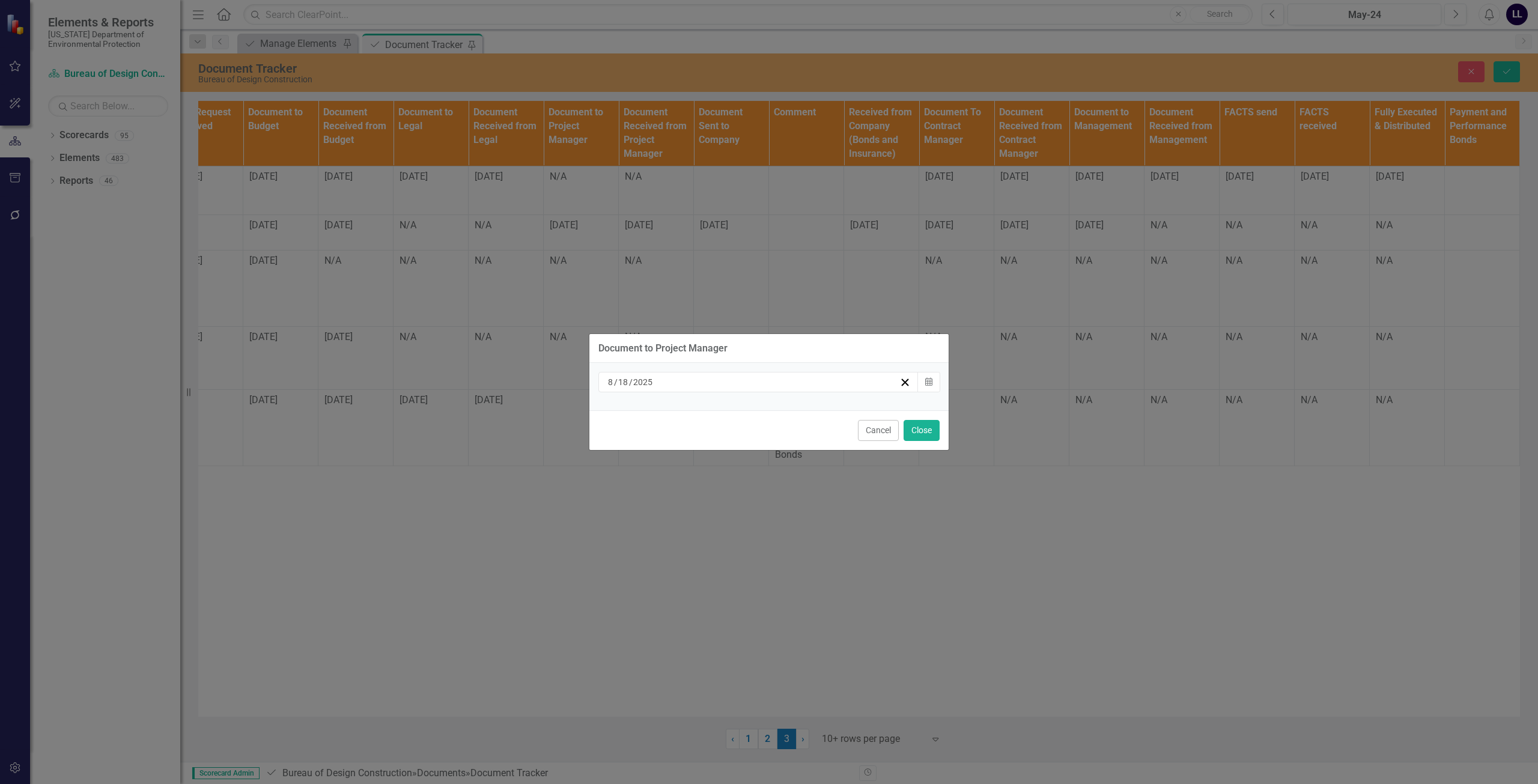
click at [695, 382] on div "[DATE]" at bounding box center [753, 382] width 293 height 12
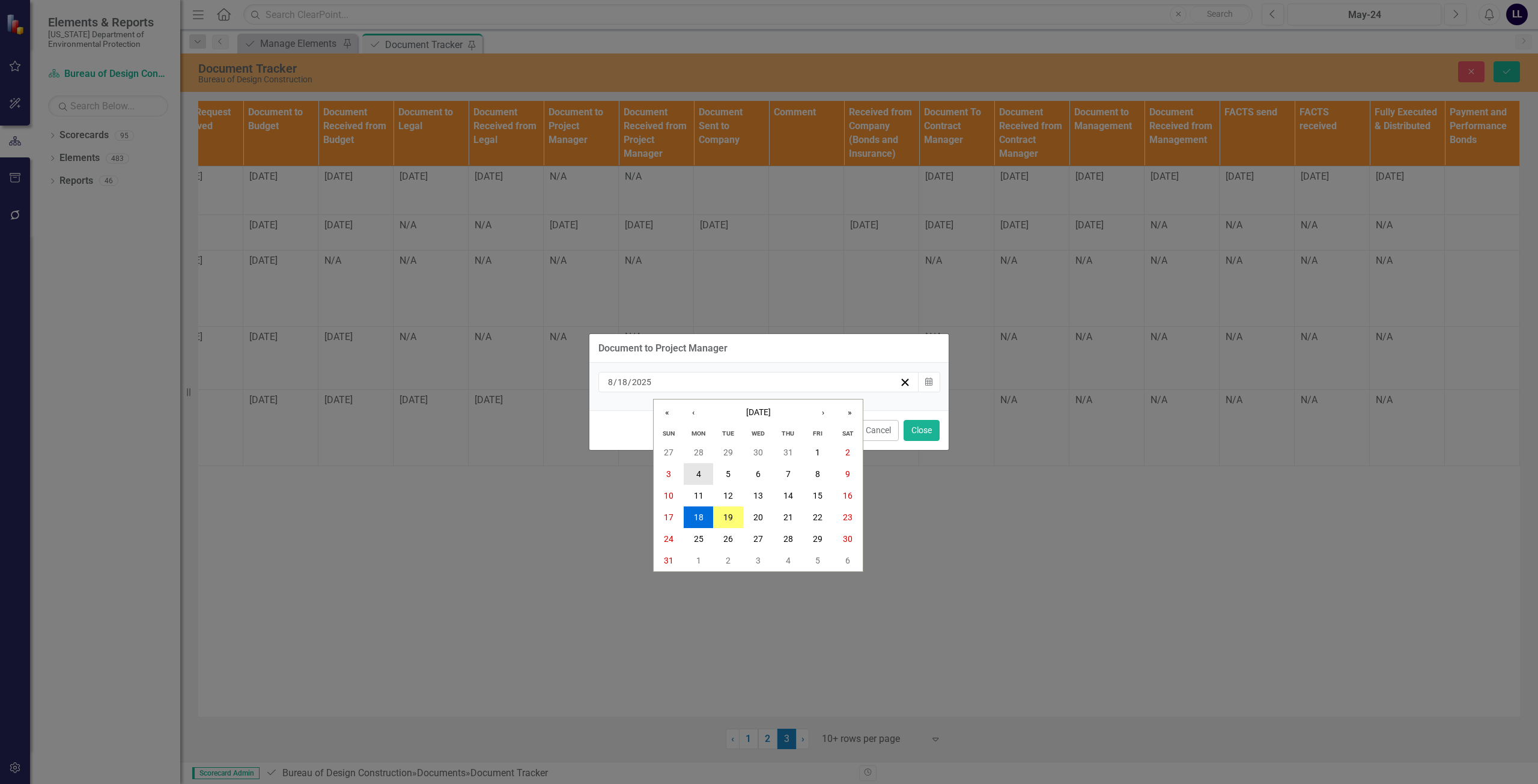
click at [704, 474] on button "4" at bounding box center [698, 474] width 30 height 22
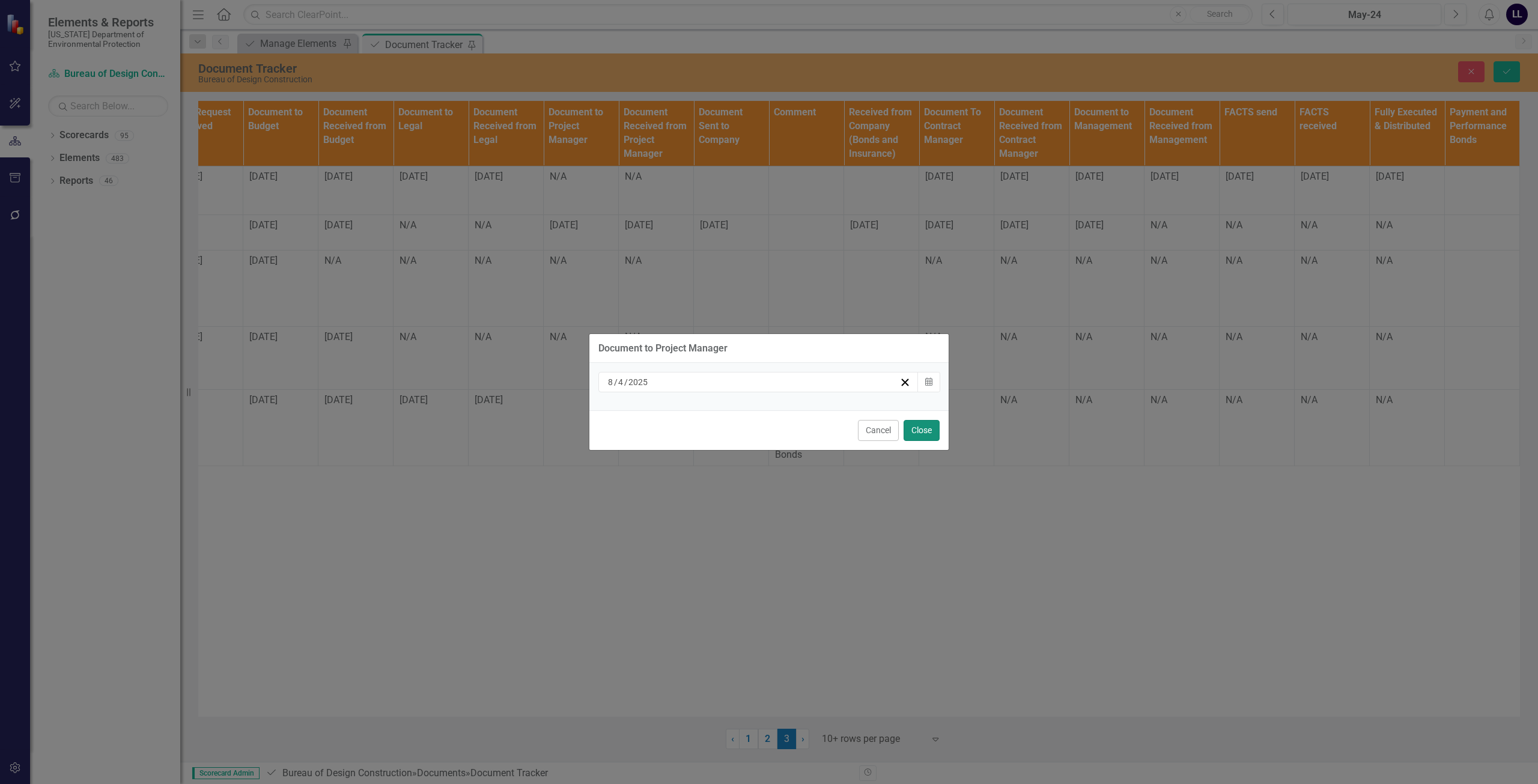
click at [767, 428] on button "Close" at bounding box center [922, 430] width 36 height 21
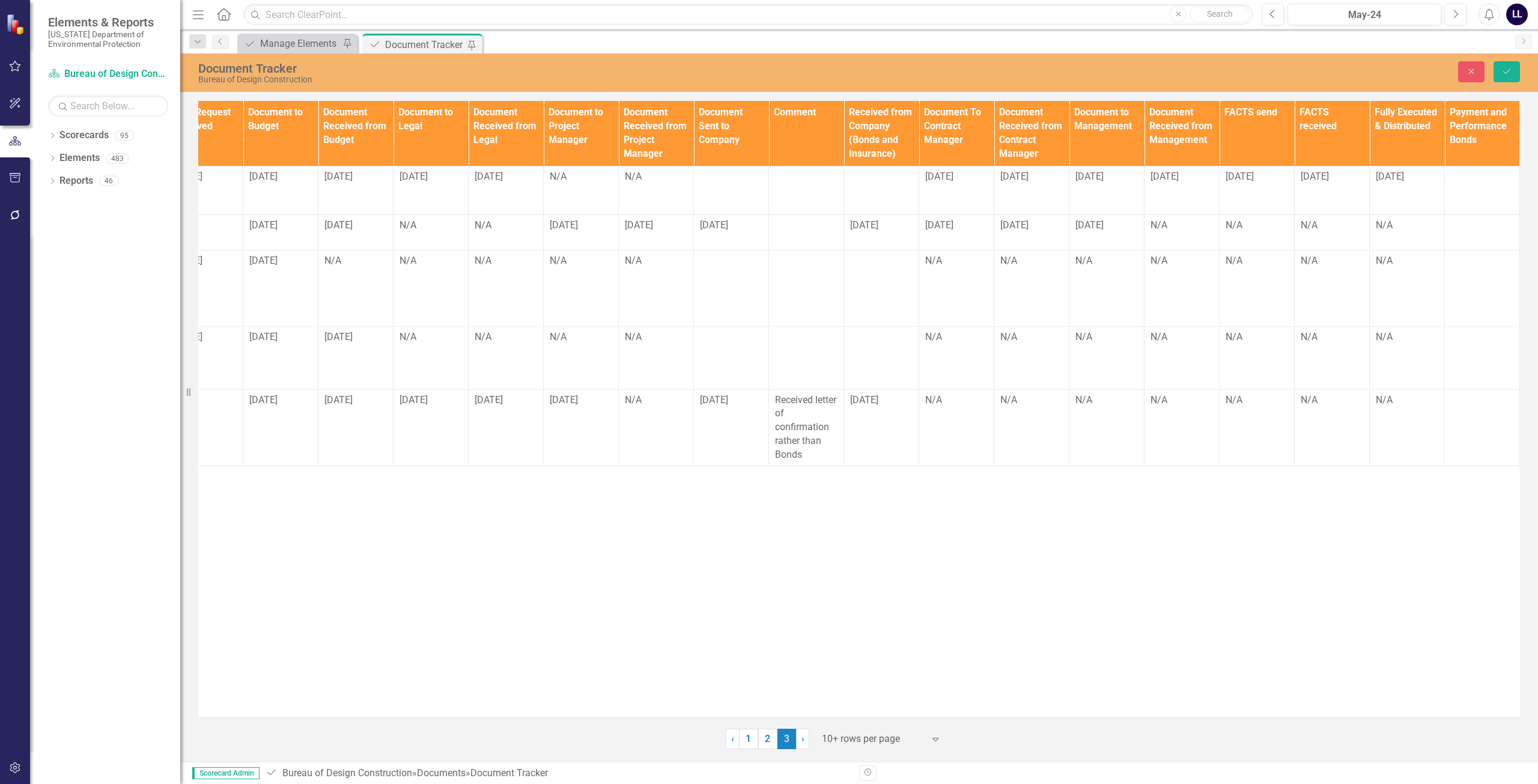
click at [493, 484] on div "Documents Document Type TA/A # CO # Change Order Type Contracts Staff Contract/…" at bounding box center [859, 408] width 1321 height 616
click at [767, 66] on button "Save" at bounding box center [1507, 72] width 27 height 21
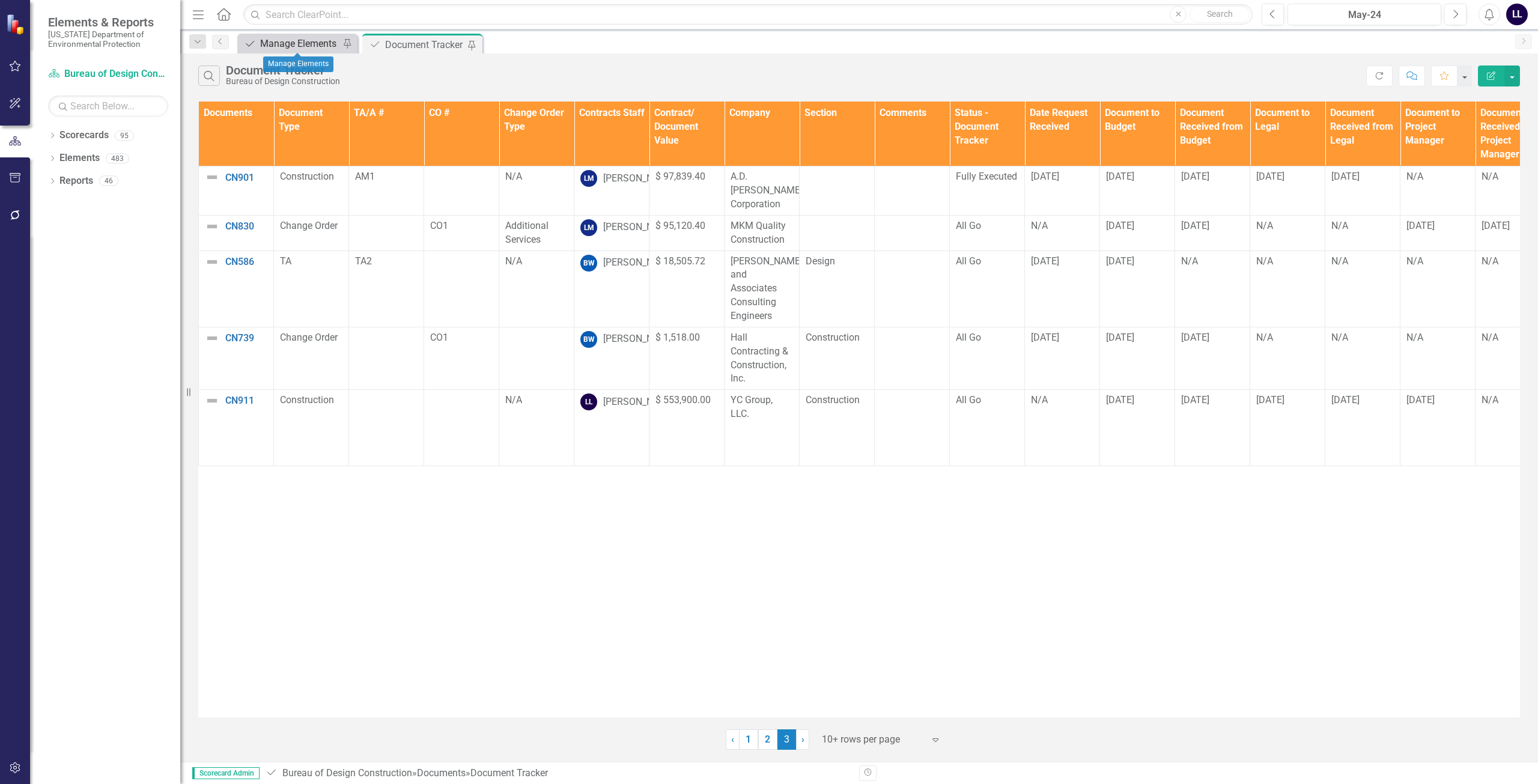
click at [305, 43] on div "Manage Elements" at bounding box center [299, 43] width 79 height 15
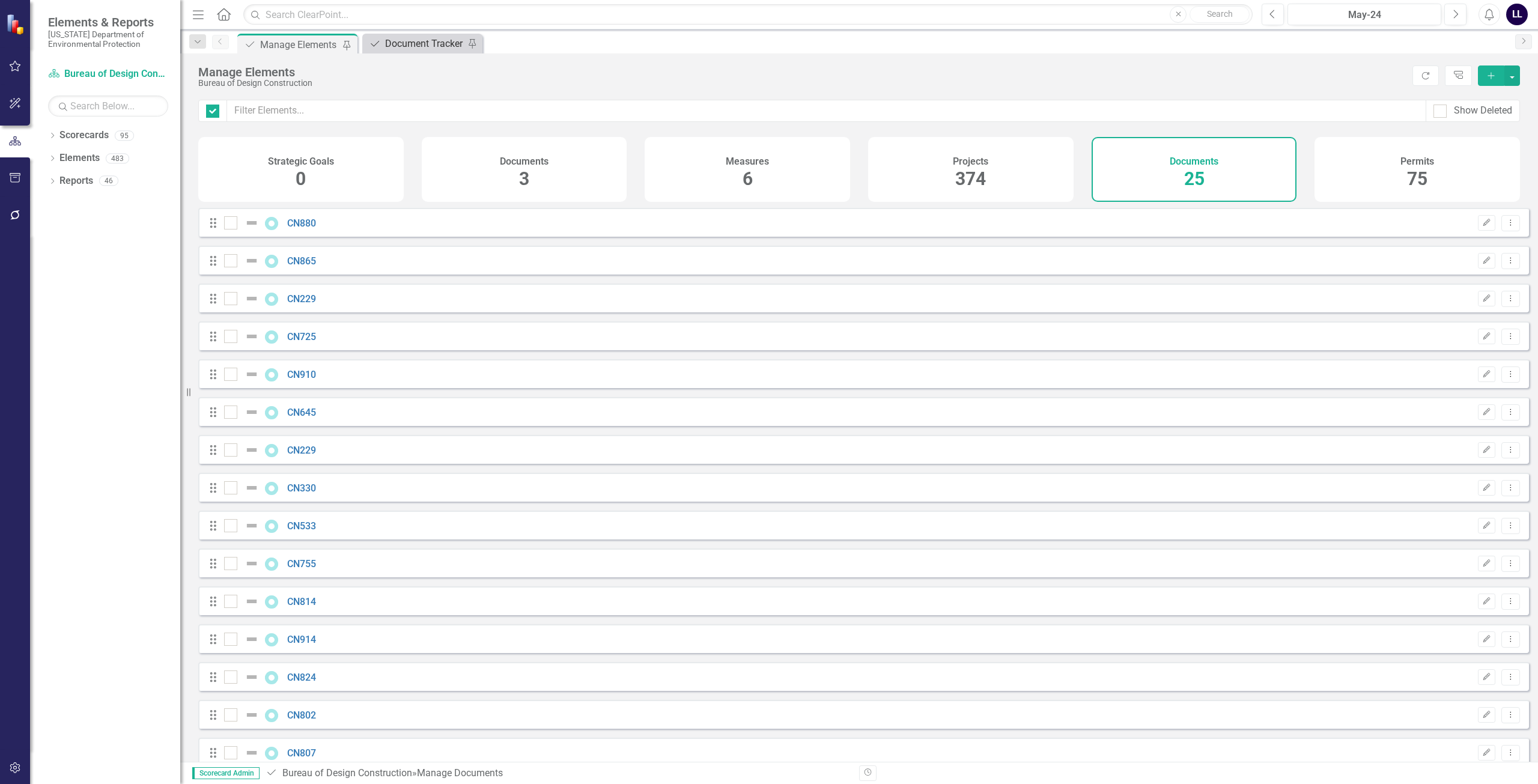
checkbox input "false"
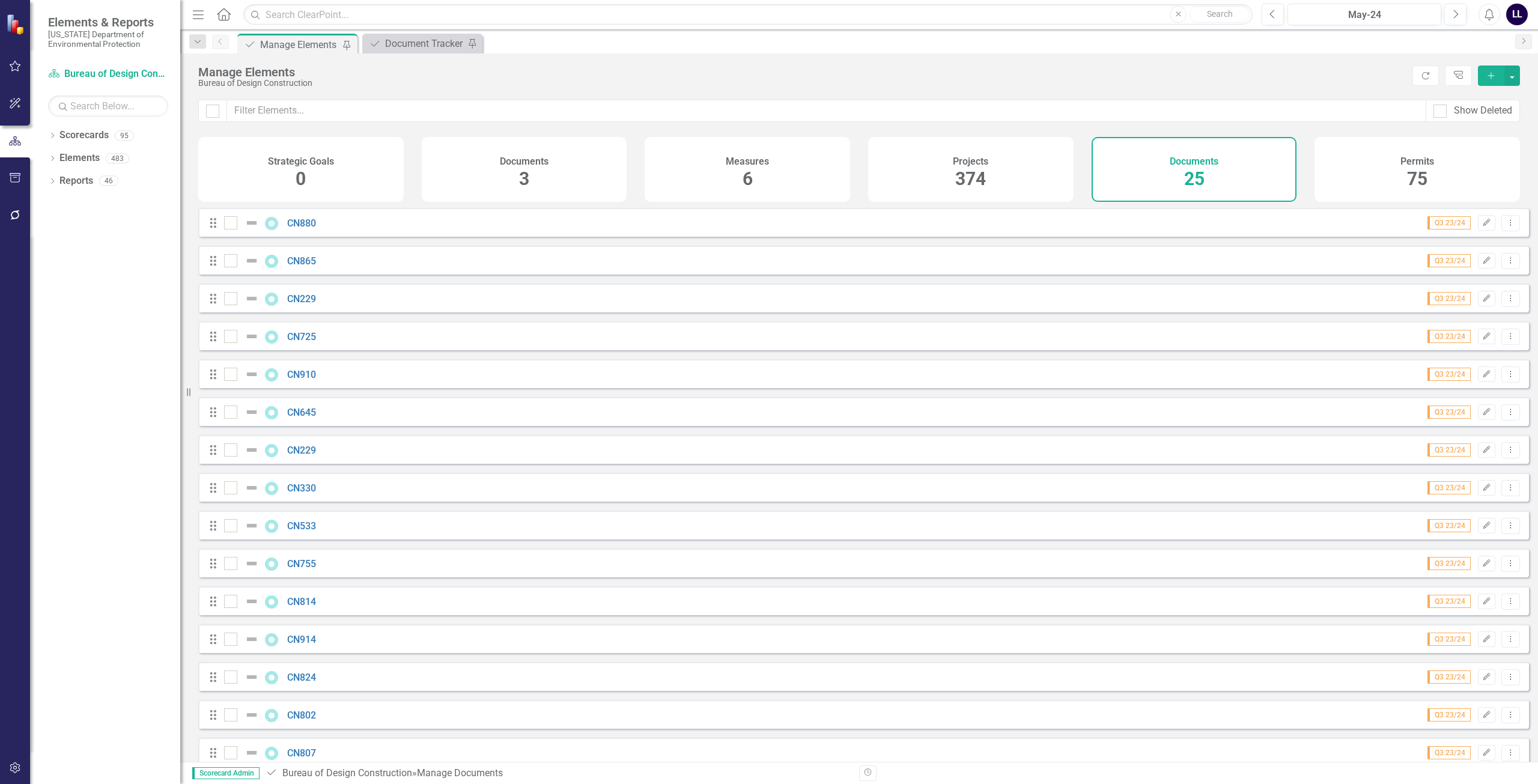
click at [767, 76] on icon "Add" at bounding box center [1490, 75] width 10 height 8
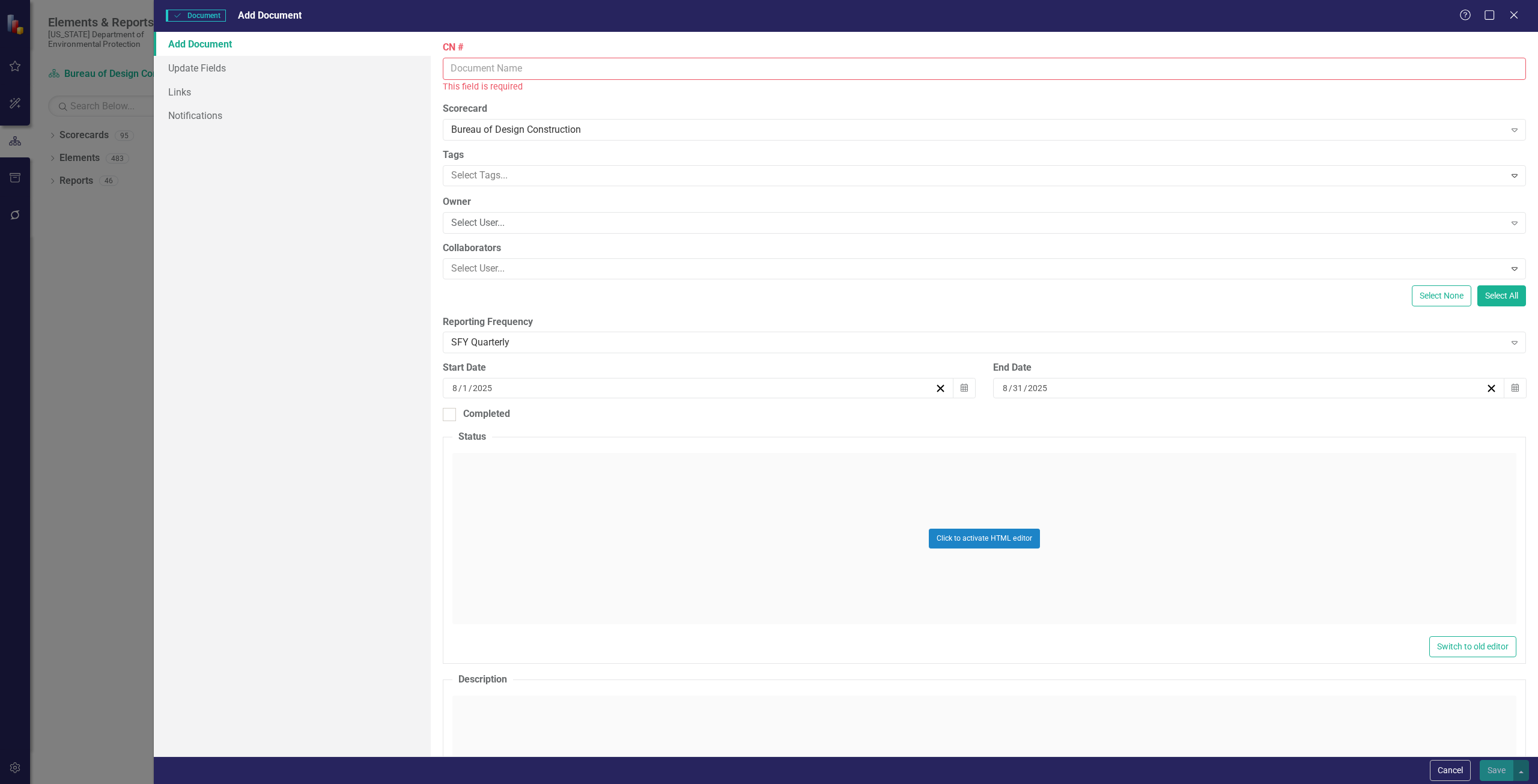
click at [491, 71] on input "CN #" at bounding box center [985, 69] width 1083 height 22
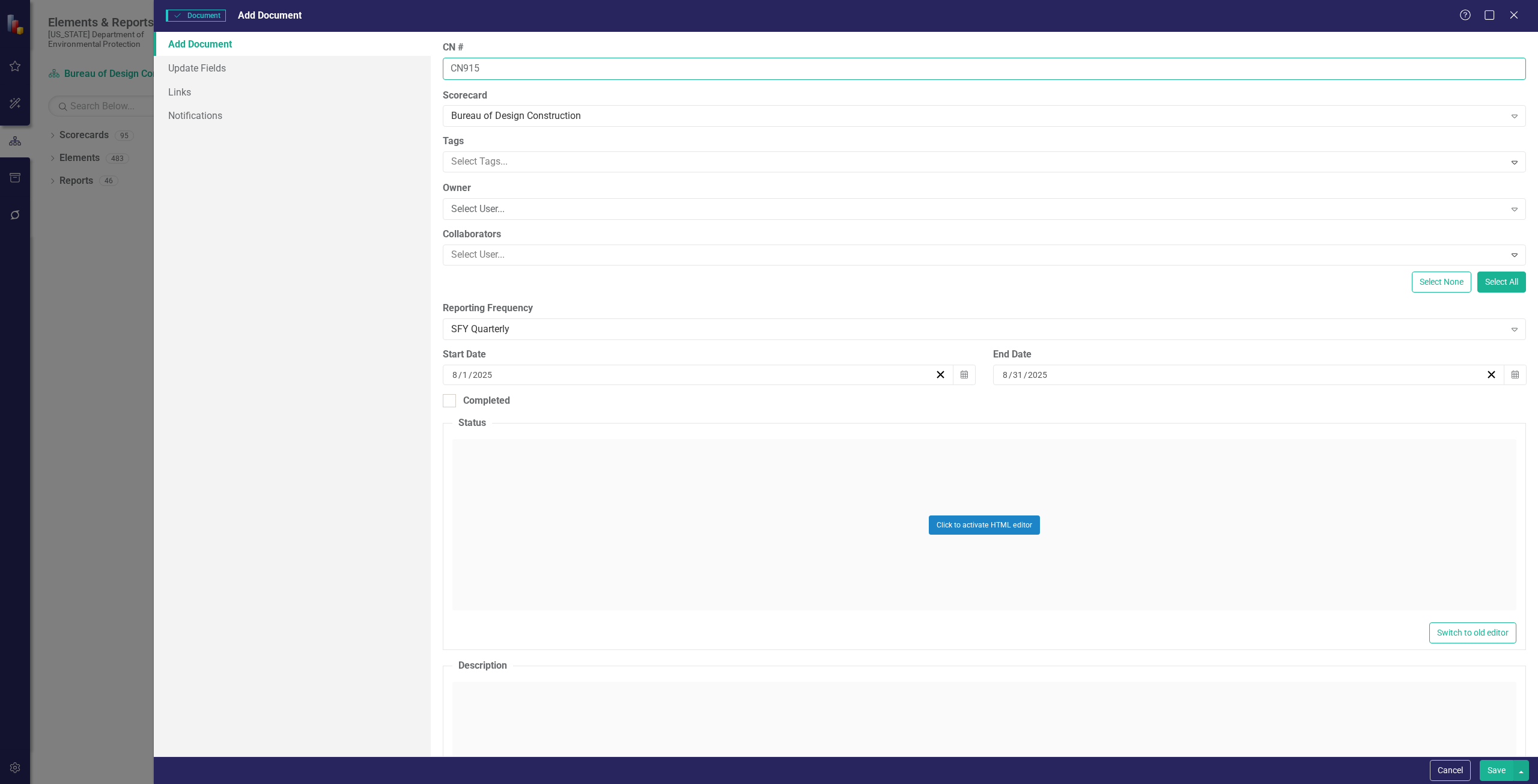
type input "CN915"
click at [767, 760] on button "Save" at bounding box center [1496, 770] width 34 height 21
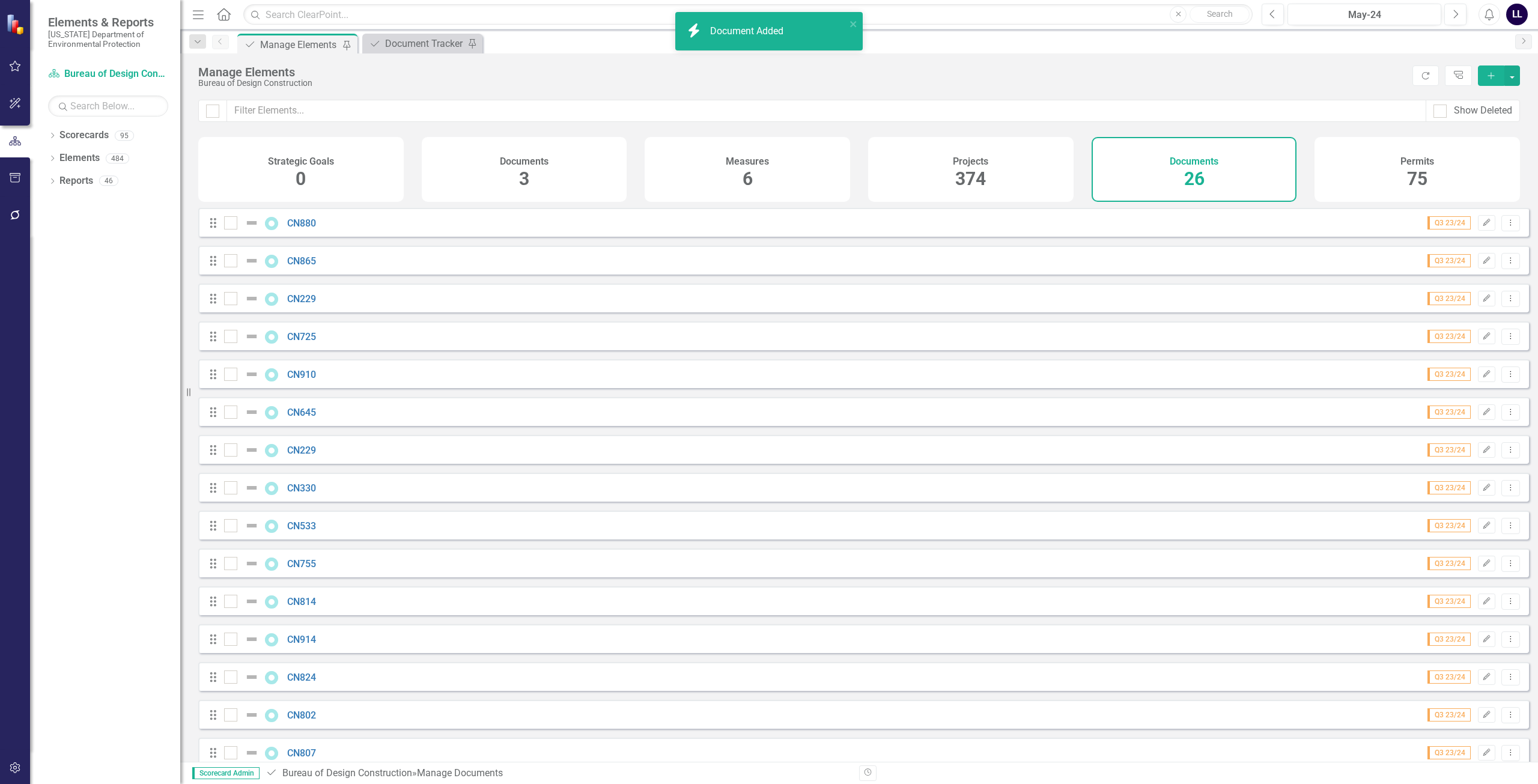
click at [767, 76] on div "Manage Elements" at bounding box center [802, 72] width 1208 height 13
click at [767, 74] on icon "Add" at bounding box center [1490, 75] width 10 height 8
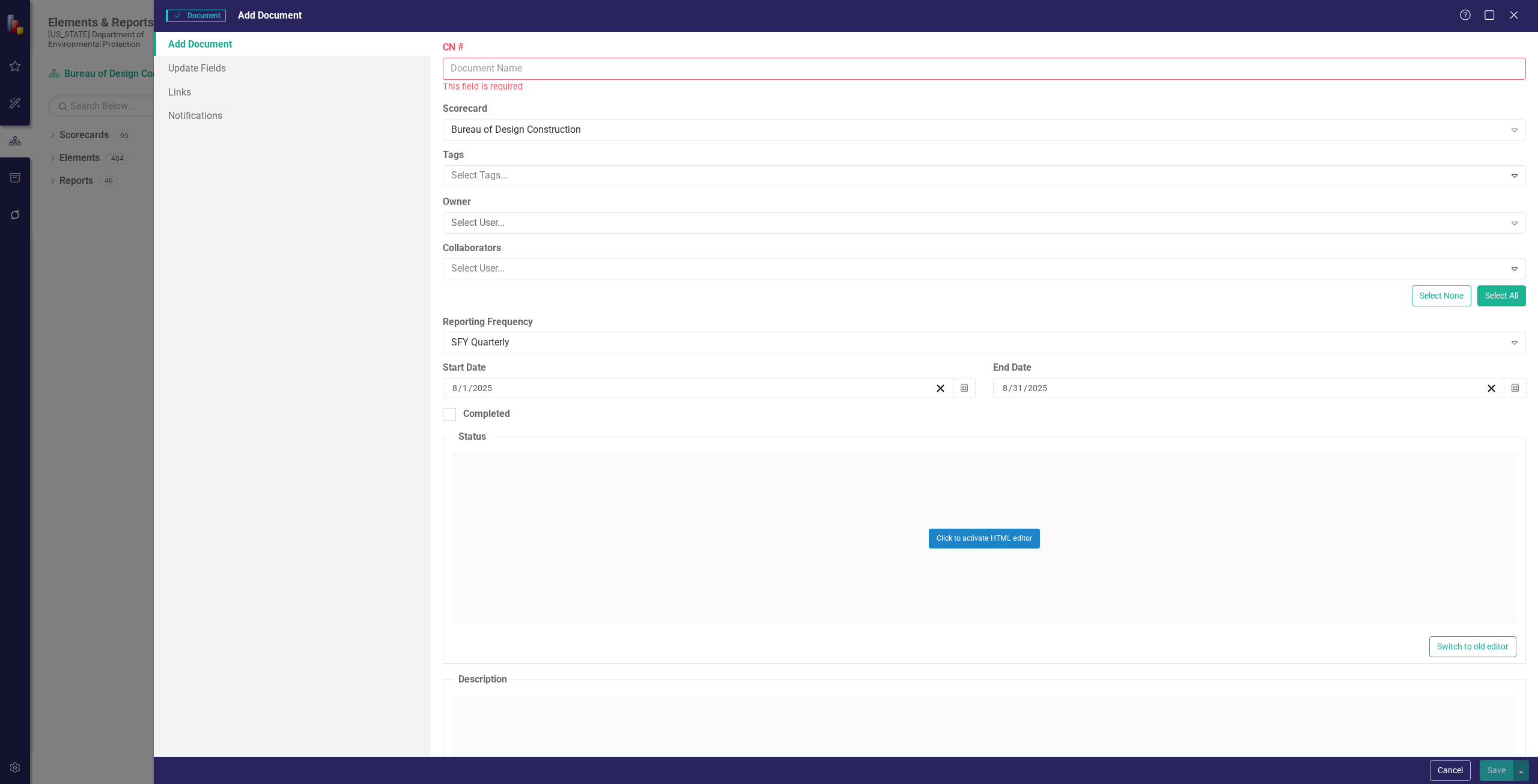
click at [495, 66] on input "CN #" at bounding box center [985, 69] width 1083 height 22
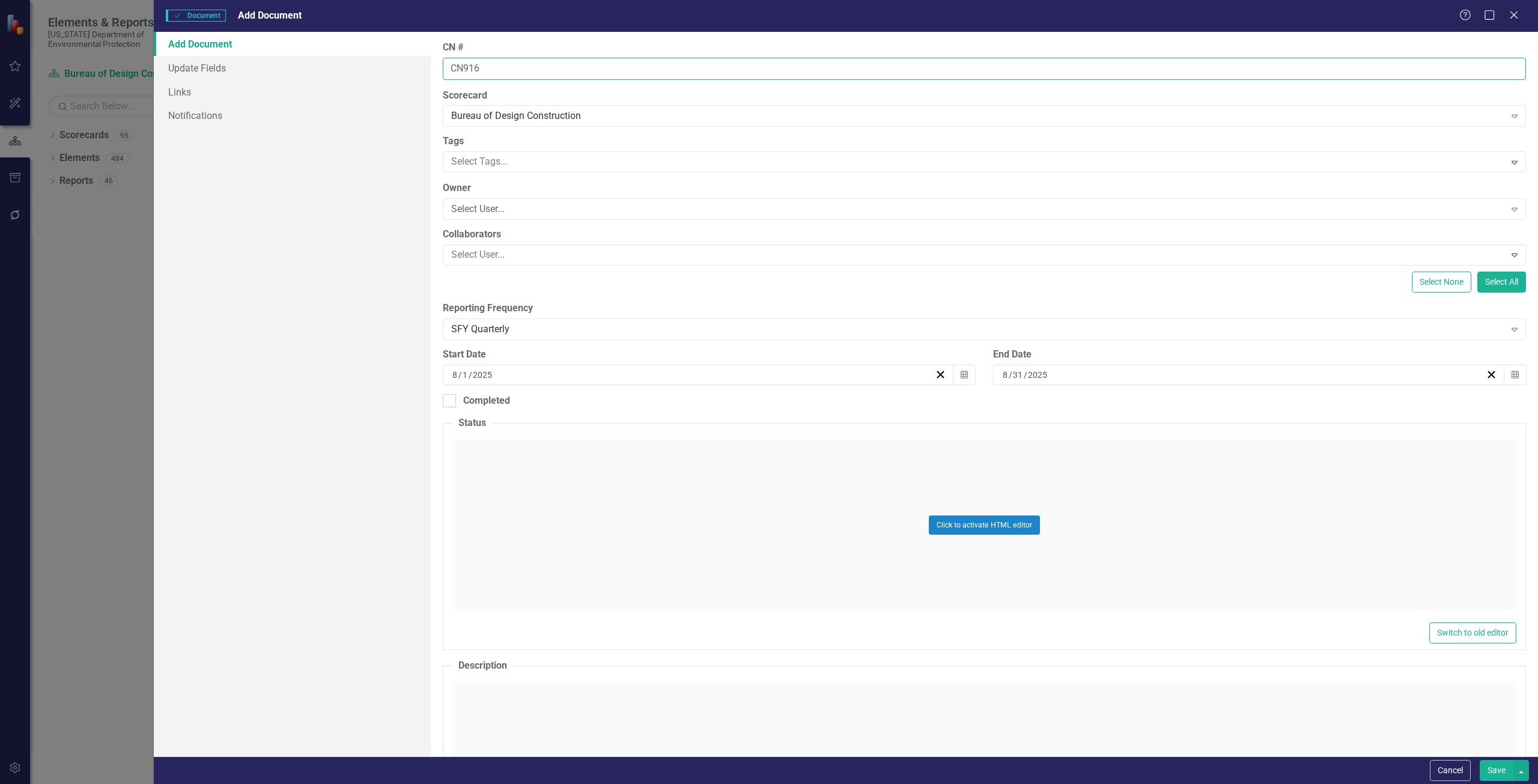
type input "CN916"
click at [767, 760] on button "Save" at bounding box center [1496, 770] width 34 height 21
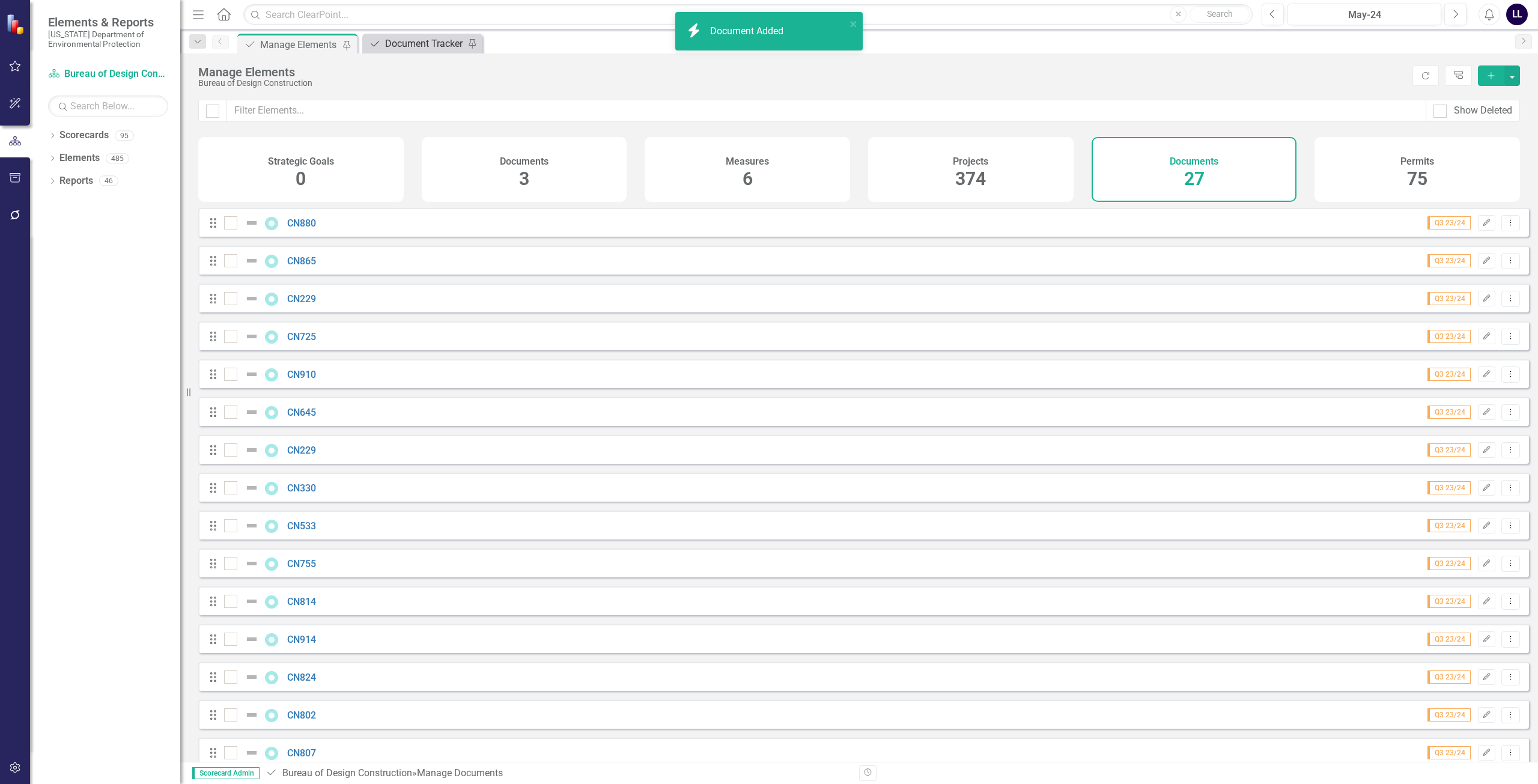
click at [424, 48] on div "Document Tracker" at bounding box center [424, 43] width 79 height 15
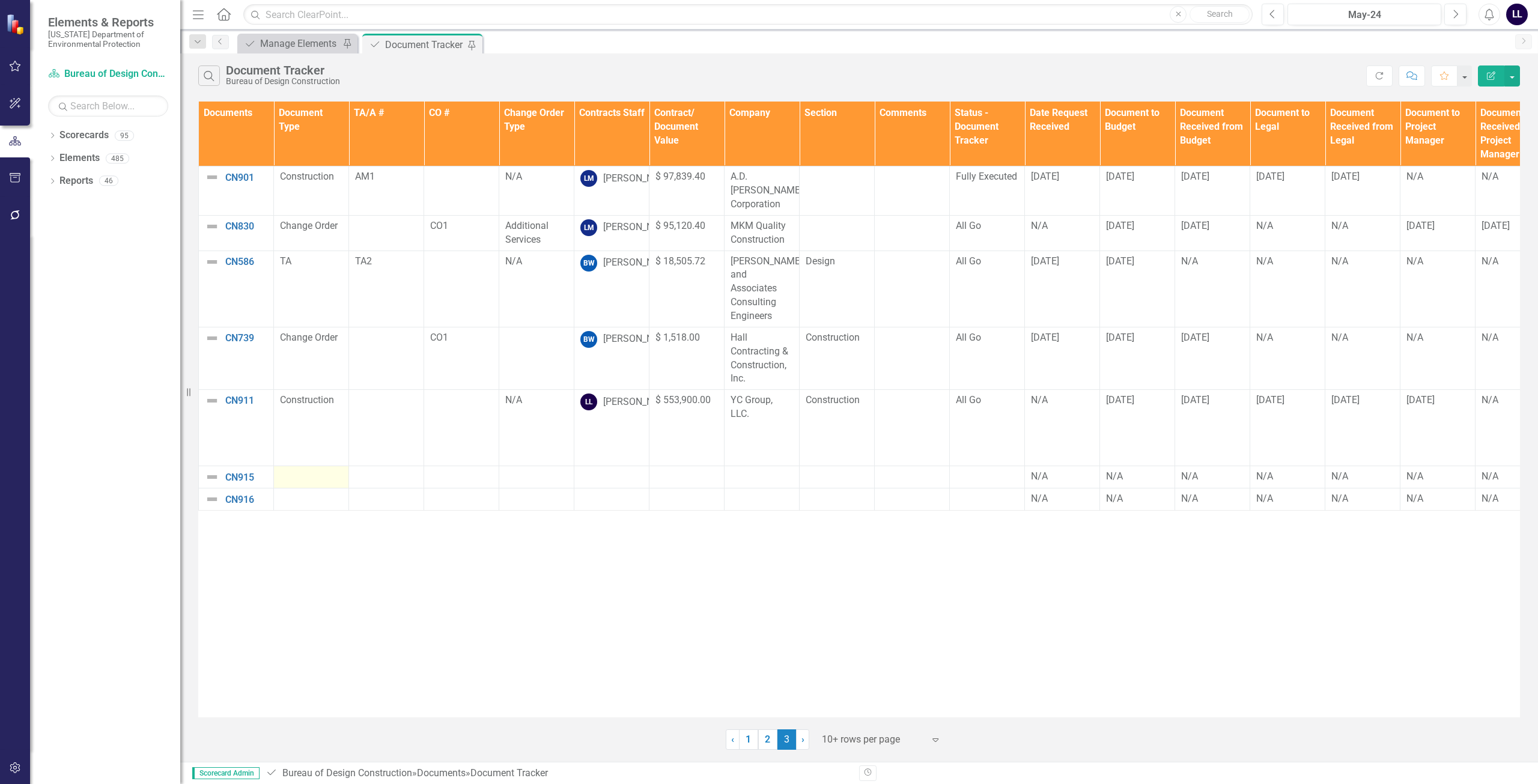
click at [307, 470] on div at bounding box center [311, 477] width 62 height 15
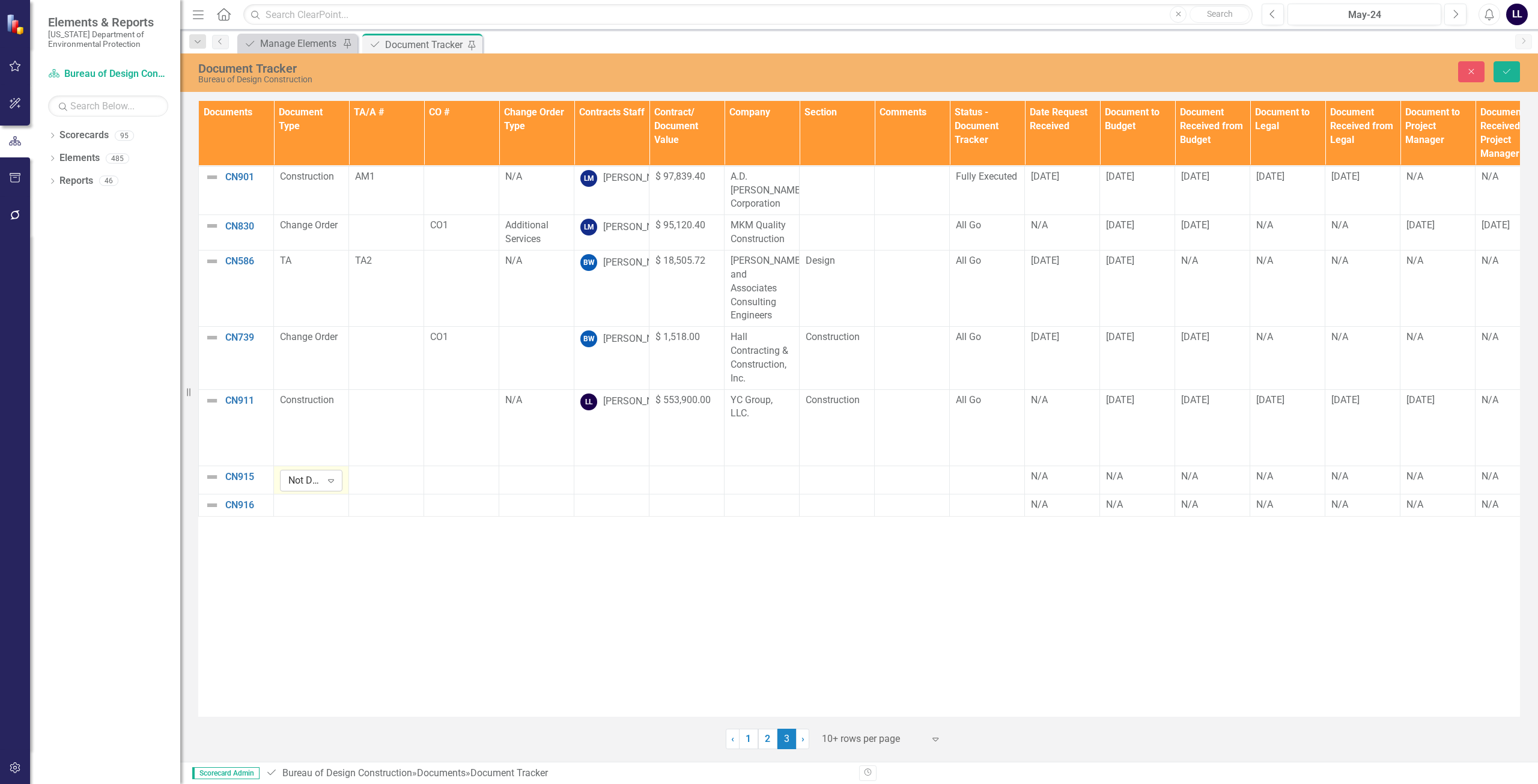
click at [331, 476] on icon "Expand" at bounding box center [331, 481] width 12 height 10
click at [328, 529] on div "Construction" at bounding box center [331, 533] width 77 height 14
click at [317, 498] on div at bounding box center [311, 505] width 62 height 15
click at [333, 504] on icon "Expand" at bounding box center [331, 509] width 12 height 10
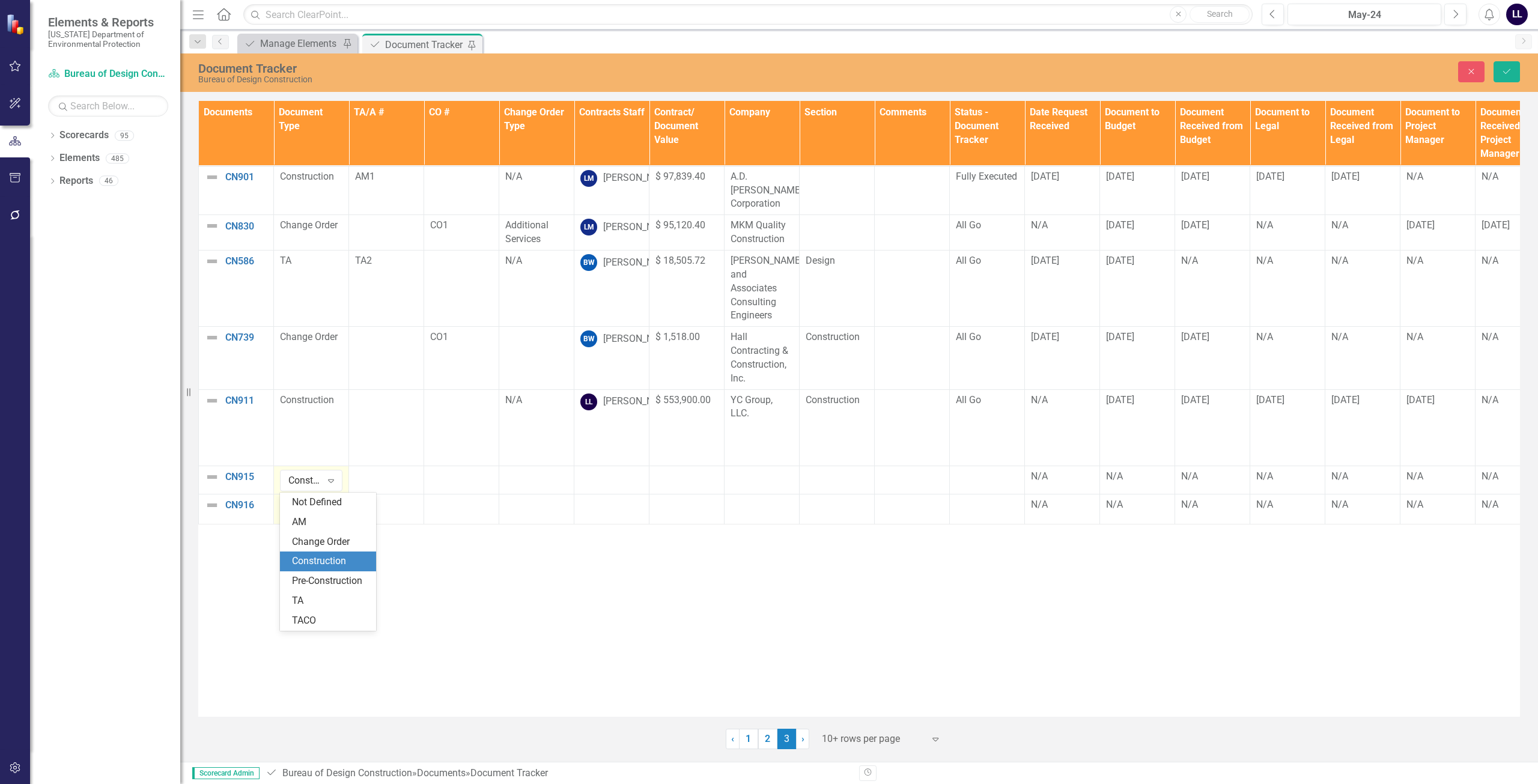
click at [331, 562] on div "Construction" at bounding box center [331, 561] width 77 height 14
click at [609, 470] on div at bounding box center [611, 477] width 62 height 15
click at [609, 473] on div "Not Defined" at bounding box center [604, 480] width 33 height 14
click at [604, 473] on div "Not Defined" at bounding box center [604, 480] width 33 height 14
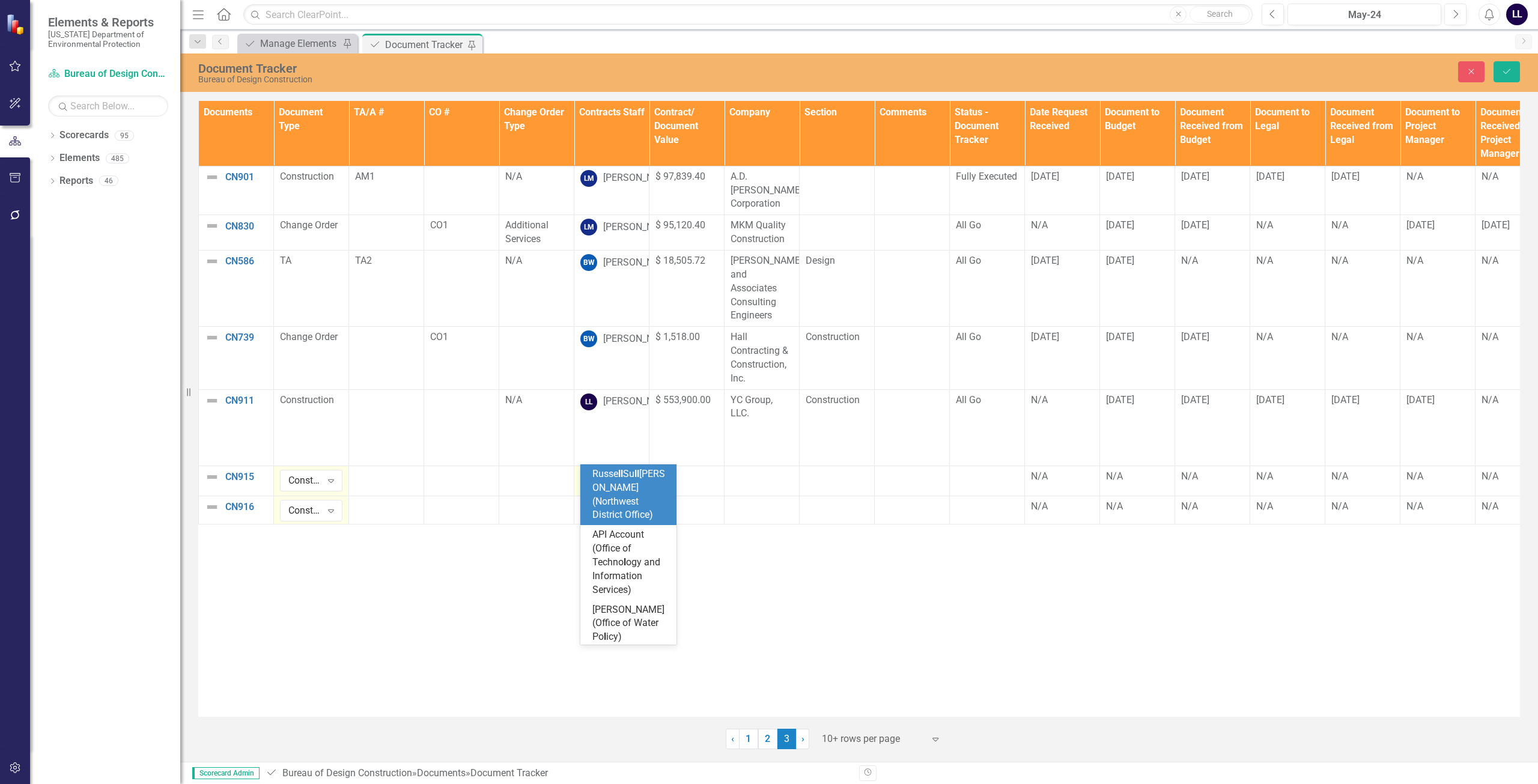
type input "[PERSON_NAME]"
click at [644, 474] on span "[PERSON_NAME]" at bounding box center [629, 481] width 73 height 25
click at [623, 498] on div at bounding box center [611, 505] width 62 height 15
click at [607, 502] on div "Not Defined" at bounding box center [604, 509] width 33 height 14
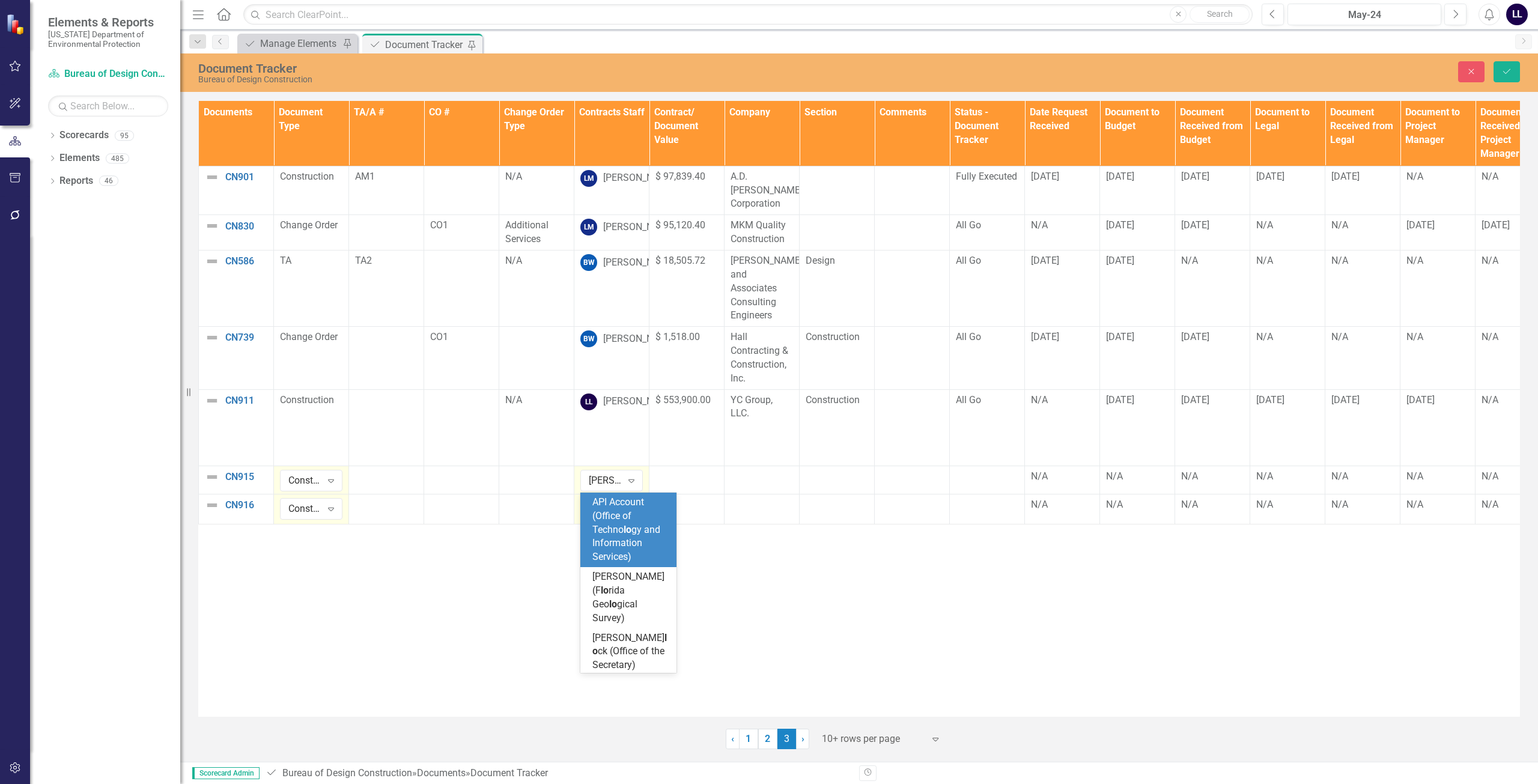
type input "[PERSON_NAME]"
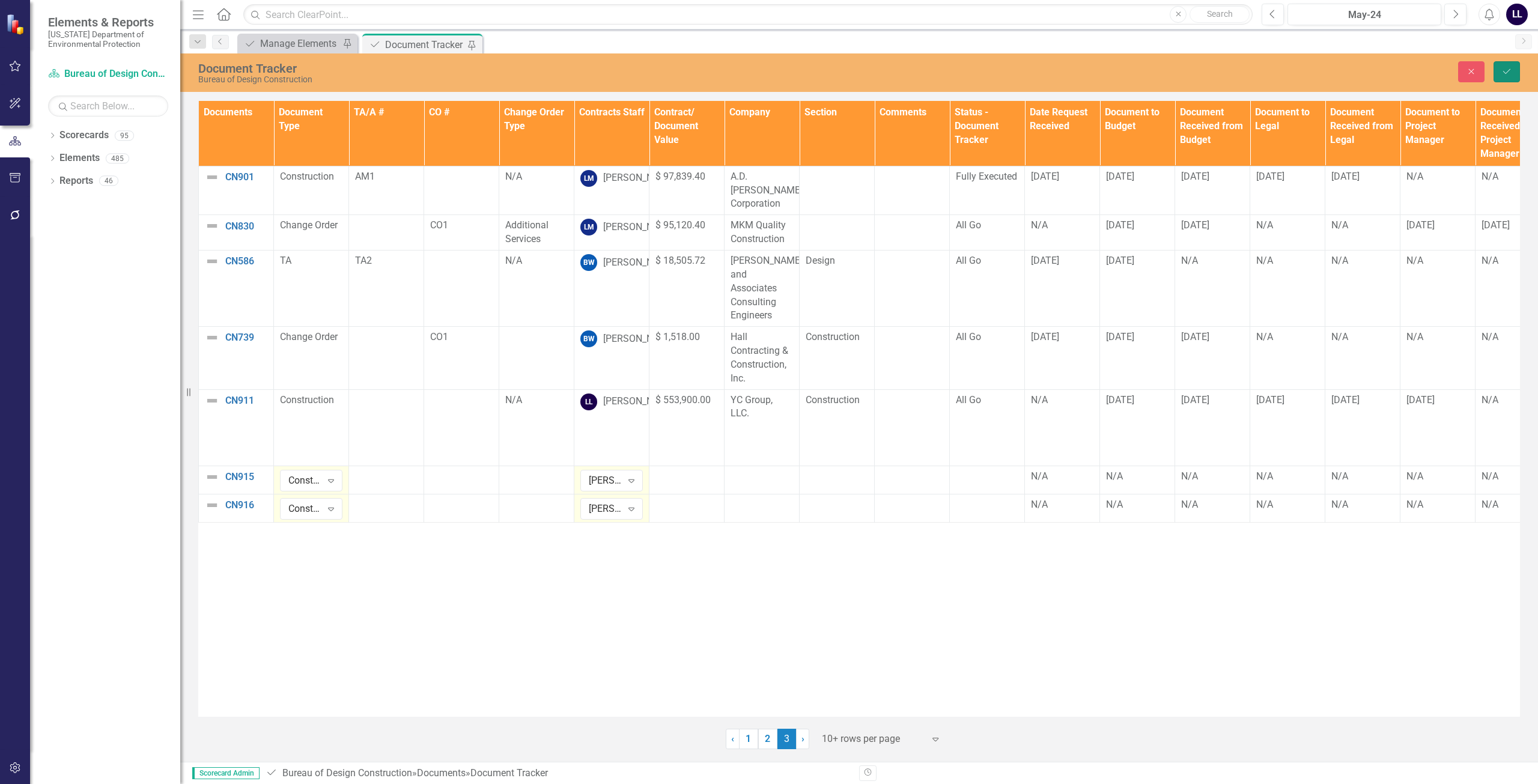
click at [767, 73] on button "Save" at bounding box center [1507, 72] width 27 height 21
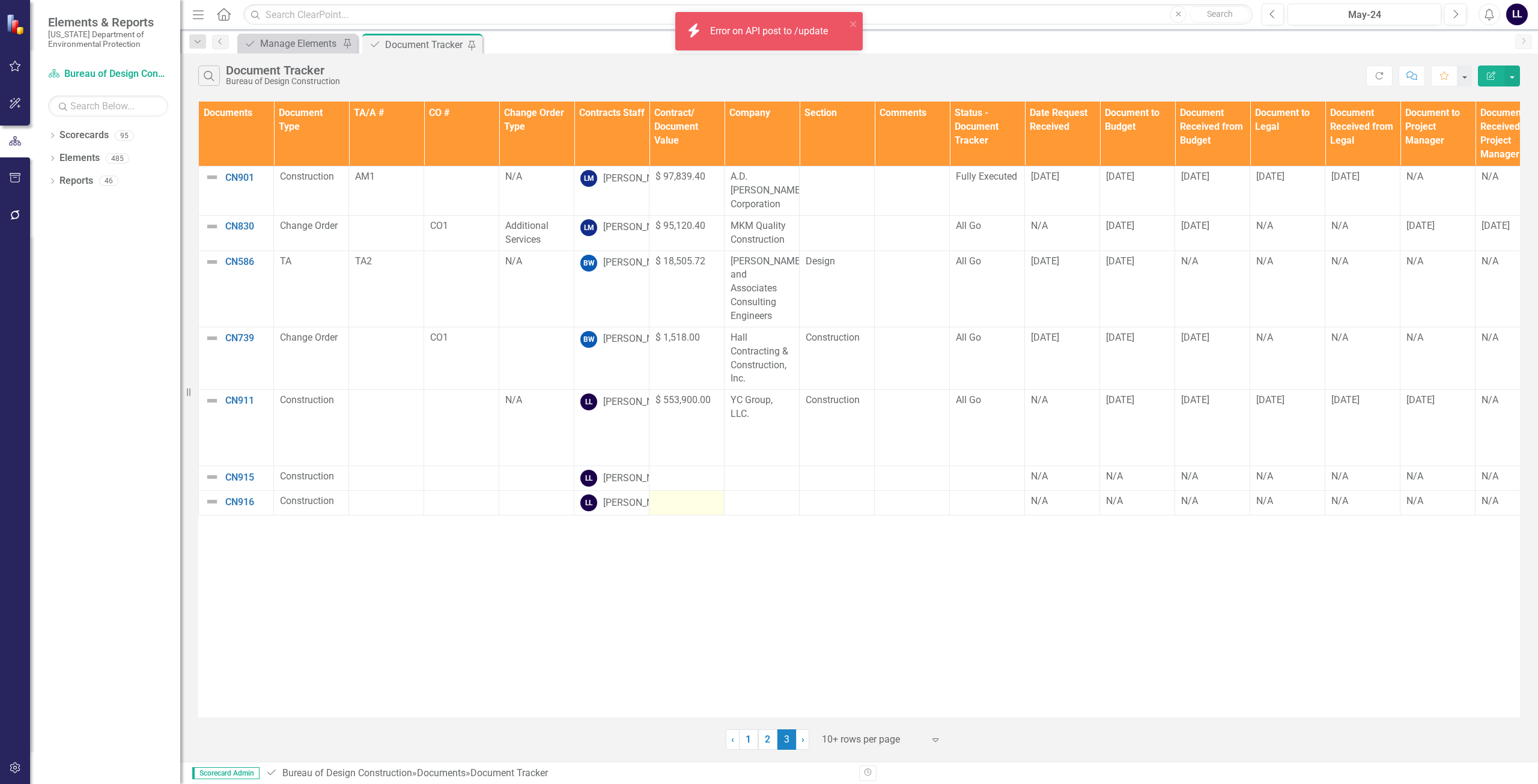
click at [702, 509] on td at bounding box center [686, 502] width 75 height 24
click at [691, 466] on td at bounding box center [686, 478] width 75 height 24
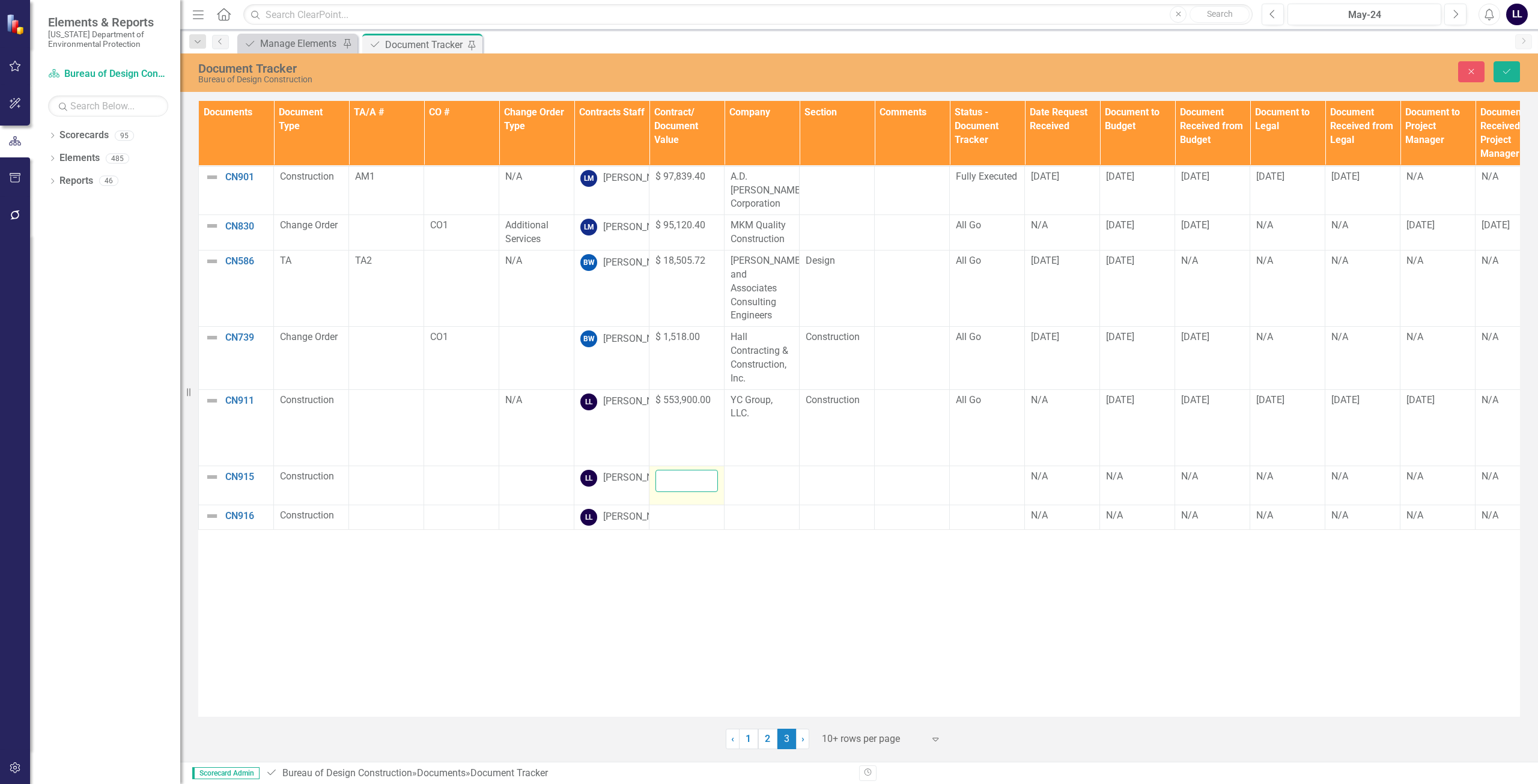
click at [683, 470] on input "number" at bounding box center [686, 481] width 62 height 22
paste input "786250"
type input "786250"
click button "Save" at bounding box center [1507, 72] width 27 height 21
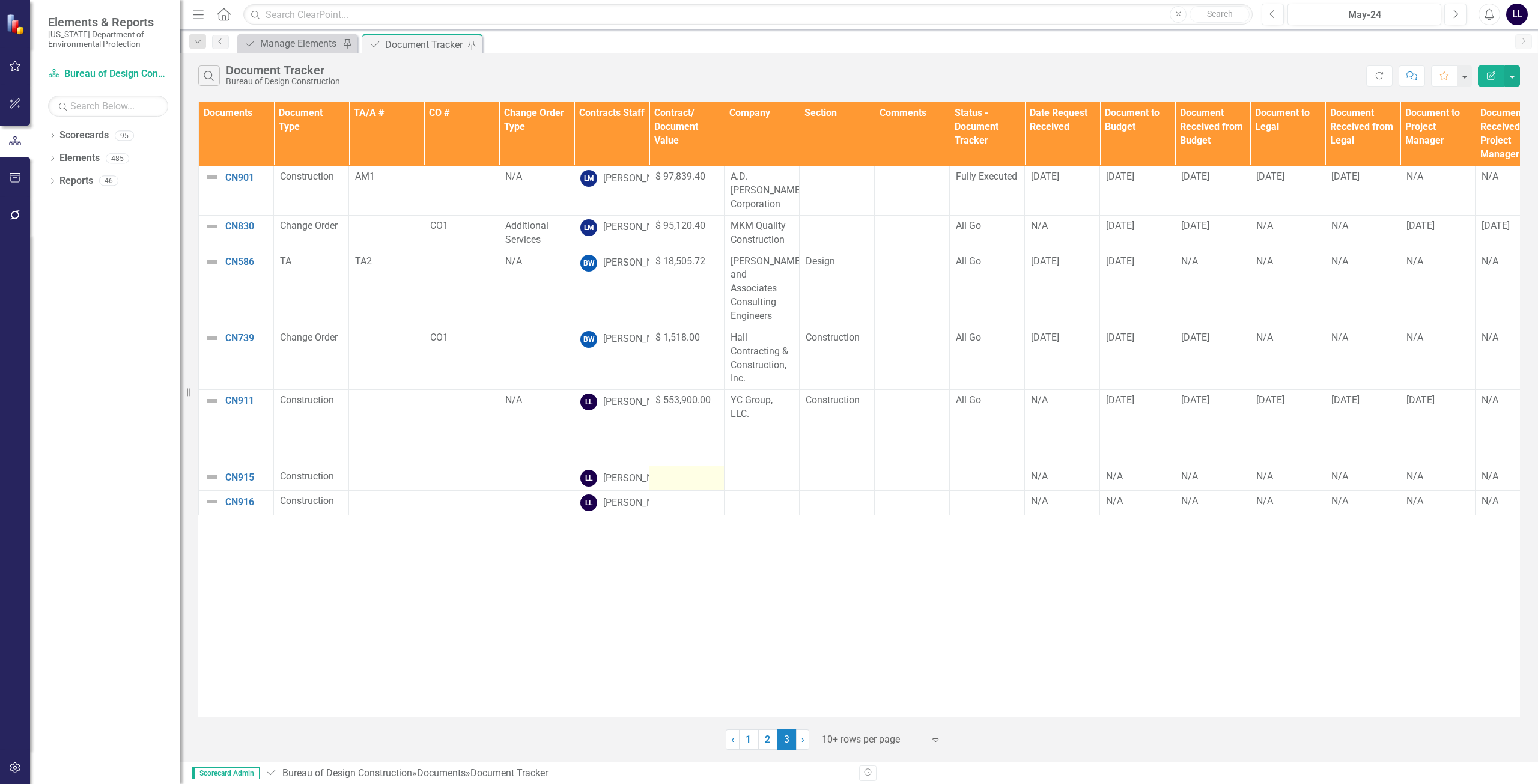
click at [674, 470] on div at bounding box center [686, 477] width 62 height 15
click at [690, 507] on td at bounding box center [686, 502] width 75 height 24
click at [719, 542] on div "Documents Document Type TA/A # CO # Change Order Type Contracts Staff Contract/…" at bounding box center [859, 409] width 1321 height 616
click at [697, 511] on td at bounding box center [686, 502] width 75 height 24
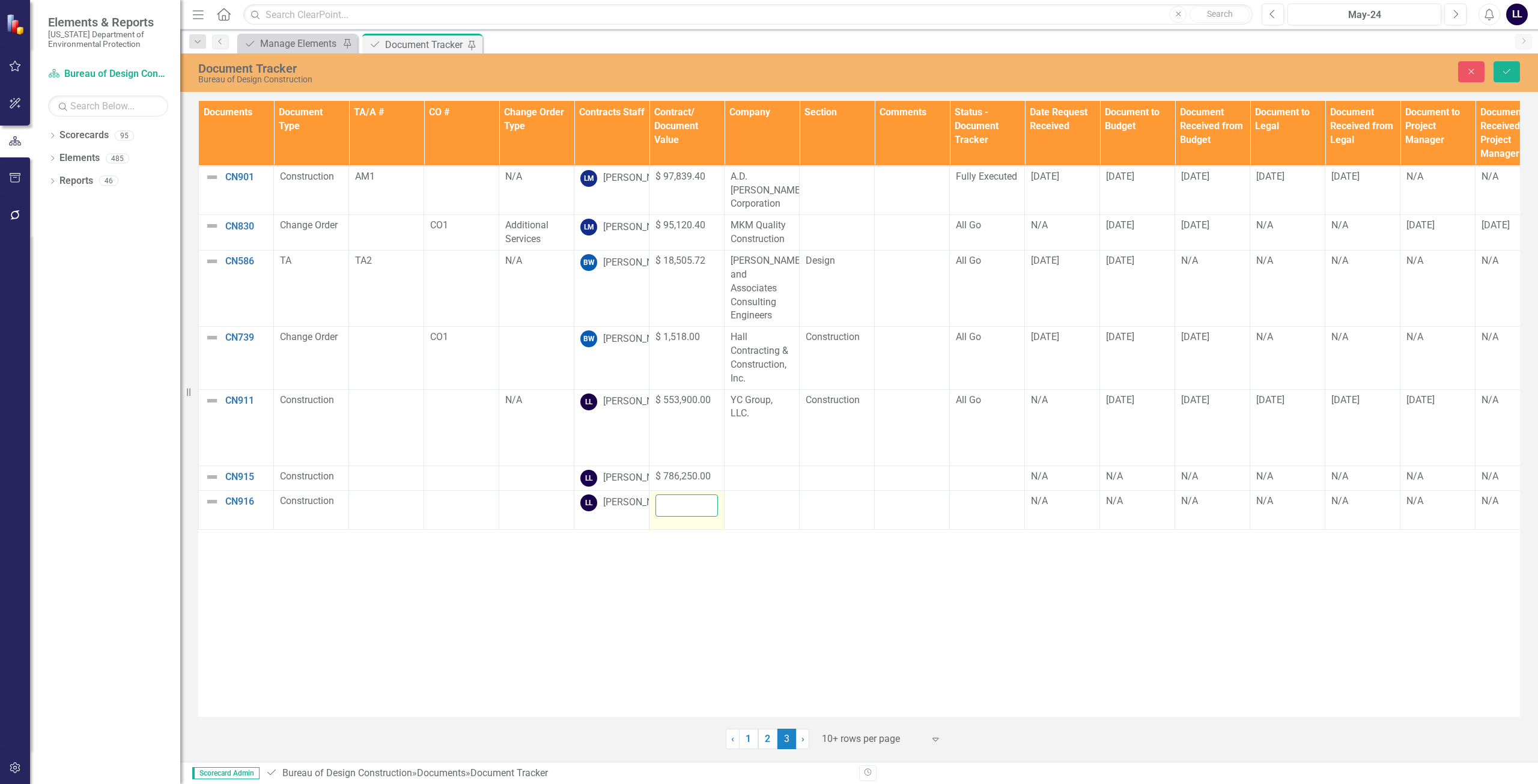
click at [681, 500] on input "number" at bounding box center [686, 506] width 62 height 22
paste input "478946"
type input "478946"
click at [767, 75] on button "Save" at bounding box center [1507, 72] width 27 height 21
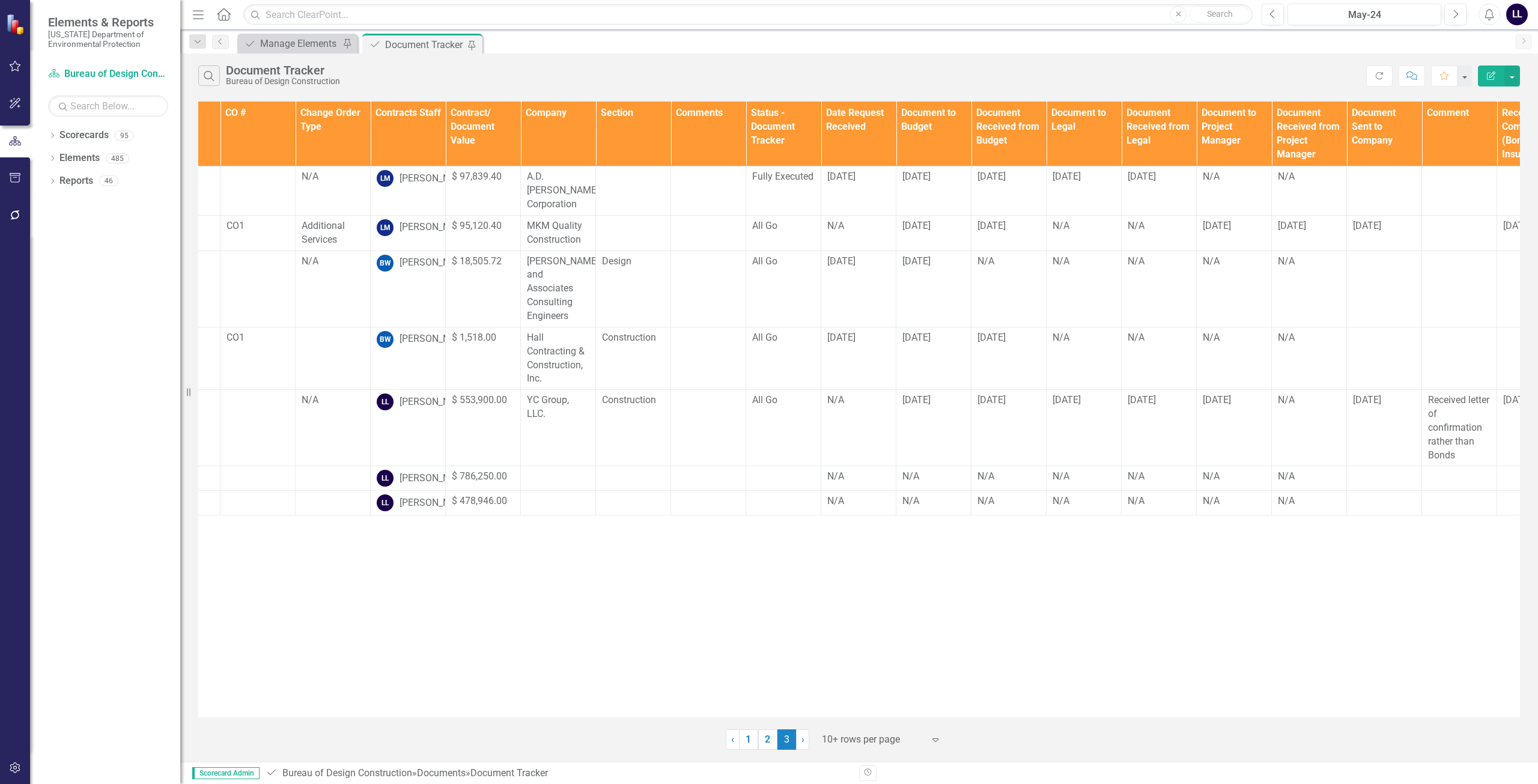
scroll to position [0, 220]
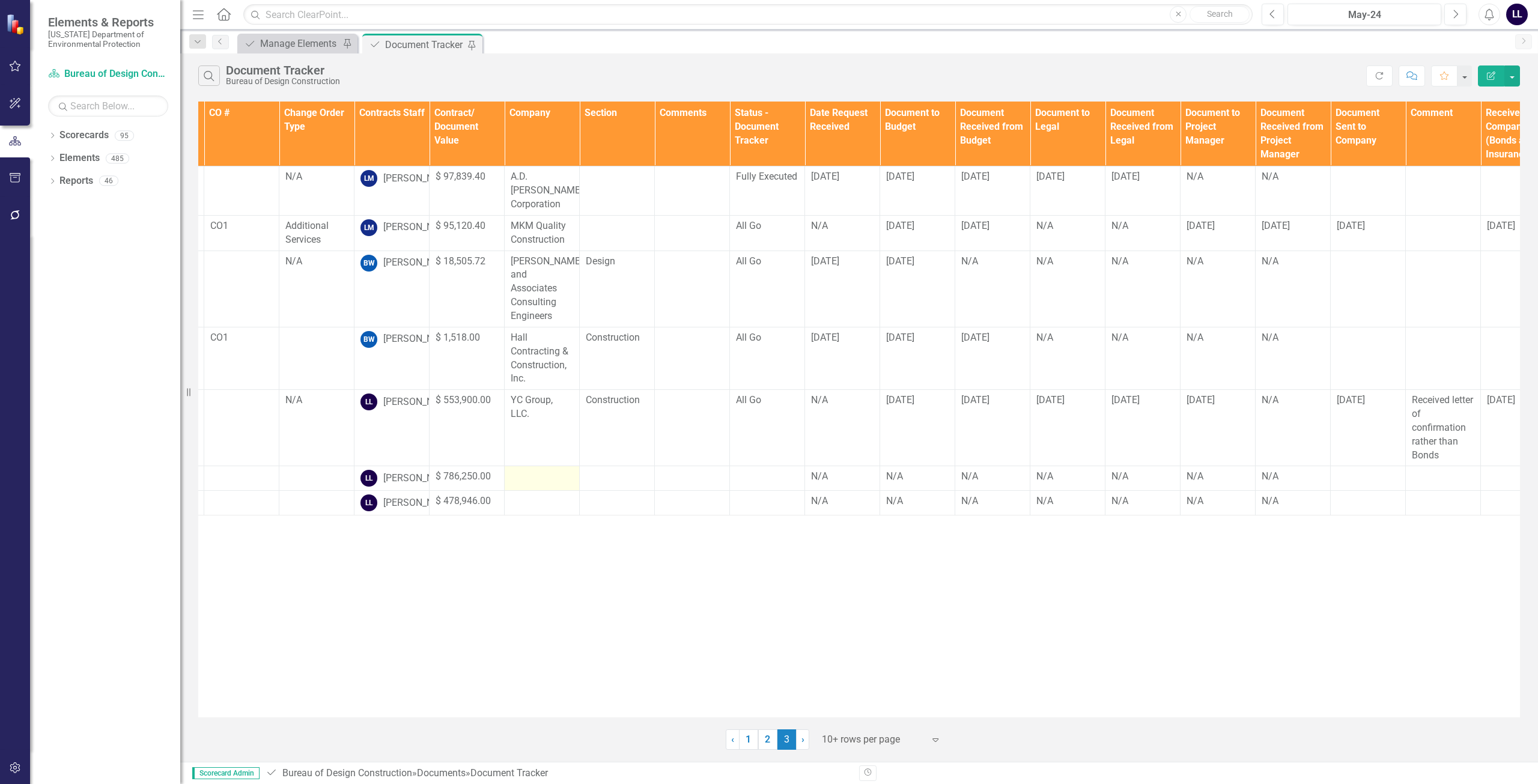
click at [538, 466] on td at bounding box center [542, 478] width 75 height 24
click at [544, 516] on td at bounding box center [542, 502] width 75 height 24
click at [604, 466] on td at bounding box center [617, 478] width 75 height 24
click at [611, 469] on td at bounding box center [617, 478] width 75 height 24
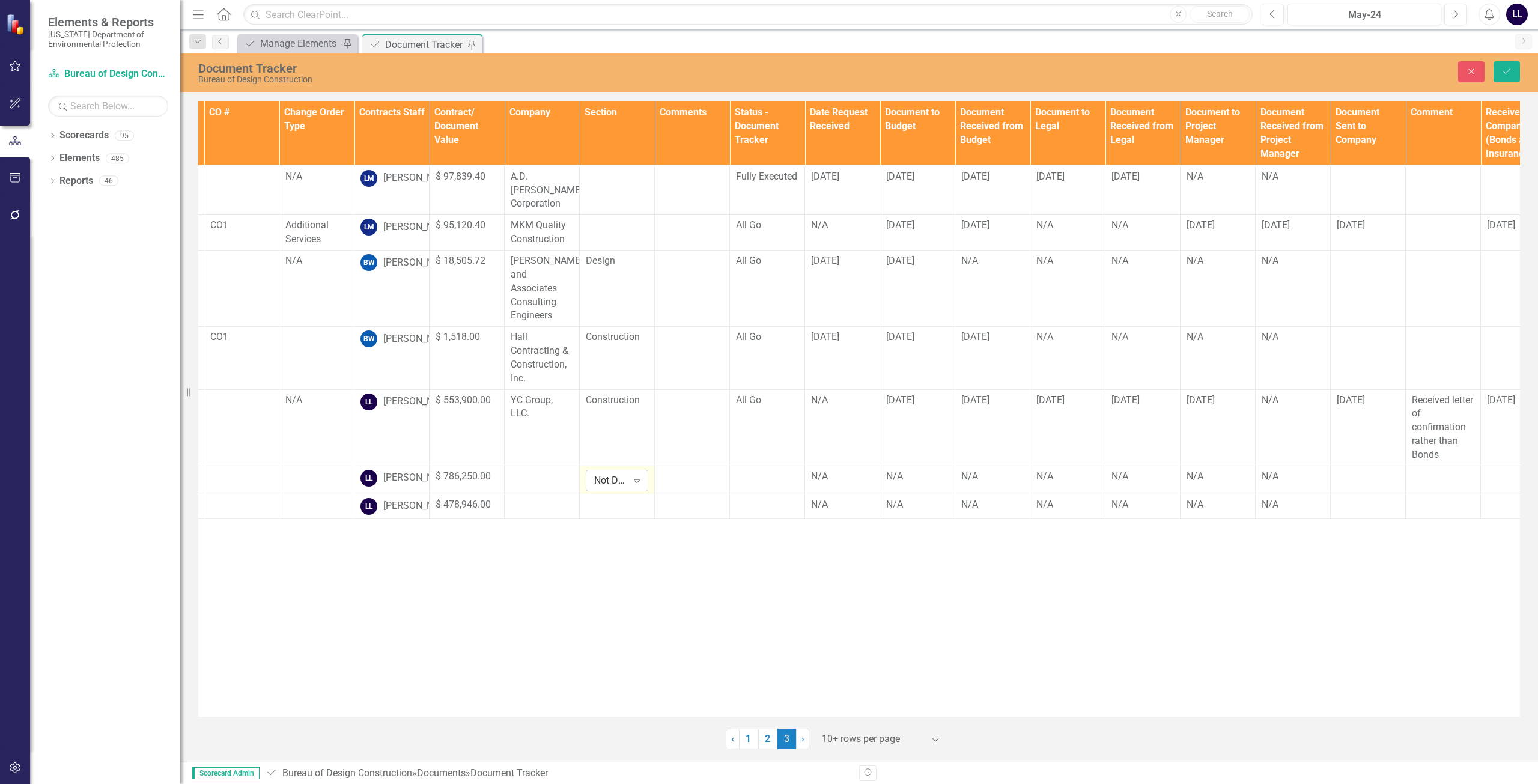
click at [629, 470] on div "Expand" at bounding box center [637, 480] width 22 height 20
click at [621, 509] on td at bounding box center [617, 506] width 75 height 24
click at [637, 504] on icon "Expand" at bounding box center [637, 509] width 12 height 10
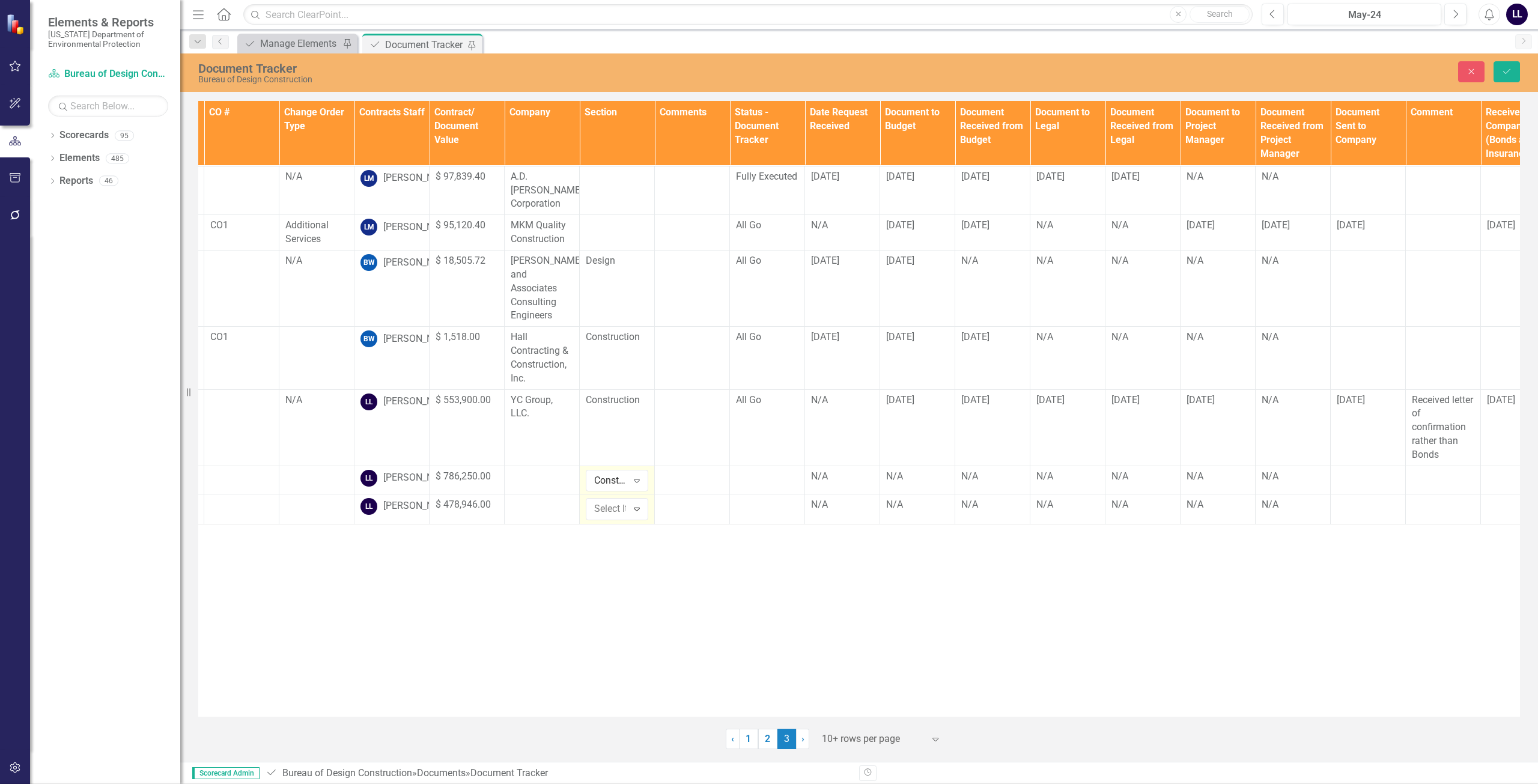
click at [588, 568] on div "Documents Document Type TA/A # CO # Change Order Type Contracts Staff Contract/…" at bounding box center [859, 408] width 1321 height 616
click at [767, 74] on icon "Save" at bounding box center [1506, 71] width 10 height 8
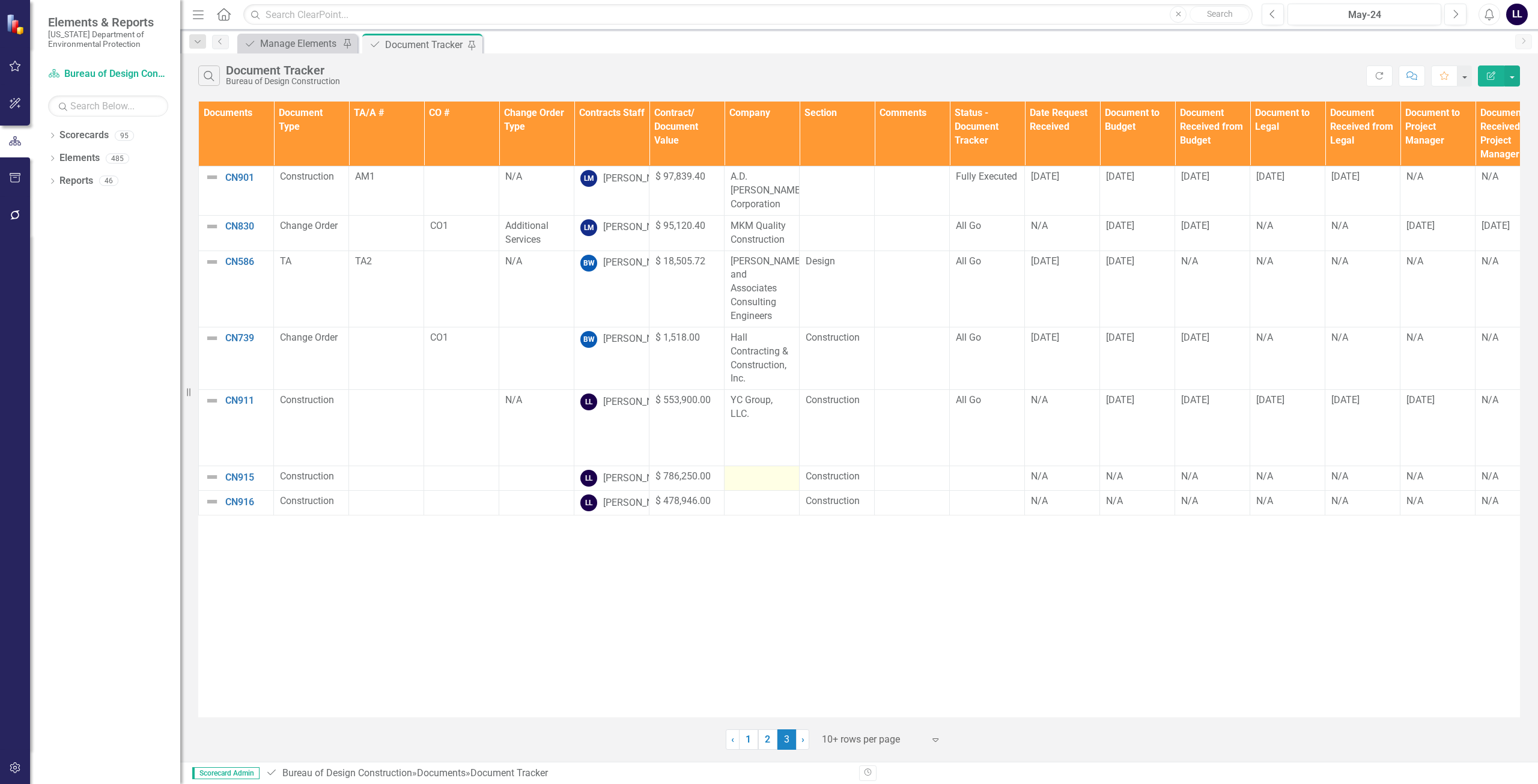
click at [759, 466] on td at bounding box center [762, 478] width 75 height 24
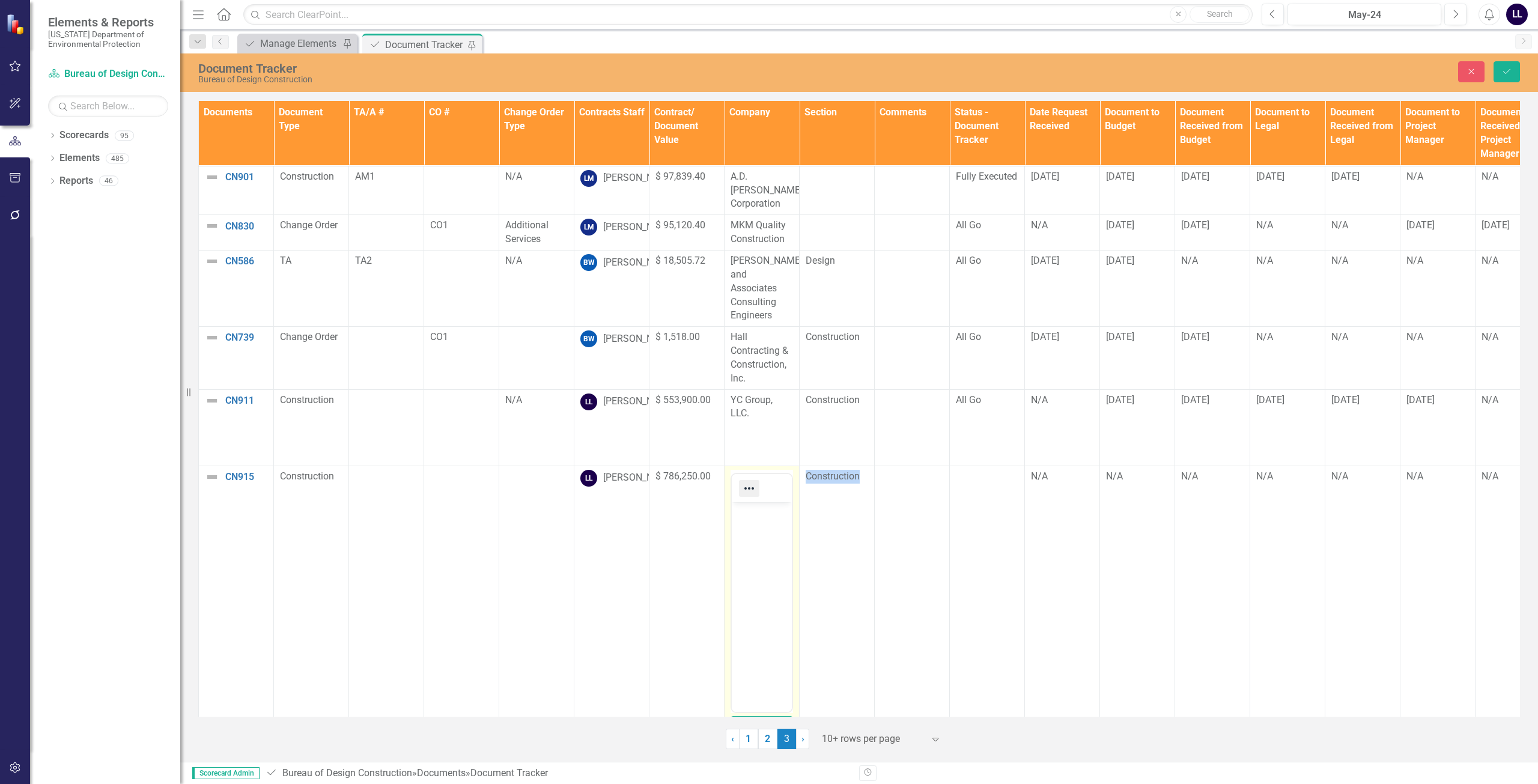
scroll to position [0, 0]
click at [757, 529] on body "Rich Text Area. Press ALT-0 for help." at bounding box center [762, 592] width 60 height 180
click at [1504, 71] on icon "Save" at bounding box center [1506, 71] width 10 height 8
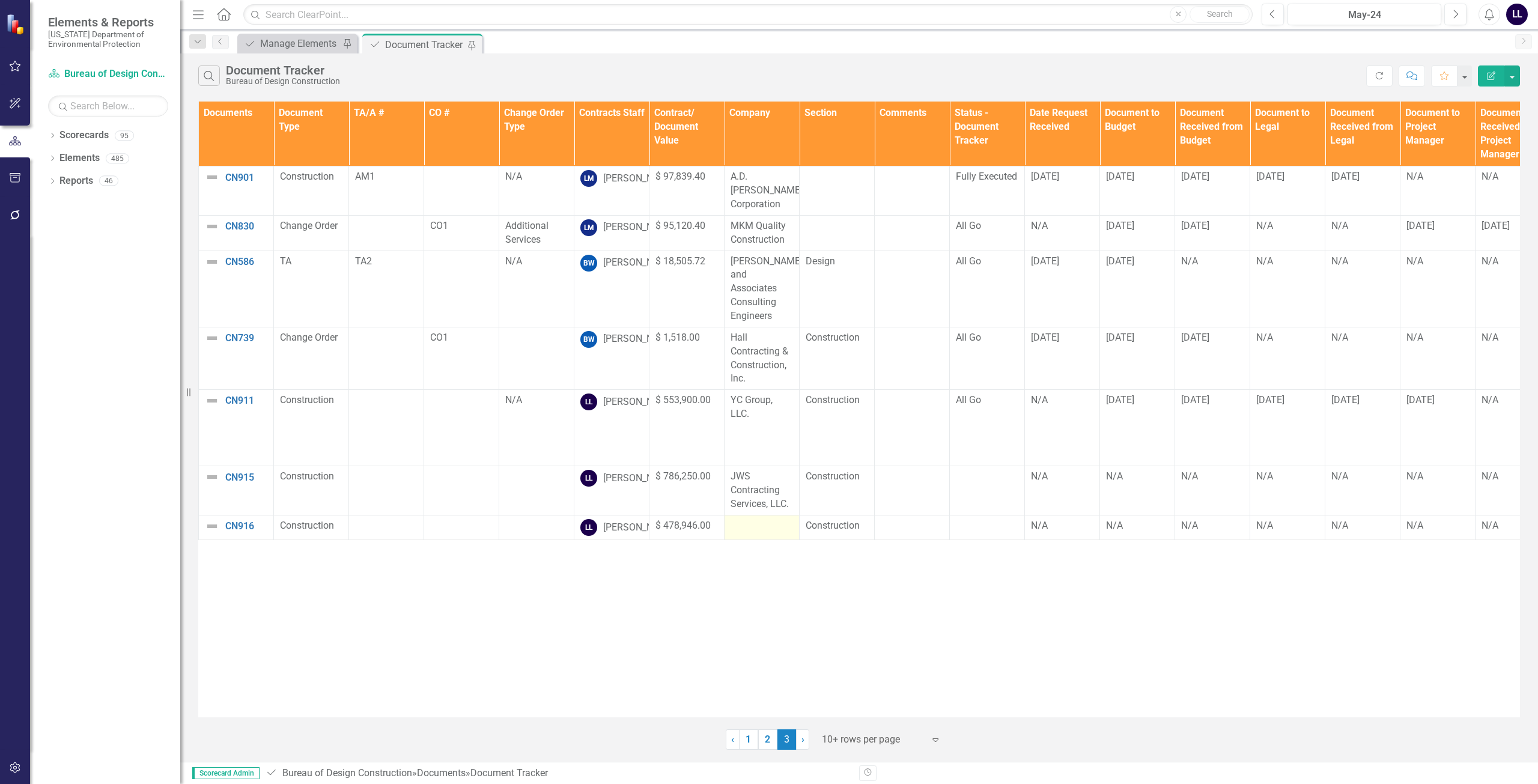
click at [753, 515] on td at bounding box center [762, 527] width 75 height 24
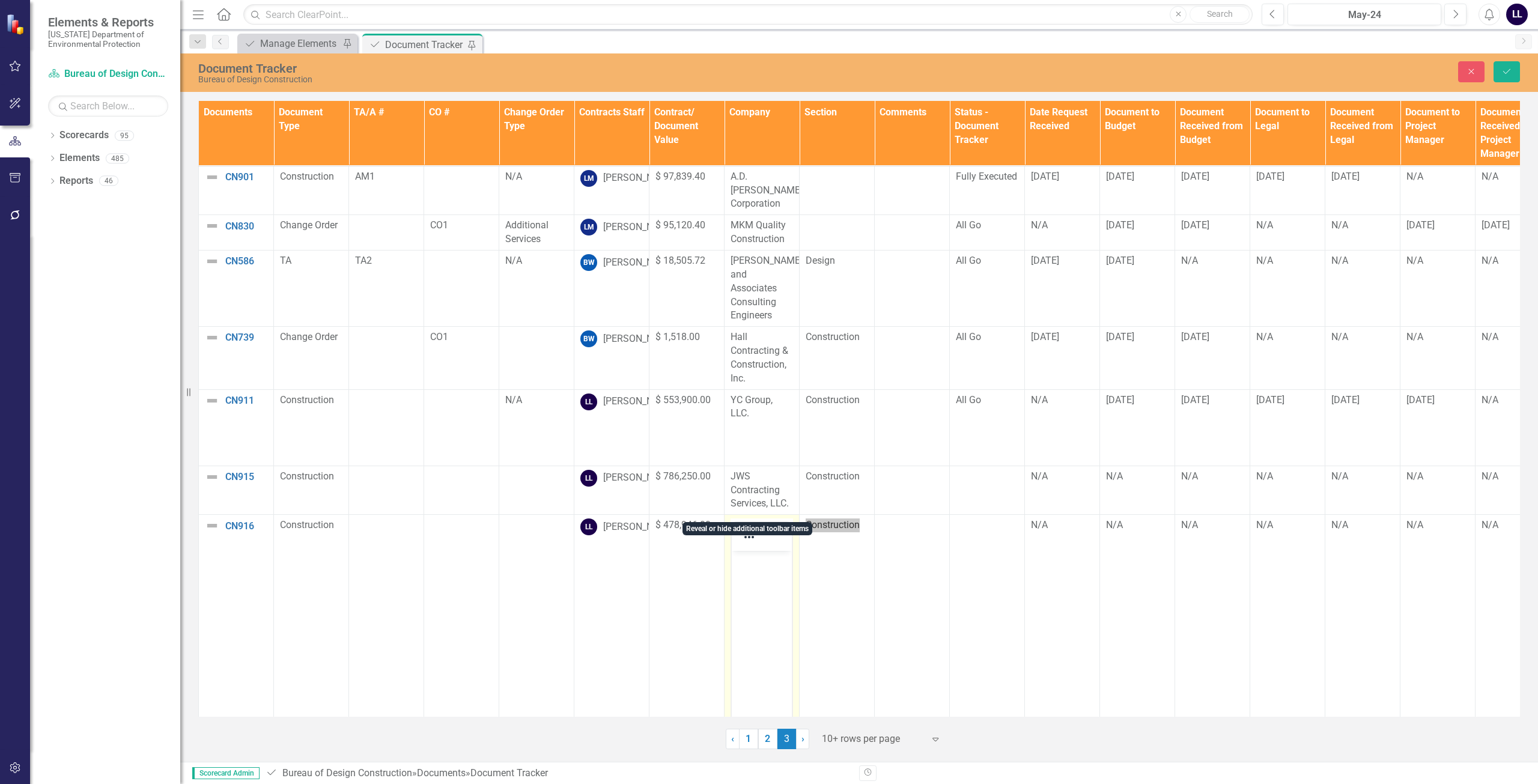
click at [760, 579] on body "Rich Text Area. Press ALT-0 for help." at bounding box center [762, 641] width 60 height 180
click at [762, 579] on body "Rich Text Area. Press ALT-0 for help." at bounding box center [762, 641] width 60 height 180
click at [1507, 69] on icon "Save" at bounding box center [1506, 71] width 10 height 8
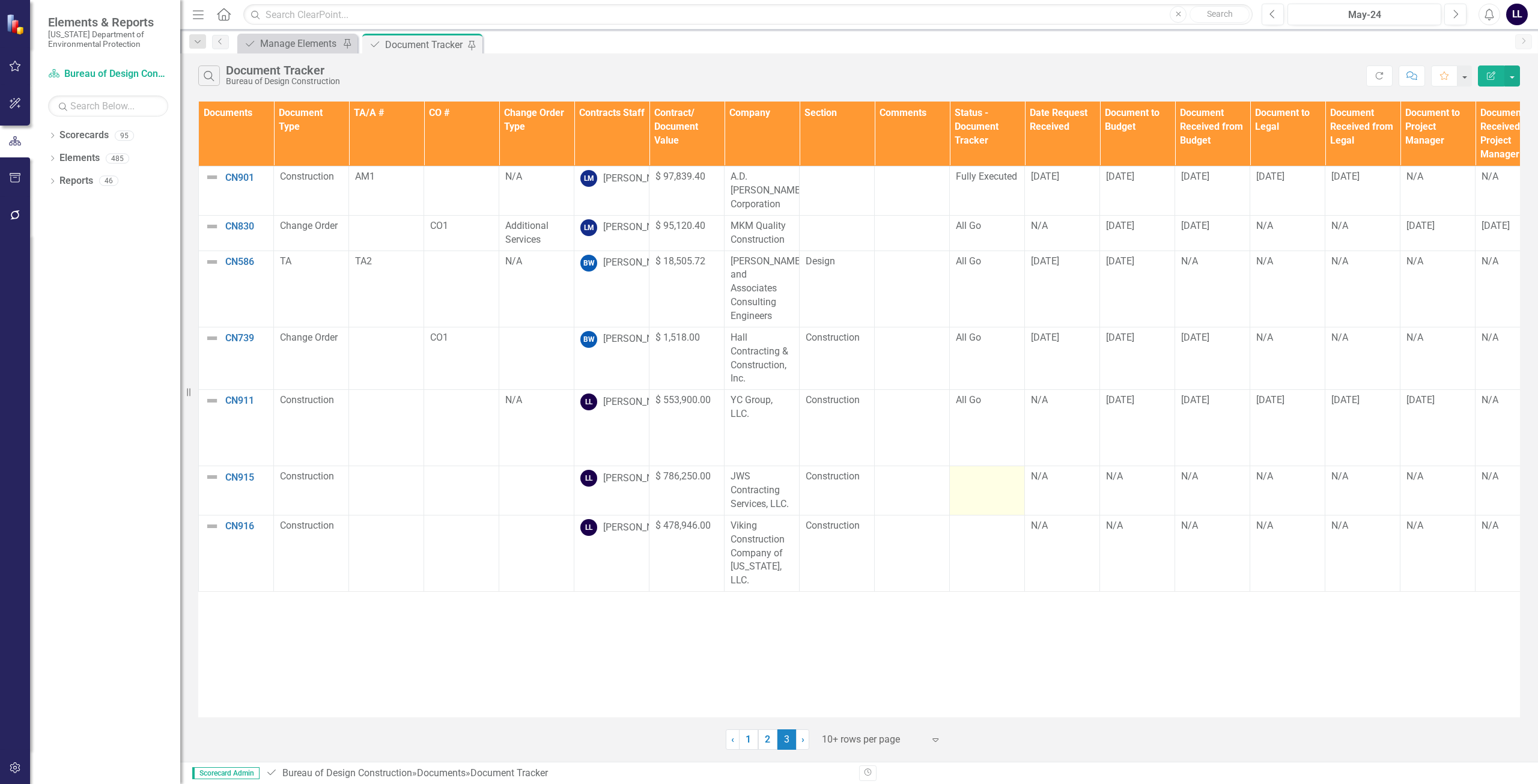
click at [982, 473] on td at bounding box center [987, 491] width 75 height 49
click at [696, 614] on div "Documents Document Type TA/A # CO # Change Order Type Contracts Staff Contract/…" at bounding box center [859, 409] width 1321 height 616
click at [992, 466] on td at bounding box center [987, 491] width 75 height 49
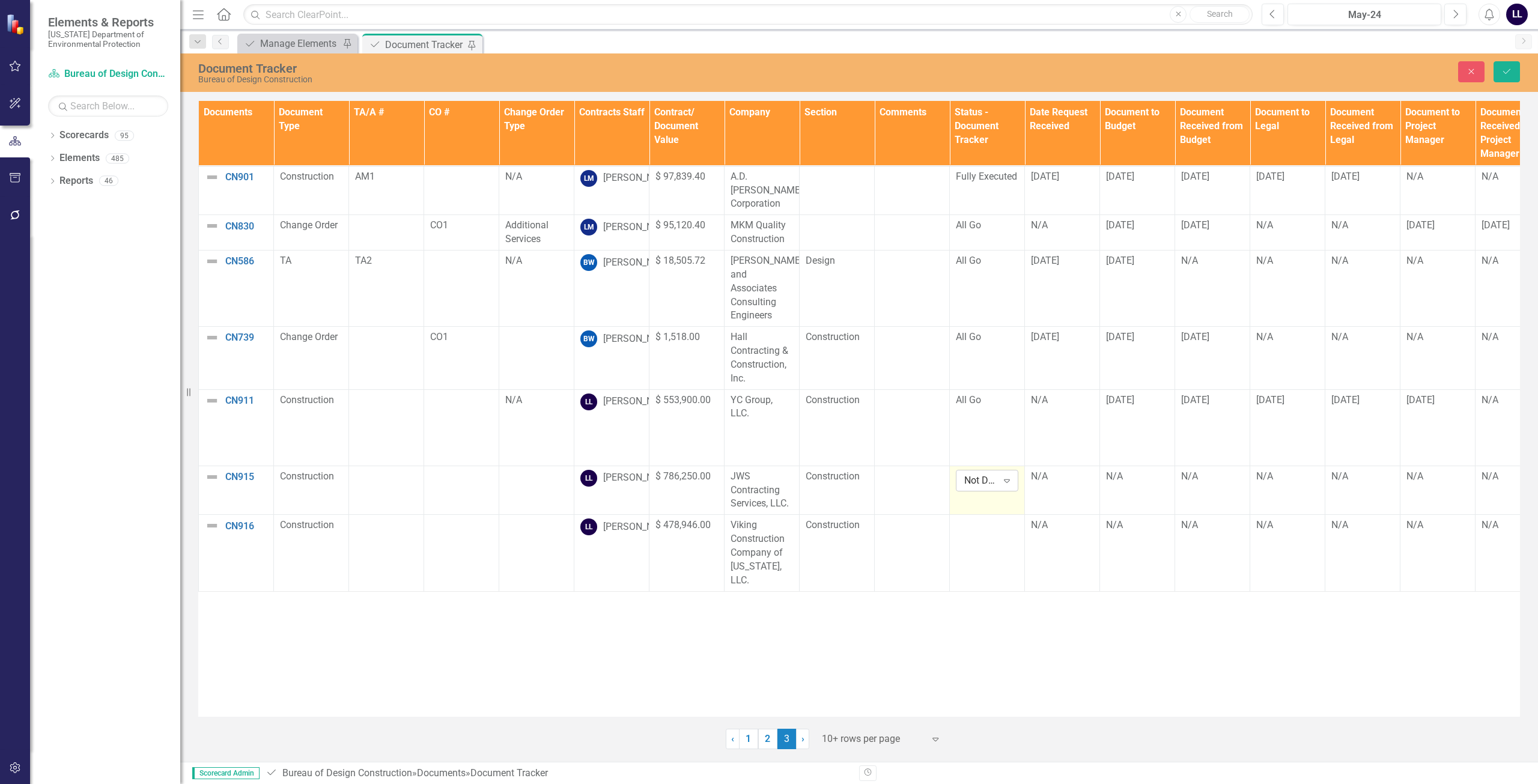
click at [1003, 476] on icon "Expand" at bounding box center [1006, 481] width 12 height 10
click at [986, 473] on div "Not Defined" at bounding box center [980, 480] width 33 height 14
click at [971, 621] on div "Documents Document Type TA/A # CO # Change Order Type Contracts Staff Contract/…" at bounding box center [859, 408] width 1321 height 616
click at [1470, 71] on icon "Close" at bounding box center [1471, 71] width 10 height 8
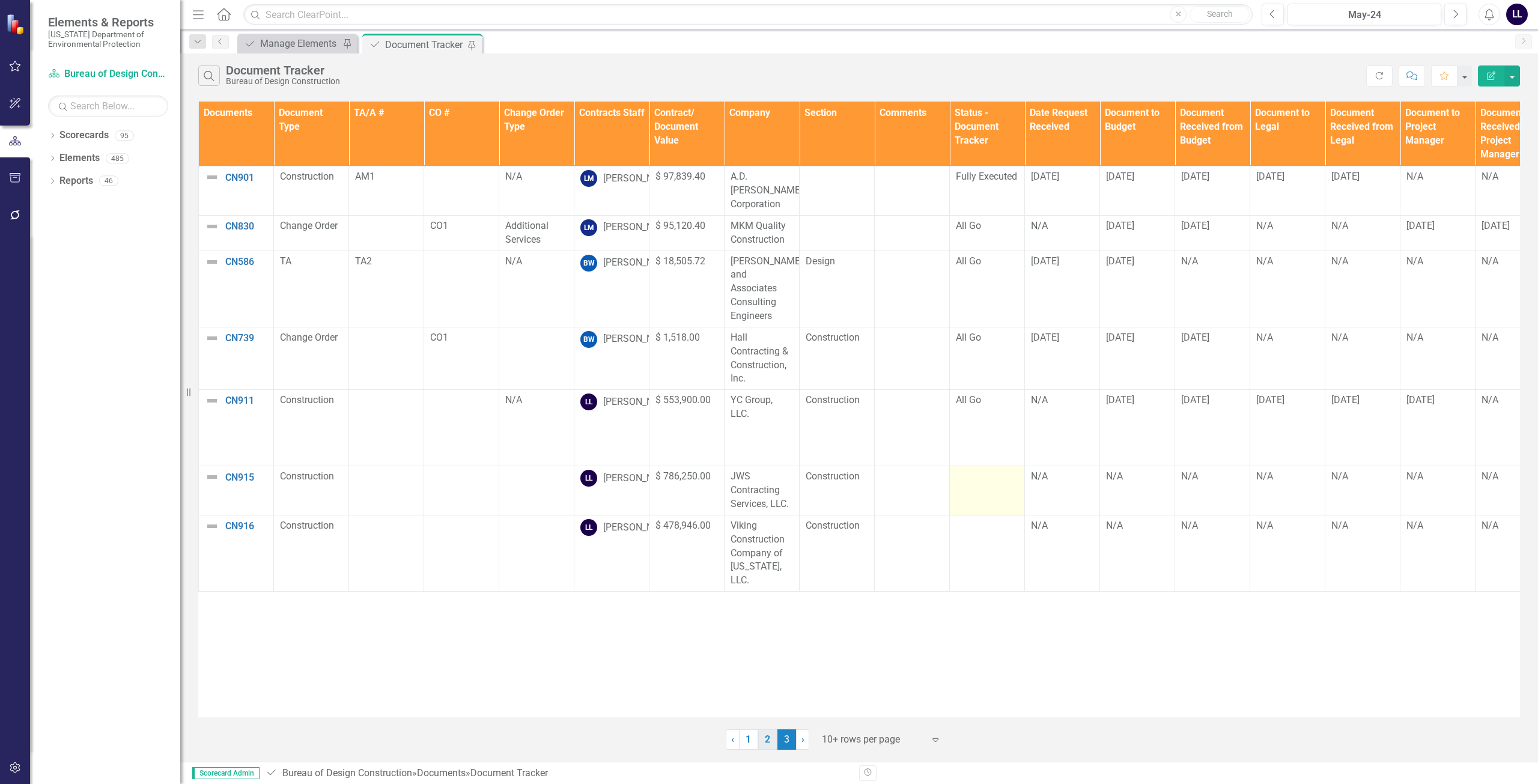
click at [766, 742] on link "2" at bounding box center [768, 739] width 20 height 20
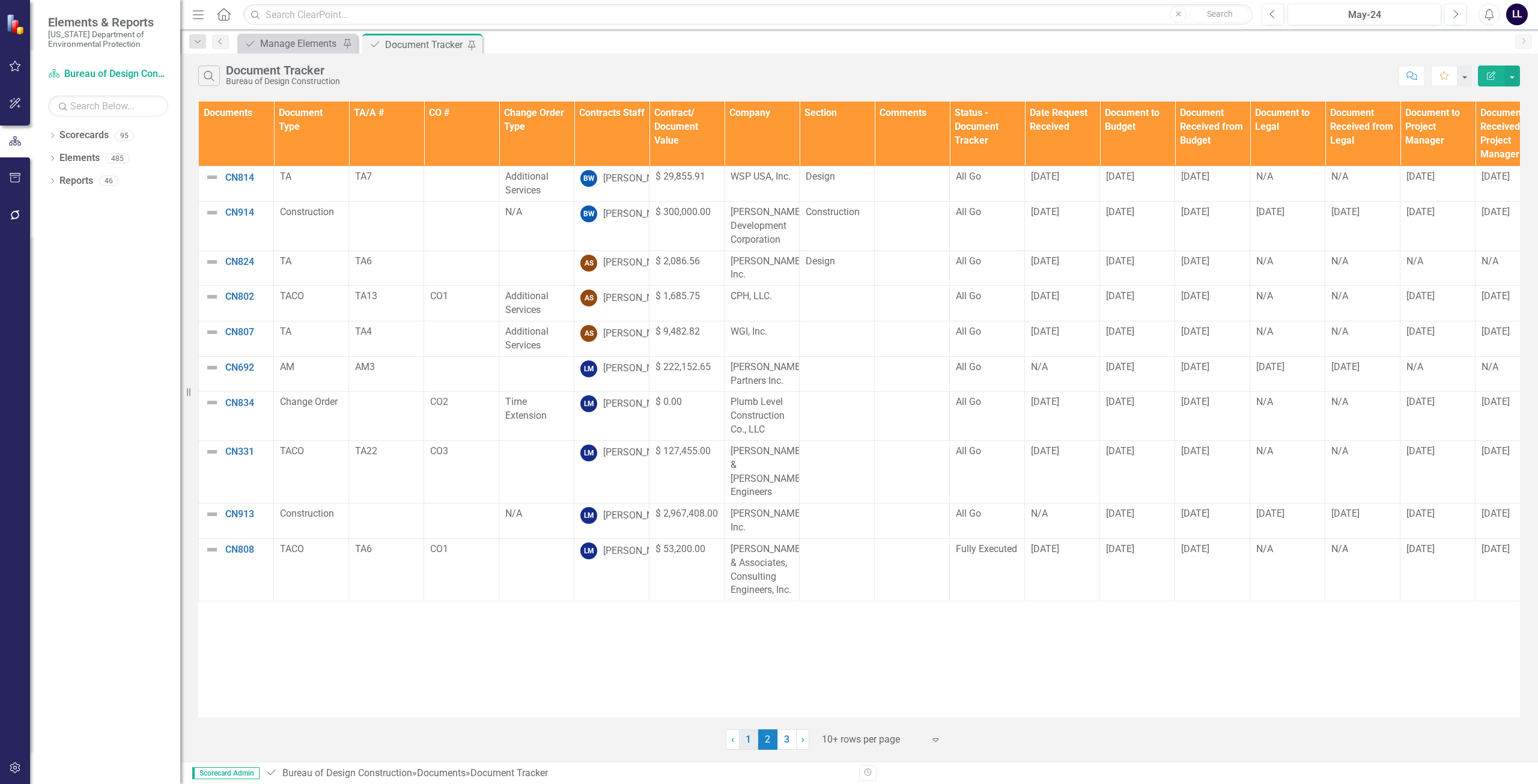
click at [751, 741] on link "1" at bounding box center [748, 739] width 20 height 20
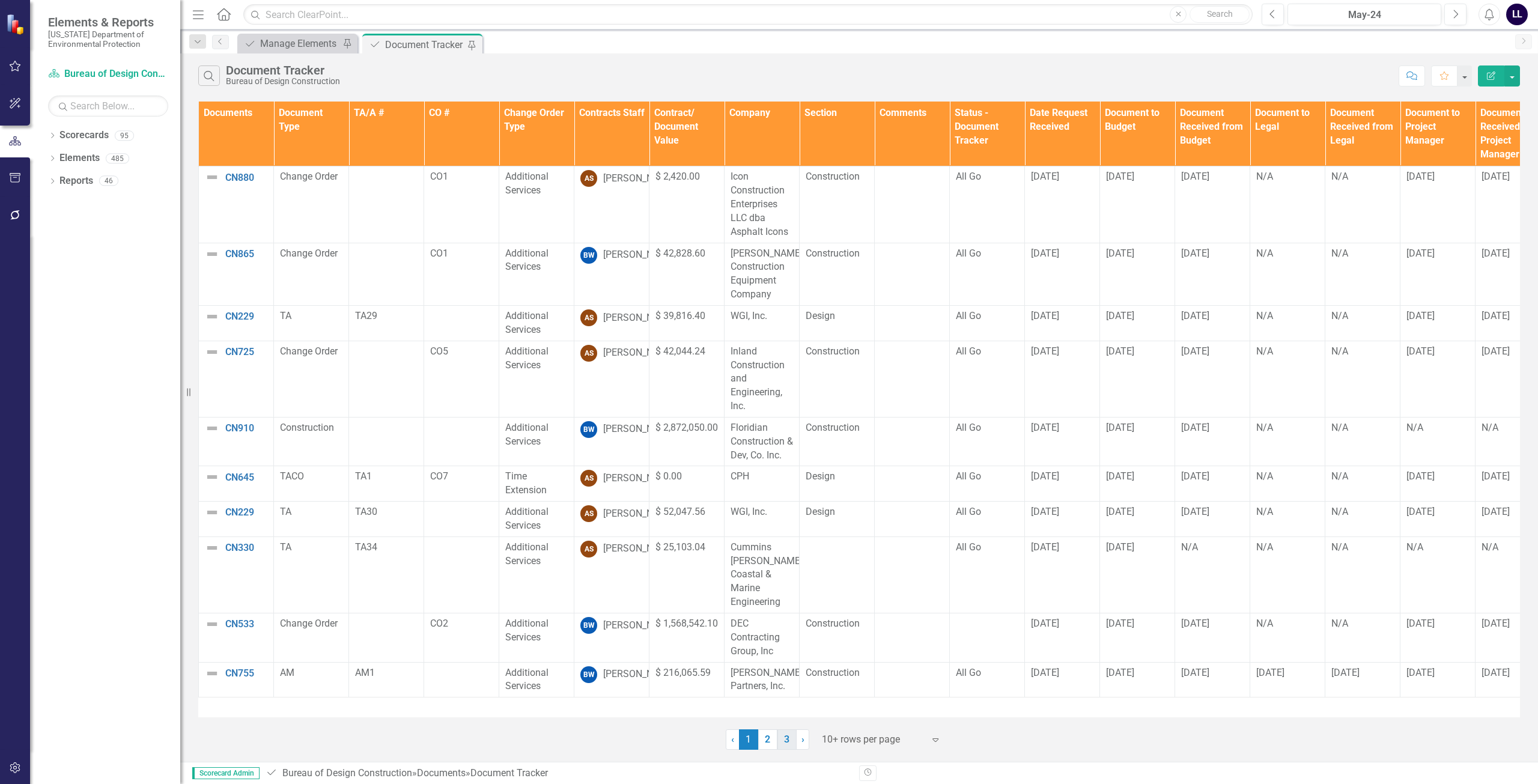
click at [788, 739] on link "3" at bounding box center [787, 739] width 20 height 20
